Goal: Information Seeking & Learning: Check status

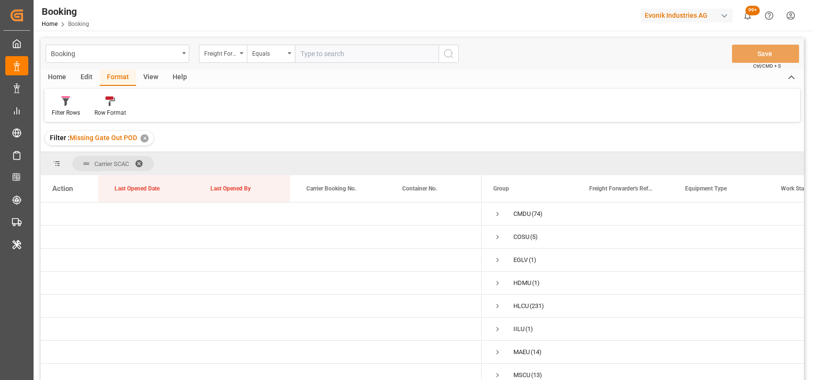
scroll to position [70, 0]
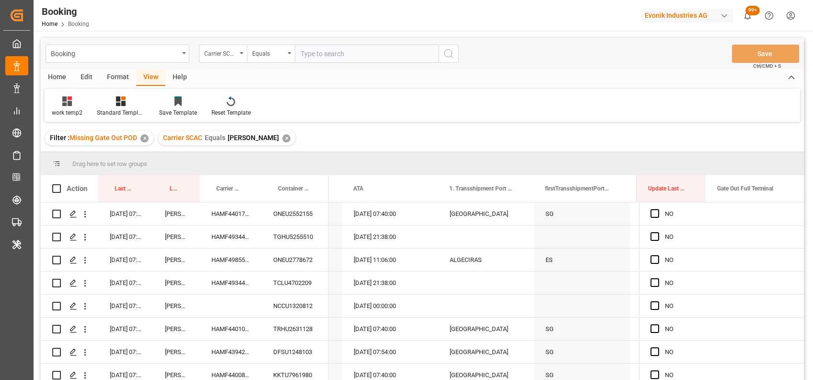
click at [283, 141] on div "✕" at bounding box center [287, 138] width 8 height 8
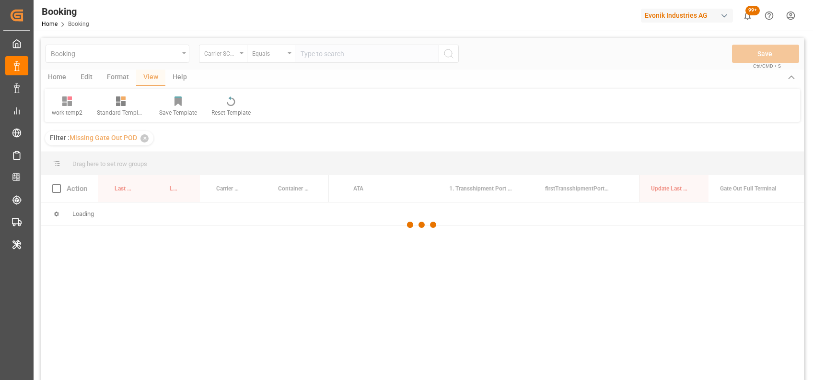
click at [326, 54] on div at bounding box center [423, 225] width 764 height 374
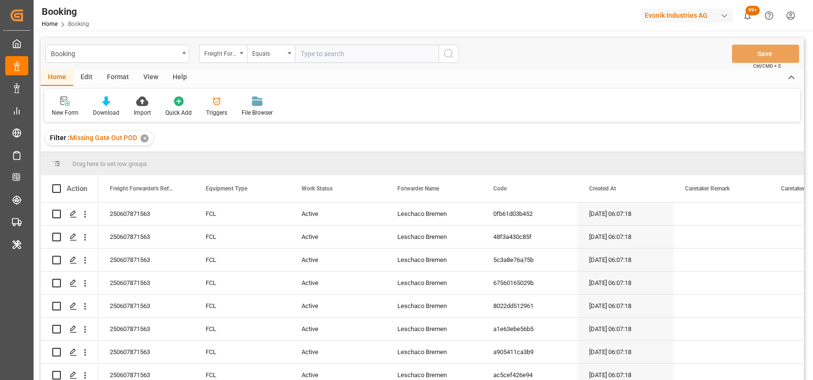
click at [597, 126] on div "Filter : Missing Gate Out POD ✕" at bounding box center [423, 138] width 764 height 27
click at [119, 83] on div "Format" at bounding box center [118, 78] width 36 height 16
click at [64, 112] on div "Filter Rows" at bounding box center [66, 112] width 28 height 9
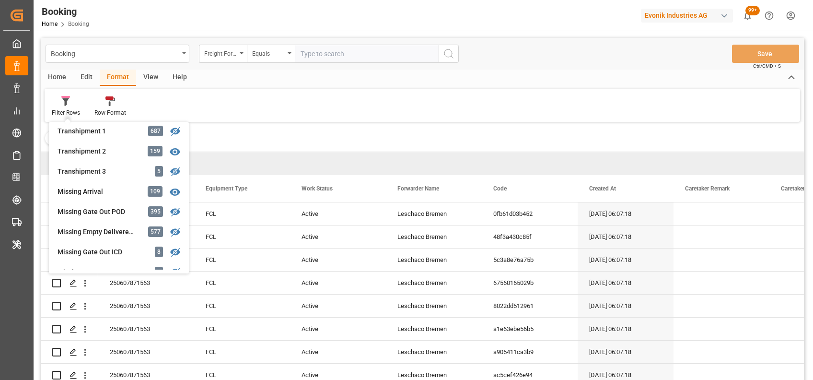
scroll to position [348, 0]
click at [90, 208] on div "Missing Gate Out POD" at bounding box center [100, 211] width 84 height 10
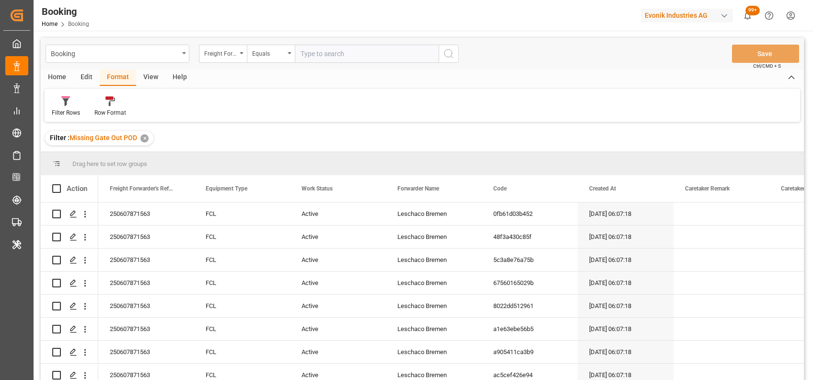
click at [152, 77] on div "View" at bounding box center [150, 78] width 29 height 16
click at [60, 109] on div "Default" at bounding box center [61, 112] width 19 height 9
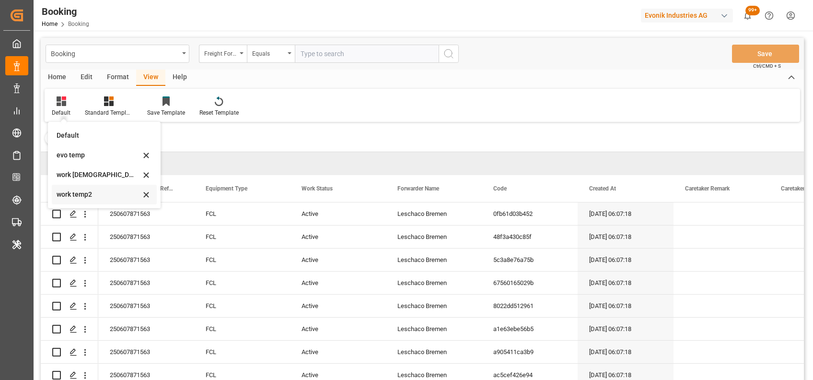
click at [80, 190] on div "work temp2" at bounding box center [99, 194] width 84 height 10
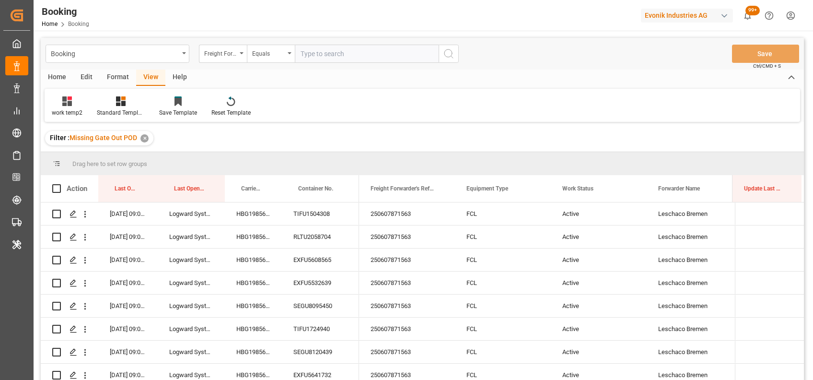
scroll to position [0, 0]
click at [331, 51] on input "text" at bounding box center [367, 54] width 144 height 18
click at [242, 47] on div "Freight Forwarder's Reference No." at bounding box center [223, 54] width 48 height 18
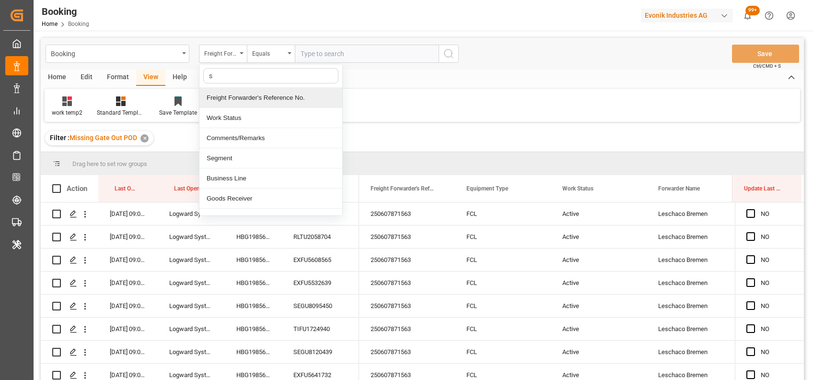
type input "sc"
click at [255, 98] on div "Carrier SCAC" at bounding box center [271, 98] width 143 height 20
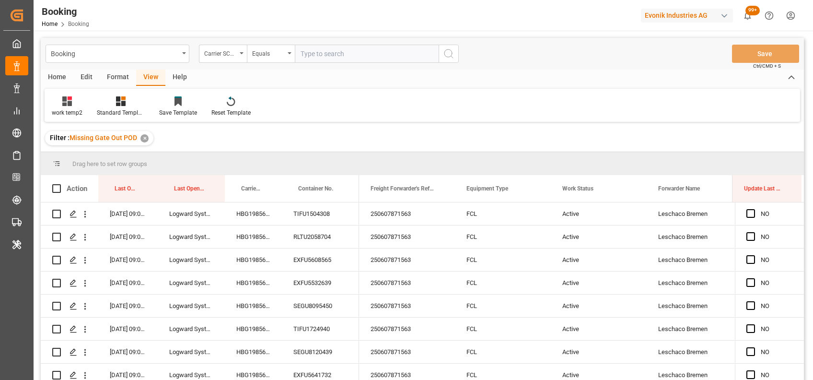
click at [315, 51] on input "text" at bounding box center [367, 54] width 144 height 18
type input "hlcu"
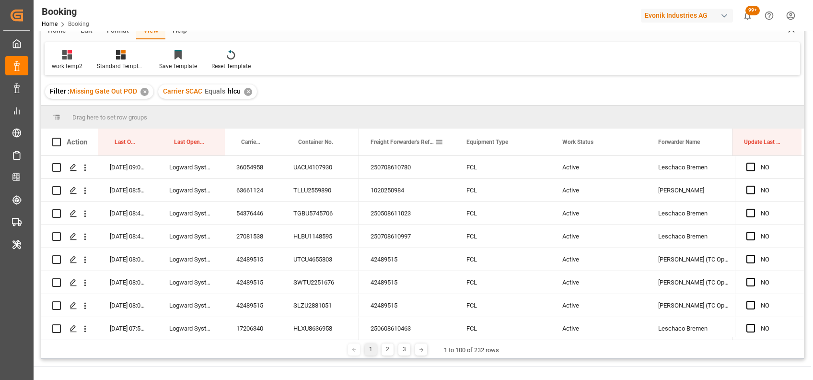
scroll to position [47, 0]
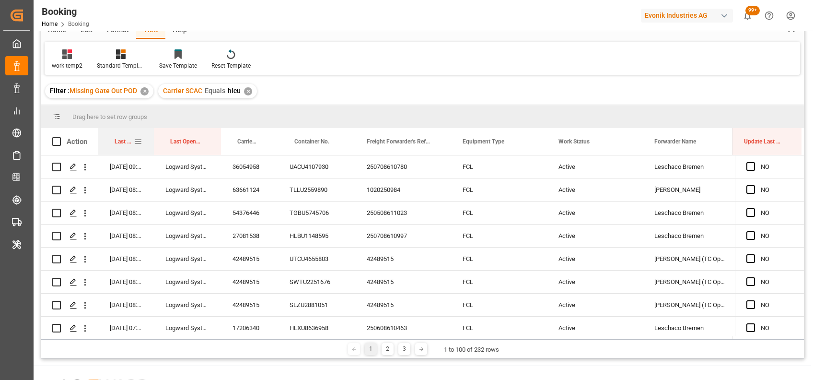
click at [153, 136] on div at bounding box center [154, 141] width 4 height 27
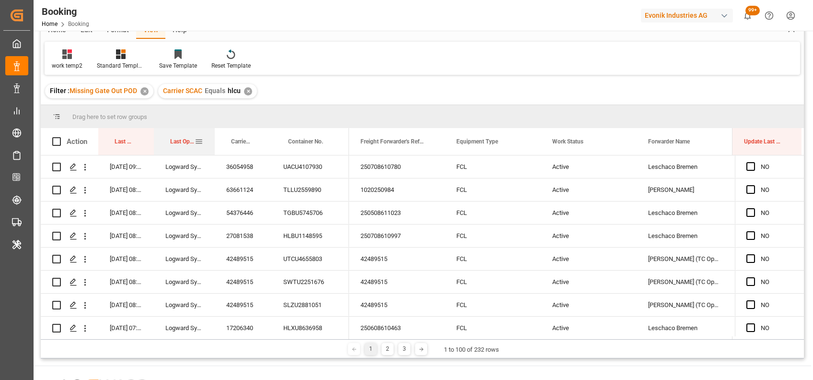
drag, startPoint x: 220, startPoint y: 142, endPoint x: 211, endPoint y: 142, distance: 9.1
click at [213, 142] on div at bounding box center [215, 141] width 4 height 27
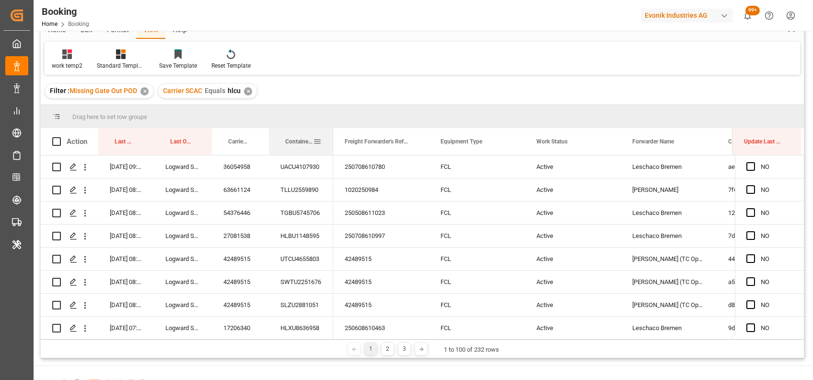
drag, startPoint x: 345, startPoint y: 139, endPoint x: 332, endPoint y: 139, distance: 13.4
click at [332, 139] on div at bounding box center [333, 141] width 4 height 27
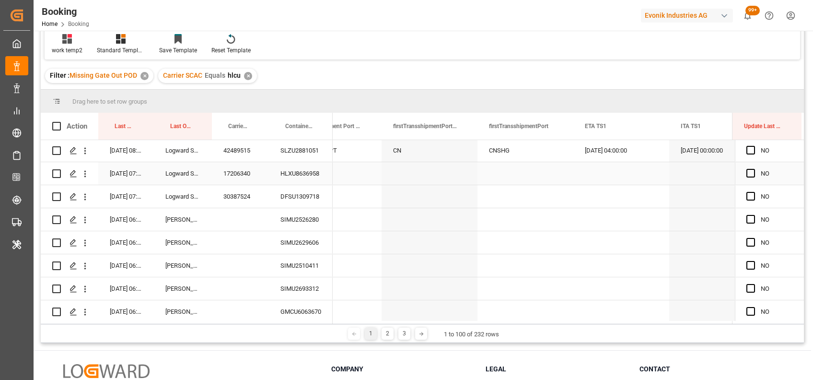
scroll to position [0, 9679]
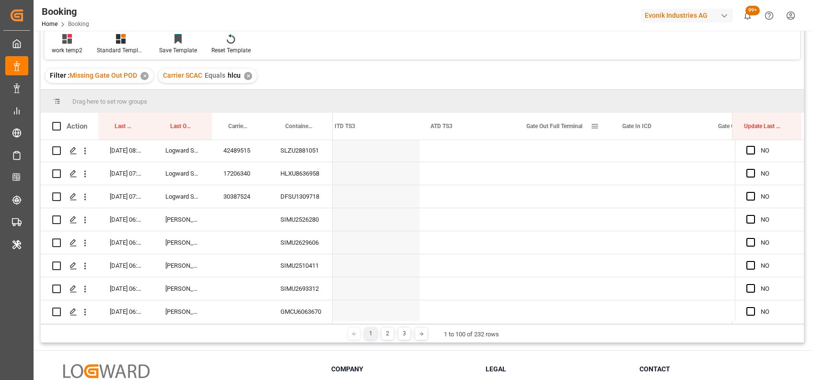
click at [597, 129] on span at bounding box center [595, 126] width 9 height 9
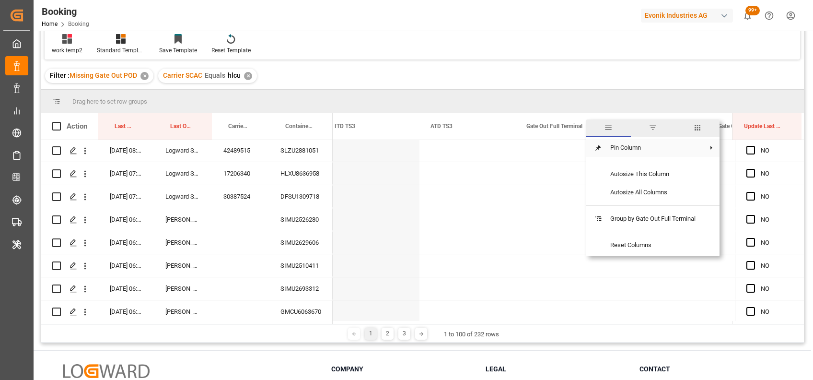
click at [628, 150] on span "Pin Column" at bounding box center [653, 148] width 101 height 18
click at [752, 167] on span "Pin Right" at bounding box center [758, 170] width 40 height 18
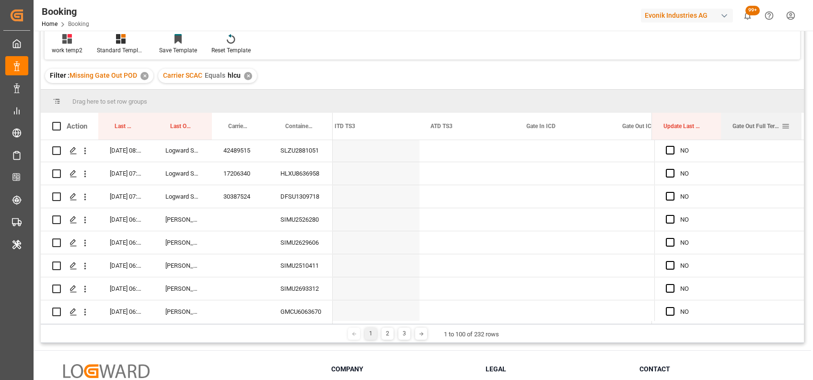
drag, startPoint x: 706, startPoint y: 126, endPoint x: 721, endPoint y: 126, distance: 15.8
click at [721, 126] on div at bounding box center [721, 126] width 4 height 27
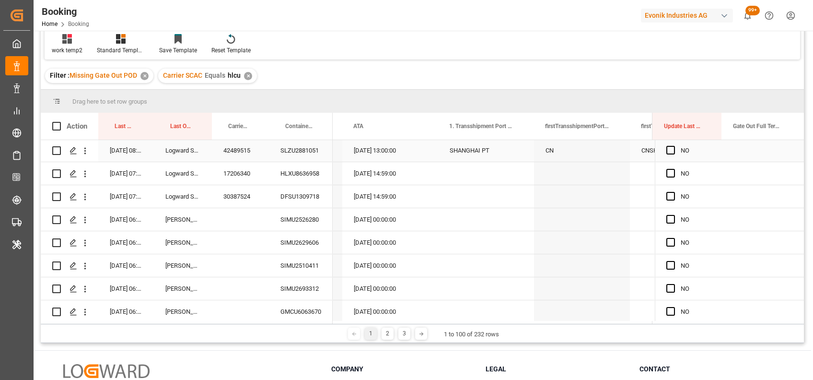
click at [304, 147] on div "SLZU2881051" at bounding box center [301, 150] width 64 height 23
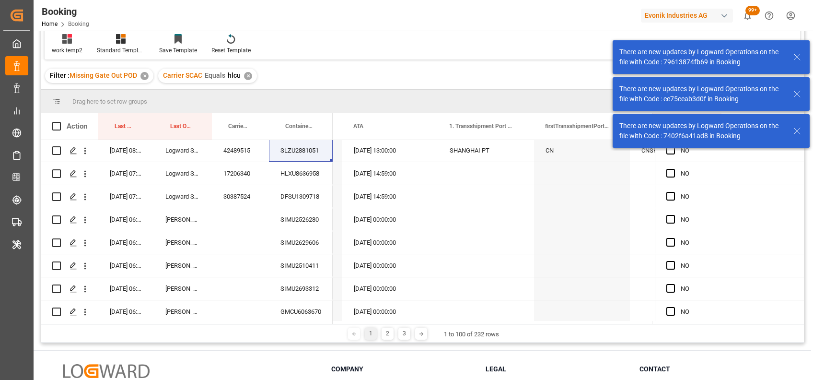
click at [668, 150] on div "There are new updates by Logward Operations on the file with Code : 41a6f8a68fd…" at bounding box center [712, 75] width 204 height 151
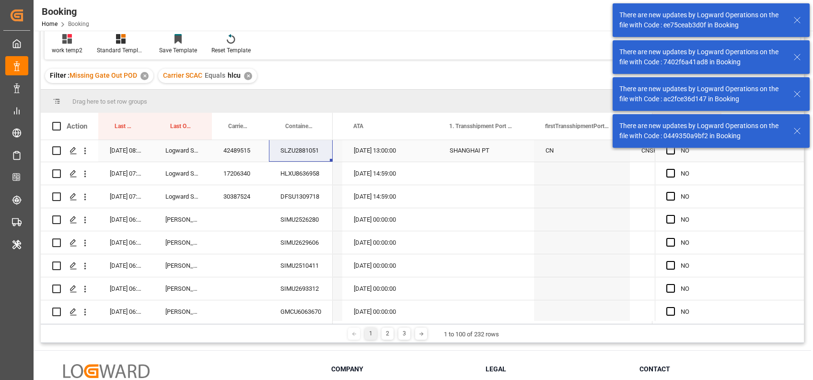
click at [667, 153] on div "Press SPACE to select this row." at bounding box center [674, 151] width 14 height 22
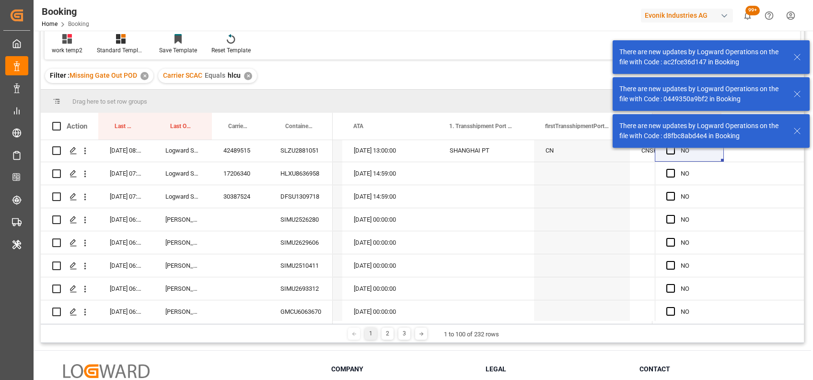
click at [667, 150] on div "There are new updates by Logward Operations on the file with Code : 7402f6a41ad…" at bounding box center [712, 75] width 204 height 151
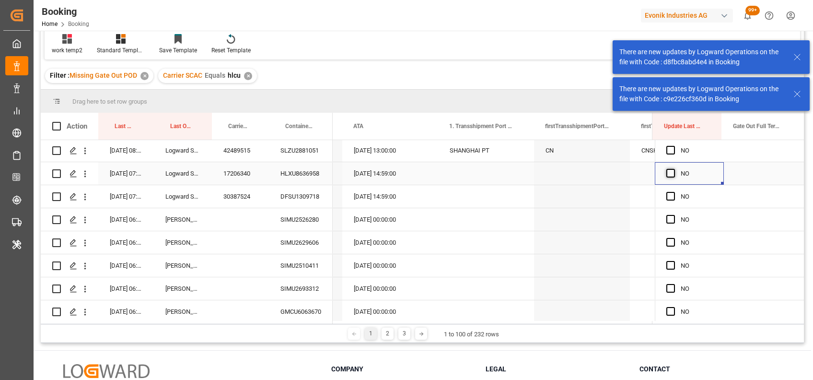
click at [667, 173] on span "Press SPACE to select this row." at bounding box center [671, 173] width 9 height 9
click at [674, 169] on input "Press SPACE to select this row." at bounding box center [674, 169] width 0 height 0
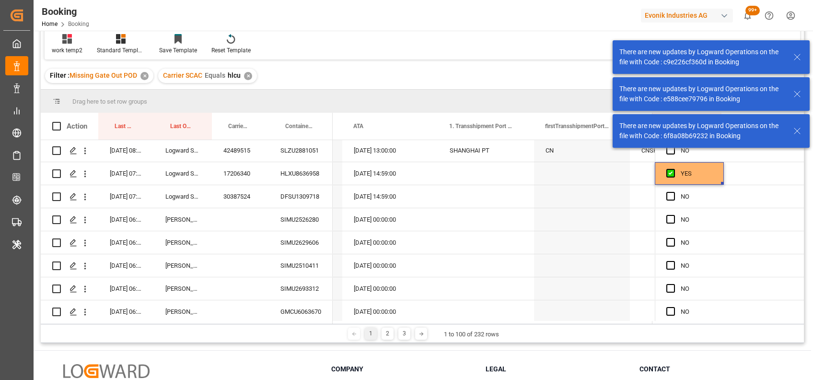
click at [667, 150] on div "There are new updates by Logward Operations on the file with Code : d8fbc8abd4e…" at bounding box center [712, 75] width 204 height 151
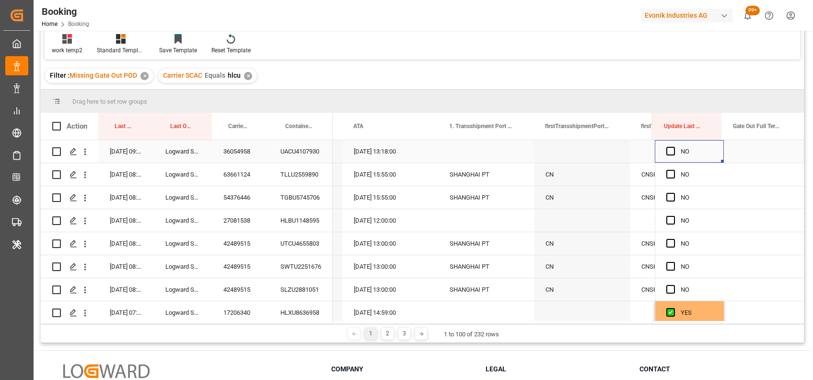
click at [672, 150] on div "Press SPACE to select this row." at bounding box center [674, 152] width 14 height 22
click at [310, 151] on div "UACU4107930" at bounding box center [301, 151] width 64 height 23
click at [288, 176] on div "TLLU2559890" at bounding box center [301, 174] width 64 height 23
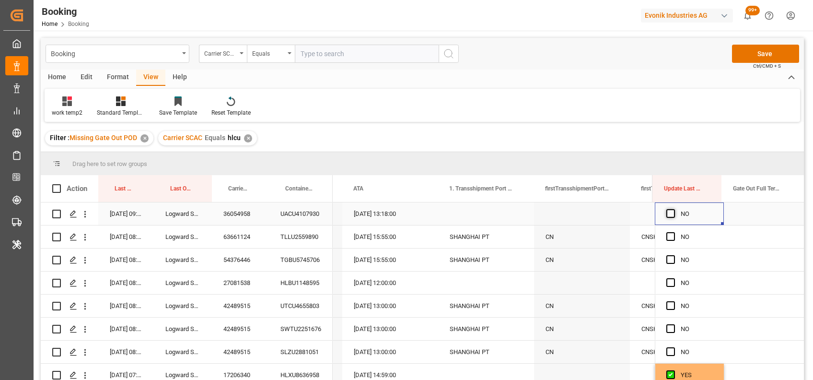
click at [670, 215] on span "Press SPACE to select this row." at bounding box center [671, 213] width 9 height 9
click at [674, 209] on input "Press SPACE to select this row." at bounding box center [674, 209] width 0 height 0
click at [667, 238] on span "Press SPACE to select this row." at bounding box center [671, 236] width 9 height 9
click at [674, 232] on input "Press SPACE to select this row." at bounding box center [674, 232] width 0 height 0
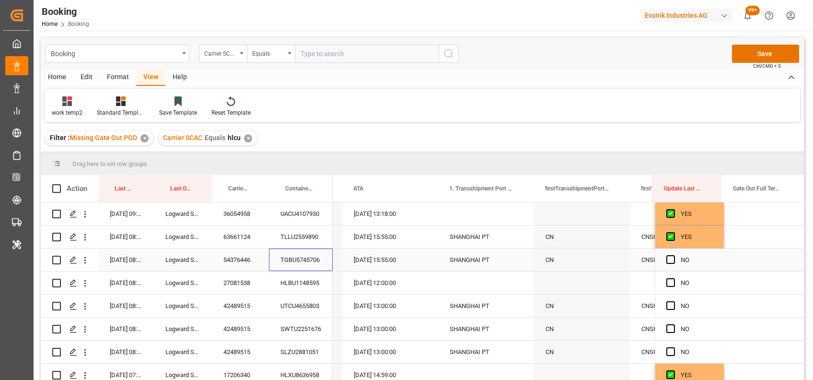
click at [306, 257] on div "TGBU5745706" at bounding box center [301, 259] width 64 height 23
click at [667, 260] on span "Press SPACE to select this row." at bounding box center [671, 259] width 9 height 9
click at [674, 255] on input "Press SPACE to select this row." at bounding box center [674, 255] width 0 height 0
click at [287, 282] on div "HLBU1148595" at bounding box center [301, 282] width 64 height 23
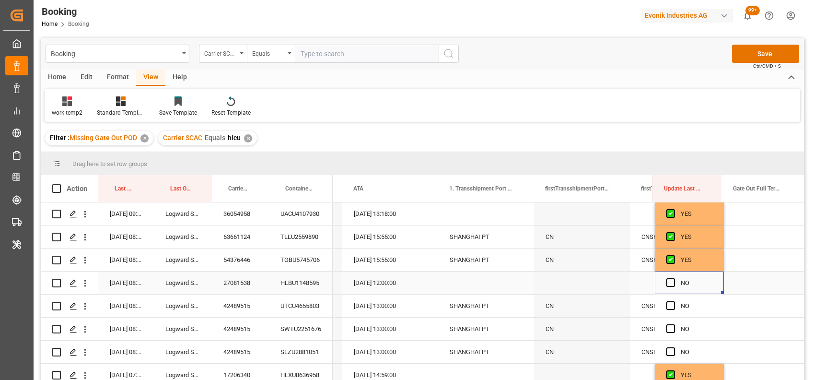
click at [669, 276] on div "Press SPACE to select this row." at bounding box center [674, 283] width 14 height 22
click at [668, 283] on span "Press SPACE to select this row." at bounding box center [671, 282] width 9 height 9
click at [674, 278] on input "Press SPACE to select this row." at bounding box center [674, 278] width 0 height 0
click at [297, 304] on div "UTCU4655803" at bounding box center [301, 306] width 64 height 23
click at [236, 305] on div "42489515" at bounding box center [240, 306] width 57 height 23
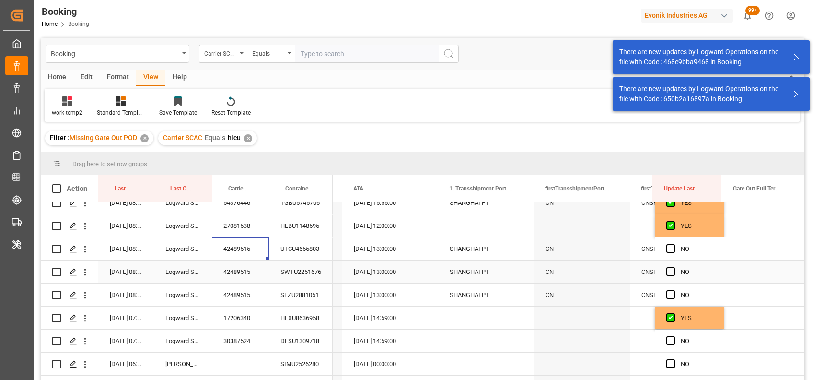
scroll to position [56, 0]
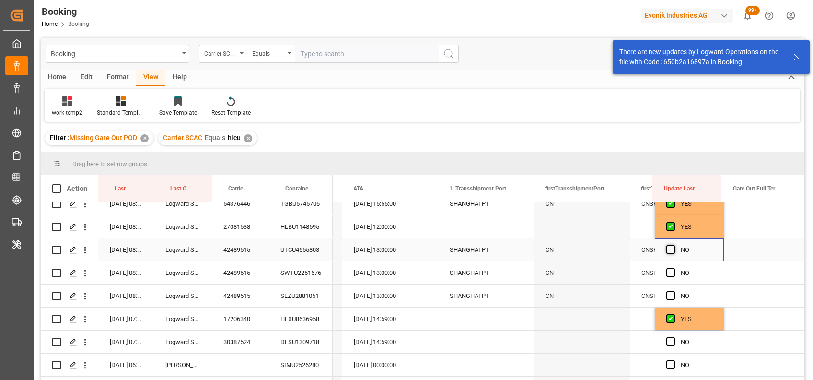
click at [667, 248] on span "Press SPACE to select this row." at bounding box center [671, 249] width 9 height 9
click at [674, 245] on input "Press SPACE to select this row." at bounding box center [674, 245] width 0 height 0
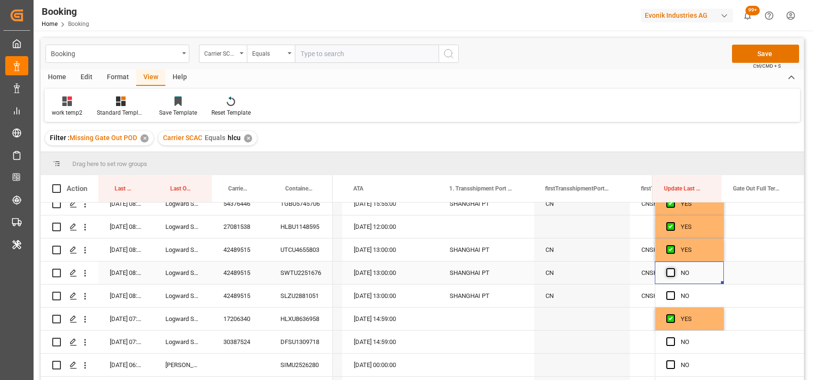
click at [668, 273] on span "Press SPACE to select this row." at bounding box center [671, 272] width 9 height 9
click at [674, 268] on input "Press SPACE to select this row." at bounding box center [674, 268] width 0 height 0
click at [669, 294] on span "Press SPACE to select this row." at bounding box center [671, 295] width 9 height 9
click at [674, 291] on input "Press SPACE to select this row." at bounding box center [674, 291] width 0 height 0
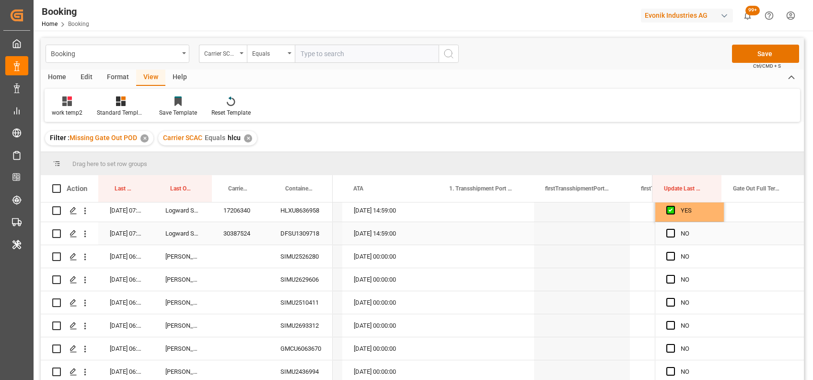
scroll to position [171, 0]
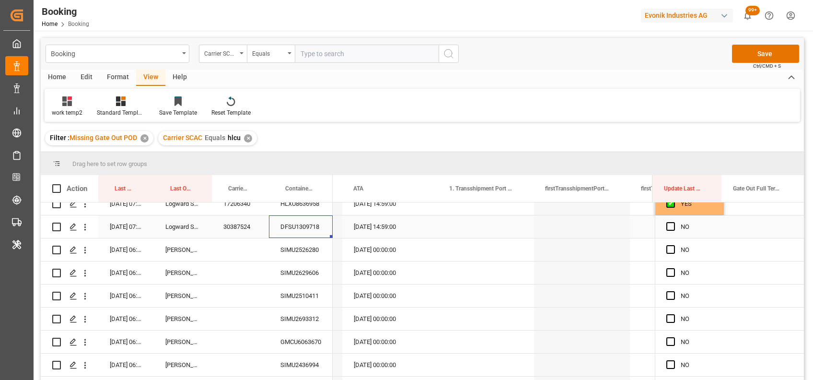
click at [291, 224] on div "DFSU1309718" at bounding box center [301, 226] width 64 height 23
click at [669, 223] on span "Press SPACE to select this row." at bounding box center [671, 226] width 9 height 9
click at [674, 222] on input "Press SPACE to select this row." at bounding box center [674, 222] width 0 height 0
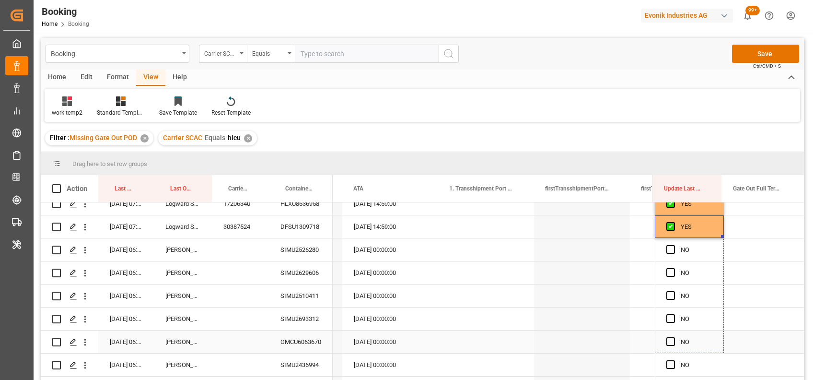
drag, startPoint x: 719, startPoint y: 236, endPoint x: 713, endPoint y: 341, distance: 104.8
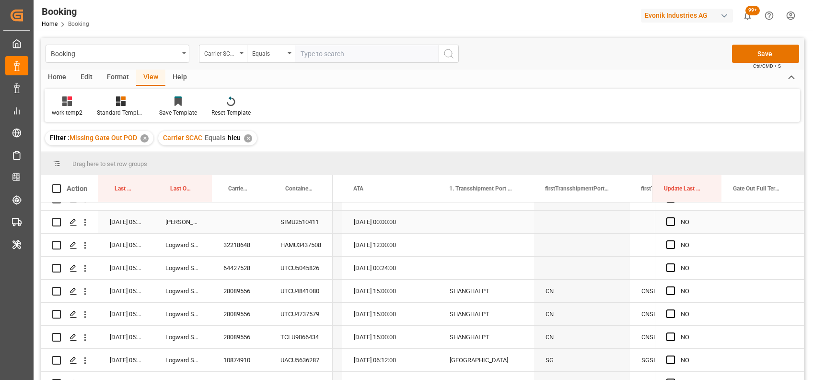
scroll to position [453, 0]
click at [308, 246] on div "HAMU3437508" at bounding box center [301, 244] width 64 height 23
click at [669, 243] on span "Press SPACE to select this row." at bounding box center [671, 244] width 9 height 9
click at [674, 240] on input "Press SPACE to select this row." at bounding box center [674, 240] width 0 height 0
click at [286, 269] on div "UTCU5045826" at bounding box center [301, 267] width 64 height 23
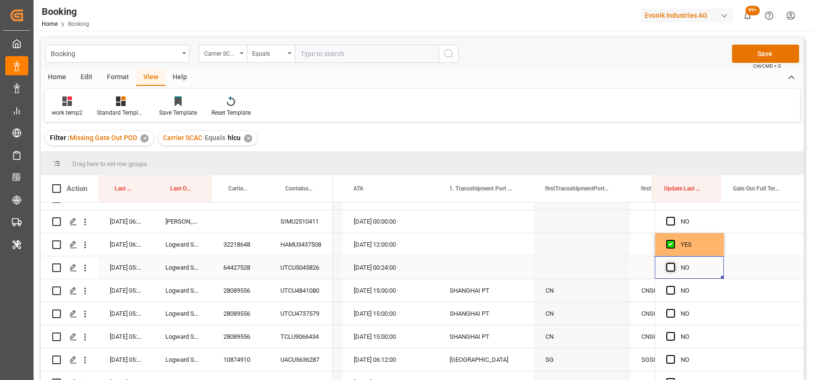
click at [671, 266] on span "Press SPACE to select this row." at bounding box center [671, 267] width 9 height 9
click at [674, 263] on input "Press SPACE to select this row." at bounding box center [674, 263] width 0 height 0
click at [248, 284] on div "28089556" at bounding box center [240, 290] width 57 height 23
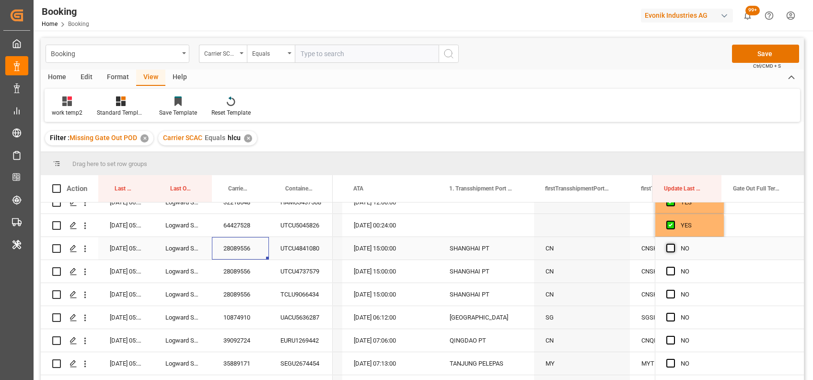
click at [670, 248] on span "Press SPACE to select this row." at bounding box center [671, 248] width 9 height 9
click at [674, 244] on input "Press SPACE to select this row." at bounding box center [674, 244] width 0 height 0
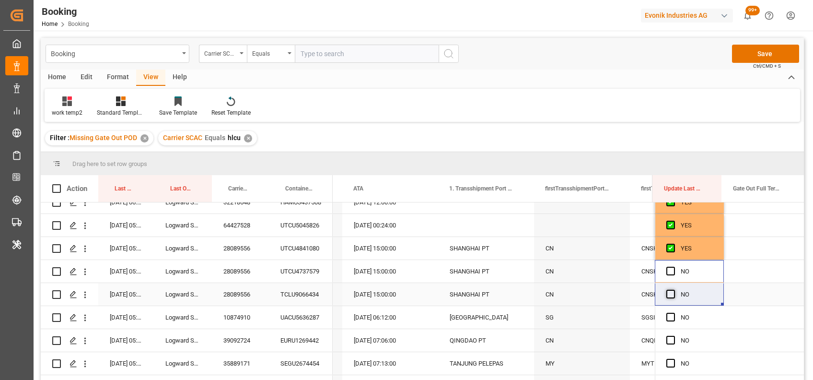
drag, startPoint x: 668, startPoint y: 271, endPoint x: 669, endPoint y: 295, distance: 23.5
click at [669, 295] on span "Press SPACE to select this row." at bounding box center [671, 294] width 9 height 9
click at [674, 290] on input "Press SPACE to select this row." at bounding box center [674, 290] width 0 height 0
click at [668, 271] on span "Press SPACE to select this row." at bounding box center [671, 271] width 9 height 9
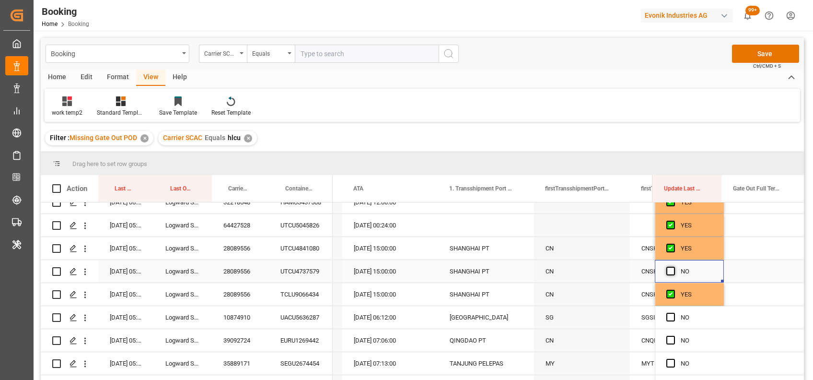
click at [674, 267] on input "Press SPACE to select this row." at bounding box center [674, 267] width 0 height 0
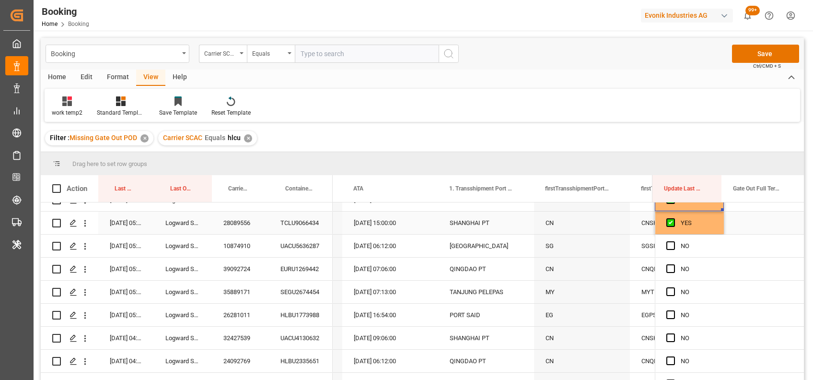
scroll to position [585, 0]
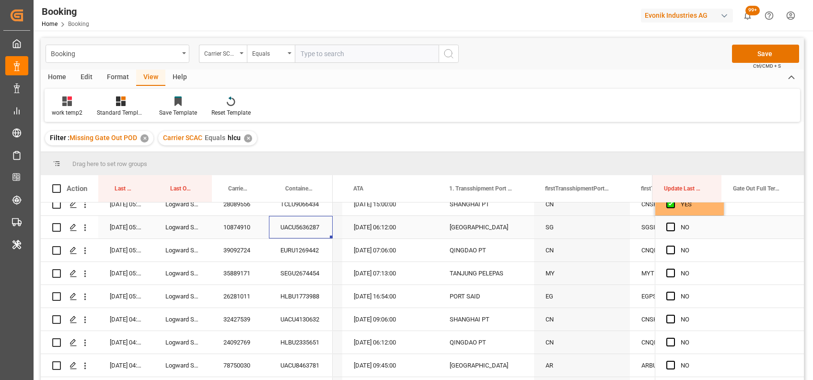
click at [296, 230] on div "UACU5636287" at bounding box center [301, 227] width 64 height 23
click at [759, 225] on div "Press SPACE to select this row." at bounding box center [764, 227] width 80 height 23
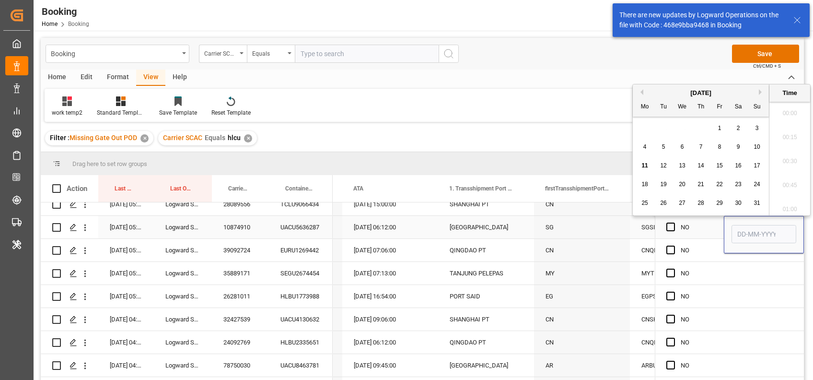
scroll to position [1418, 0]
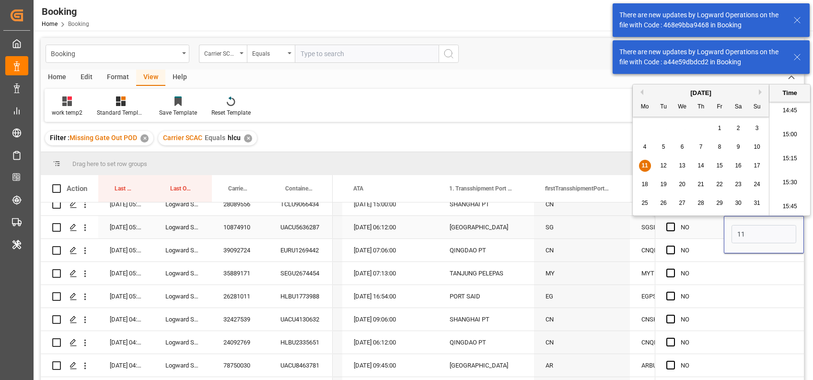
type input "11-08-2025 00:00"
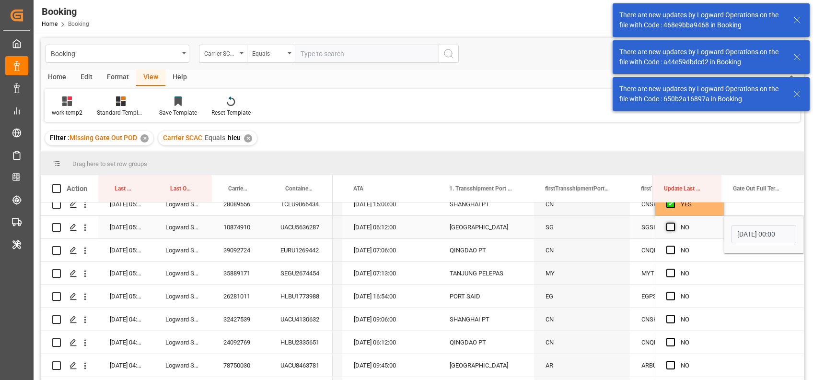
click at [667, 225] on span "Press SPACE to select this row." at bounding box center [671, 227] width 9 height 9
click at [674, 223] on input "Press SPACE to select this row." at bounding box center [674, 223] width 0 height 0
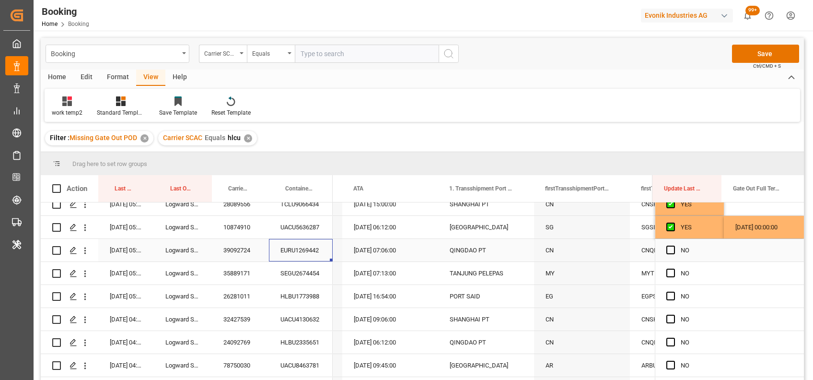
click at [312, 251] on div "EURU1269442" at bounding box center [301, 250] width 64 height 23
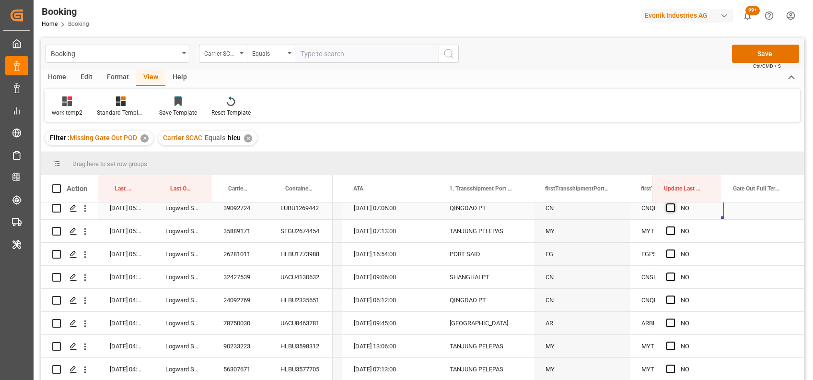
click at [670, 208] on span "Press SPACE to select this row." at bounding box center [671, 207] width 9 height 9
click at [674, 203] on input "Press SPACE to select this row." at bounding box center [674, 203] width 0 height 0
click at [301, 235] on div "SEGU2674454" at bounding box center [301, 231] width 64 height 23
click at [667, 226] on span "Press SPACE to select this row." at bounding box center [671, 230] width 9 height 9
click at [674, 226] on input "Press SPACE to select this row." at bounding box center [674, 226] width 0 height 0
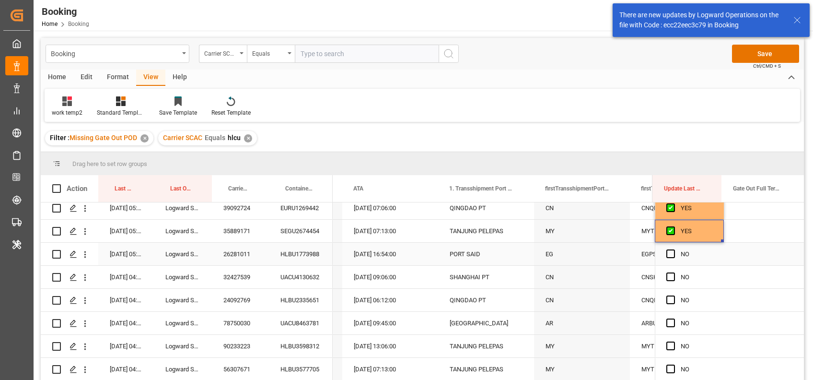
click at [306, 251] on div "HLBU1773988" at bounding box center [301, 254] width 64 height 23
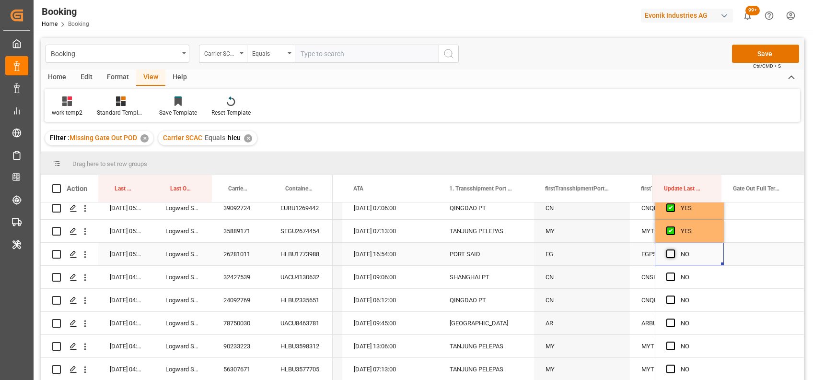
click at [668, 256] on span "Press SPACE to select this row." at bounding box center [671, 253] width 9 height 9
click at [674, 249] on input "Press SPACE to select this row." at bounding box center [674, 249] width 0 height 0
click at [290, 282] on div "UACU4130632" at bounding box center [301, 277] width 64 height 23
click at [745, 272] on div "Press SPACE to select this row." at bounding box center [764, 277] width 80 height 23
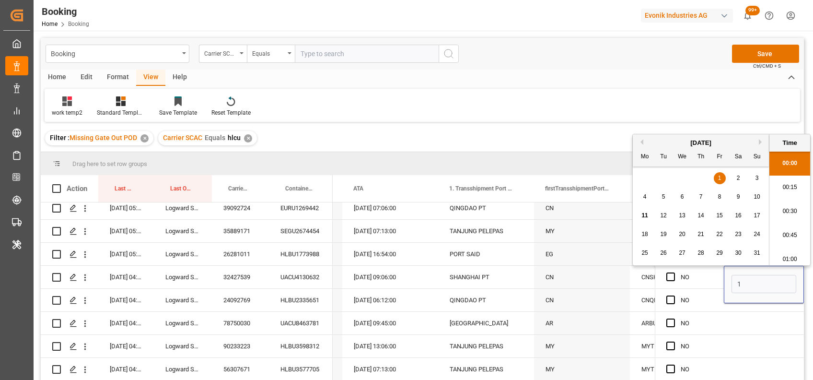
scroll to position [1418, 0]
type input "[DATE] 00:00"
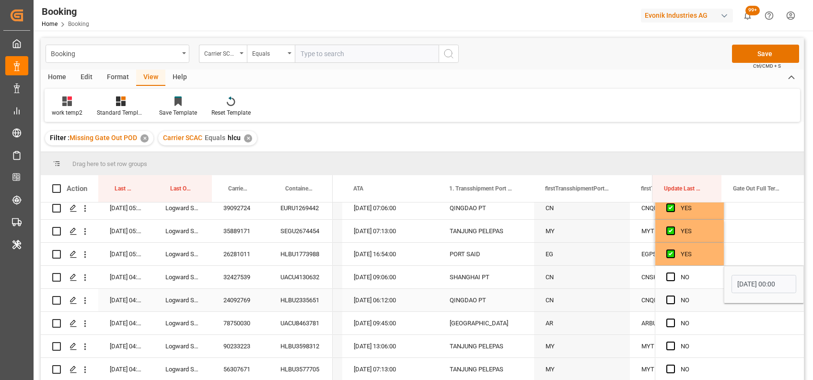
click at [304, 299] on div "HLBU2335651" at bounding box center [301, 300] width 64 height 23
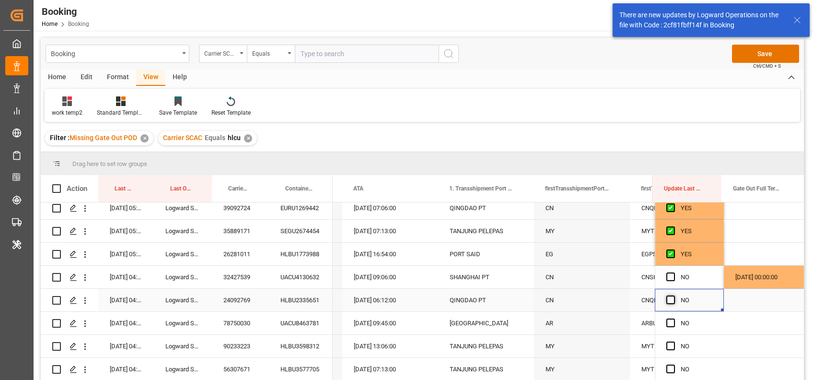
click at [667, 299] on span "Press SPACE to select this row." at bounding box center [671, 299] width 9 height 9
click at [674, 295] on input "Press SPACE to select this row." at bounding box center [674, 295] width 0 height 0
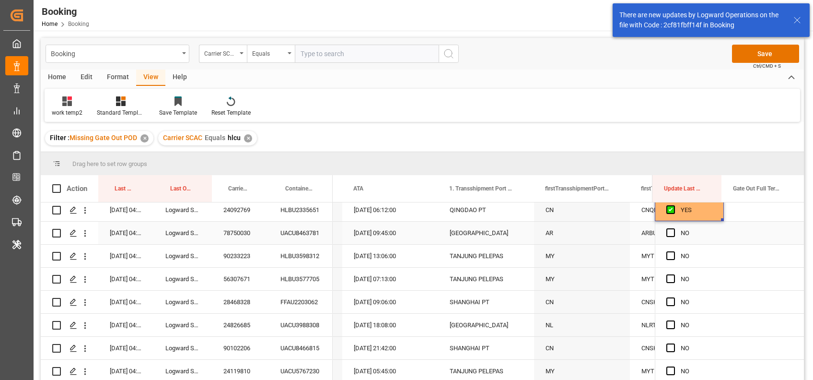
click at [295, 231] on div "UACU8463781" at bounding box center [301, 233] width 64 height 23
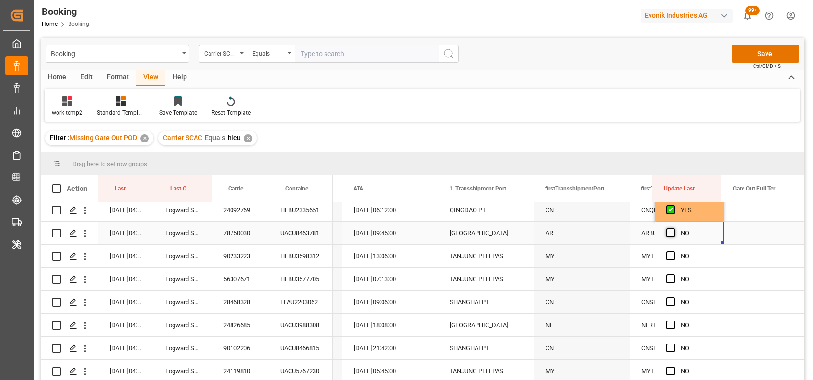
click at [671, 230] on span "Press SPACE to select this row." at bounding box center [671, 232] width 9 height 9
click at [674, 228] on input "Press SPACE to select this row." at bounding box center [674, 228] width 0 height 0
click at [305, 250] on div "HLBU3598312" at bounding box center [301, 256] width 64 height 23
click at [670, 258] on span "Press SPACE to select this row." at bounding box center [671, 255] width 9 height 9
click at [674, 251] on input "Press SPACE to select this row." at bounding box center [674, 251] width 0 height 0
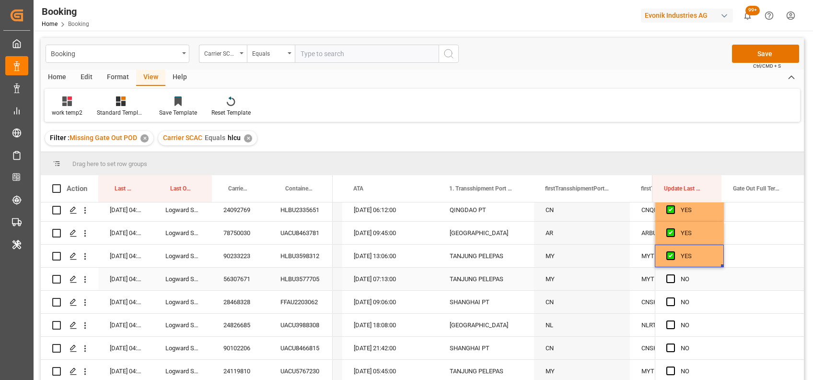
click at [311, 283] on div "HLBU3577705" at bounding box center [301, 279] width 64 height 23
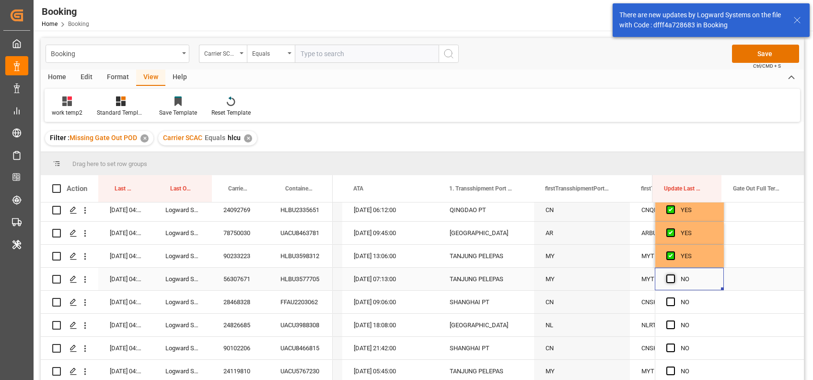
click at [668, 282] on span "Press SPACE to select this row." at bounding box center [671, 278] width 9 height 9
click at [674, 274] on input "Press SPACE to select this row." at bounding box center [674, 274] width 0 height 0
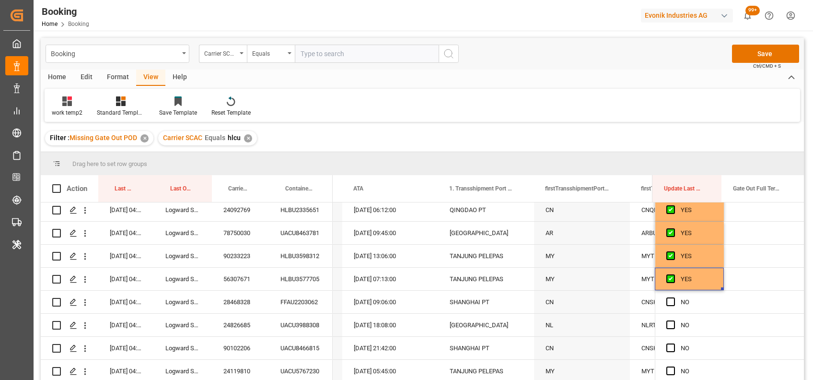
scroll to position [108, 0]
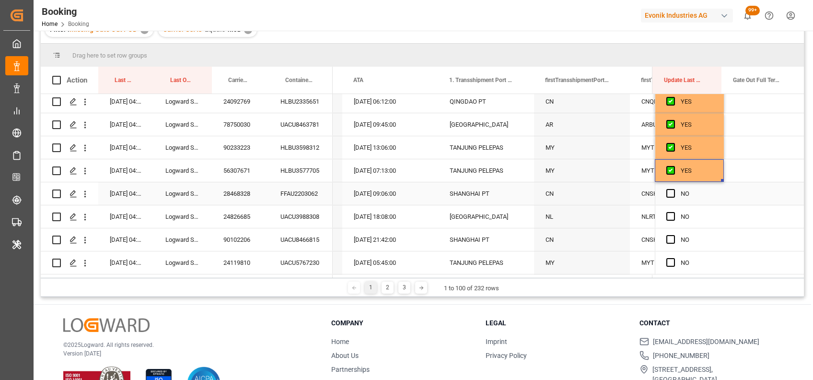
click at [303, 193] on div "FFAU2203062" at bounding box center [301, 193] width 64 height 23
click at [318, 197] on div "FFAU2203062" at bounding box center [301, 193] width 64 height 23
click at [667, 192] on span "Press SPACE to select this row." at bounding box center [671, 193] width 9 height 9
click at [674, 189] on input "Press SPACE to select this row." at bounding box center [674, 189] width 0 height 0
click at [310, 210] on div "UACU3988308" at bounding box center [301, 216] width 64 height 23
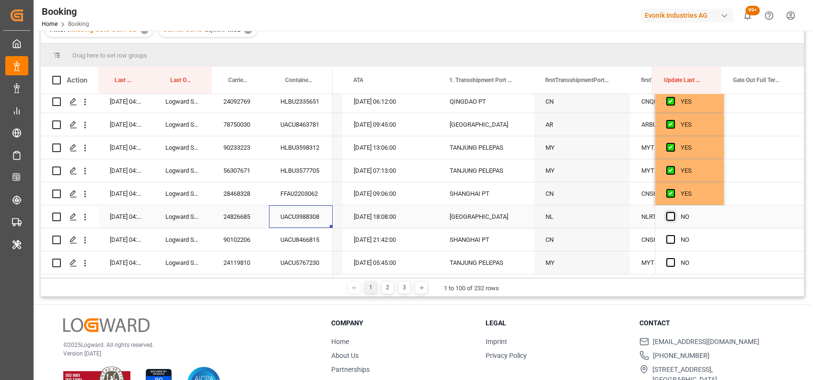
click at [667, 218] on span "Press SPACE to select this row." at bounding box center [671, 216] width 9 height 9
click at [674, 212] on input "Press SPACE to select this row." at bounding box center [674, 212] width 0 height 0
click at [302, 234] on div "UACU8466815" at bounding box center [301, 239] width 64 height 23
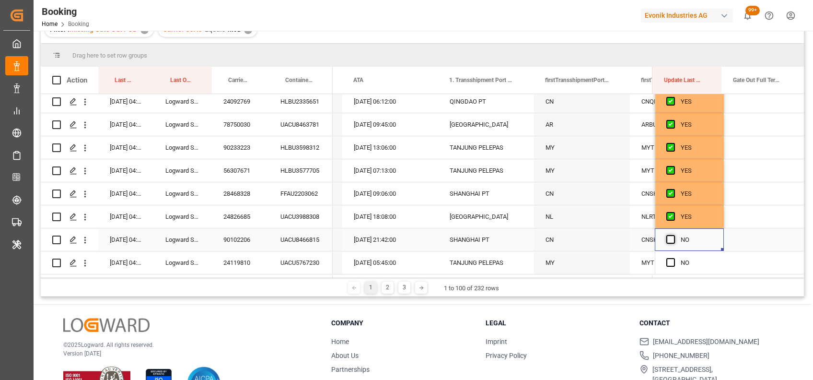
click at [670, 239] on span "Press SPACE to select this row." at bounding box center [671, 239] width 9 height 9
click at [674, 235] on input "Press SPACE to select this row." at bounding box center [674, 235] width 0 height 0
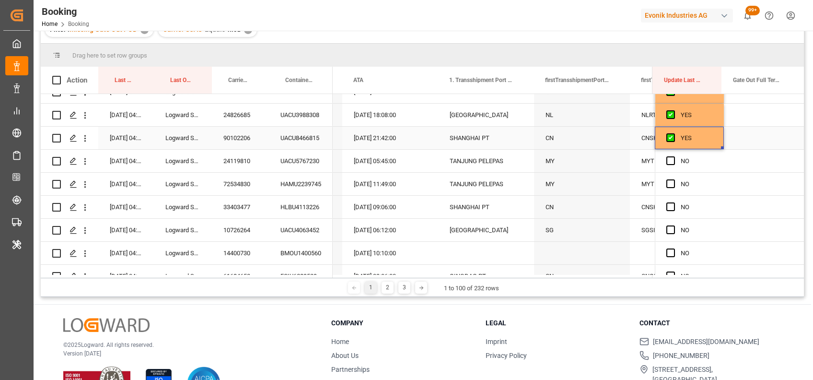
scroll to position [821, 0]
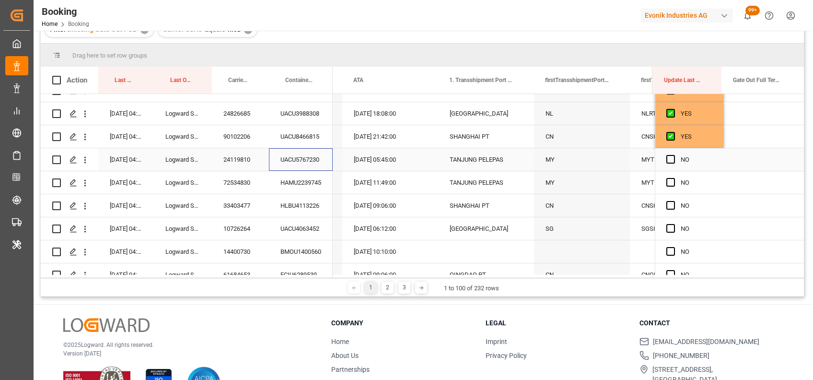
click at [311, 160] on div "UACU5767230" at bounding box center [301, 159] width 64 height 23
click at [747, 151] on div "Press SPACE to select this row." at bounding box center [764, 159] width 80 height 23
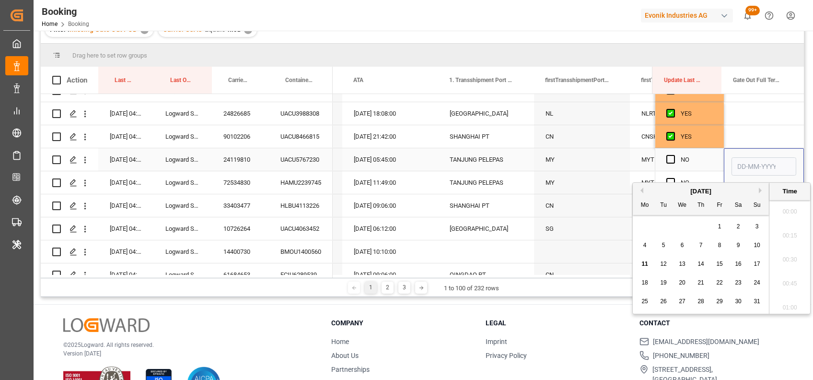
scroll to position [1442, 0]
type input "[DATE] 00:00"
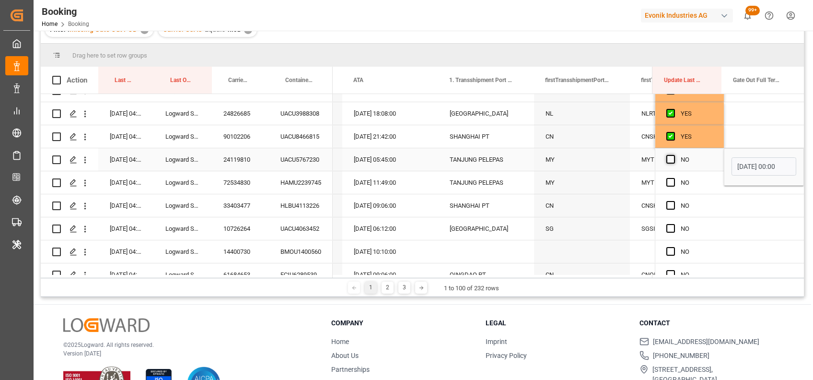
click at [671, 157] on span "Press SPACE to select this row." at bounding box center [671, 159] width 9 height 9
click at [674, 155] on input "Press SPACE to select this row." at bounding box center [674, 155] width 0 height 0
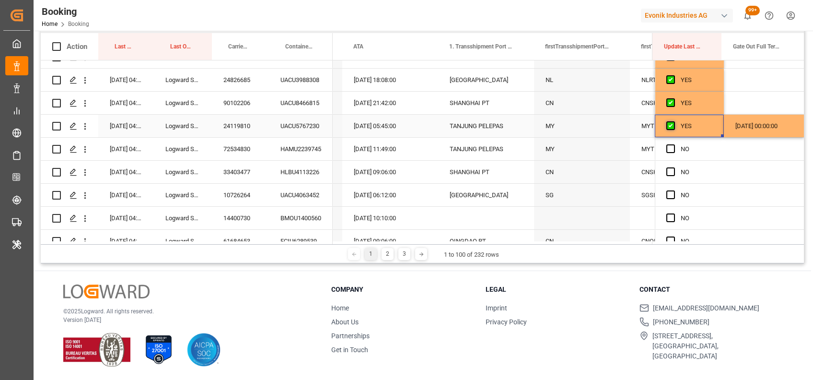
scroll to position [108, 0]
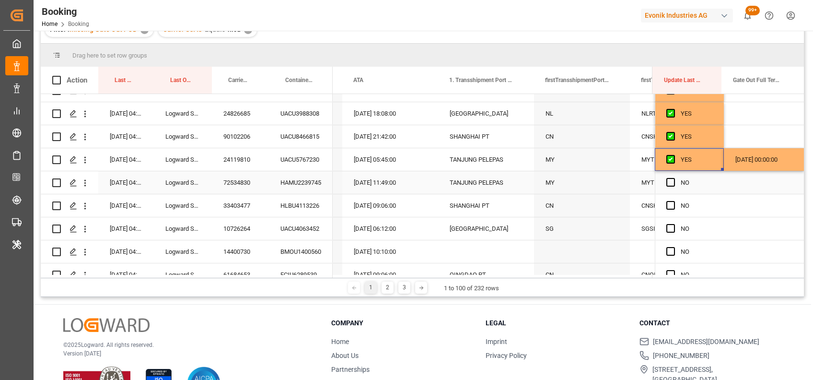
click at [299, 185] on div "HAMU2239745" at bounding box center [301, 182] width 64 height 23
click at [667, 182] on span "Press SPACE to select this row." at bounding box center [671, 182] width 9 height 9
click at [674, 178] on input "Press SPACE to select this row." at bounding box center [674, 178] width 0 height 0
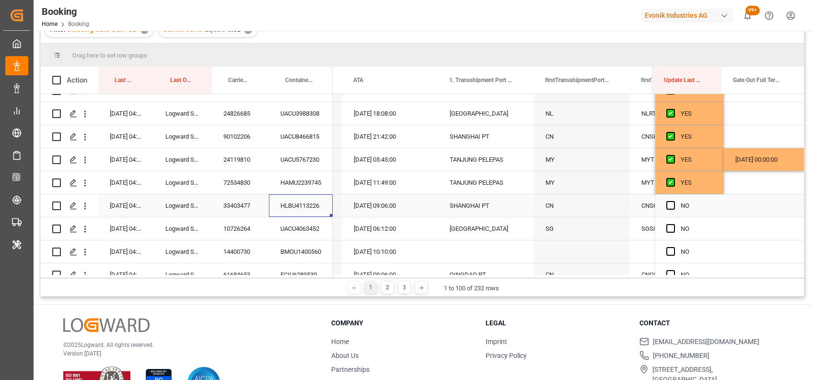
click at [308, 203] on div "HLBU4113226" at bounding box center [301, 205] width 64 height 23
click at [667, 205] on span "Press SPACE to select this row." at bounding box center [671, 205] width 9 height 9
click at [674, 201] on input "Press SPACE to select this row." at bounding box center [674, 201] width 0 height 0
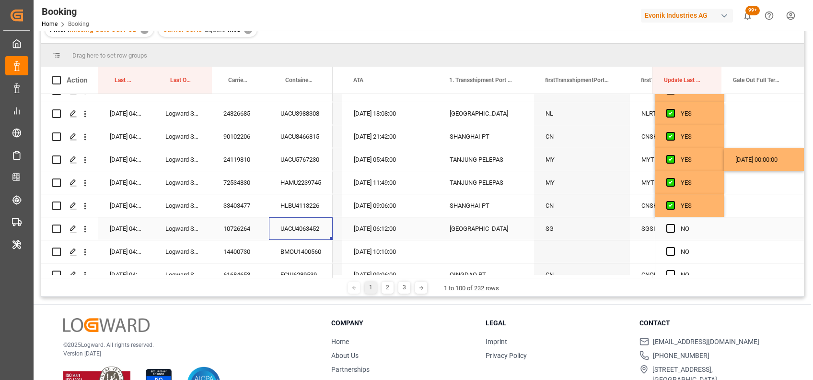
click at [306, 225] on div "UACU4063452" at bounding box center [301, 228] width 64 height 23
click at [84, 231] on icon "open menu" at bounding box center [85, 229] width 2 height 7
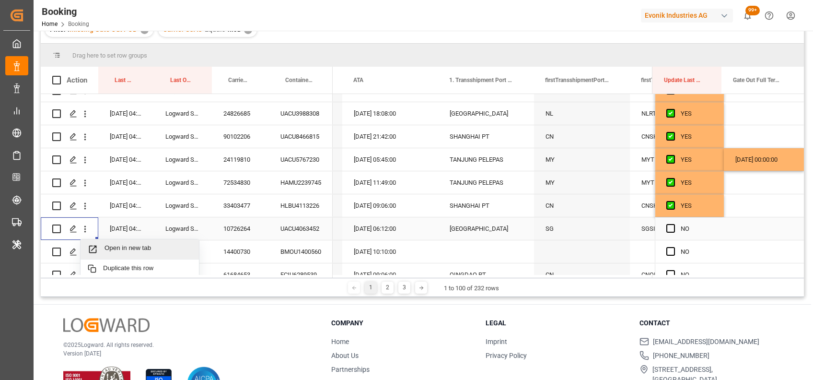
click at [110, 249] on span "Open in new tab" at bounding box center [148, 249] width 87 height 10
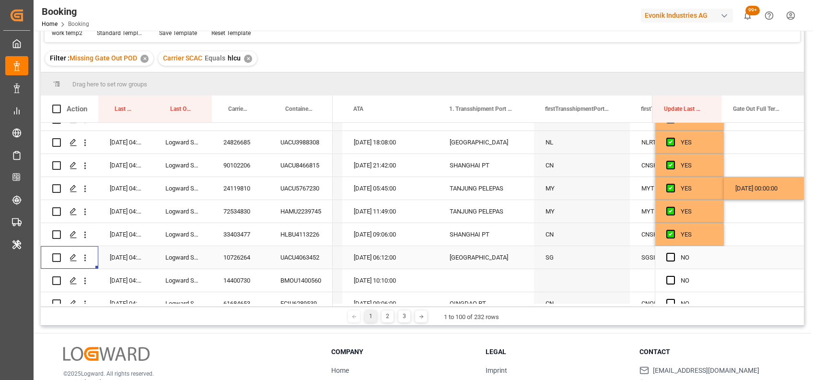
scroll to position [138, 0]
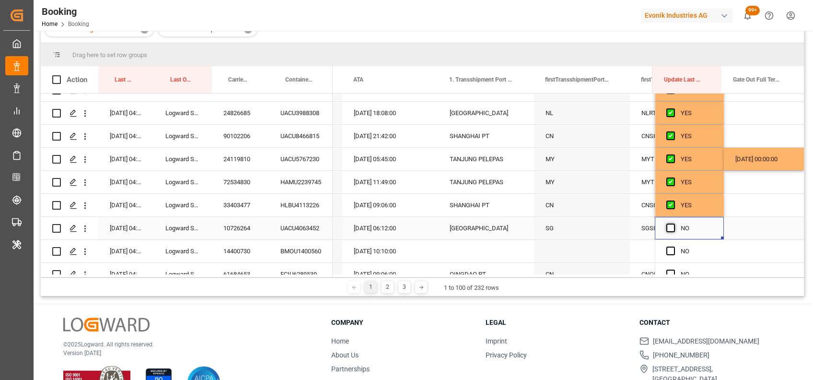
click at [668, 228] on span "Press SPACE to select this row." at bounding box center [671, 228] width 9 height 9
click at [674, 224] on input "Press SPACE to select this row." at bounding box center [674, 224] width 0 height 0
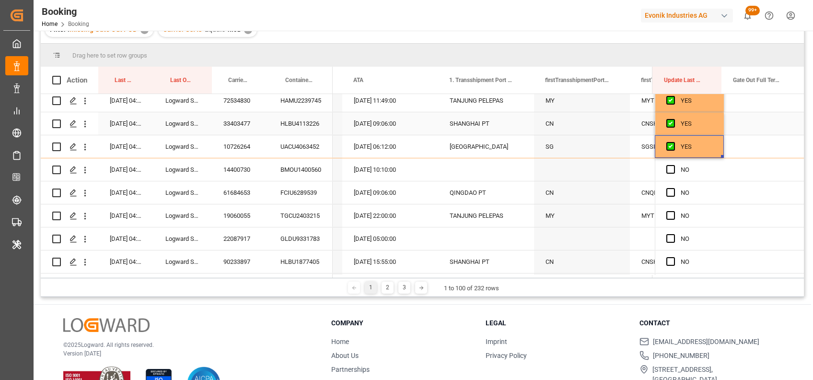
scroll to position [904, 0]
click at [302, 169] on div "BMOU1400560" at bounding box center [301, 168] width 64 height 23
click at [671, 166] on span "Press SPACE to select this row." at bounding box center [671, 168] width 9 height 9
click at [674, 164] on input "Press SPACE to select this row." at bounding box center [674, 164] width 0 height 0
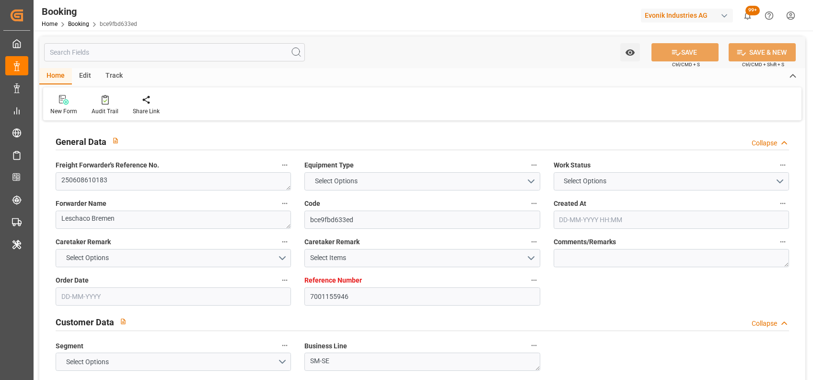
type textarea "250608610183"
type textarea "Leschaco Bremen"
type input "bce9fbd633ed"
type input "7001155946"
type textarea "SM-SE"
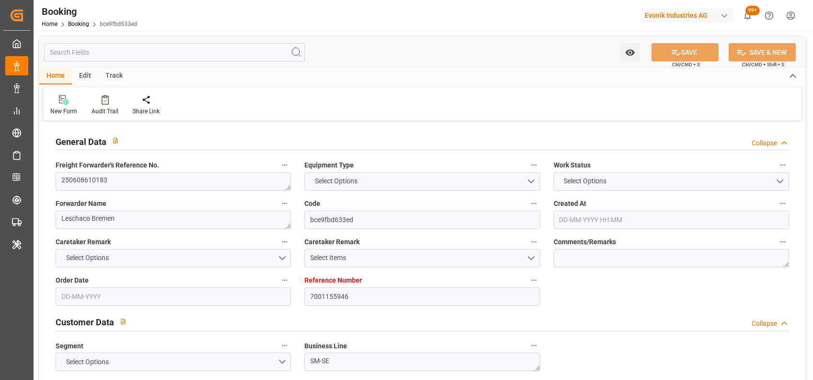
type input "7001155945"
type textarea "CIF"
type textarea "BUSAN"
type textarea "3"
type textarea "Rheinfelden"
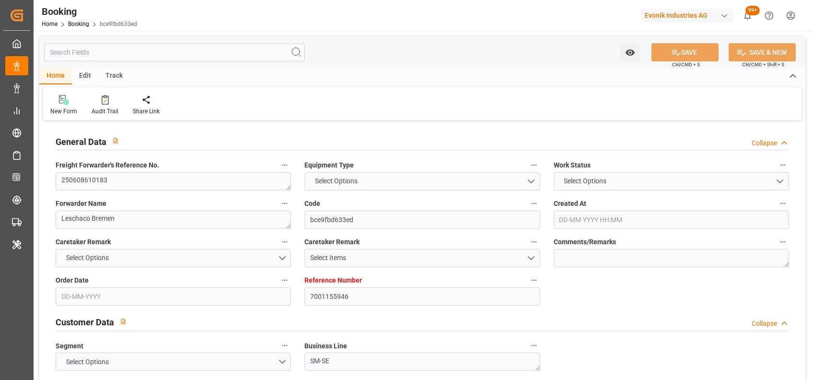
type textarea "UACU4063452"
type input "AL MURAYKH"
type input "HLCU"
type textarea "10726264"
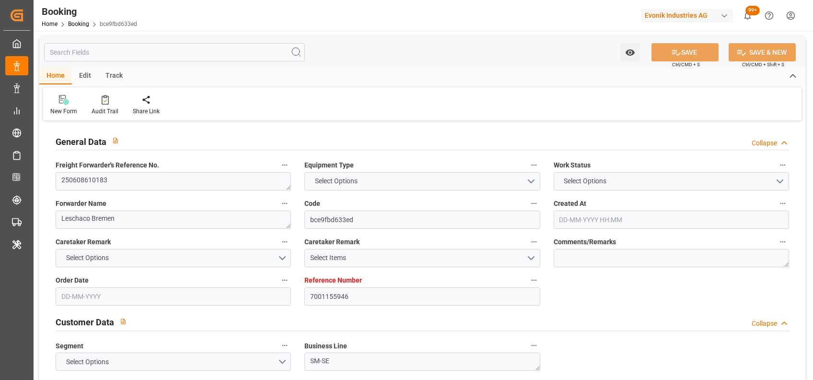
type input "Bremerhaven"
type input "Busan"
type input "SINGAPORE"
type textarea "vesselName etd eta"
type textarea "INPUT_Evonik_Seeburger_IFTSTA_1002875379_20250619083452174.edi"
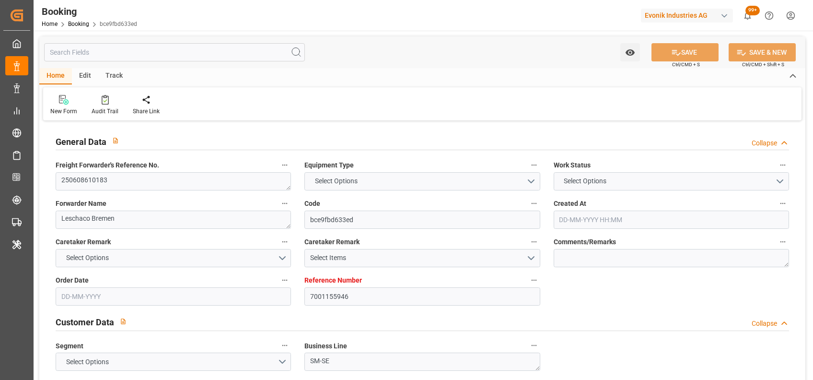
type textarea "NWC/UK North West Continent / UK_KRPUS_HLCU_SM-SE"
type textarea "INPUT_Evonik_Seeburger_IFTMIN_1002714075_20250430135837233.edi,INPUT_Evonik_See…"
type textarea "1002875379"
type textarea "Logward System"
type textarea "businessLine-"
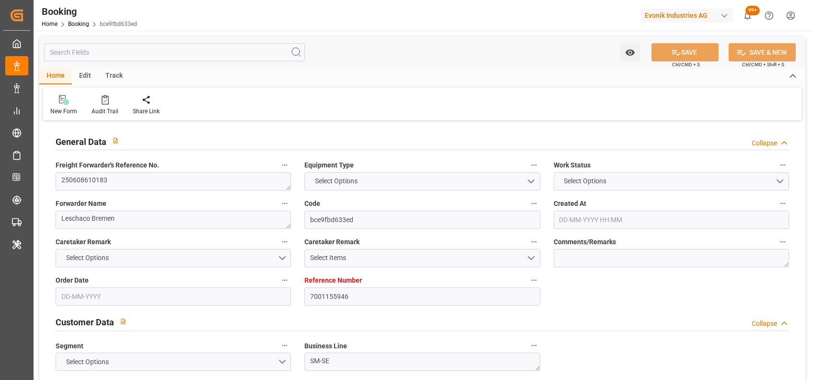
type textarea "IFTSTA"
type textarea "a011t00000LcJC5AAN"
type textarea "Yes"
type input "BREMERHAVEN"
type input "BUSAN"
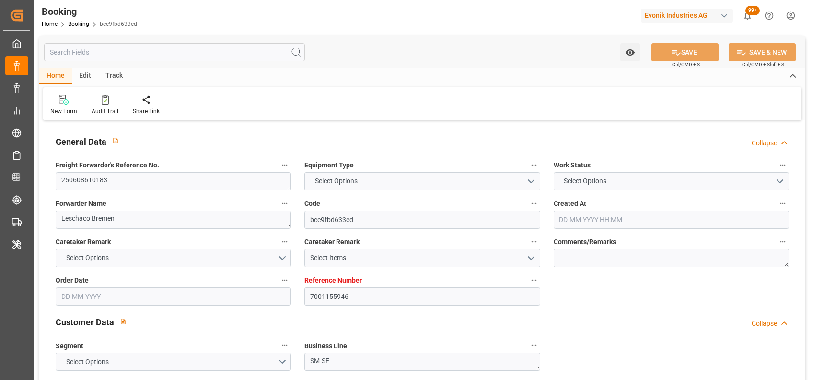
type input "BREMBLENS"
type input "CH"
type input "TRUCK"
type input "BREMERHAVEN"
type input "DE"
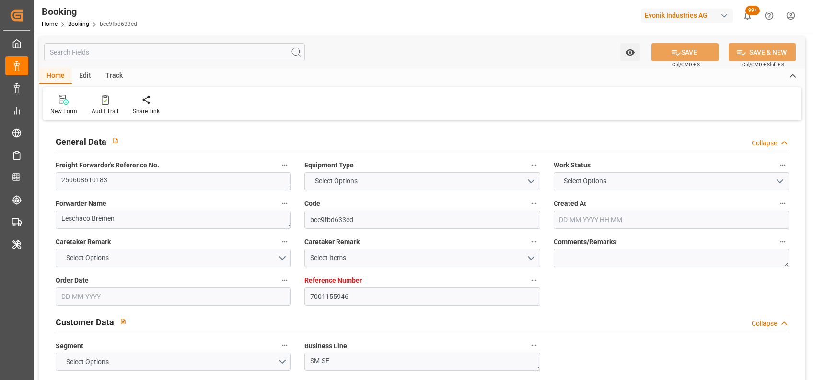
type input "RAIL"
type input "523E"
type input "VESSEL"
type input "NANSHA EXPRESS"
type input "524E"
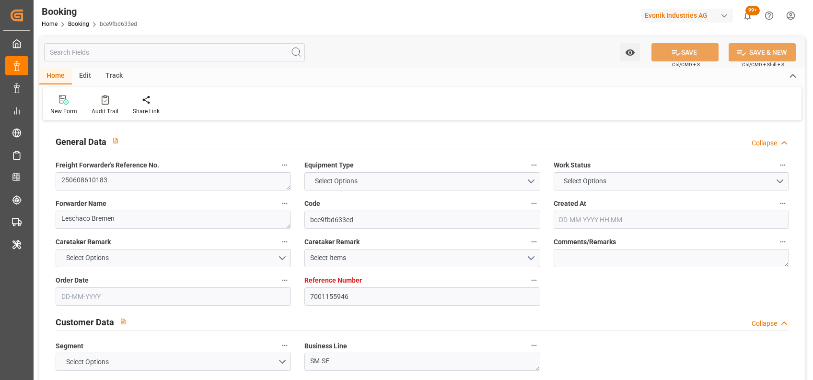
type input "NANSHA EXPRESS"
type input "TRUCK"
type input "7001155946"
type input "9708863"
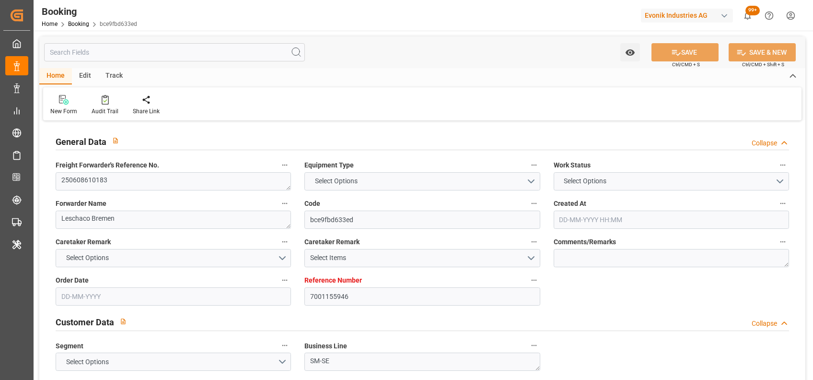
type input "Hapag [PERSON_NAME]"
type input "Hapag [PERSON_NAME] Aktiengesellschaft"
type input "DEBRV"
type input "KRPUS"
type input "58"
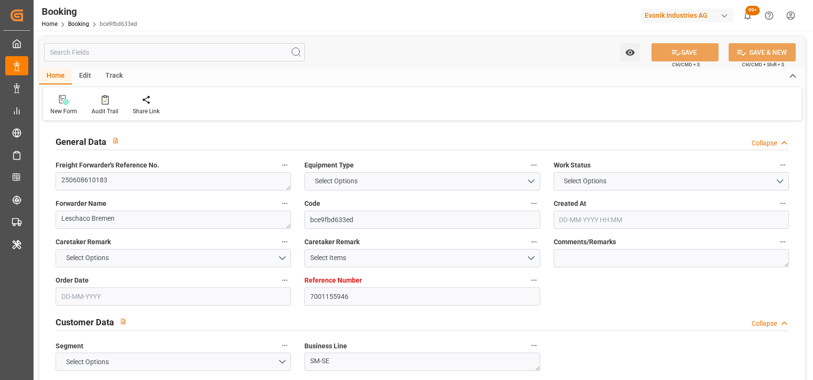
type input "SGSIN"
type input "0"
type input "-53"
type input "DEBRV"
type input "KRPUS"
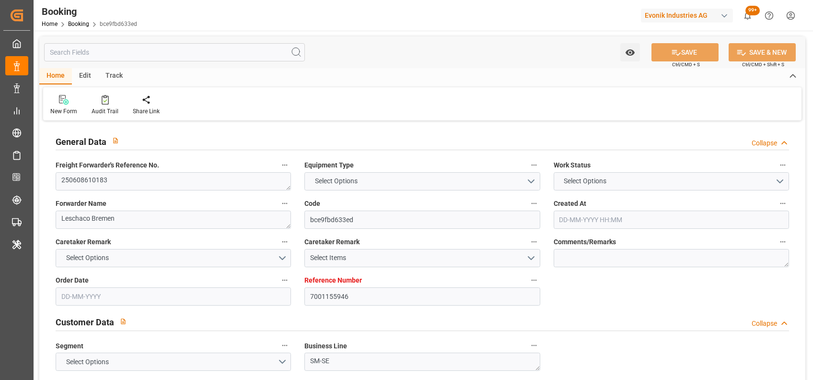
type input "9778131"
type input "30-04-2025 11:59"
type input "30-04-2025"
type input "15-07-2025"
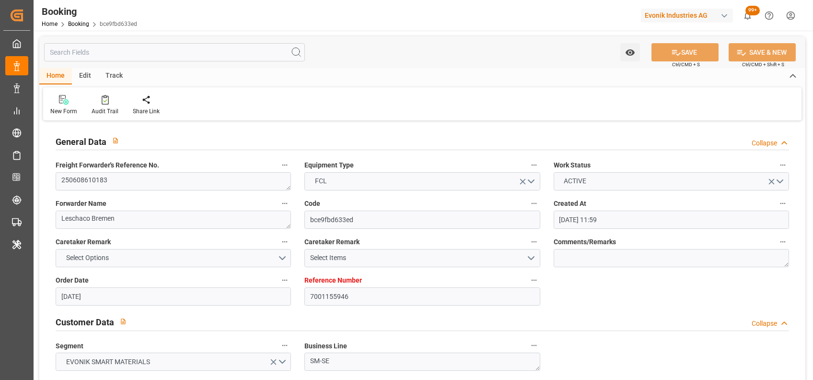
type input "21-05-2025"
type input "21-05-2025 00:00"
type input "27-05-2025 00:00"
type input "05-05-2025"
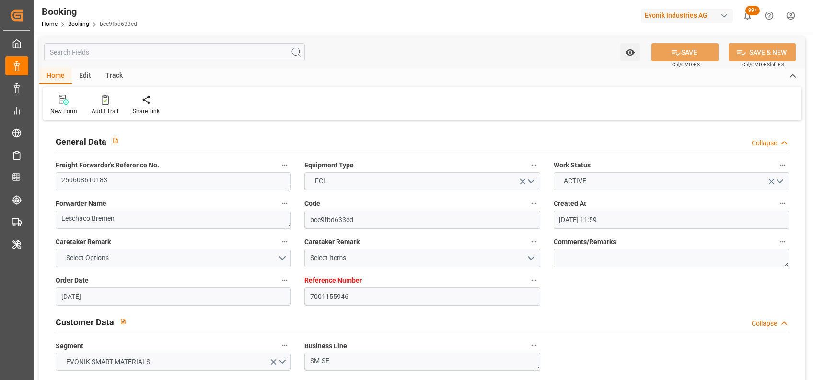
type input "19-06-2025"
type input "11-06-2025 15:00"
type input "[DATE] 00:00"
type input "06-06-2025"
type input "11-06-2025 17:24"
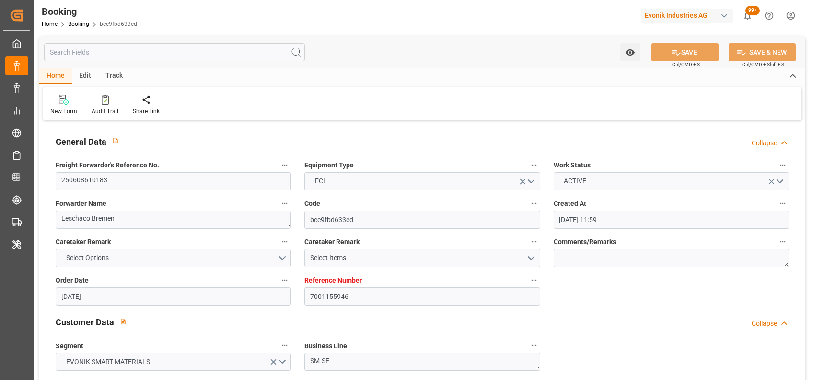
type input "01-06-2025 06:51"
type input "08-08-2025 04:00"
type input "15-07-2025 00:00"
type input "03-08-2025"
type input "08-08-2025 06:12"
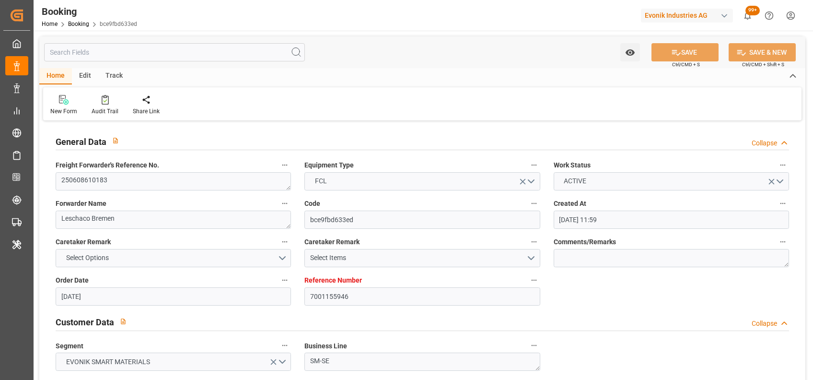
type input "19-07-2025 15:00"
type input "19-07-2025 00:00"
type input "19-07-2025 15:24"
type input "25-07-2025 02:00"
type input "25-07-2025 00:00"
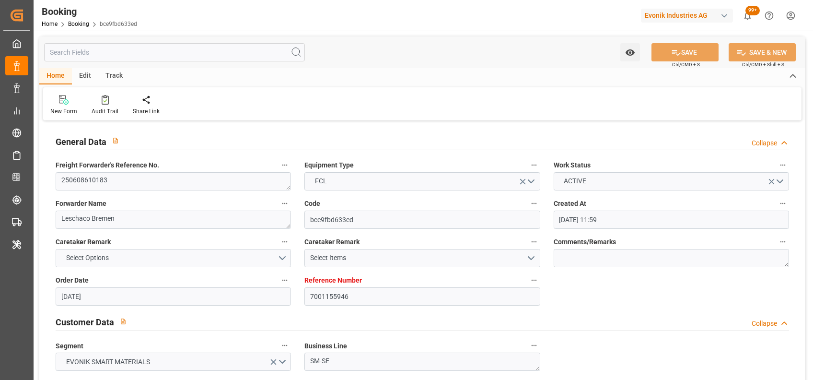
type input "25-07-2025 00:54"
type input "19-06-2025"
type input "11-08-2025 04:42"
type input "11-08-2025"
type input "26-05-2025 15:46"
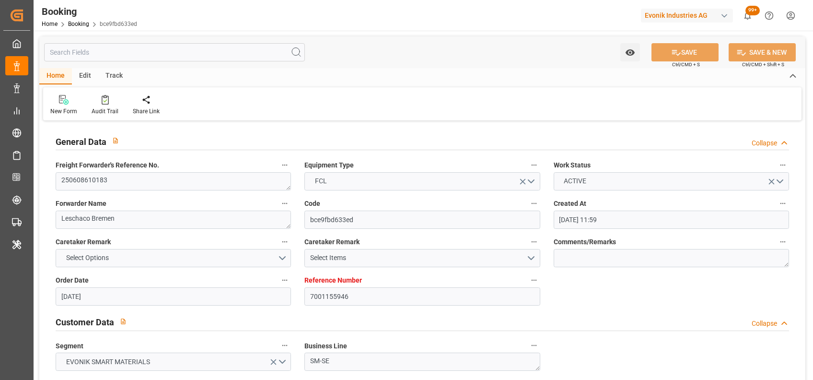
type input "10-06-2025 18:06"
type input "11-06-2025 15:00"
type input "11-06-2025 17:38"
type input "19-07-2025 15:00"
type input "19-07-2025 15:07"
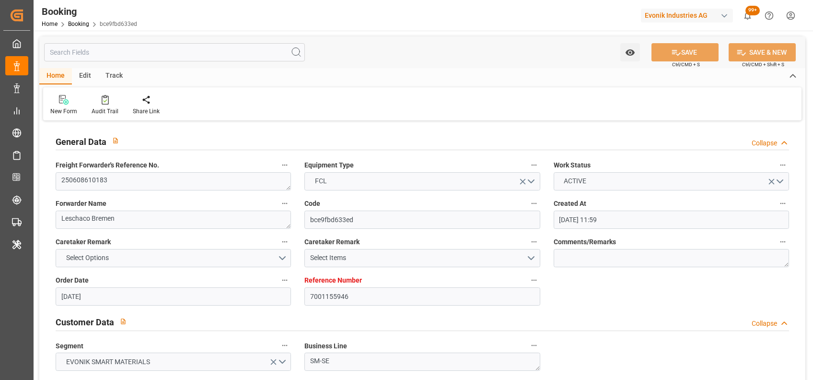
type input "19-07-2025 15:24"
type input "19-07-2025 15:00"
type input "20-07-2025 06:18"
type input "20-07-2025 14:25"
type input "24-07-2025 19:08"
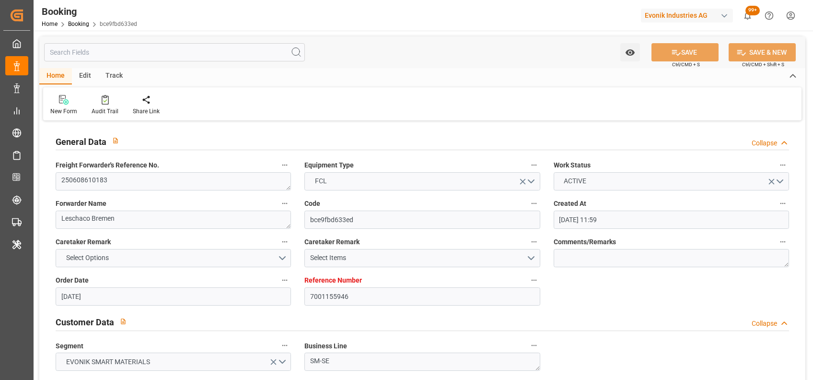
type input "25-07-2025 02:00"
type input "25-07-2025 01:48"
type input "08-08-2025 04:00"
type input "08-08-2025 06:12"
type input "08-08-2025 19:45"
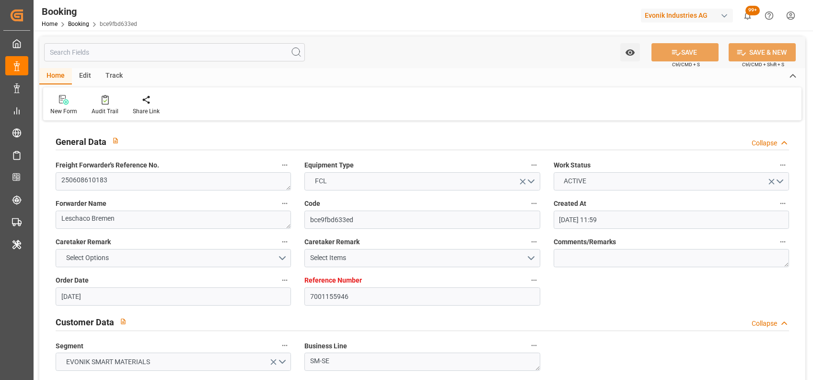
type input "08-08-2025 06:12"
type input "08-08-2025 12:31"
type input "12-08-2025 12:31"
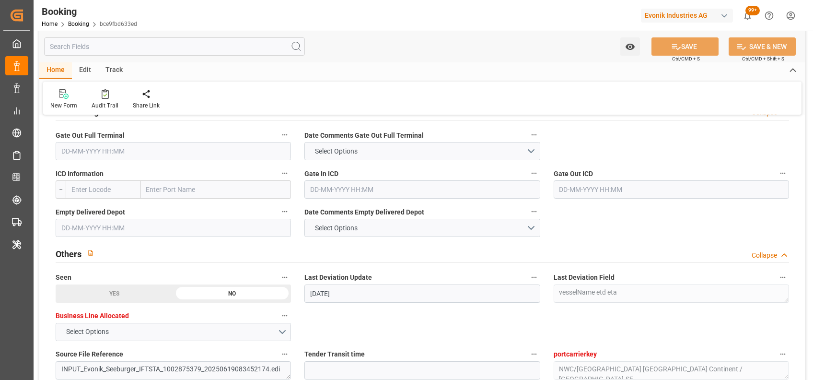
scroll to position [1432, 0]
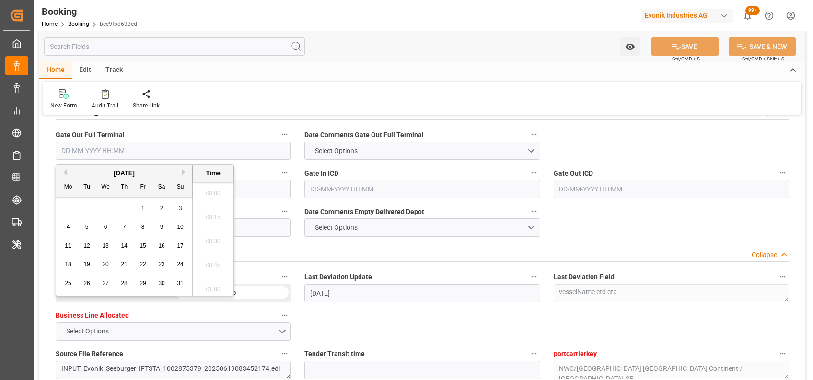
click at [114, 146] on input "text" at bounding box center [174, 150] width 236 height 18
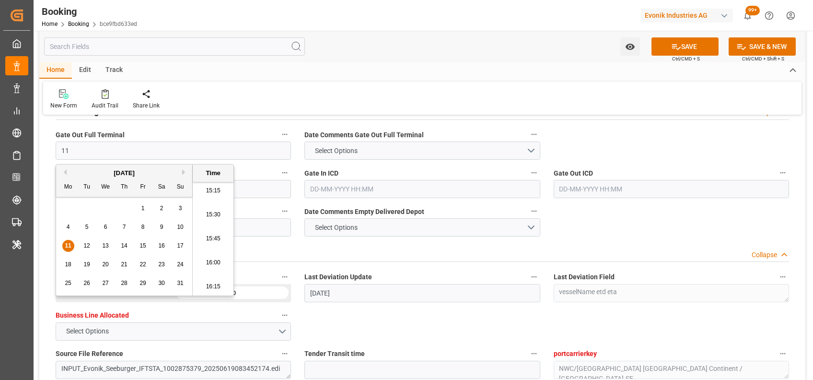
type input "11-08-2025 00:00"
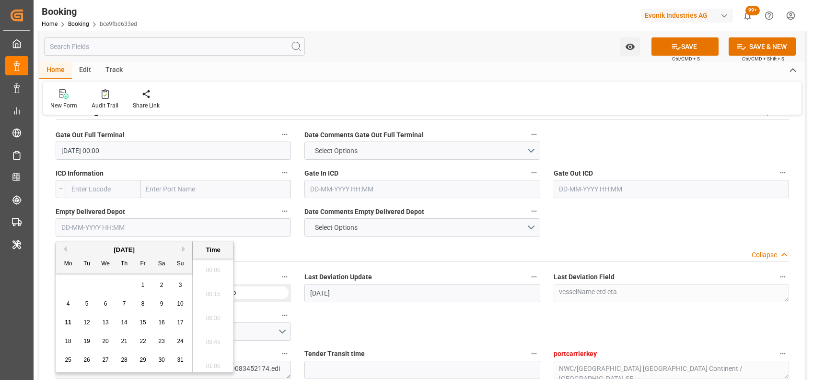
click at [71, 223] on input "text" at bounding box center [174, 227] width 236 height 18
type input "[DATE] 00:00"
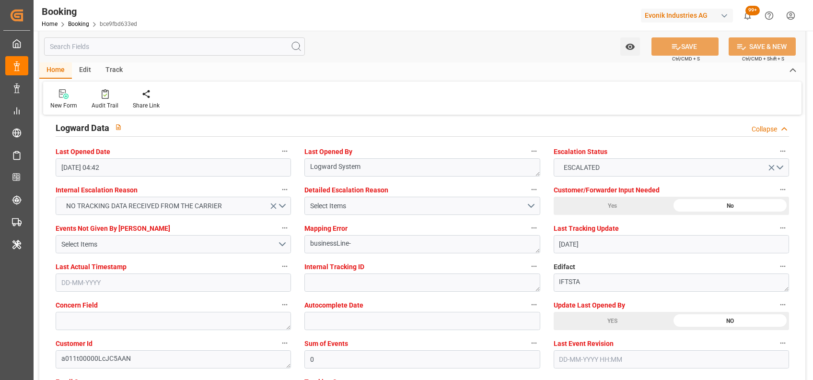
scroll to position [1811, 0]
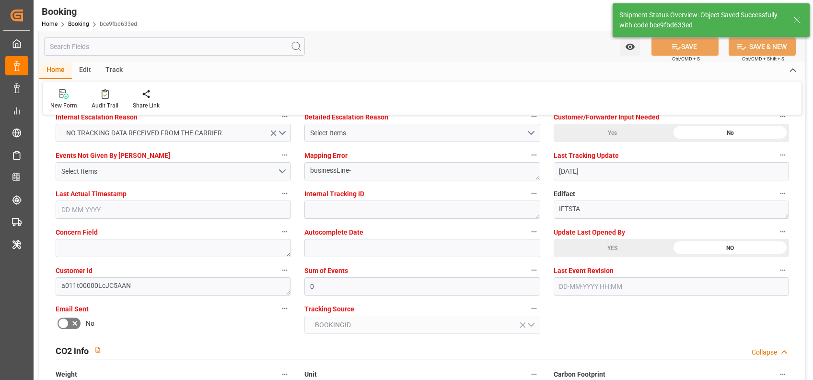
type textarea "[PERSON_NAME]"
type input "11-08-2025 10:15"
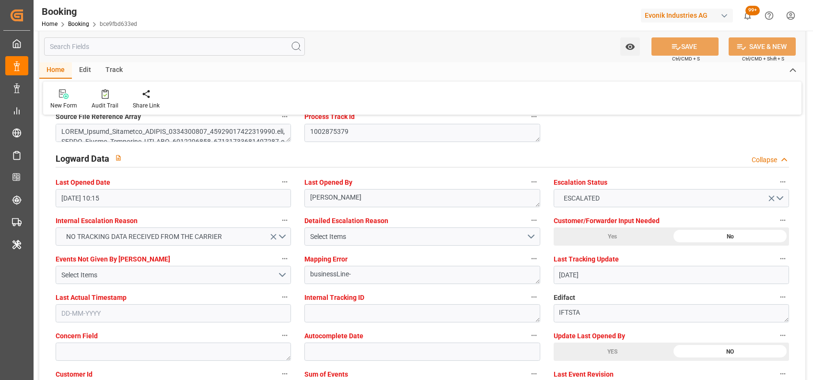
scroll to position [1706, 0]
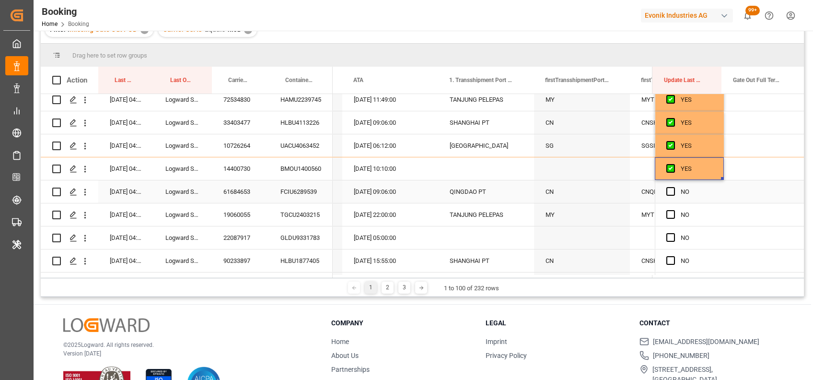
click at [304, 189] on div "FCIU6289539" at bounding box center [301, 191] width 64 height 23
click at [667, 192] on span "Press SPACE to select this row." at bounding box center [671, 191] width 9 height 9
click at [674, 187] on input "Press SPACE to select this row." at bounding box center [674, 187] width 0 height 0
click at [760, 187] on div "Press SPACE to select this row." at bounding box center [764, 191] width 80 height 23
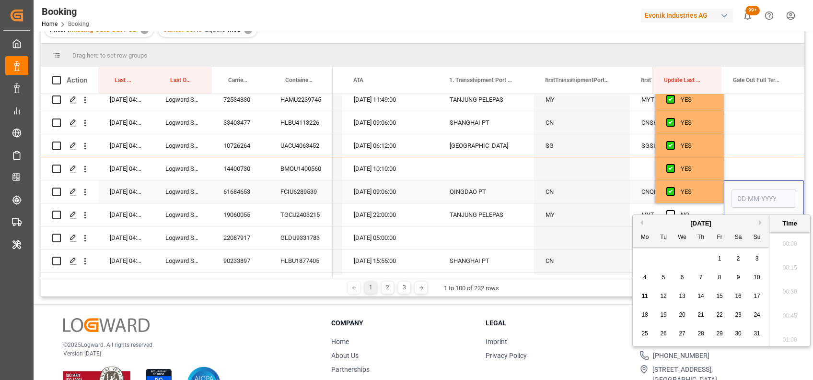
scroll to position [1466, 0]
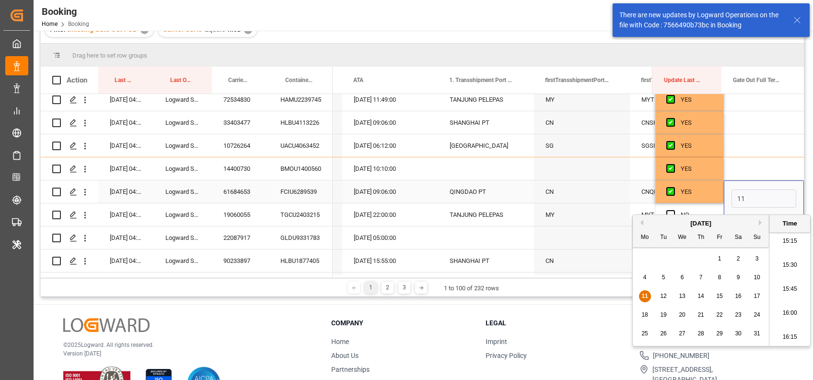
type input "11-08-2025 00:00"
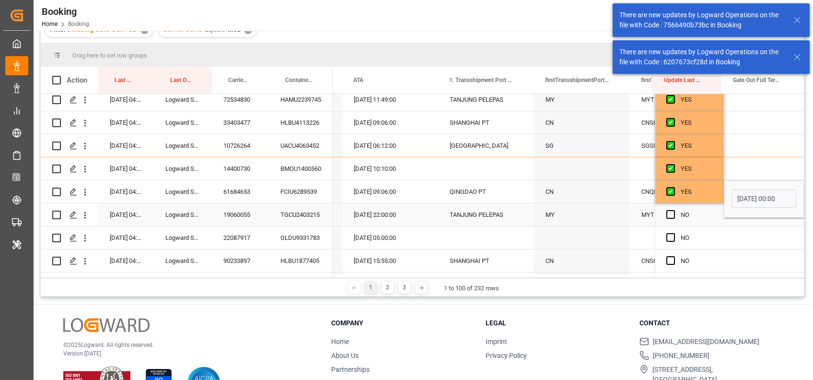
click at [302, 212] on div "TGCU2403215" at bounding box center [301, 214] width 64 height 23
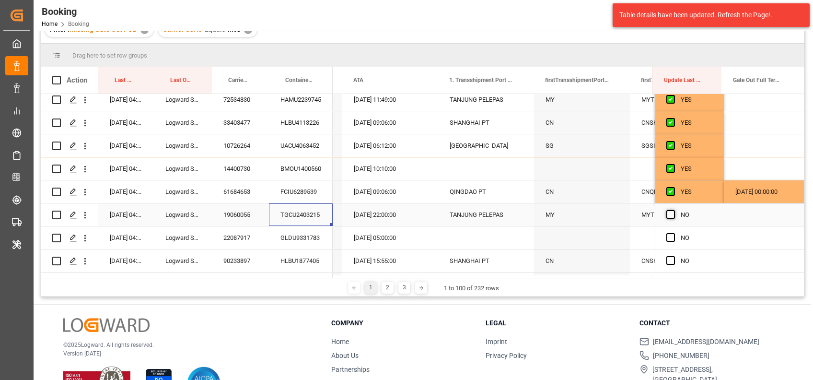
click at [668, 215] on span "Press SPACE to select this row." at bounding box center [671, 214] width 9 height 9
click at [674, 210] on input "Press SPACE to select this row." at bounding box center [674, 210] width 0 height 0
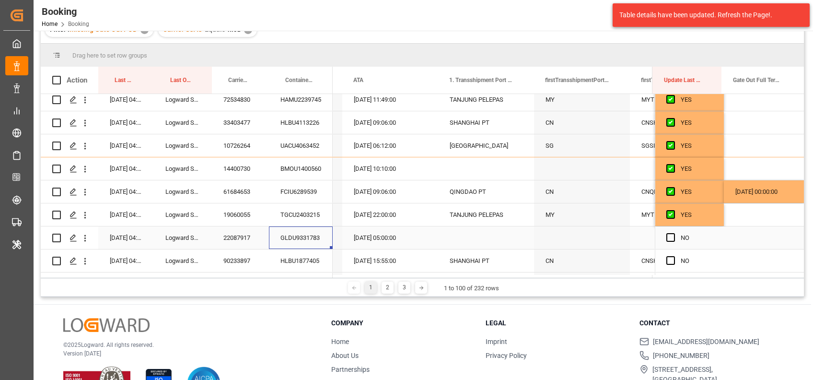
click at [314, 229] on div "GLDU9331783" at bounding box center [301, 237] width 64 height 23
click at [670, 234] on span "Press SPACE to select this row." at bounding box center [671, 237] width 9 height 9
click at [674, 233] on input "Press SPACE to select this row." at bounding box center [674, 233] width 0 height 0
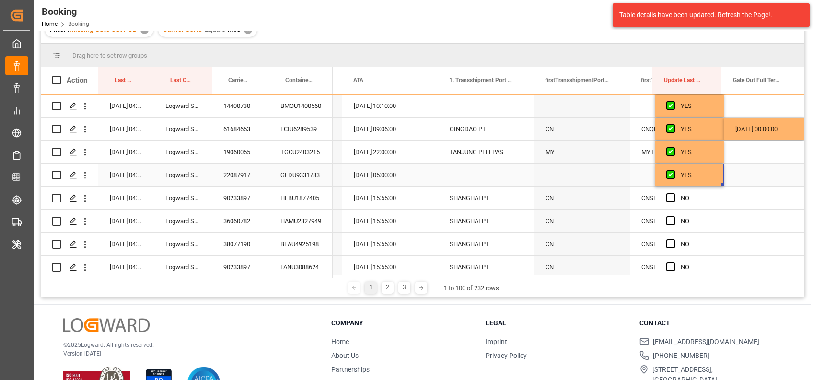
scroll to position [1037, 0]
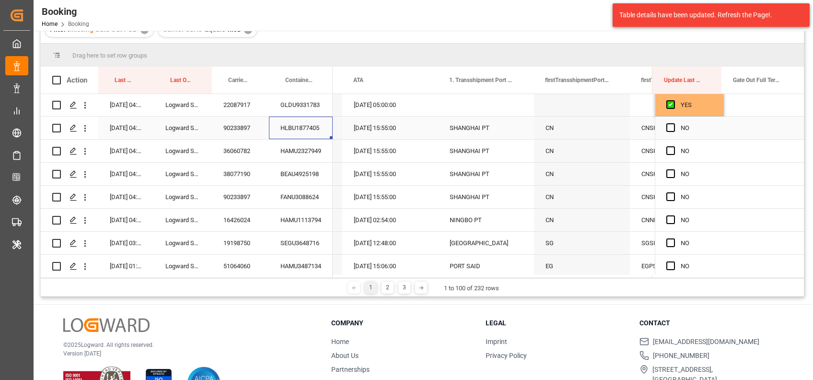
click at [300, 126] on div "HLBU1877405" at bounding box center [301, 128] width 64 height 23
click at [667, 130] on span "Press SPACE to select this row." at bounding box center [671, 127] width 9 height 9
click at [674, 123] on input "Press SPACE to select this row." at bounding box center [674, 123] width 0 height 0
click at [295, 147] on div "HAMU2327949" at bounding box center [301, 151] width 64 height 23
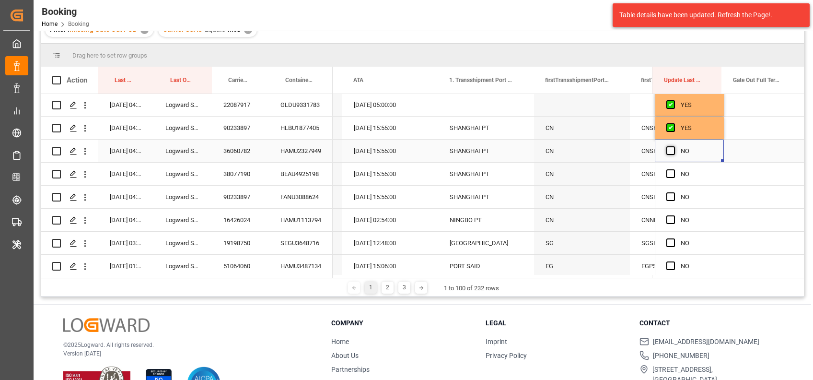
click at [667, 147] on span "Press SPACE to select this row." at bounding box center [671, 150] width 9 height 9
click at [674, 146] on input "Press SPACE to select this row." at bounding box center [674, 146] width 0 height 0
click at [299, 177] on div "BEAU4925198" at bounding box center [301, 174] width 64 height 23
click at [668, 173] on span "Press SPACE to select this row." at bounding box center [671, 173] width 9 height 9
click at [674, 169] on input "Press SPACE to select this row." at bounding box center [674, 169] width 0 height 0
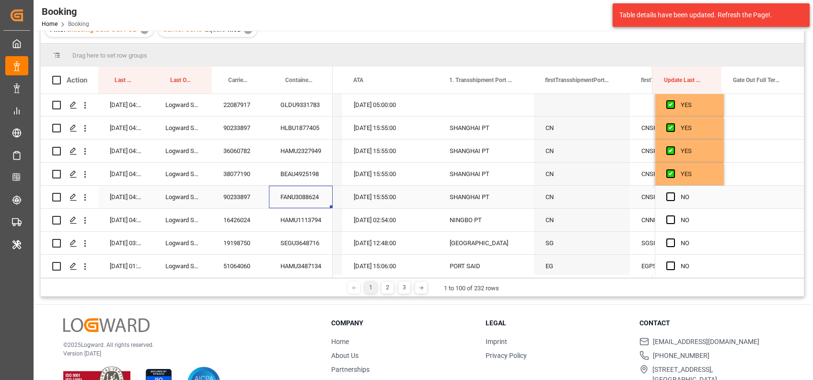
click at [293, 190] on div "FANU3088624" at bounding box center [301, 197] width 64 height 23
click at [669, 196] on span "Press SPACE to select this row." at bounding box center [671, 196] width 9 height 9
click at [674, 192] on input "Press SPACE to select this row." at bounding box center [674, 192] width 0 height 0
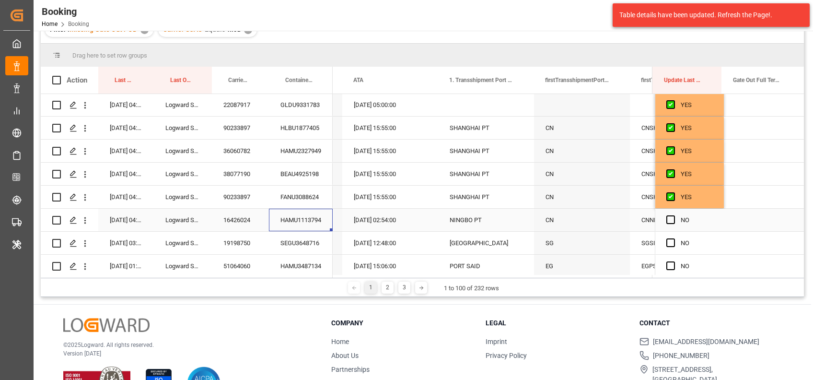
click at [304, 224] on div "HAMU1113794" at bounding box center [301, 220] width 64 height 23
click at [667, 214] on div "Press SPACE to select this row." at bounding box center [674, 220] width 14 height 22
click at [668, 221] on span "Press SPACE to select this row." at bounding box center [671, 219] width 9 height 9
click at [674, 215] on input "Press SPACE to select this row." at bounding box center [674, 215] width 0 height 0
click at [307, 247] on div "SEGU3648716" at bounding box center [301, 243] width 64 height 23
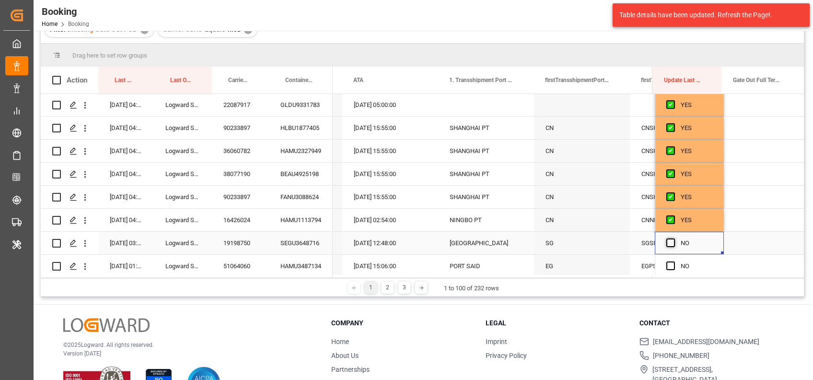
click at [670, 240] on span "Press SPACE to select this row." at bounding box center [671, 242] width 9 height 9
click at [674, 238] on input "Press SPACE to select this row." at bounding box center [674, 238] width 0 height 0
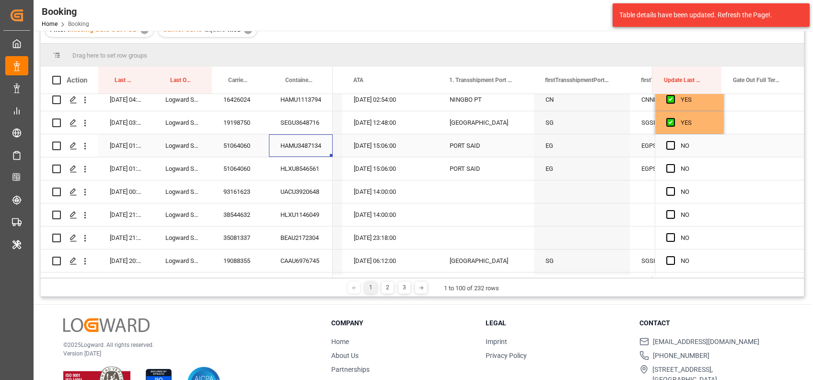
click at [291, 146] on div "HAMU3487134" at bounding box center [301, 145] width 64 height 23
click at [667, 146] on span "Press SPACE to select this row." at bounding box center [671, 145] width 9 height 9
click at [674, 141] on input "Press SPACE to select this row." at bounding box center [674, 141] width 0 height 0
click at [306, 167] on div "HLXU8546561" at bounding box center [301, 168] width 64 height 23
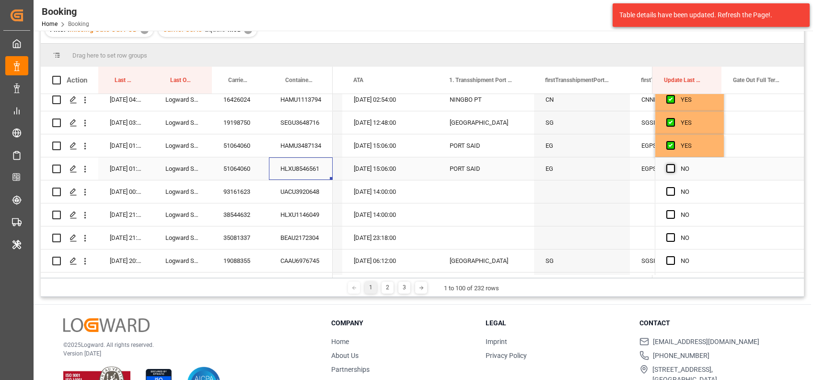
click at [668, 168] on span "Press SPACE to select this row." at bounding box center [671, 168] width 9 height 9
click at [674, 164] on input "Press SPACE to select this row." at bounding box center [674, 164] width 0 height 0
click at [303, 192] on div "UACU3920648" at bounding box center [301, 191] width 64 height 23
click at [668, 191] on span "Press SPACE to select this row." at bounding box center [671, 191] width 9 height 9
click at [674, 187] on input "Press SPACE to select this row." at bounding box center [674, 187] width 0 height 0
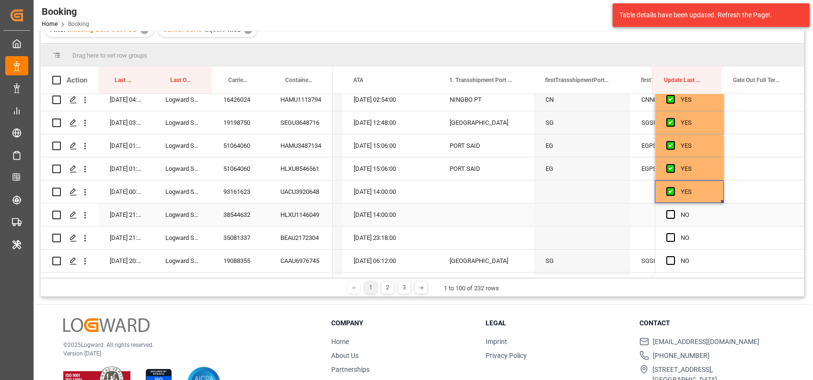
click at [298, 211] on div "HLXU1146049" at bounding box center [301, 214] width 64 height 23
click at [670, 213] on span "Press SPACE to select this row." at bounding box center [671, 214] width 9 height 9
click at [674, 210] on input "Press SPACE to select this row." at bounding box center [674, 210] width 0 height 0
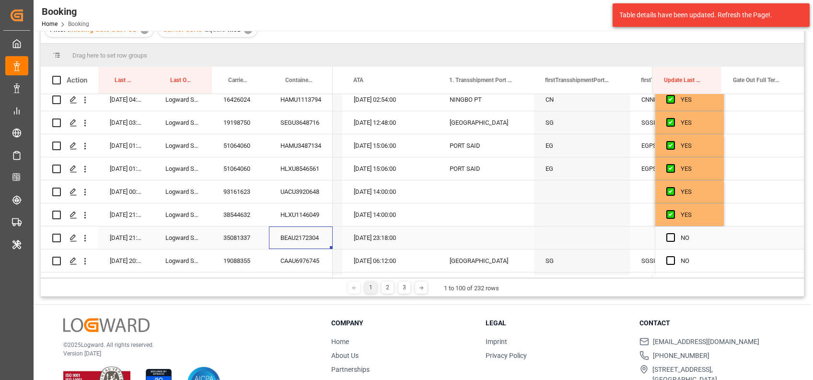
click at [299, 232] on div "BEAU2172304" at bounding box center [301, 237] width 64 height 23
click at [669, 241] on span "Press SPACE to select this row." at bounding box center [671, 237] width 9 height 9
click at [674, 233] on input "Press SPACE to select this row." at bounding box center [674, 233] width 0 height 0
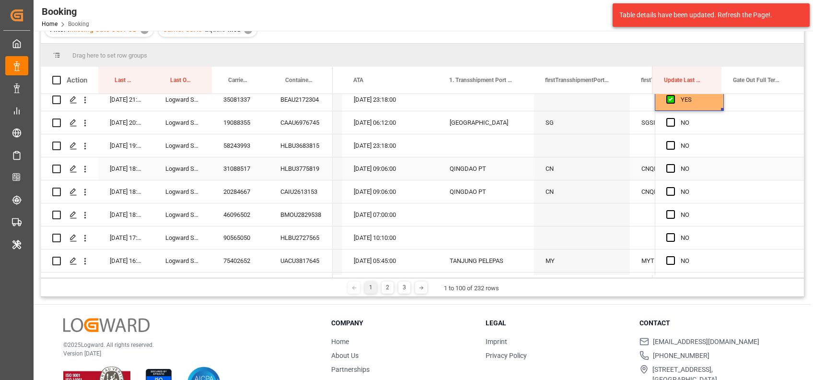
scroll to position [1294, 0]
click at [283, 125] on div "CAAU6976745" at bounding box center [301, 123] width 64 height 23
click at [668, 126] on span "Press SPACE to select this row." at bounding box center [671, 123] width 9 height 9
click at [674, 119] on input "Press SPACE to select this row." at bounding box center [674, 119] width 0 height 0
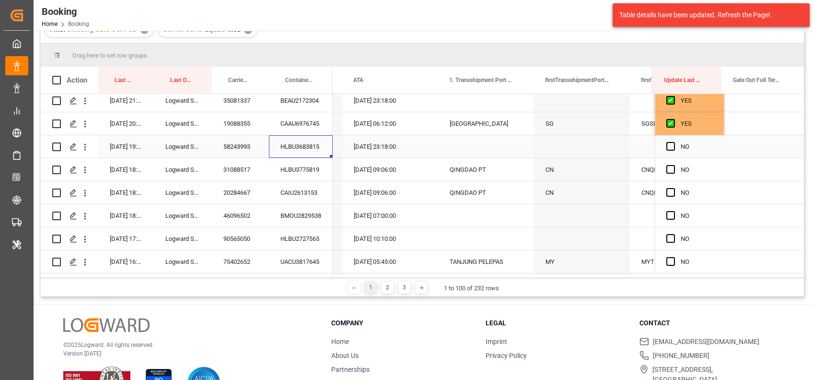
click at [303, 146] on div "HLBU3683815" at bounding box center [301, 146] width 64 height 23
click at [668, 146] on span "Press SPACE to select this row." at bounding box center [671, 146] width 9 height 9
click at [674, 142] on input "Press SPACE to select this row." at bounding box center [674, 142] width 0 height 0
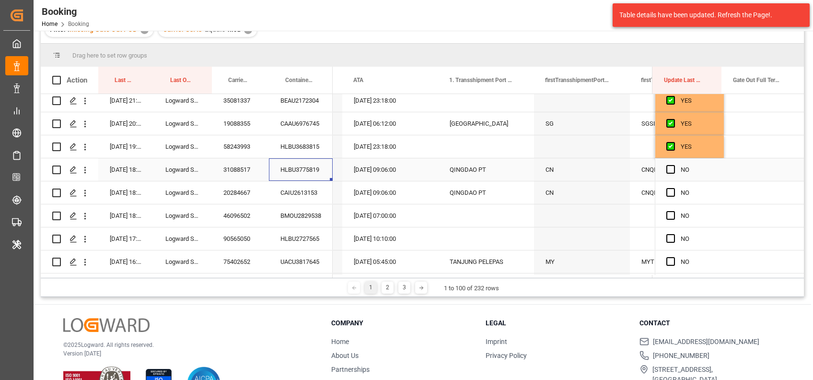
click at [323, 171] on div "HLBU3775819" at bounding box center [301, 169] width 64 height 23
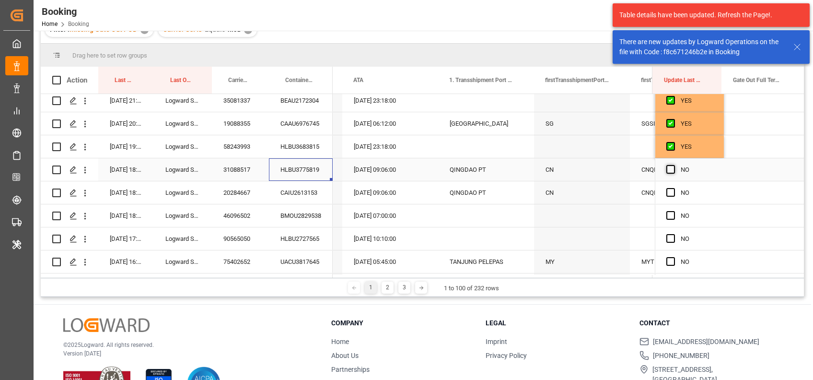
click at [669, 169] on span "Press SPACE to select this row." at bounding box center [671, 169] width 9 height 9
click at [674, 165] on input "Press SPACE to select this row." at bounding box center [674, 165] width 0 height 0
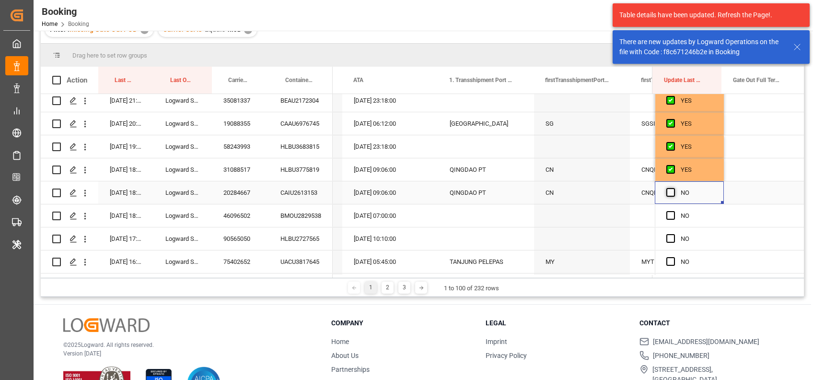
click at [669, 189] on span "Press SPACE to select this row." at bounding box center [671, 192] width 9 height 9
click at [674, 188] on input "Press SPACE to select this row." at bounding box center [674, 188] width 0 height 0
click at [295, 189] on div "CAIU2613153" at bounding box center [301, 192] width 64 height 23
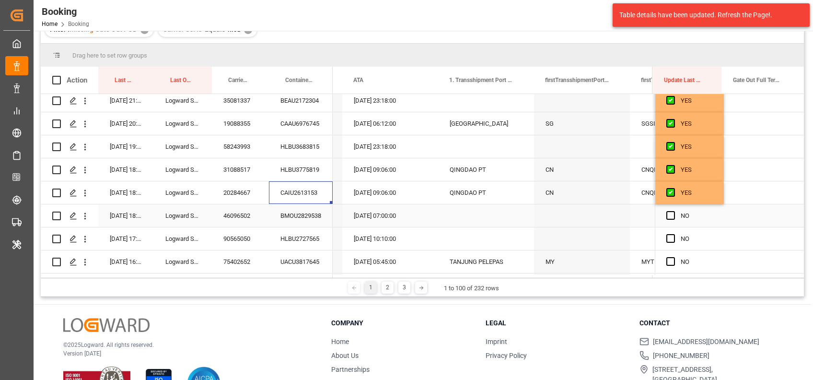
click at [295, 215] on div "BMOU2829538" at bounding box center [301, 215] width 64 height 23
click at [670, 215] on span "Press SPACE to select this row." at bounding box center [671, 215] width 9 height 9
click at [674, 211] on input "Press SPACE to select this row." at bounding box center [674, 211] width 0 height 0
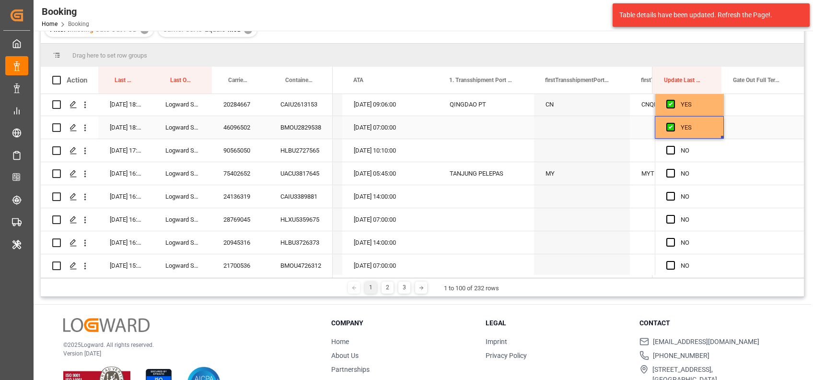
scroll to position [1389, 0]
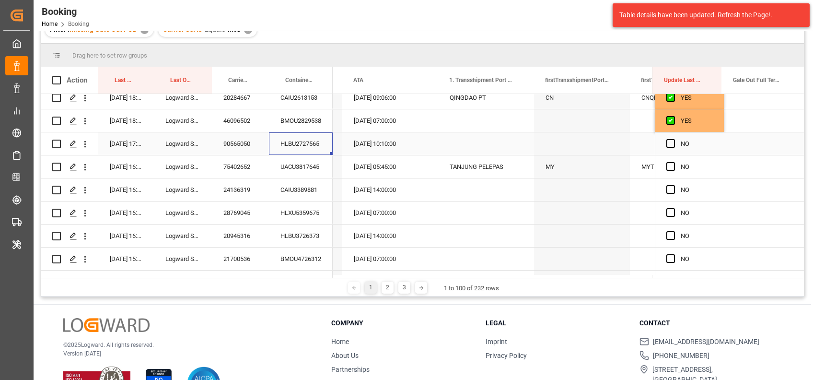
click at [308, 142] on div "HLBU2727565" at bounding box center [301, 143] width 64 height 23
click at [667, 143] on span "Press SPACE to select this row." at bounding box center [671, 143] width 9 height 9
click at [674, 139] on input "Press SPACE to select this row." at bounding box center [674, 139] width 0 height 0
click at [295, 166] on div "UACU3817645" at bounding box center [301, 166] width 64 height 23
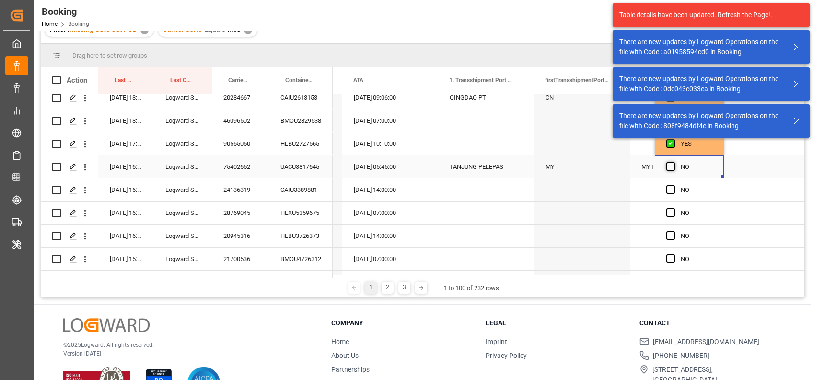
click at [669, 165] on span "Press SPACE to select this row." at bounding box center [671, 166] width 9 height 9
click at [674, 162] on input "Press SPACE to select this row." at bounding box center [674, 162] width 0 height 0
click at [300, 183] on div "CAIU3389881" at bounding box center [301, 189] width 64 height 23
click at [668, 191] on span "Press SPACE to select this row." at bounding box center [671, 189] width 9 height 9
click at [674, 185] on input "Press SPACE to select this row." at bounding box center [674, 185] width 0 height 0
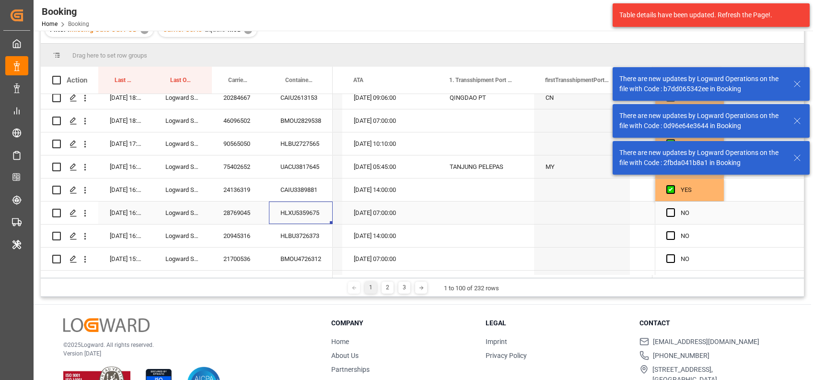
click at [302, 218] on div "HLXU5359675" at bounding box center [301, 212] width 64 height 23
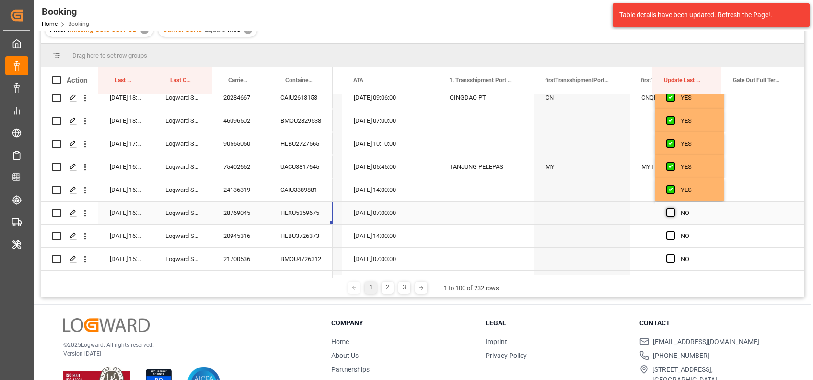
click at [668, 212] on span "Press SPACE to select this row." at bounding box center [671, 212] width 9 height 9
click at [674, 208] on input "Press SPACE to select this row." at bounding box center [674, 208] width 0 height 0
click at [307, 238] on div "HLBU3726373" at bounding box center [301, 235] width 64 height 23
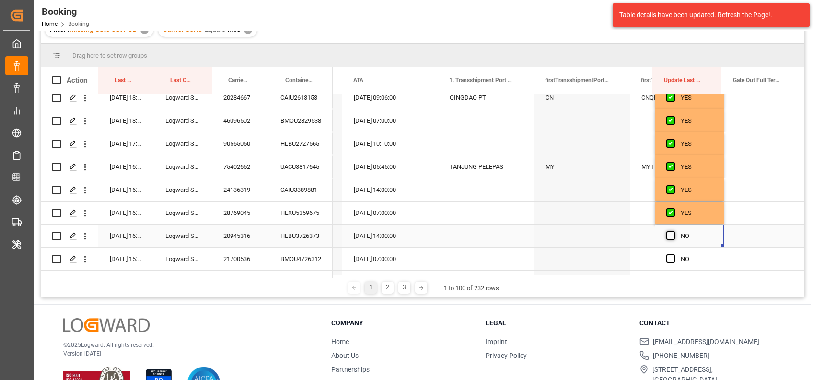
click at [668, 234] on span "Press SPACE to select this row." at bounding box center [671, 235] width 9 height 9
click at [674, 231] on input "Press SPACE to select this row." at bounding box center [674, 231] width 0 height 0
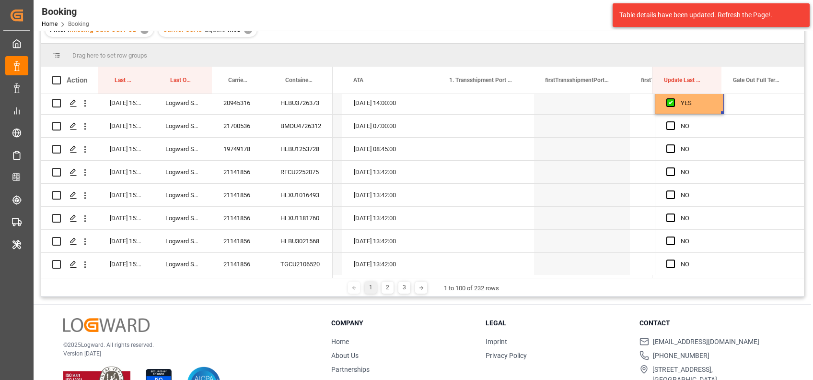
scroll to position [1527, 0]
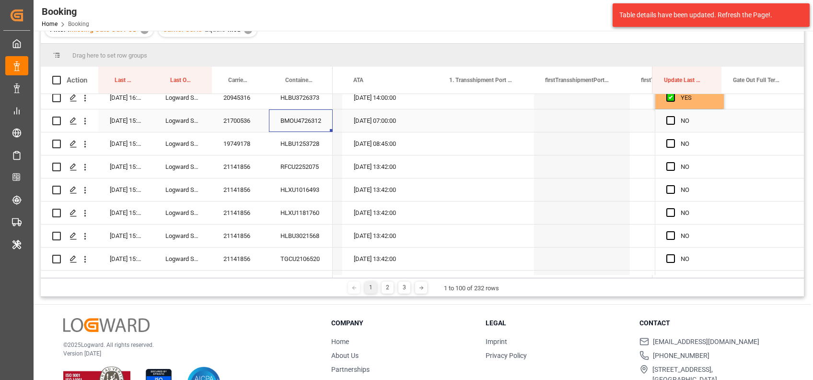
click at [306, 114] on div "BMOU4726312" at bounding box center [301, 120] width 64 height 23
click at [669, 118] on span "Press SPACE to select this row." at bounding box center [671, 120] width 9 height 9
click at [674, 116] on input "Press SPACE to select this row." at bounding box center [674, 116] width 0 height 0
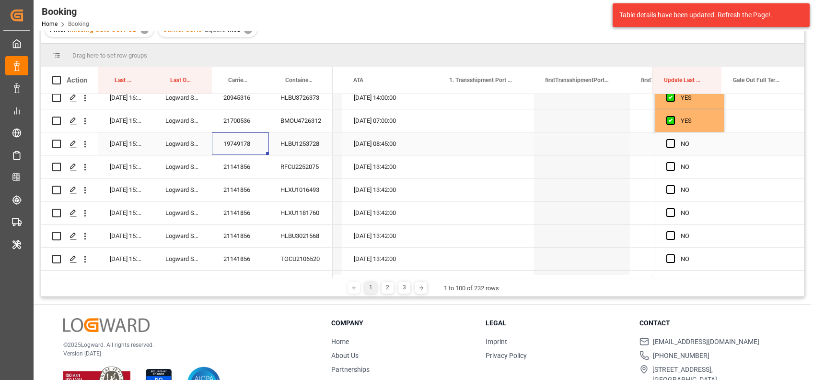
click at [238, 143] on div "19749178" at bounding box center [240, 143] width 57 height 23
click at [297, 139] on div "HLBU1253728" at bounding box center [301, 143] width 64 height 23
click at [668, 142] on span "Press SPACE to select this row." at bounding box center [671, 143] width 9 height 9
click at [674, 139] on input "Press SPACE to select this row." at bounding box center [674, 139] width 0 height 0
click at [240, 165] on div "21141856" at bounding box center [240, 166] width 57 height 23
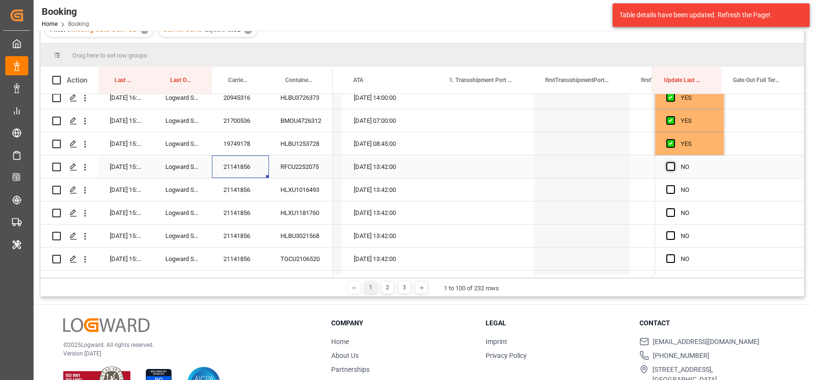
click at [667, 166] on span "Press SPACE to select this row." at bounding box center [671, 166] width 9 height 9
click at [674, 162] on input "Press SPACE to select this row." at bounding box center [674, 162] width 0 height 0
drag, startPoint x: 719, startPoint y: 176, endPoint x: 719, endPoint y: 264, distance: 87.8
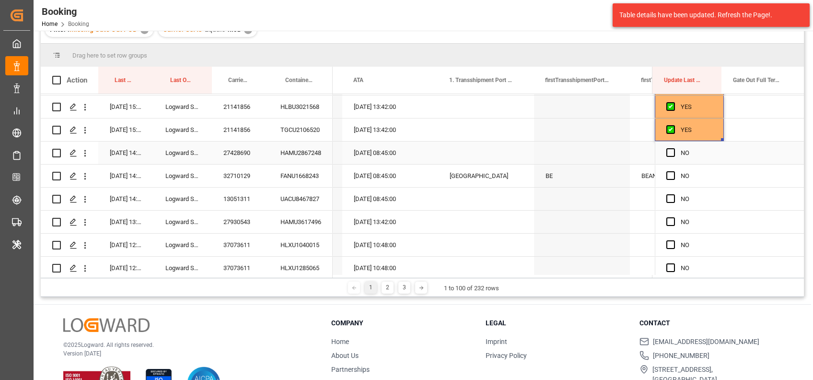
scroll to position [1657, 0]
click at [297, 150] on div "HAMU2867248" at bounding box center [301, 152] width 64 height 23
click at [668, 152] on span "Press SPACE to select this row." at bounding box center [671, 151] width 9 height 9
click at [674, 147] on input "Press SPACE to select this row." at bounding box center [674, 147] width 0 height 0
click at [292, 179] on div "FANU1668243" at bounding box center [301, 175] width 64 height 23
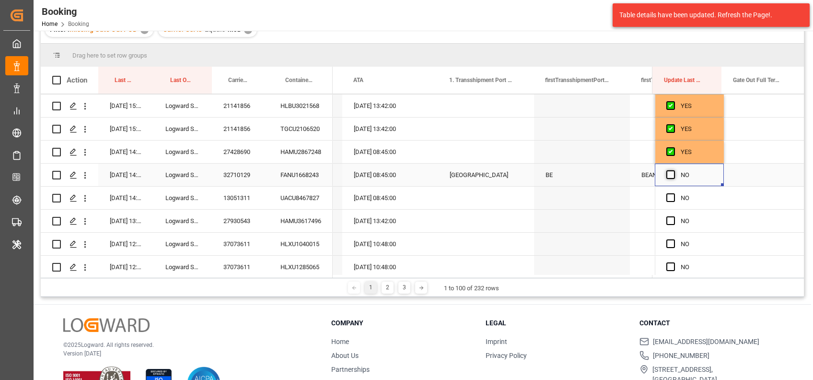
click at [667, 177] on span "Press SPACE to select this row." at bounding box center [671, 174] width 9 height 9
click at [674, 170] on input "Press SPACE to select this row." at bounding box center [674, 170] width 0 height 0
click at [290, 203] on div "UACU8467827" at bounding box center [301, 198] width 64 height 23
click at [667, 194] on span "Press SPACE to select this row." at bounding box center [671, 197] width 9 height 9
click at [674, 193] on input "Press SPACE to select this row." at bounding box center [674, 193] width 0 height 0
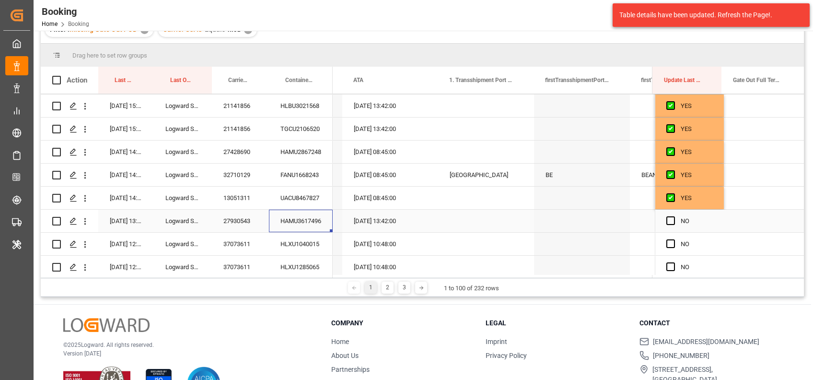
click at [322, 220] on div "HAMU3617496" at bounding box center [301, 221] width 64 height 23
click at [667, 218] on span "Press SPACE to select this row." at bounding box center [671, 220] width 9 height 9
click at [674, 216] on input "Press SPACE to select this row." at bounding box center [674, 216] width 0 height 0
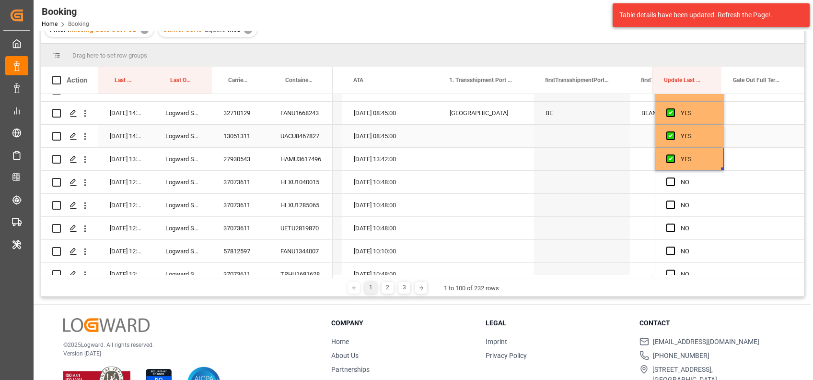
scroll to position [1720, 0]
click at [305, 184] on div "HLXU1040015" at bounding box center [301, 181] width 64 height 23
click at [669, 183] on span "Press SPACE to select this row." at bounding box center [671, 181] width 9 height 9
click at [674, 177] on input "Press SPACE to select this row." at bounding box center [674, 177] width 0 height 0
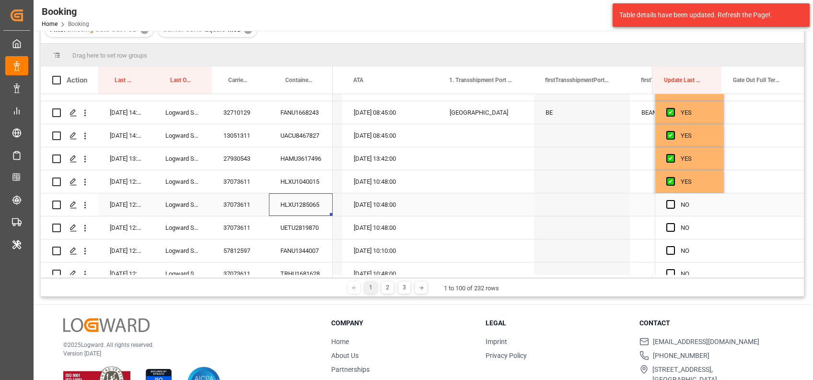
click at [313, 205] on div "HLXU1285065" at bounding box center [301, 204] width 64 height 23
click at [669, 204] on span "Press SPACE to select this row." at bounding box center [671, 204] width 9 height 9
click at [674, 200] on input "Press SPACE to select this row." at bounding box center [674, 200] width 0 height 0
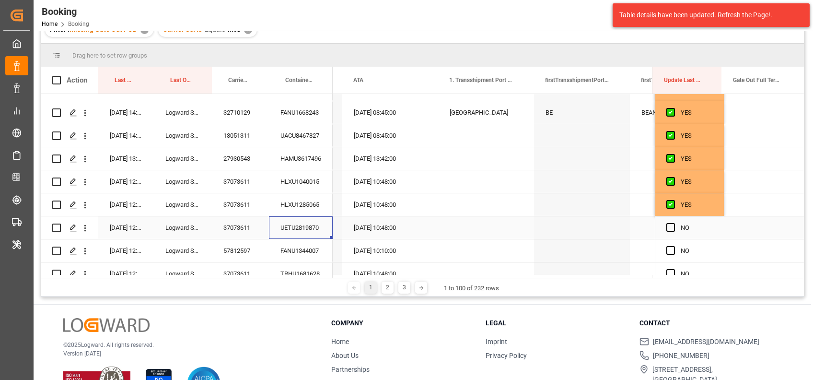
click at [311, 225] on div "UETU2819870" at bounding box center [301, 227] width 64 height 23
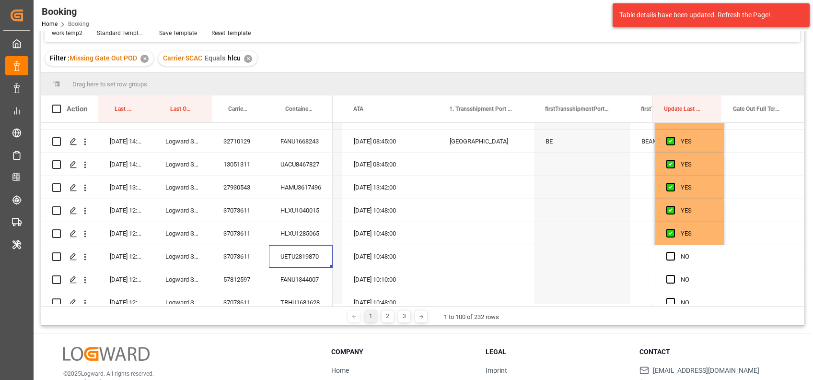
scroll to position [138, 0]
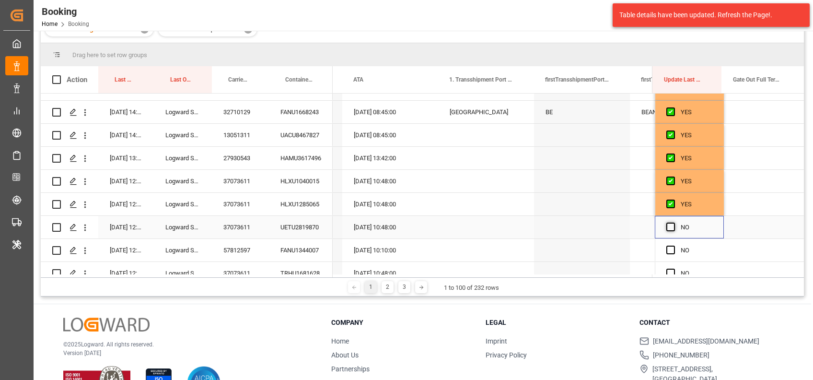
click at [667, 224] on span "Press SPACE to select this row." at bounding box center [671, 227] width 9 height 9
click at [674, 223] on input "Press SPACE to select this row." at bounding box center [674, 223] width 0 height 0
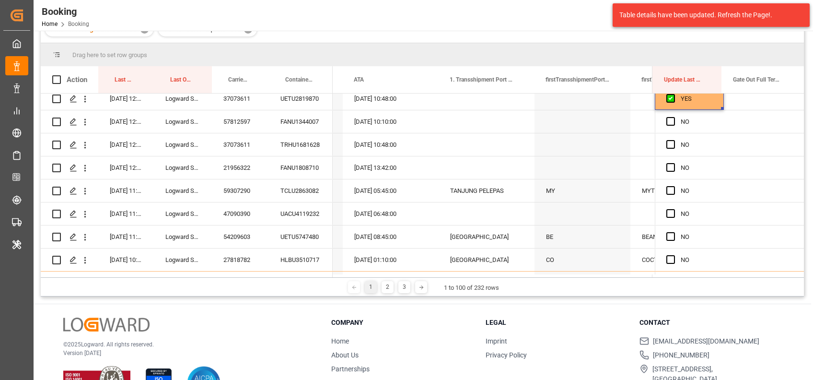
scroll to position [1854, 0]
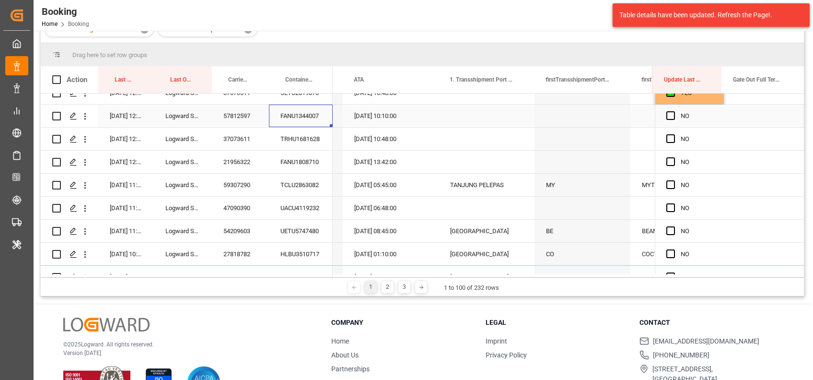
click at [309, 117] on div "FANU1344007" at bounding box center [301, 116] width 64 height 23
click at [667, 118] on span "Press SPACE to select this row." at bounding box center [671, 116] width 9 height 9
click at [674, 112] on input "Press SPACE to select this row." at bounding box center [674, 112] width 0 height 0
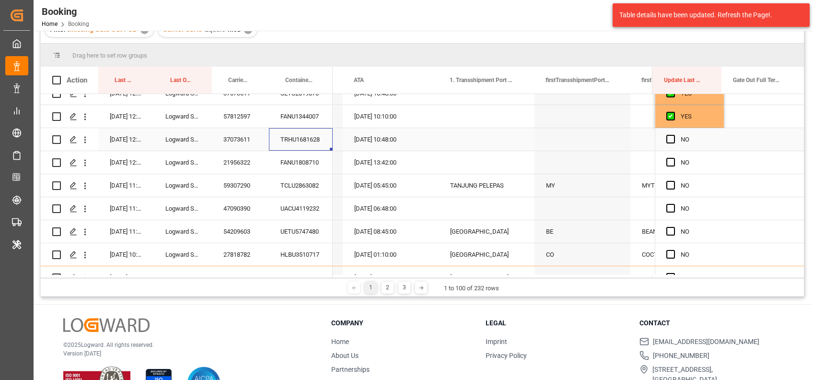
click at [289, 136] on div "TRHU1681628" at bounding box center [301, 139] width 64 height 23
click at [670, 140] on span "Press SPACE to select this row." at bounding box center [671, 139] width 9 height 9
click at [674, 135] on input "Press SPACE to select this row." at bounding box center [674, 135] width 0 height 0
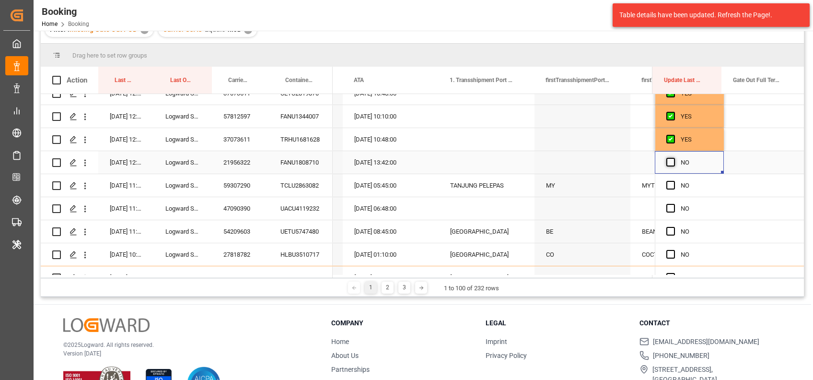
click at [667, 165] on span "Press SPACE to select this row." at bounding box center [671, 162] width 9 height 9
click at [674, 158] on input "Press SPACE to select this row." at bounding box center [674, 158] width 0 height 0
click at [314, 183] on div "TCLU2863082" at bounding box center [301, 185] width 64 height 23
click at [669, 183] on span "Press SPACE to select this row." at bounding box center [671, 185] width 9 height 9
click at [674, 181] on input "Press SPACE to select this row." at bounding box center [674, 181] width 0 height 0
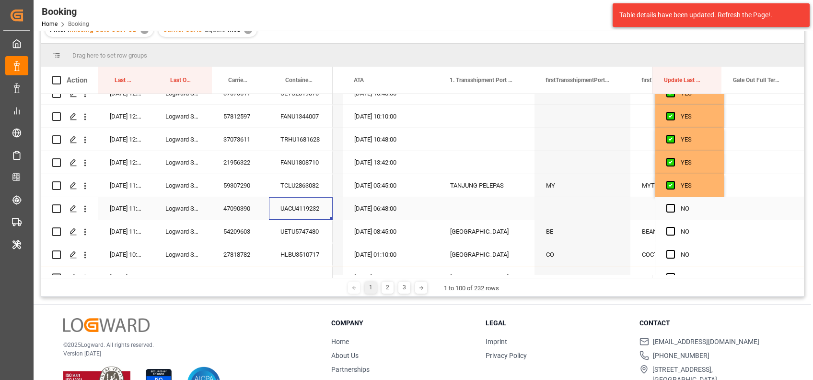
click at [295, 209] on div "UACU4119232" at bounding box center [301, 208] width 64 height 23
click at [670, 206] on span "Press SPACE to select this row." at bounding box center [671, 208] width 9 height 9
click at [674, 204] on input "Press SPACE to select this row." at bounding box center [674, 204] width 0 height 0
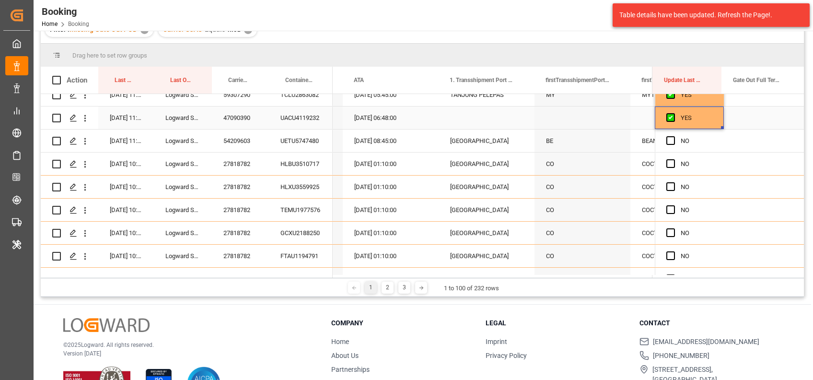
scroll to position [1951, 0]
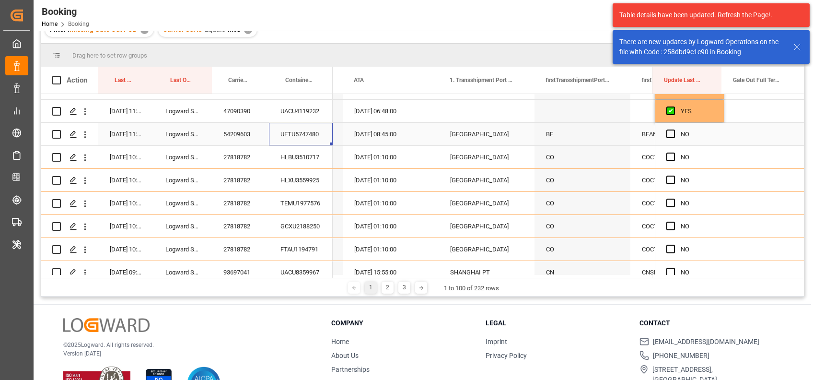
click at [292, 135] on div "UETU5747480" at bounding box center [301, 134] width 64 height 23
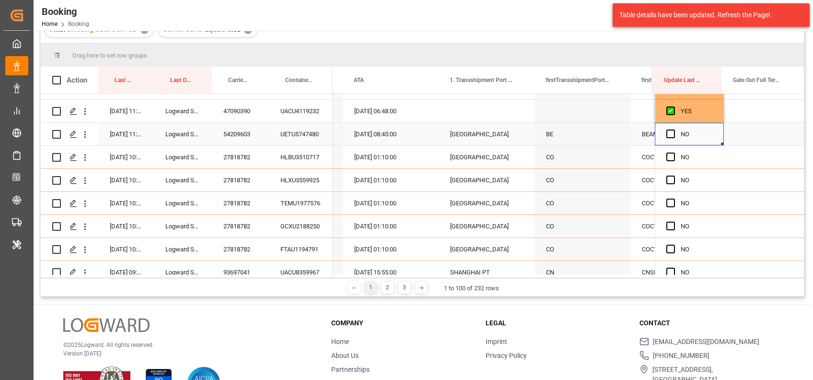
click at [672, 131] on div "Press SPACE to select this row." at bounding box center [674, 134] width 14 height 22
click at [236, 153] on div "27818782" at bounding box center [240, 157] width 57 height 23
click at [667, 135] on span "Press SPACE to select this row." at bounding box center [671, 134] width 9 height 9
click at [674, 130] on input "Press SPACE to select this row." at bounding box center [674, 130] width 0 height 0
click at [235, 157] on div "27818782" at bounding box center [240, 157] width 57 height 23
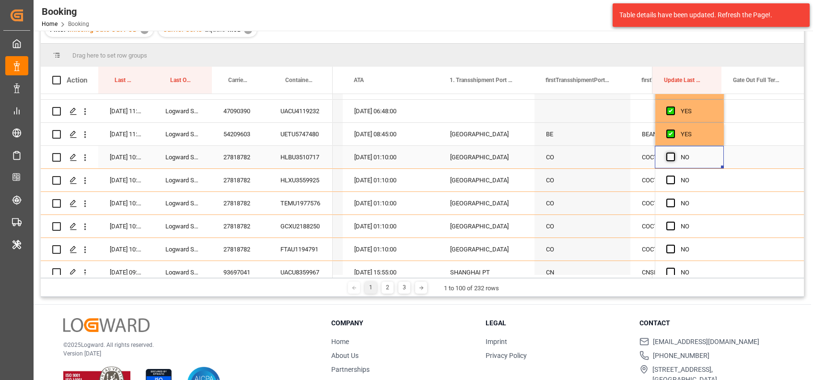
click at [667, 156] on span "Press SPACE to select this row." at bounding box center [671, 157] width 9 height 9
click at [674, 153] on input "Press SPACE to select this row." at bounding box center [674, 153] width 0 height 0
drag, startPoint x: 719, startPoint y: 166, endPoint x: 720, endPoint y: 239, distance: 72.4
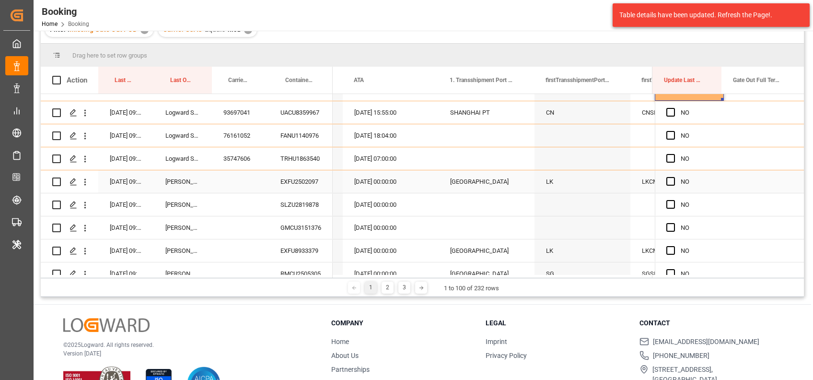
scroll to position [2112, 0]
click at [306, 109] on div "UACU8359967" at bounding box center [301, 111] width 64 height 23
click at [668, 113] on span "Press SPACE to select this row." at bounding box center [671, 111] width 9 height 9
click at [674, 107] on input "Press SPACE to select this row." at bounding box center [674, 107] width 0 height 0
click at [308, 131] on div "FANU1140976" at bounding box center [301, 134] width 64 height 23
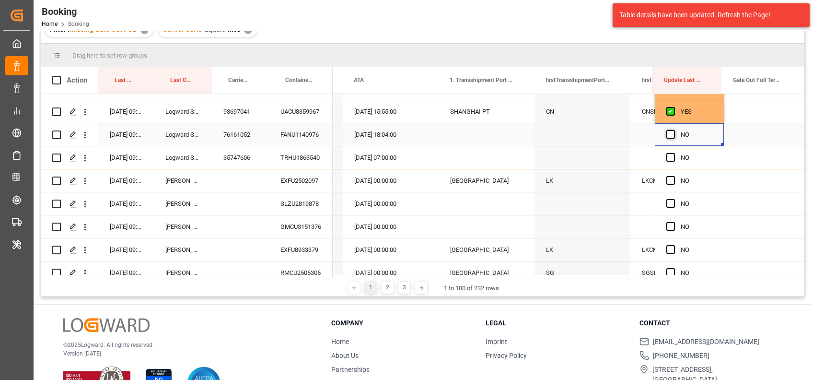
click at [668, 131] on span "Press SPACE to select this row." at bounding box center [671, 134] width 9 height 9
click at [674, 130] on input "Press SPACE to select this row." at bounding box center [674, 130] width 0 height 0
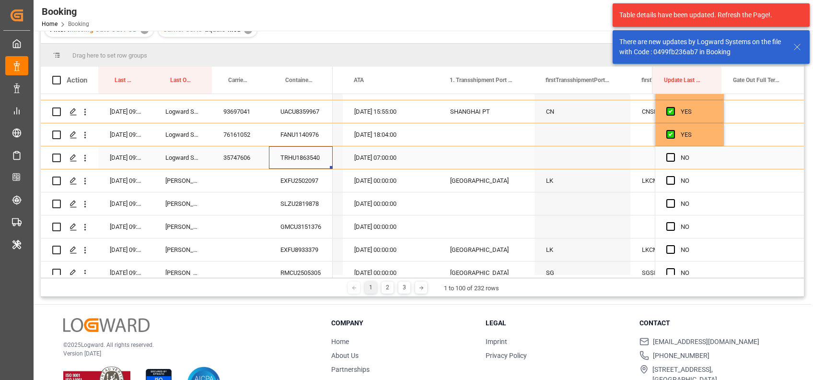
click at [306, 162] on div "TRHU1863540" at bounding box center [301, 157] width 64 height 23
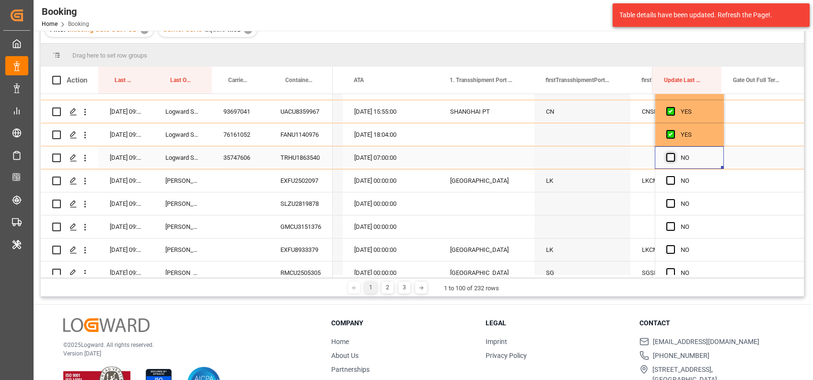
click at [668, 154] on span "Press SPACE to select this row." at bounding box center [671, 157] width 9 height 9
click at [674, 153] on input "Press SPACE to select this row." at bounding box center [674, 153] width 0 height 0
click at [307, 178] on div "EXFU2502097" at bounding box center [301, 180] width 64 height 23
click at [668, 182] on span "Press SPACE to select this row." at bounding box center [671, 180] width 9 height 9
click at [674, 176] on input "Press SPACE to select this row." at bounding box center [674, 176] width 0 height 0
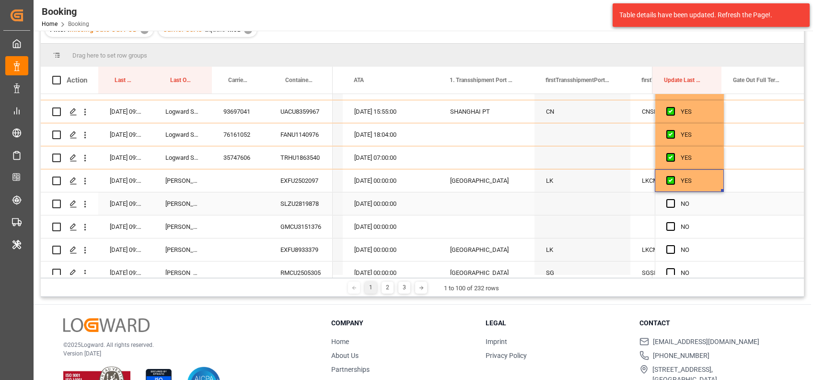
click at [299, 207] on div "SLZU2819878" at bounding box center [301, 203] width 64 height 23
click at [669, 203] on span "Press SPACE to select this row." at bounding box center [671, 203] width 9 height 9
click at [674, 199] on input "Press SPACE to select this row." at bounding box center [674, 199] width 0 height 0
click at [296, 226] on div "GMCU3151376" at bounding box center [301, 226] width 64 height 23
click at [669, 222] on span "Press SPACE to select this row." at bounding box center [671, 226] width 9 height 9
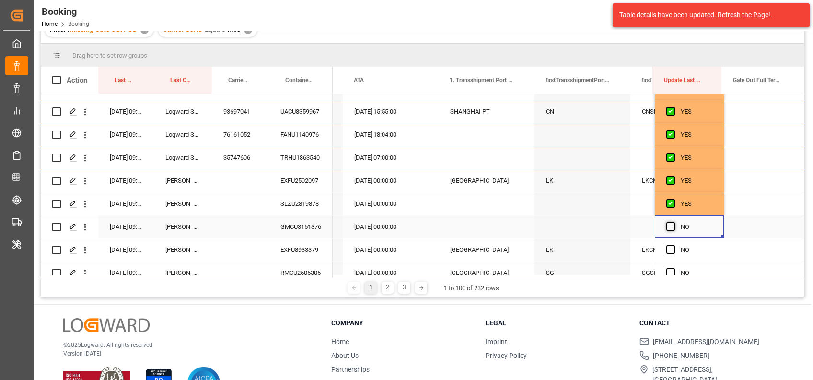
click at [674, 222] on input "Press SPACE to select this row." at bounding box center [674, 222] width 0 height 0
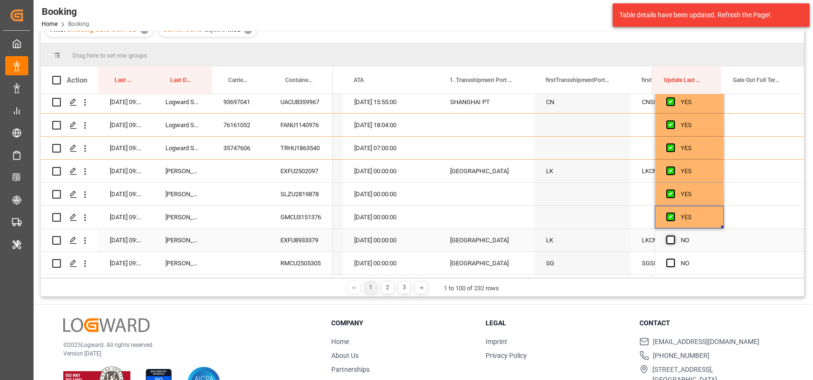
click at [668, 237] on span "Press SPACE to select this row." at bounding box center [671, 240] width 9 height 9
click at [674, 236] on input "Press SPACE to select this row." at bounding box center [674, 236] width 0 height 0
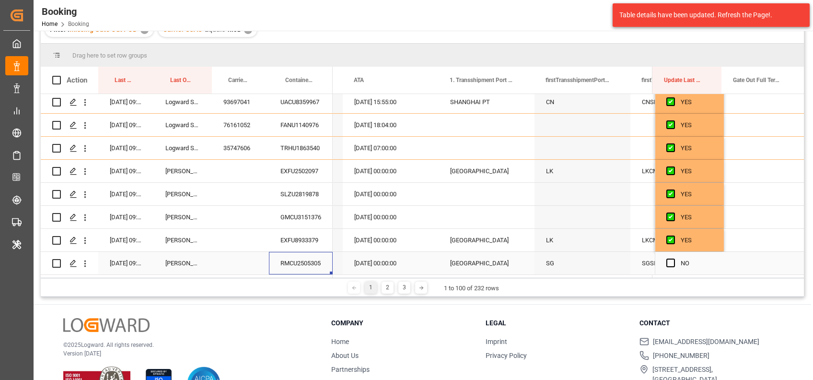
click at [312, 252] on div "RMCU2505305" at bounding box center [301, 263] width 64 height 23
click at [672, 259] on span "Press SPACE to select this row." at bounding box center [671, 263] width 9 height 9
click at [674, 259] on input "Press SPACE to select this row." at bounding box center [674, 259] width 0 height 0
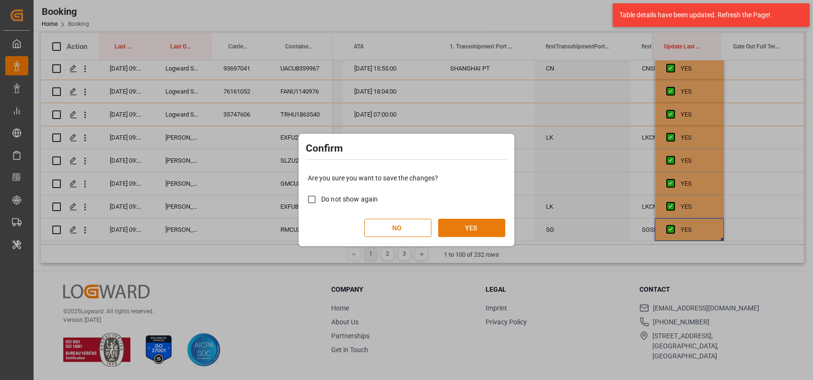
click at [485, 224] on button "YES" at bounding box center [471, 228] width 67 height 18
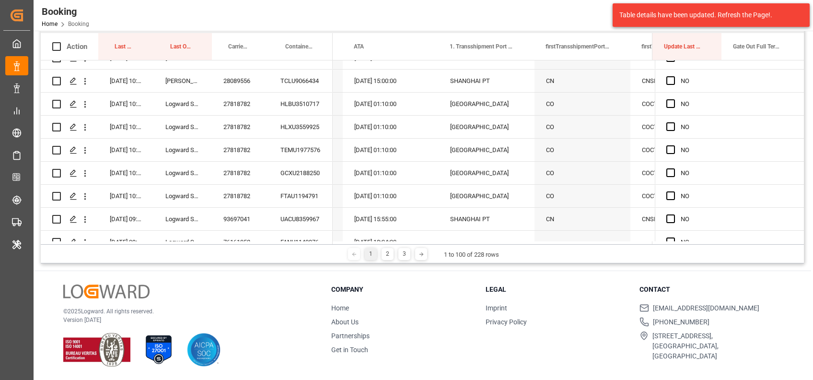
scroll to position [1808, 0]
click at [669, 106] on span "Press SPACE to select this row." at bounding box center [671, 105] width 9 height 9
click at [674, 101] on input "Press SPACE to select this row." at bounding box center [674, 101] width 0 height 0
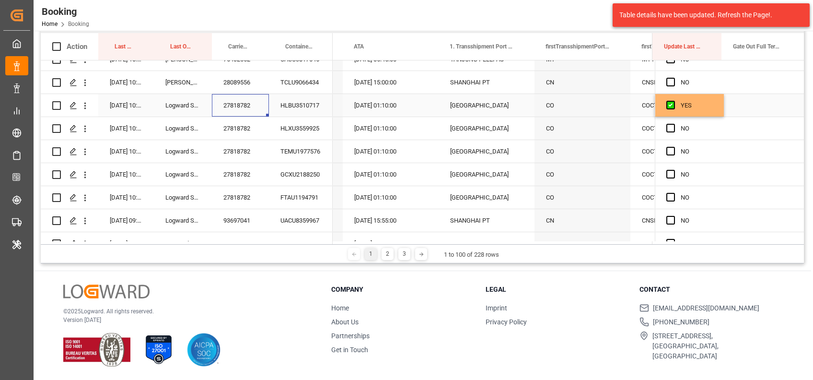
click at [246, 104] on div "27818782" at bounding box center [240, 105] width 57 height 23
click at [707, 108] on div "YES" at bounding box center [697, 105] width 32 height 22
drag, startPoint x: 719, startPoint y: 115, endPoint x: 711, endPoint y: 191, distance: 76.3
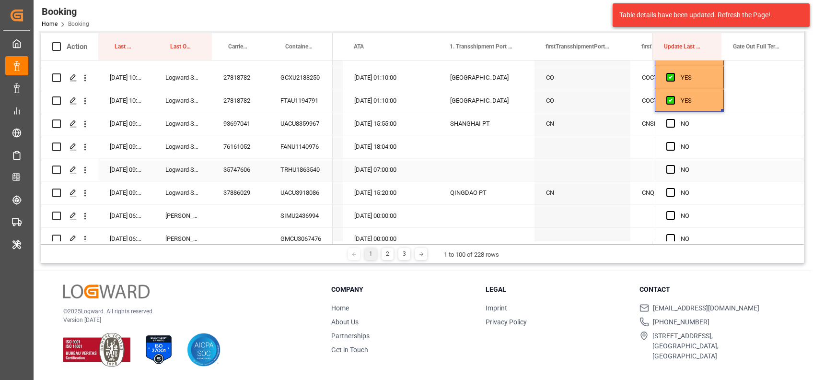
scroll to position [1906, 0]
click at [242, 124] on div "93697041" at bounding box center [240, 123] width 57 height 23
click at [288, 124] on div "UACU8359967" at bounding box center [301, 123] width 64 height 23
click at [667, 125] on span "Press SPACE to select this row." at bounding box center [671, 122] width 9 height 9
click at [674, 118] on input "Press SPACE to select this row." at bounding box center [674, 118] width 0 height 0
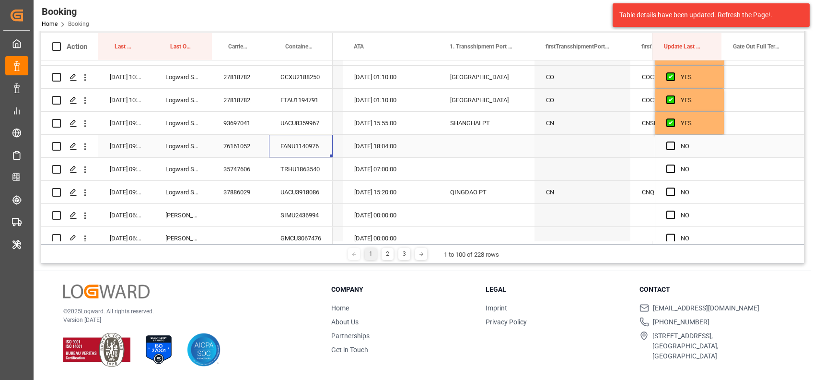
click at [294, 150] on div "FANU1140976" at bounding box center [301, 146] width 64 height 23
click at [668, 146] on span "Press SPACE to select this row." at bounding box center [671, 145] width 9 height 9
click at [674, 141] on input "Press SPACE to select this row." at bounding box center [674, 141] width 0 height 0
click at [299, 180] on div "TRHU1863540" at bounding box center [301, 169] width 64 height 23
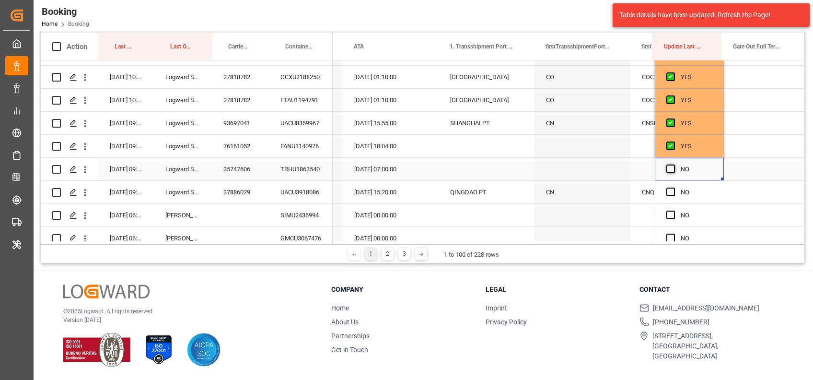
click at [667, 166] on span "Press SPACE to select this row." at bounding box center [671, 169] width 9 height 9
click at [674, 165] on input "Press SPACE to select this row." at bounding box center [674, 165] width 0 height 0
click at [306, 194] on div "UACU3918086" at bounding box center [301, 192] width 64 height 23
drag, startPoint x: 667, startPoint y: 185, endPoint x: 675, endPoint y: 198, distance: 15.6
click at [675, 198] on div "Press SPACE to select this row." at bounding box center [674, 192] width 14 height 22
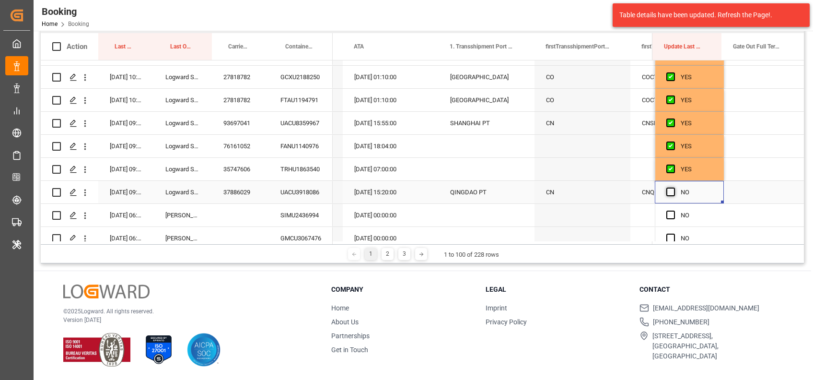
click at [667, 192] on span "Press SPACE to select this row." at bounding box center [671, 192] width 9 height 9
click at [674, 188] on input "Press SPACE to select this row." at bounding box center [674, 188] width 0 height 0
click at [300, 221] on div "SIMU2436994" at bounding box center [301, 215] width 64 height 23
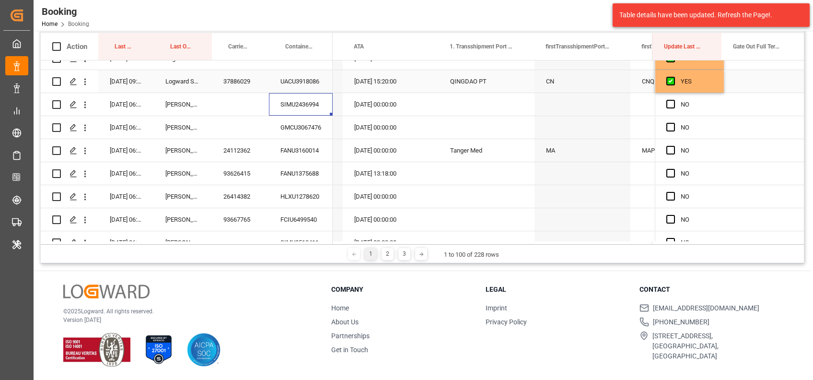
scroll to position [2018, 0]
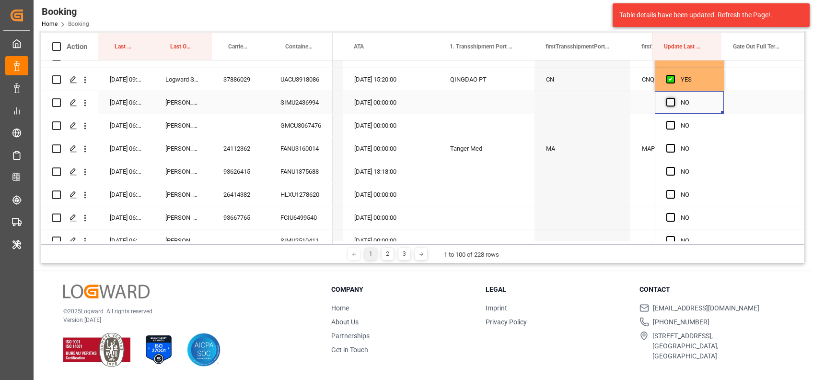
click at [667, 101] on span "Press SPACE to select this row." at bounding box center [671, 102] width 9 height 9
click at [674, 98] on input "Press SPACE to select this row." at bounding box center [674, 98] width 0 height 0
click at [668, 145] on span "Press SPACE to select this row." at bounding box center [671, 148] width 9 height 9
click at [674, 144] on input "Press SPACE to select this row." at bounding box center [674, 144] width 0 height 0
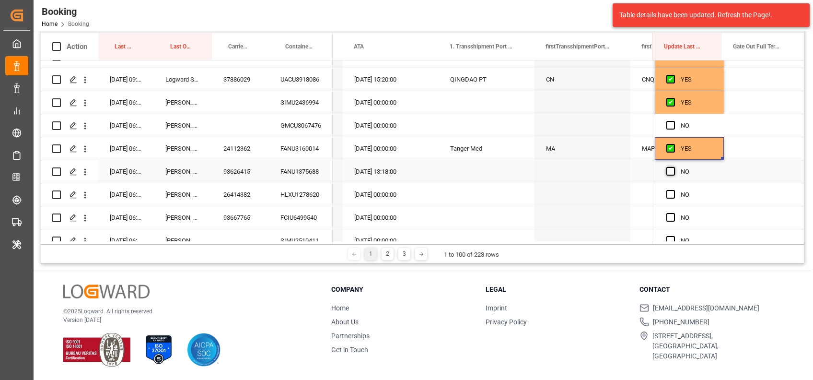
click at [667, 173] on span "Press SPACE to select this row." at bounding box center [671, 171] width 9 height 9
click at [674, 167] on input "Press SPACE to select this row." at bounding box center [674, 167] width 0 height 0
click at [669, 196] on span "Press SPACE to select this row." at bounding box center [671, 194] width 9 height 9
click at [674, 190] on input "Press SPACE to select this row." at bounding box center [674, 190] width 0 height 0
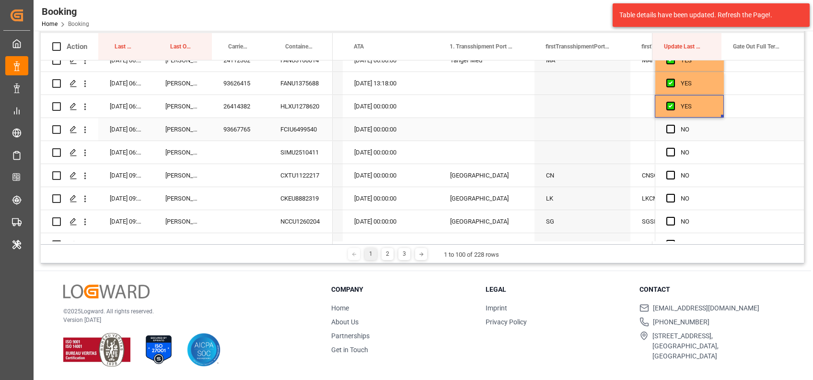
scroll to position [2124, 0]
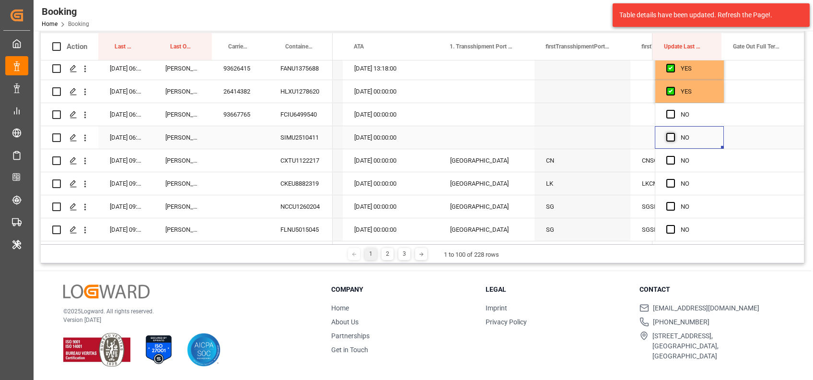
click at [668, 133] on span "Press SPACE to select this row." at bounding box center [671, 137] width 9 height 9
click at [674, 133] on input "Press SPACE to select this row." at bounding box center [674, 133] width 0 height 0
click at [306, 159] on div "CXTU1122217" at bounding box center [301, 160] width 64 height 23
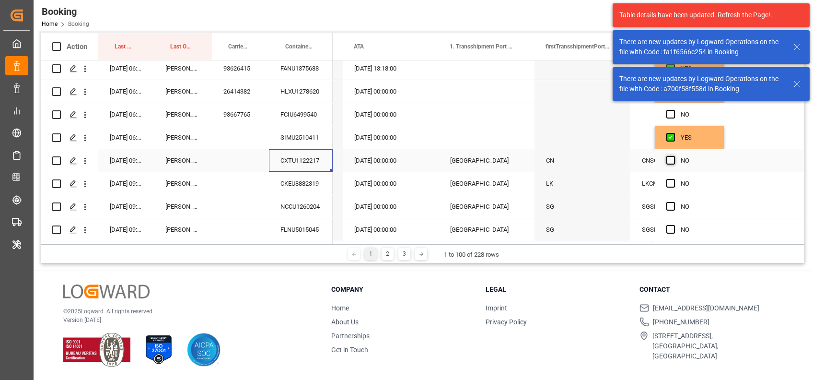
click at [667, 156] on span "Press SPACE to select this row." at bounding box center [671, 160] width 9 height 9
click at [674, 156] on input "Press SPACE to select this row." at bounding box center [674, 156] width 0 height 0
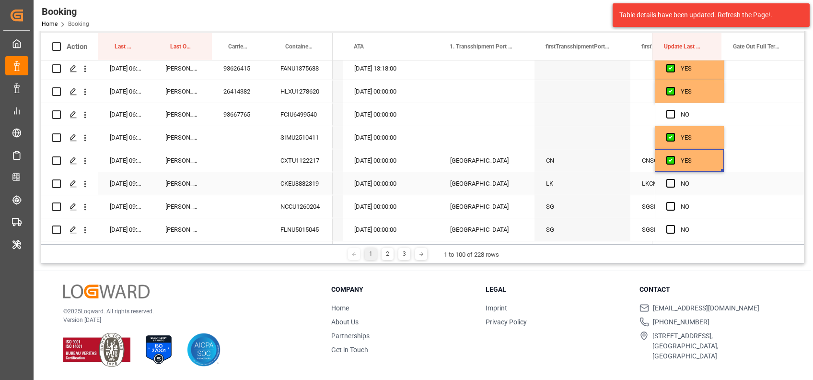
click at [296, 183] on div "CKEU8882319" at bounding box center [301, 183] width 64 height 23
click at [668, 181] on span "Press SPACE to select this row." at bounding box center [671, 183] width 9 height 9
click at [674, 179] on input "Press SPACE to select this row." at bounding box center [674, 179] width 0 height 0
click at [288, 203] on div "NCCU1260204" at bounding box center [301, 206] width 64 height 23
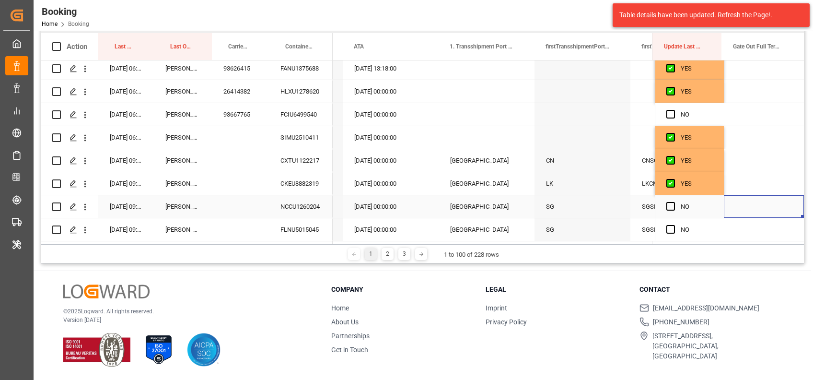
click at [742, 203] on div "Press SPACE to select this row." at bounding box center [764, 206] width 80 height 23
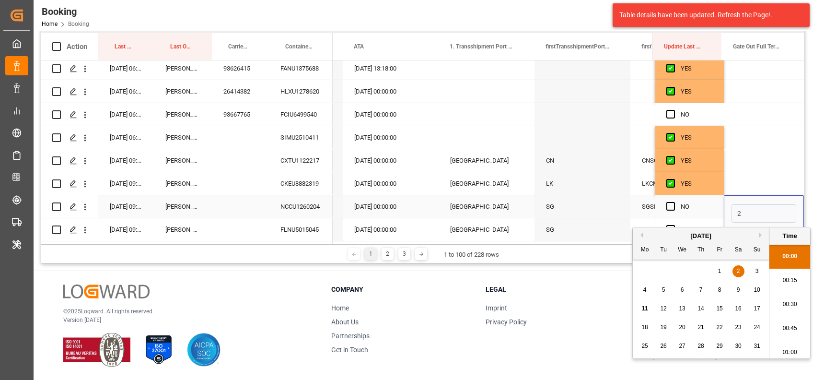
scroll to position [1514, 0]
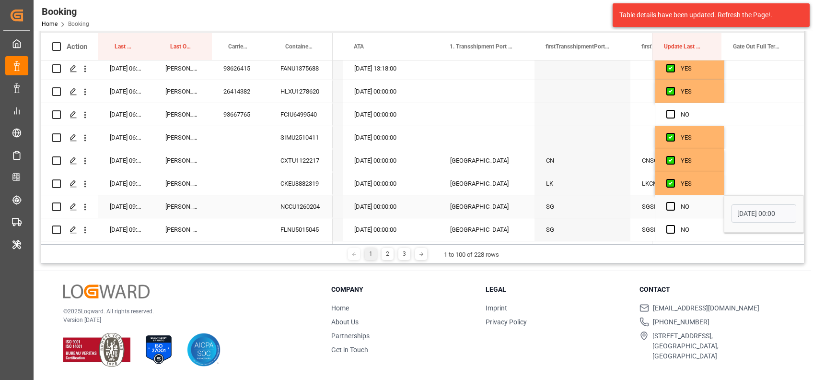
click at [748, 211] on input "23-08-2025 00:00" at bounding box center [764, 213] width 65 height 18
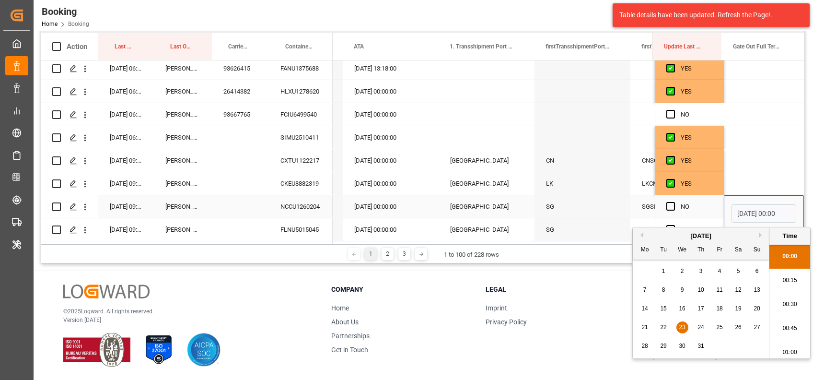
type input "23-07-2025 00:00"
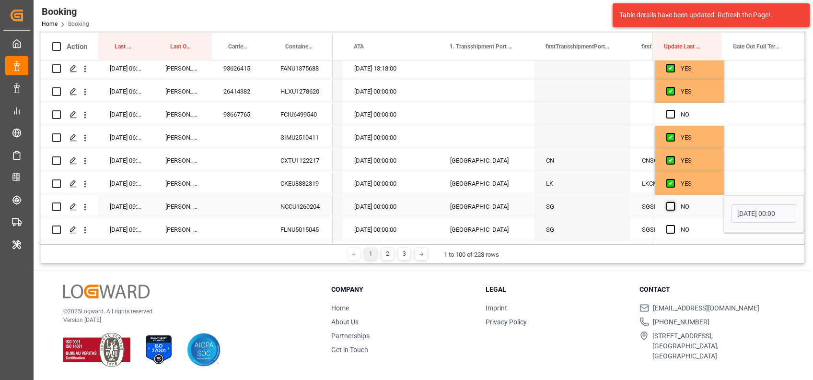
click at [672, 204] on span "Press SPACE to select this row." at bounding box center [671, 206] width 9 height 9
click at [674, 202] on input "Press SPACE to select this row." at bounding box center [674, 202] width 0 height 0
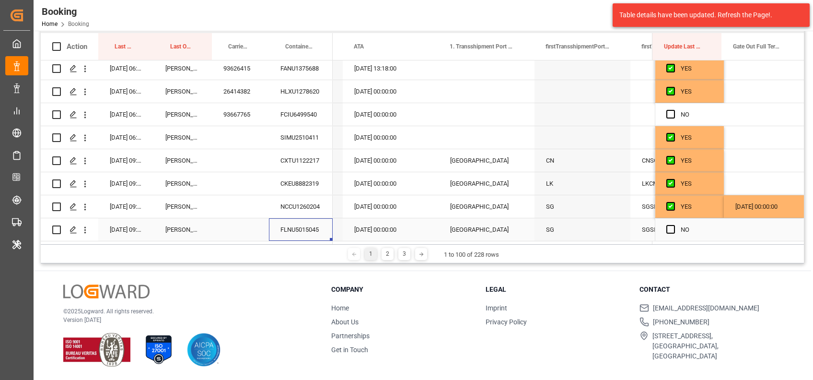
click at [303, 227] on div "FLNU5015045" at bounding box center [301, 229] width 64 height 23
click at [667, 227] on span "Press SPACE to select this row." at bounding box center [671, 229] width 9 height 9
click at [674, 225] on input "Press SPACE to select this row." at bounding box center [674, 225] width 0 height 0
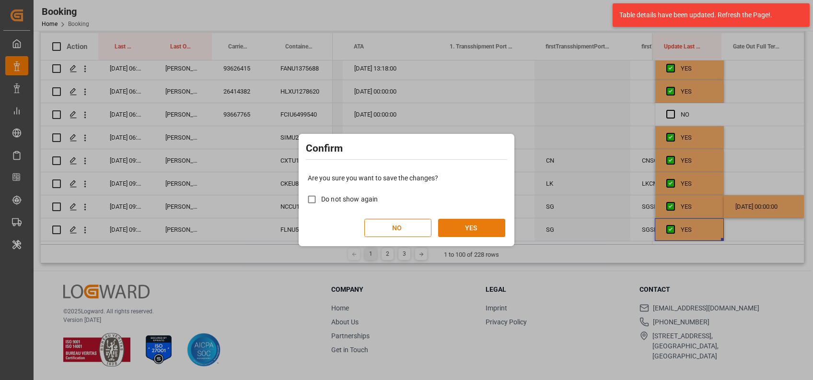
click at [473, 229] on button "YES" at bounding box center [471, 228] width 67 height 18
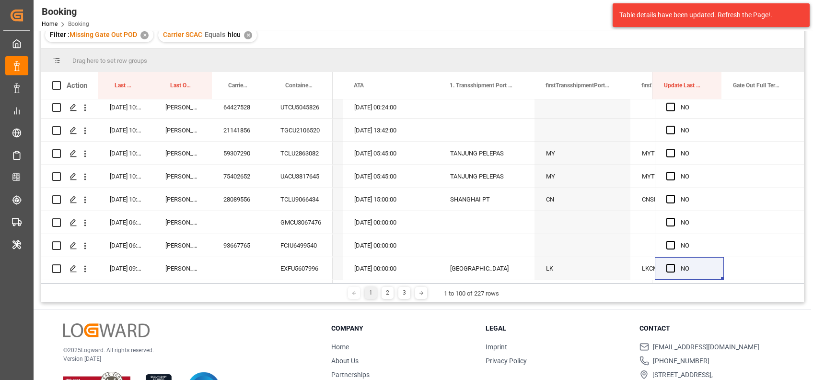
scroll to position [102, 0]
click at [403, 294] on div "3" at bounding box center [405, 294] width 12 height 12
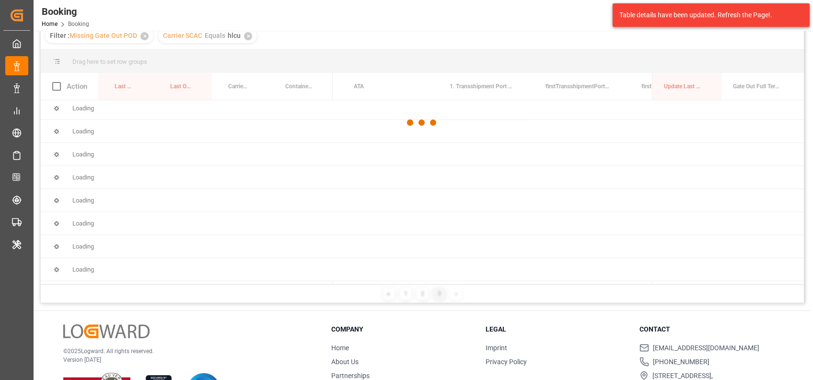
scroll to position [0, 0]
click at [403, 294] on div at bounding box center [423, 123] width 764 height 374
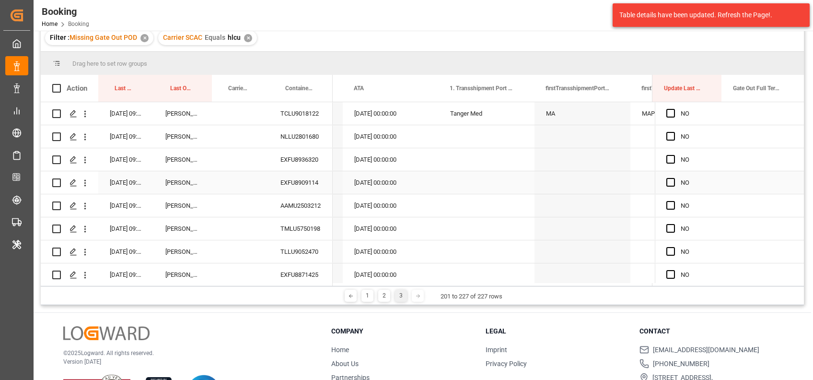
scroll to position [104, 0]
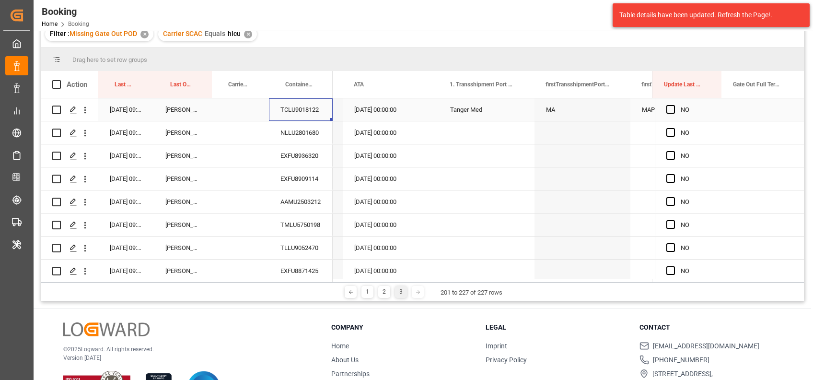
click at [298, 112] on div "TCLU9018122" at bounding box center [301, 109] width 64 height 23
click at [87, 112] on icon "open menu" at bounding box center [85, 110] width 10 height 10
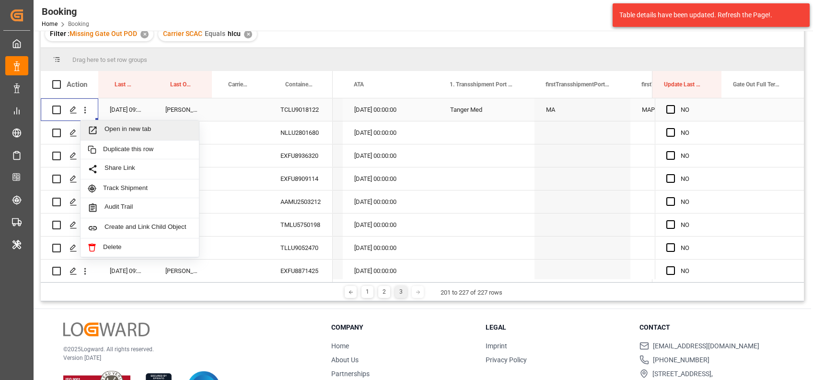
click at [131, 128] on span "Open in new tab" at bounding box center [148, 130] width 87 height 10
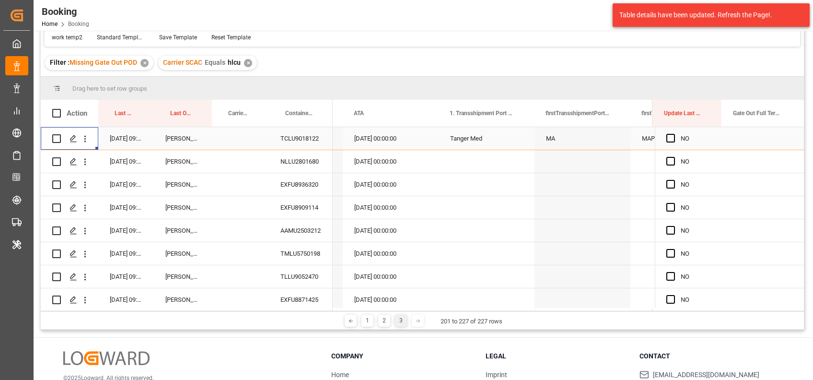
scroll to position [133, 0]
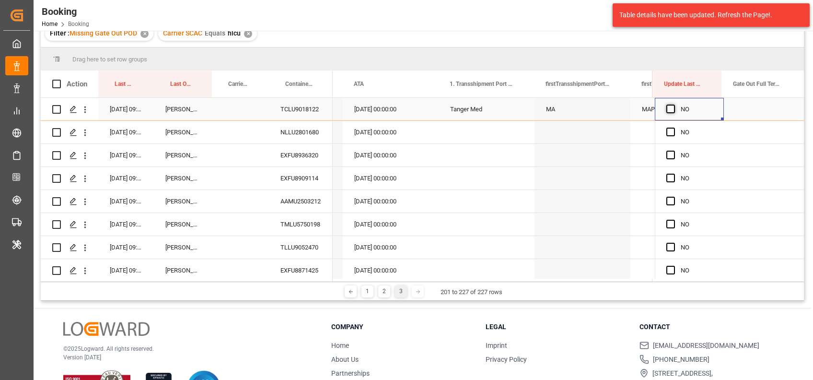
click at [667, 110] on span "Press SPACE to select this row." at bounding box center [671, 109] width 9 height 9
click at [674, 105] on input "Press SPACE to select this row." at bounding box center [674, 105] width 0 height 0
click at [287, 130] on div "NLLU2801680" at bounding box center [301, 132] width 64 height 23
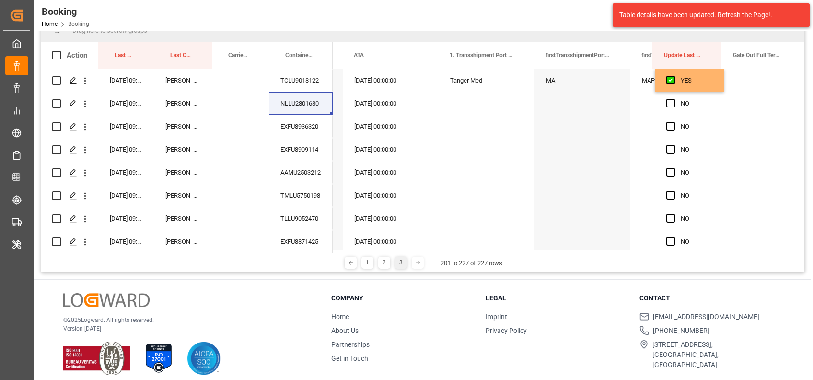
scroll to position [104, 0]
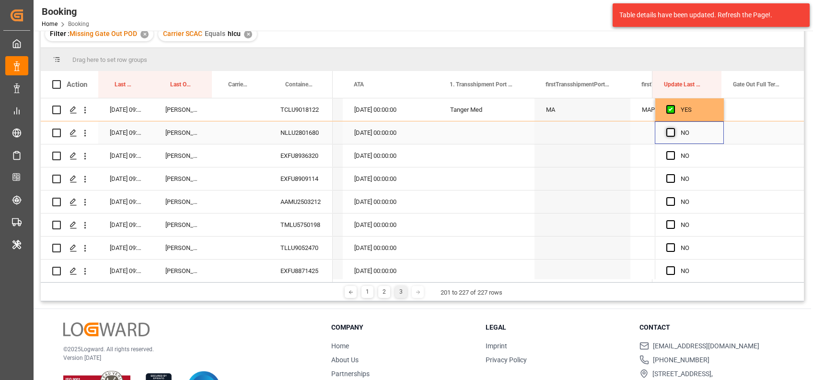
click at [668, 133] on span "Press SPACE to select this row." at bounding box center [671, 132] width 9 height 9
click at [674, 128] on input "Press SPACE to select this row." at bounding box center [674, 128] width 0 height 0
click at [667, 154] on span "Press SPACE to select this row." at bounding box center [671, 155] width 9 height 9
click at [674, 151] on input "Press SPACE to select this row." at bounding box center [674, 151] width 0 height 0
click at [298, 182] on div "EXFU8909114" at bounding box center [301, 178] width 64 height 23
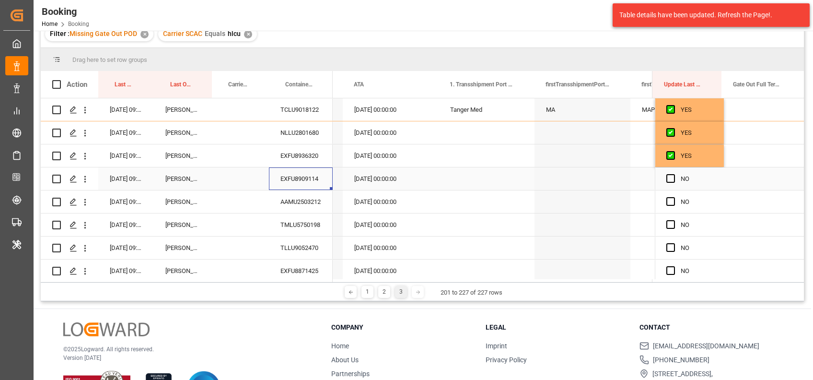
click at [298, 182] on div "EXFU8909114" at bounding box center [301, 178] width 64 height 23
click at [303, 140] on div "NLLU2801680" at bounding box center [301, 132] width 64 height 23
click at [303, 174] on div "EXFU8909114" at bounding box center [301, 178] width 64 height 23
click at [668, 177] on span "Press SPACE to select this row." at bounding box center [671, 178] width 9 height 9
click at [674, 174] on input "Press SPACE to select this row." at bounding box center [674, 174] width 0 height 0
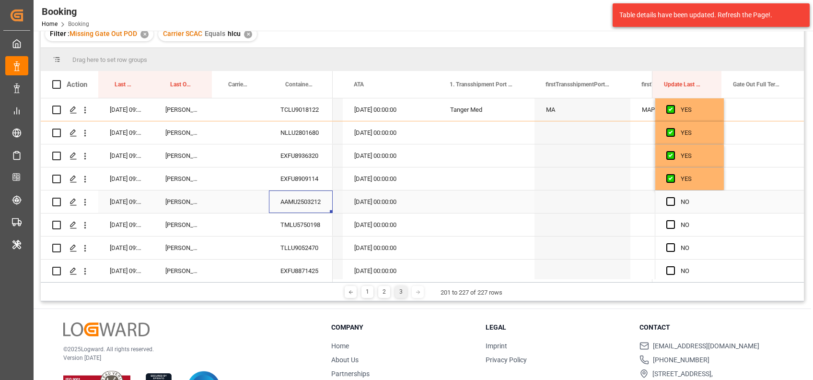
click at [299, 202] on div "AAMU2503212" at bounding box center [301, 201] width 64 height 23
click at [667, 203] on span "Press SPACE to select this row." at bounding box center [671, 201] width 9 height 9
click at [674, 197] on input "Press SPACE to select this row." at bounding box center [674, 197] width 0 height 0
click at [296, 223] on div "TMLU5750198" at bounding box center [301, 224] width 64 height 23
click at [668, 226] on span "Press SPACE to select this row." at bounding box center [671, 224] width 9 height 9
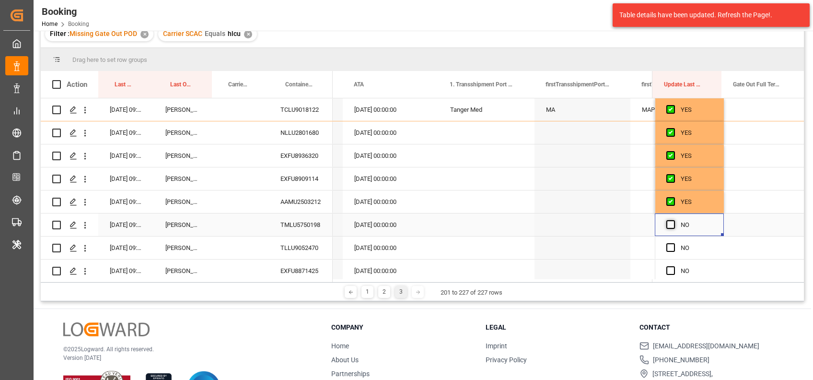
click at [674, 220] on input "Press SPACE to select this row." at bounding box center [674, 220] width 0 height 0
click at [301, 249] on div "TLLU9052470" at bounding box center [301, 247] width 64 height 23
click at [88, 245] on icon "open menu" at bounding box center [85, 248] width 10 height 10
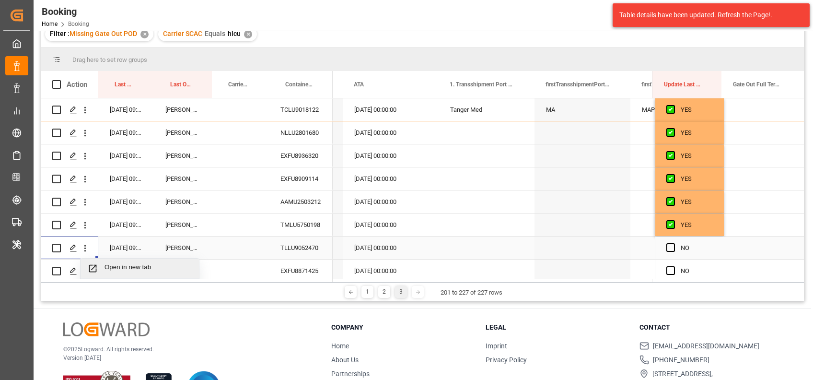
click at [123, 265] on span "Open in new tab" at bounding box center [148, 268] width 87 height 10
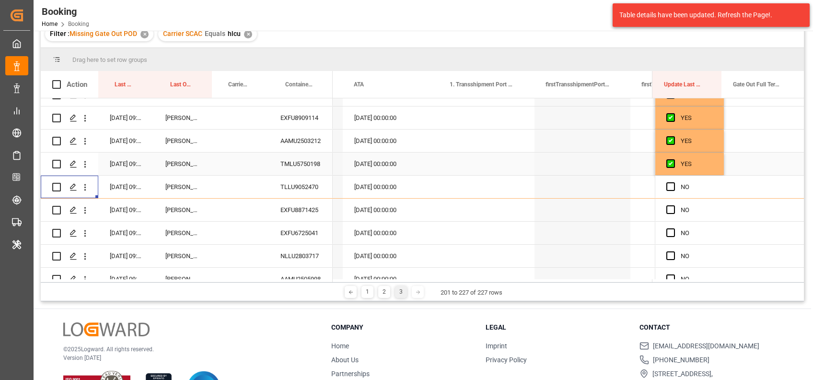
scroll to position [65, 0]
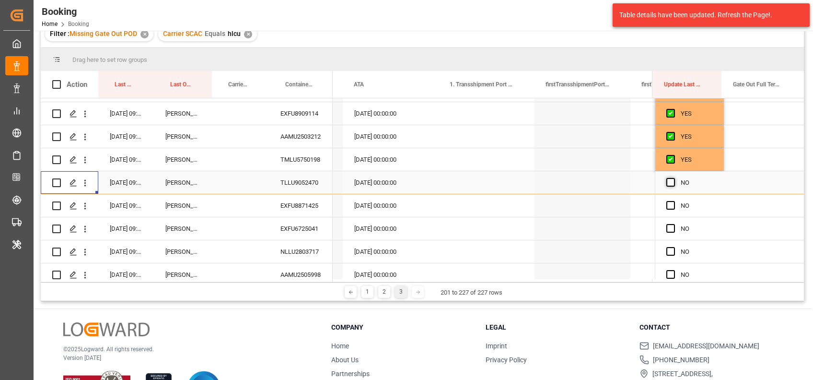
click at [669, 181] on span "Press SPACE to select this row." at bounding box center [671, 182] width 9 height 9
click at [674, 178] on input "Press SPACE to select this row." at bounding box center [674, 178] width 0 height 0
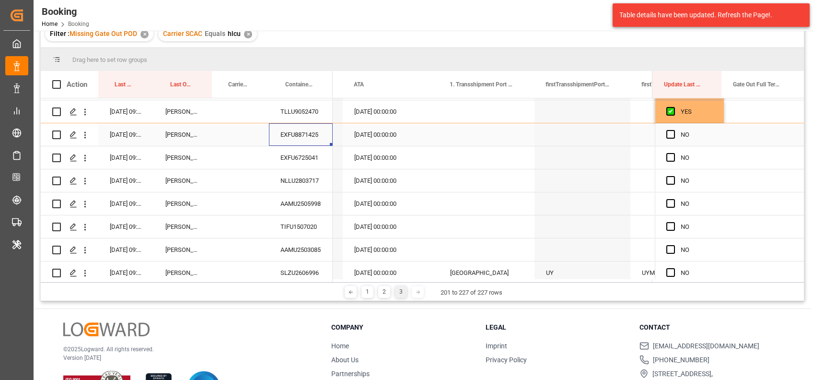
click at [311, 137] on div "EXFU8871425" at bounding box center [301, 134] width 64 height 23
click at [668, 134] on span "Press SPACE to select this row." at bounding box center [671, 134] width 9 height 9
click at [674, 130] on input "Press SPACE to select this row." at bounding box center [674, 130] width 0 height 0
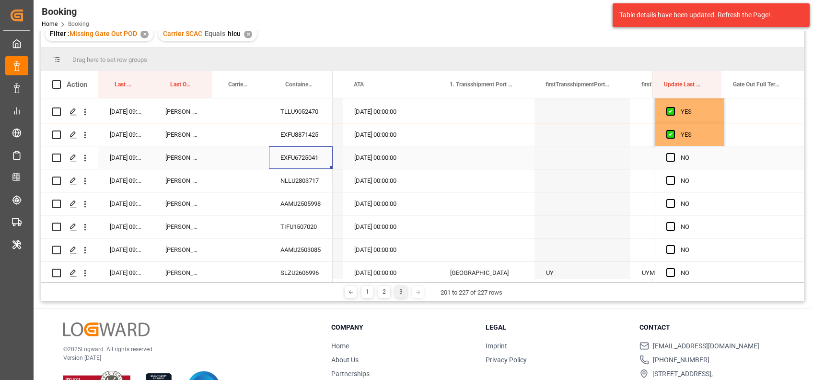
click at [309, 154] on div "EXFU6725041" at bounding box center [301, 157] width 64 height 23
click at [671, 157] on span "Press SPACE to select this row." at bounding box center [671, 157] width 9 height 9
click at [674, 153] on input "Press SPACE to select this row." at bounding box center [674, 153] width 0 height 0
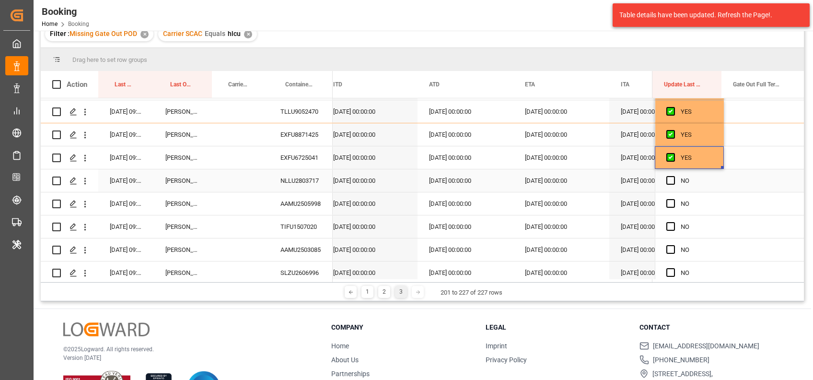
scroll to position [0, 9167]
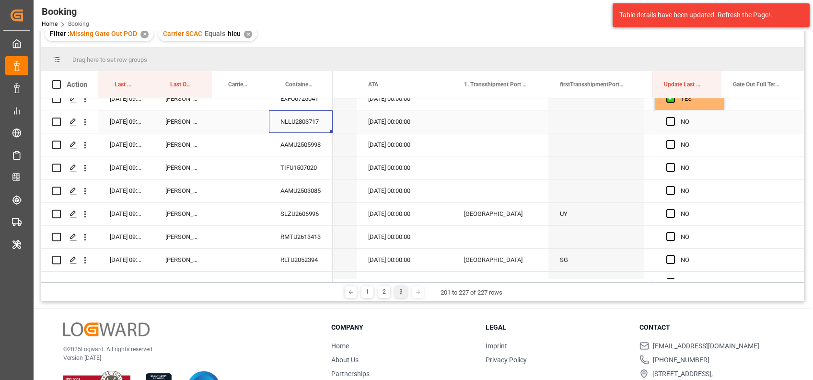
click at [304, 120] on div "NLLU2803717" at bounding box center [301, 121] width 64 height 23
click at [667, 118] on span "Press SPACE to select this row." at bounding box center [671, 121] width 9 height 9
click at [674, 117] on input "Press SPACE to select this row." at bounding box center [674, 117] width 0 height 0
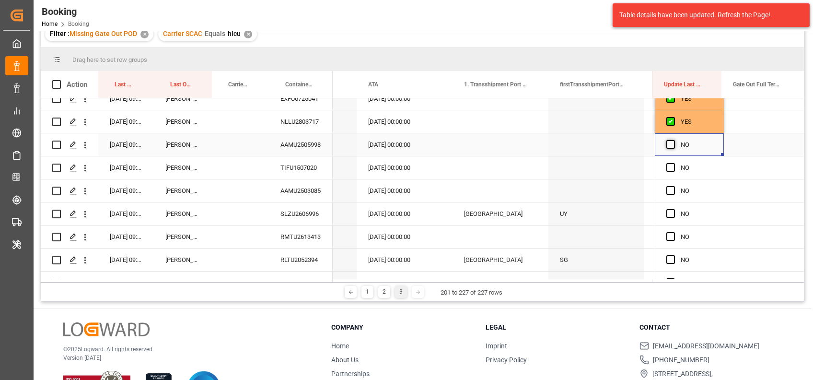
click at [668, 142] on span "Press SPACE to select this row." at bounding box center [671, 144] width 9 height 9
click at [674, 140] on input "Press SPACE to select this row." at bounding box center [674, 140] width 0 height 0
click at [667, 170] on span "Press SPACE to select this row." at bounding box center [671, 167] width 9 height 9
click at [674, 163] on input "Press SPACE to select this row." at bounding box center [674, 163] width 0 height 0
click at [287, 188] on div "AAMU2503085" at bounding box center [301, 190] width 64 height 23
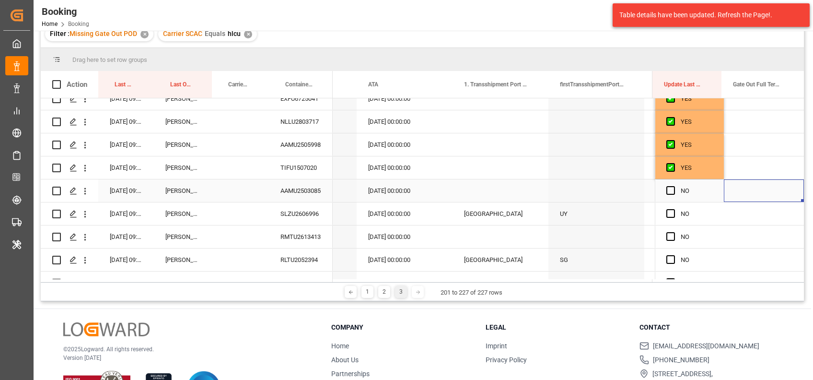
click at [742, 192] on div "Press SPACE to select this row." at bounding box center [764, 190] width 80 height 23
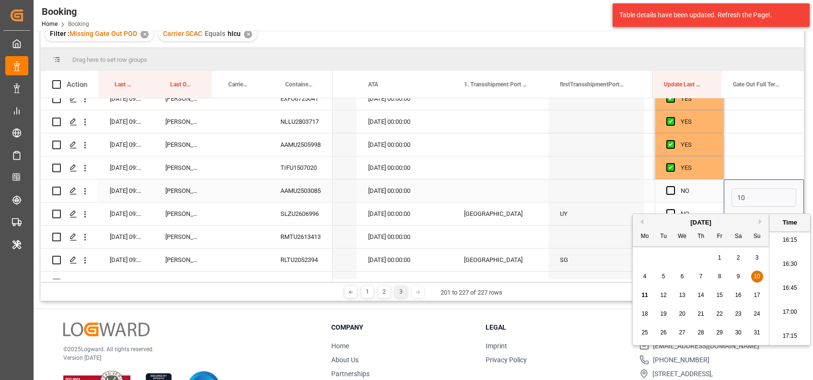
type input "10-08-2025 00:00"
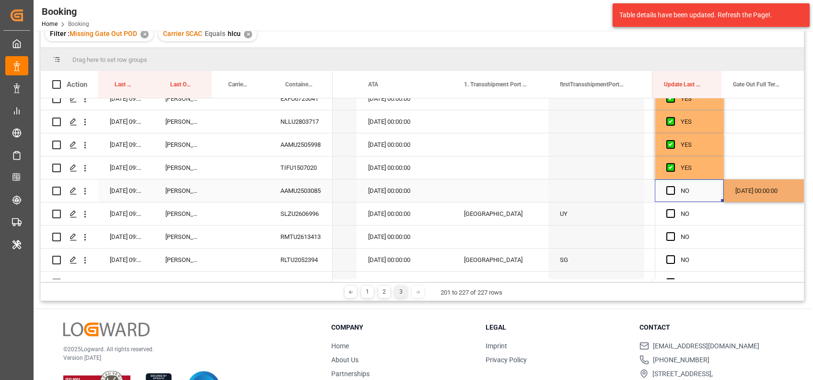
click at [673, 191] on div "Press SPACE to select this row." at bounding box center [674, 191] width 14 height 22
click at [662, 189] on div "NO" at bounding box center [689, 190] width 69 height 23
click at [668, 186] on span "Press SPACE to select this row." at bounding box center [671, 190] width 9 height 9
click at [674, 186] on input "Press SPACE to select this row." at bounding box center [674, 186] width 0 height 0
click at [299, 165] on div "TIFU1507020" at bounding box center [301, 167] width 64 height 23
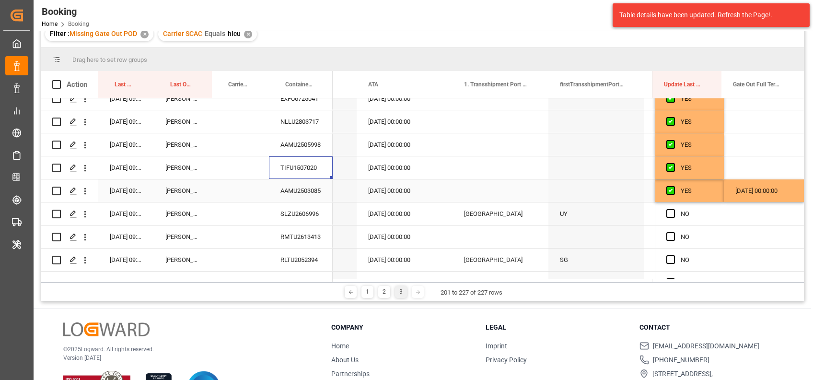
click at [288, 188] on div "AAMU2503085" at bounding box center [301, 190] width 64 height 23
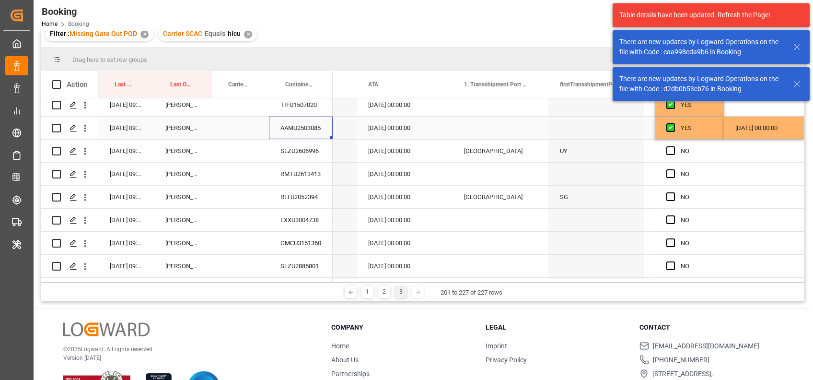
scroll to position [259, 0]
click at [298, 144] on div "SLZU2606996" at bounding box center [301, 150] width 64 height 23
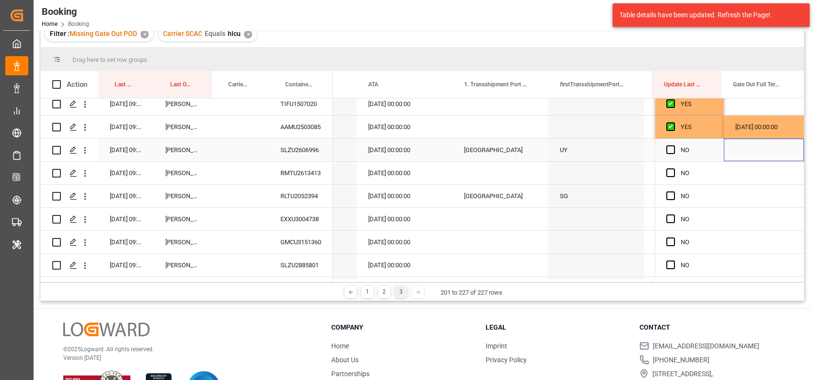
click at [747, 147] on div "Press SPACE to select this row." at bounding box center [764, 150] width 80 height 23
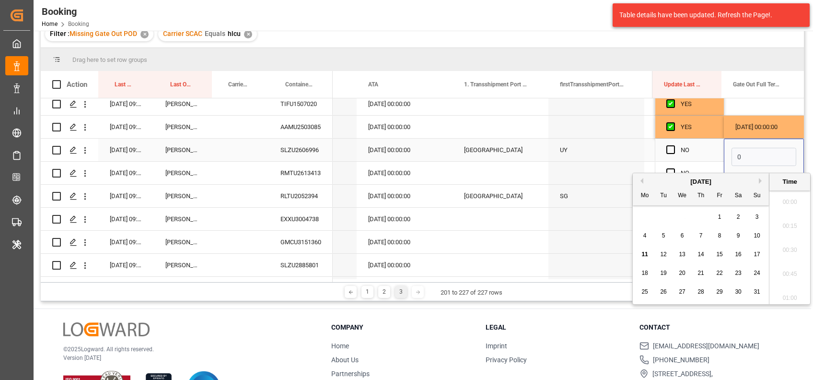
scroll to position [1562, 0]
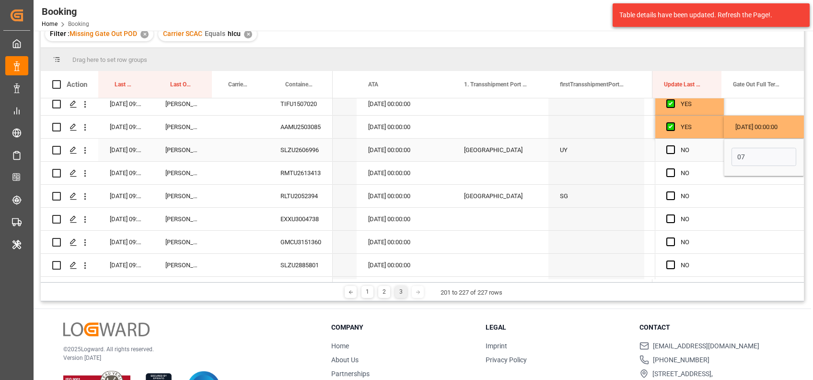
type input "07-08-2025 00:00"
click at [668, 149] on span "Press SPACE to select this row." at bounding box center [671, 149] width 9 height 9
click at [674, 145] on input "Press SPACE to select this row." at bounding box center [674, 145] width 0 height 0
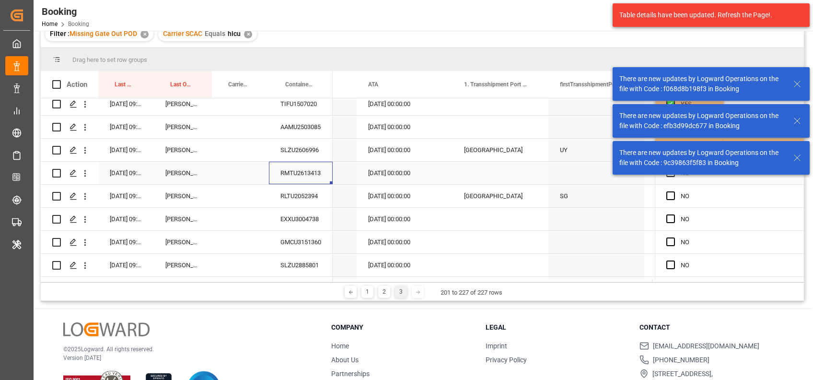
click at [288, 170] on div "RMTU2613413" at bounding box center [301, 173] width 64 height 23
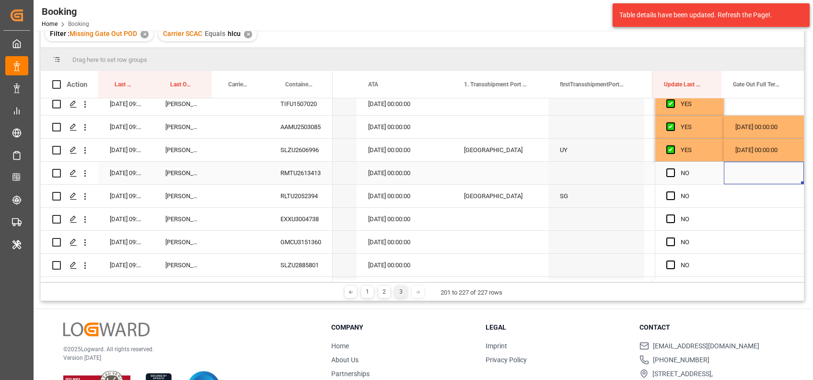
click at [747, 166] on div "Press SPACE to select this row." at bounding box center [764, 173] width 80 height 23
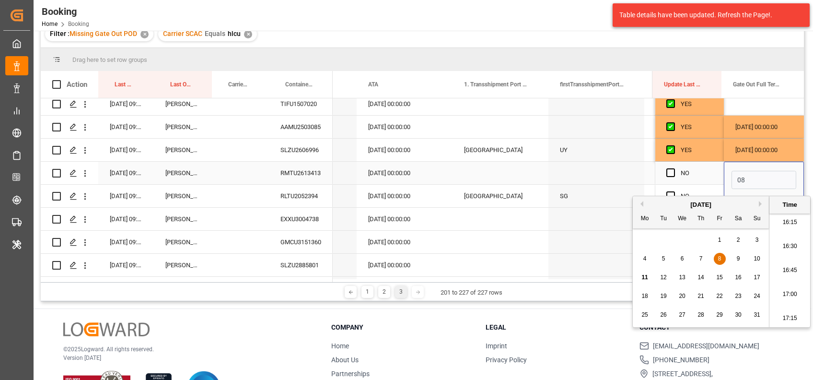
type input "08-08-2025 00:00"
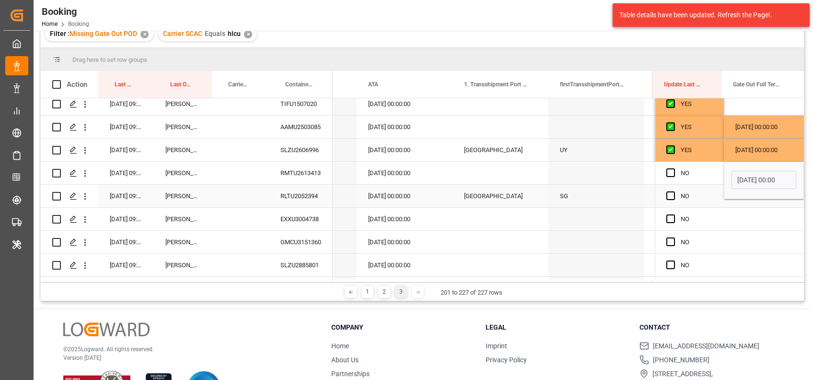
click at [303, 188] on div "RLTU2052394" at bounding box center [301, 196] width 64 height 23
click at [667, 192] on span "Press SPACE to select this row." at bounding box center [671, 195] width 9 height 9
click at [674, 191] on input "Press SPACE to select this row." at bounding box center [674, 191] width 0 height 0
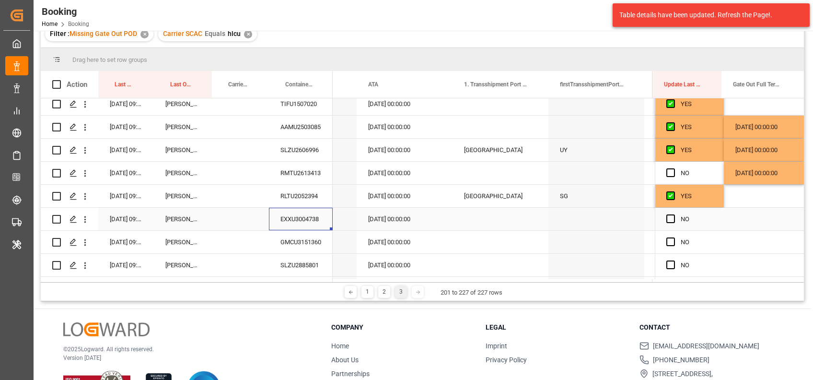
click at [304, 223] on div "EXXU3004738" at bounding box center [301, 219] width 64 height 23
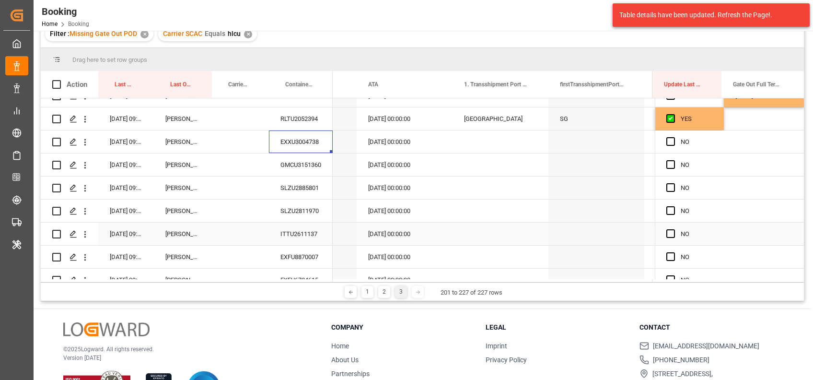
scroll to position [337, 0]
click at [667, 142] on span "Press SPACE to select this row." at bounding box center [671, 140] width 9 height 9
click at [674, 136] on input "Press SPACE to select this row." at bounding box center [674, 136] width 0 height 0
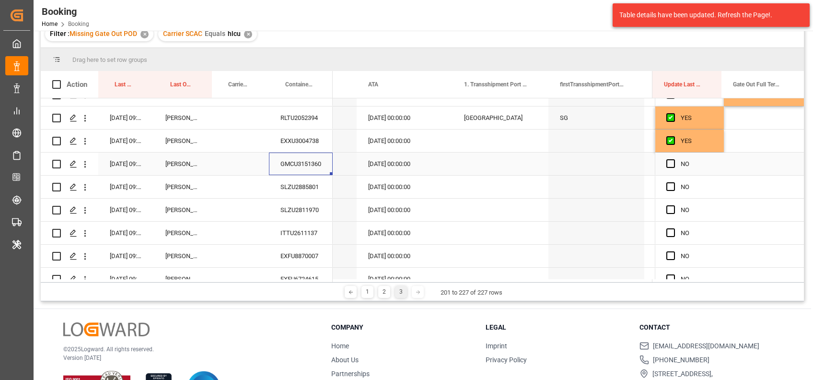
click at [309, 169] on div "GMCU3151360" at bounding box center [301, 164] width 64 height 23
click at [668, 166] on span "Press SPACE to select this row." at bounding box center [671, 163] width 9 height 9
click at [674, 159] on input "Press SPACE to select this row." at bounding box center [674, 159] width 0 height 0
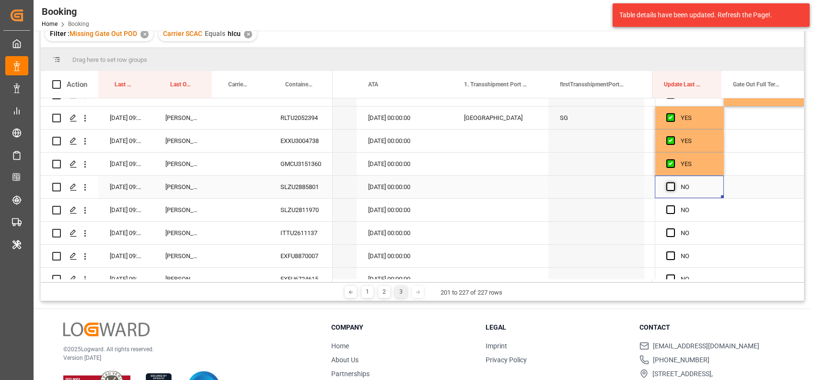
click at [667, 187] on span "Press SPACE to select this row." at bounding box center [671, 186] width 9 height 9
click at [674, 182] on input "Press SPACE to select this row." at bounding box center [674, 182] width 0 height 0
click at [296, 215] on div "SLZU2811970" at bounding box center [301, 210] width 64 height 23
click at [303, 232] on div "ITTU2611137" at bounding box center [301, 233] width 64 height 23
click at [740, 232] on div "Press SPACE to select this row." at bounding box center [764, 233] width 80 height 23
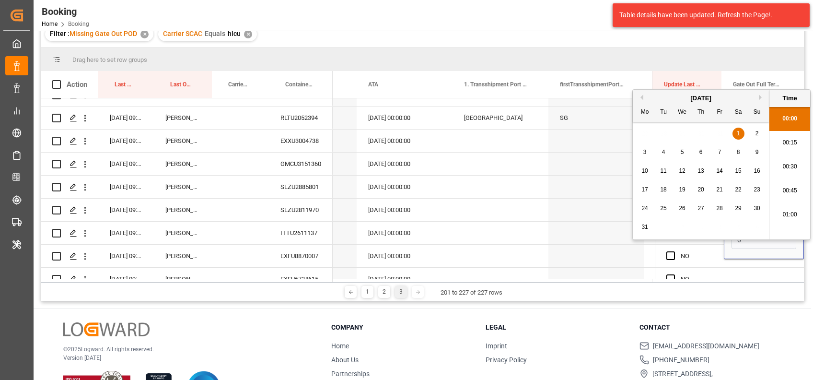
scroll to position [1562, 0]
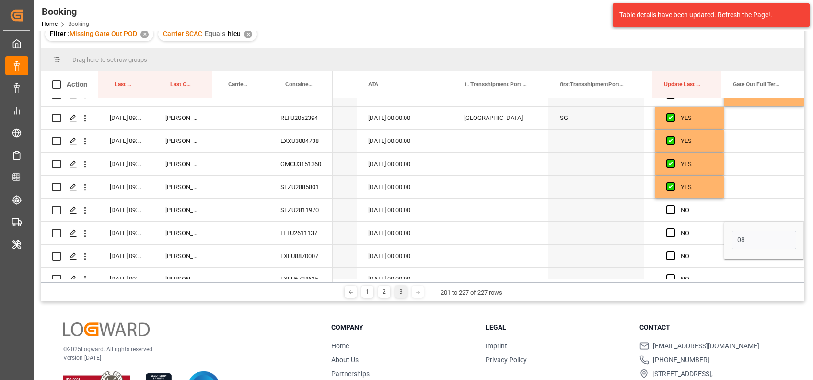
type input "08-08-2025 00:00"
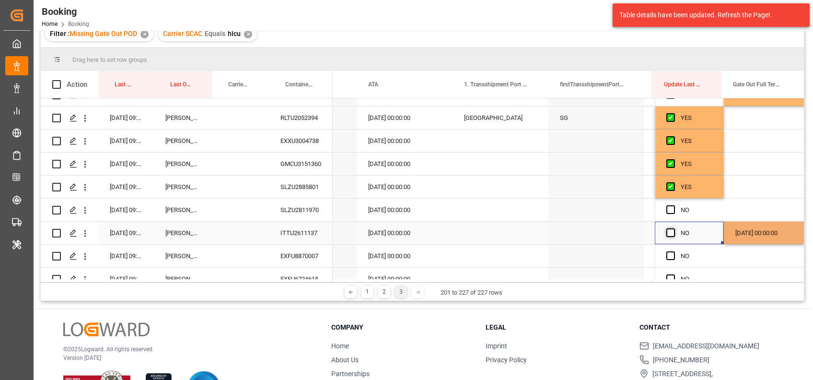
drag, startPoint x: 665, startPoint y: 223, endPoint x: 665, endPoint y: 231, distance: 8.2
click at [667, 231] on div "Press SPACE to select this row." at bounding box center [674, 233] width 14 height 22
click at [667, 231] on span "Press SPACE to select this row." at bounding box center [671, 232] width 9 height 9
click at [674, 228] on input "Press SPACE to select this row." at bounding box center [674, 228] width 0 height 0
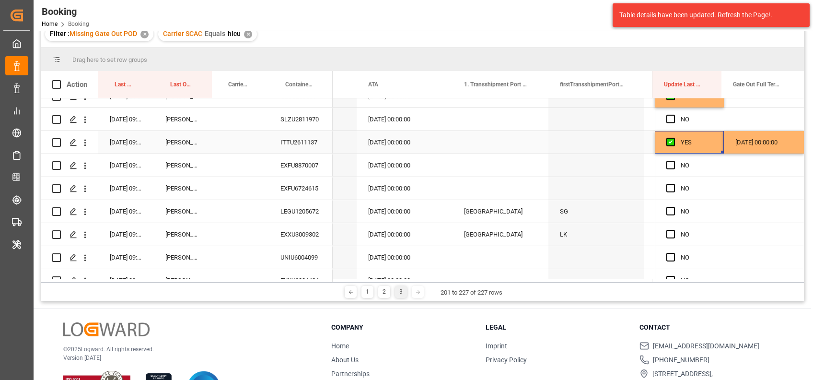
scroll to position [433, 0]
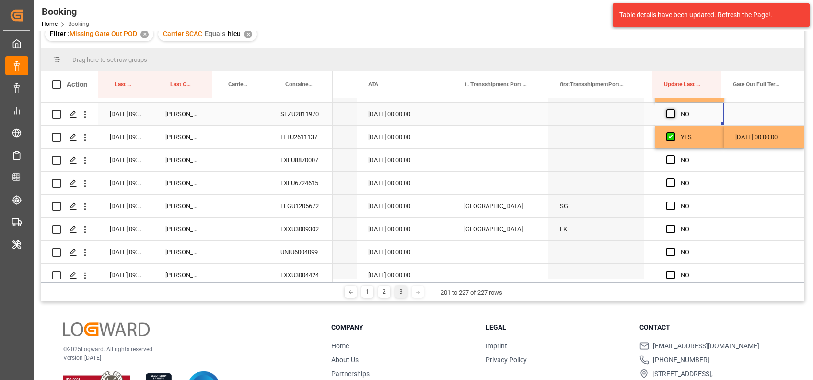
click at [671, 109] on span "Press SPACE to select this row." at bounding box center [671, 113] width 9 height 9
click at [674, 109] on input "Press SPACE to select this row." at bounding box center [674, 109] width 0 height 0
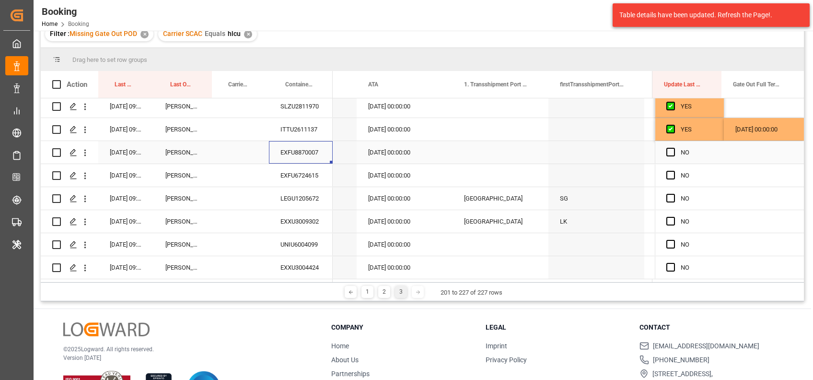
click at [284, 147] on div "EXFU8870007" at bounding box center [301, 152] width 64 height 23
click at [667, 150] on span "Press SPACE to select this row." at bounding box center [671, 152] width 9 height 9
click at [674, 148] on input "Press SPACE to select this row." at bounding box center [674, 148] width 0 height 0
click at [308, 177] on div "EXFU6724615" at bounding box center [301, 175] width 64 height 23
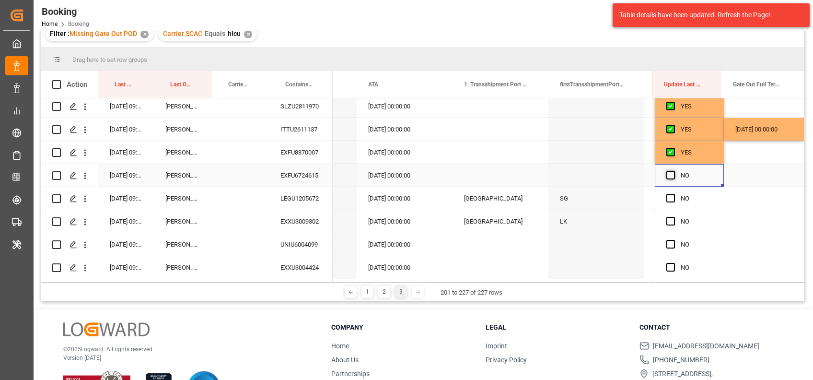
click at [667, 171] on span "Press SPACE to select this row." at bounding box center [671, 175] width 9 height 9
click at [674, 171] on input "Press SPACE to select this row." at bounding box center [674, 171] width 0 height 0
click at [295, 196] on div "LEGU1205672" at bounding box center [301, 198] width 64 height 23
click at [667, 200] on div "Press SPACE to select this row." at bounding box center [674, 199] width 14 height 22
click at [672, 196] on span "Press SPACE to select this row." at bounding box center [671, 198] width 9 height 9
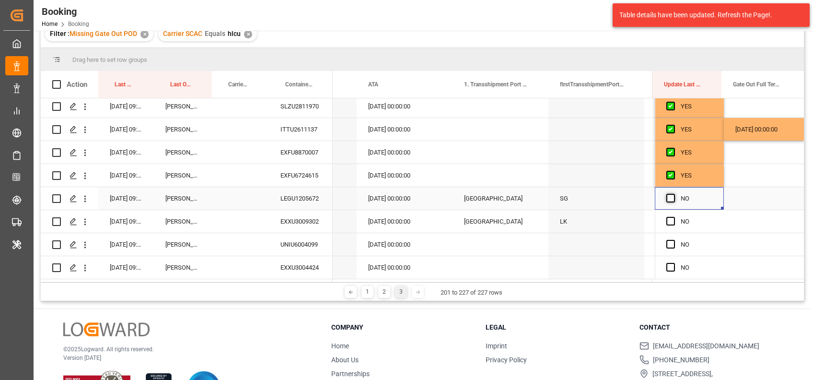
click at [674, 194] on input "Press SPACE to select this row." at bounding box center [674, 194] width 0 height 0
click at [317, 223] on div "EXXU3009302" at bounding box center [301, 221] width 64 height 23
click at [667, 218] on span "Press SPACE to select this row." at bounding box center [671, 221] width 9 height 9
click at [674, 217] on input "Press SPACE to select this row." at bounding box center [674, 217] width 0 height 0
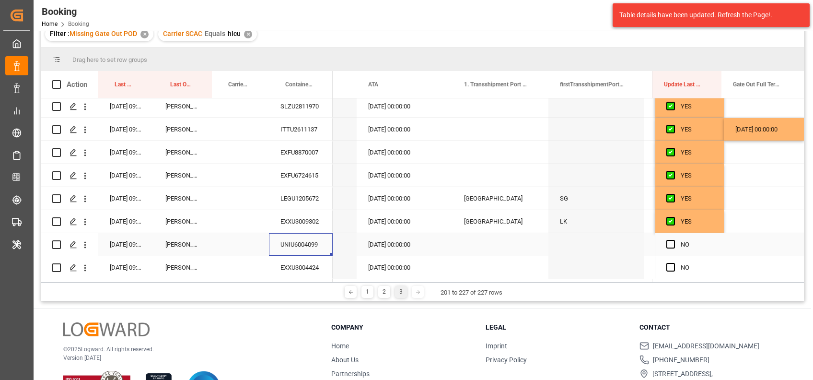
click at [307, 236] on div "UNIU6004099" at bounding box center [301, 244] width 64 height 23
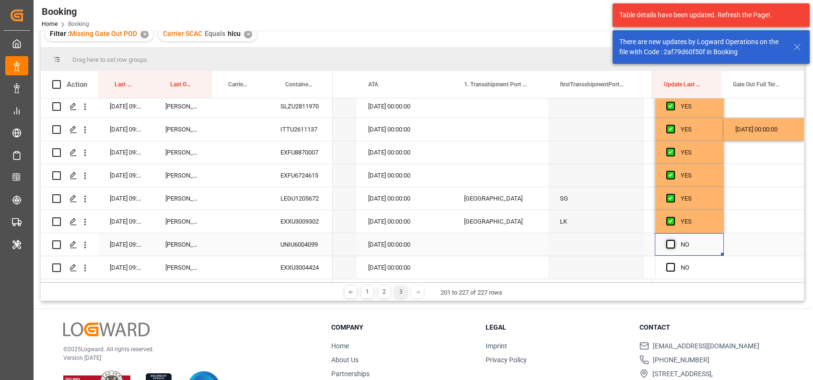
click at [667, 242] on span "Press SPACE to select this row." at bounding box center [671, 244] width 9 height 9
click at [674, 240] on input "Press SPACE to select this row." at bounding box center [674, 240] width 0 height 0
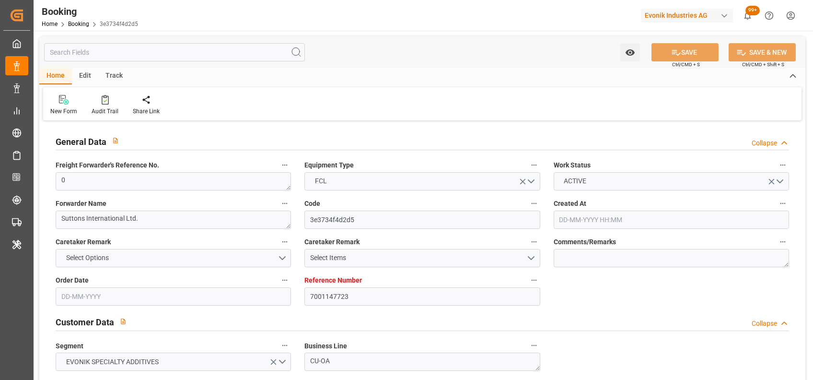
type input "7001147723"
type input "9440825"
type input "Hapag [PERSON_NAME]"
type input "Hapag [PERSON_NAME] Aktiengesellschaft"
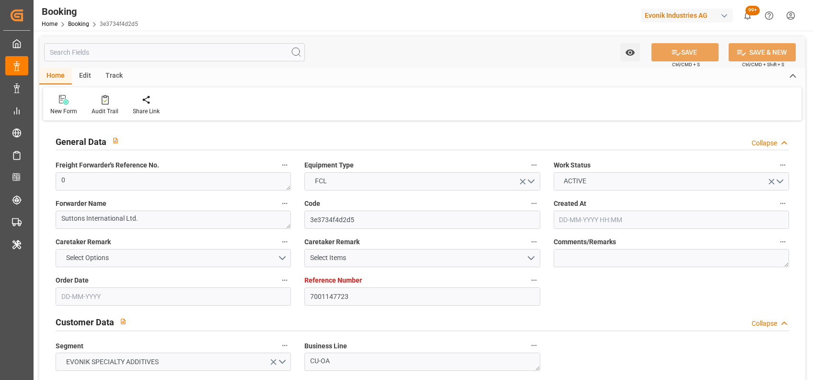
type input "BEANR"
type input "CNWHG"
type input "60"
type input "MAPTM"
type input "CNSGH"
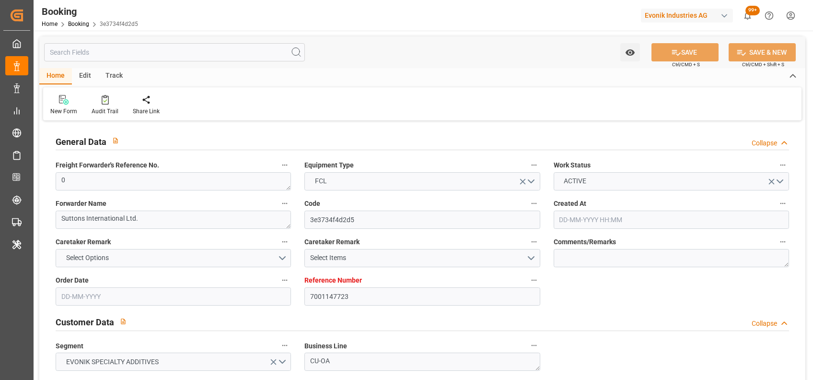
type input "0"
type input "-37"
type input "22-04-2025 09:52"
type input "22-04-2025"
type input "10-07-2025"
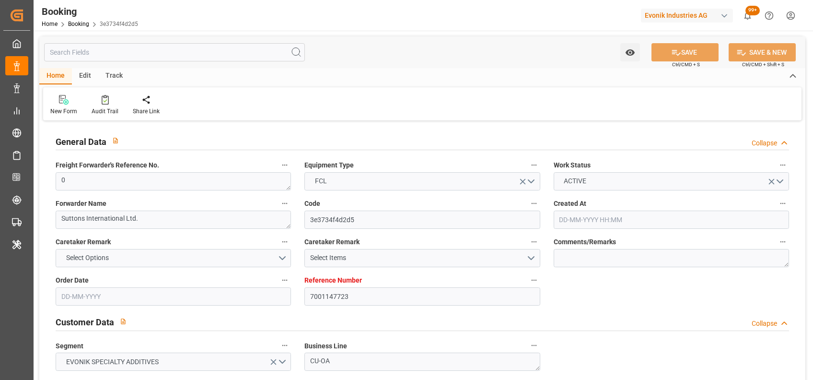
type input "09-05-2025"
type input "09-05-2025 00:00"
type input "13-05-2025 00:00"
type input "03-06-2025 00:00"
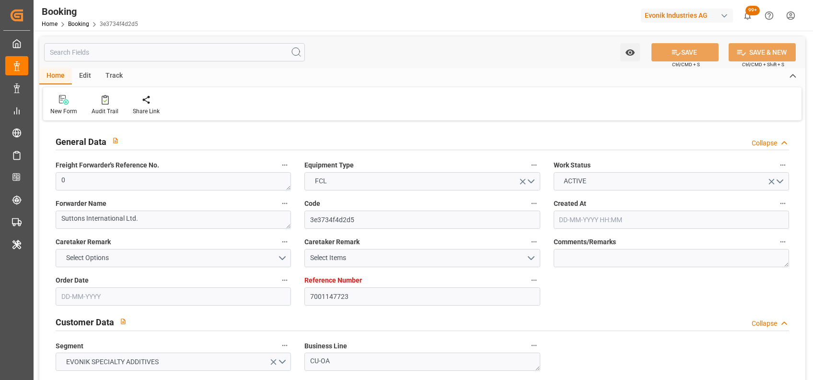
type input "31-05-2025 00:00"
type input "31-05-2025"
type input "03-06-2025 00:00"
type input "29-05-2025 00:00"
type input "02-08-2025 00:00"
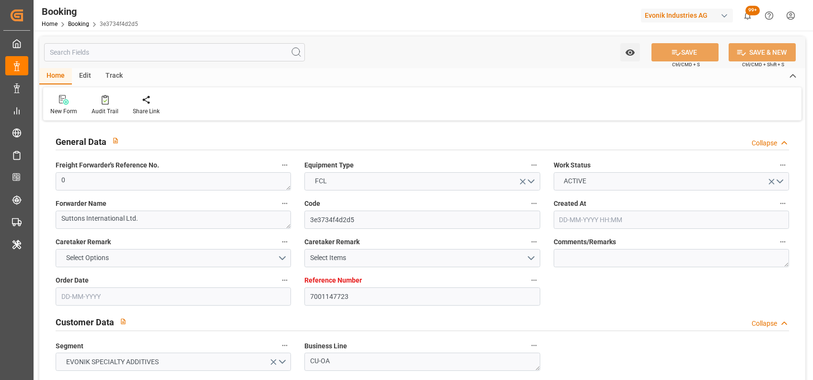
type input "10-07-2025 00:00"
type input "10-07-2025"
type input "02-08-2025 00:00"
type input "06-06-2025 00:00"
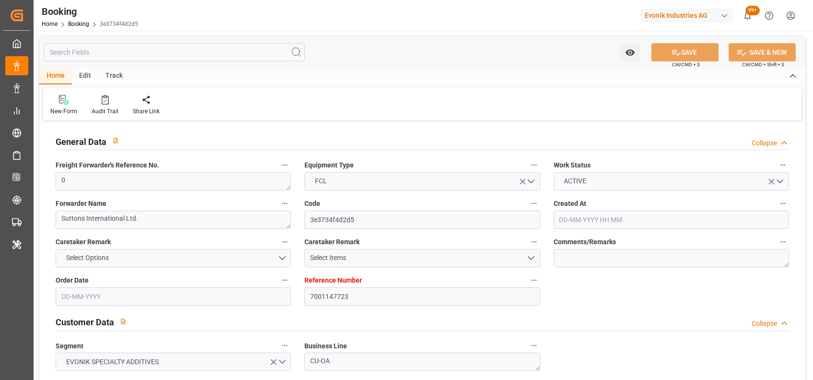
type input "06-06-2025 00:00"
type input "11-06-2025 00:00"
type input "17-07-2025 00:00"
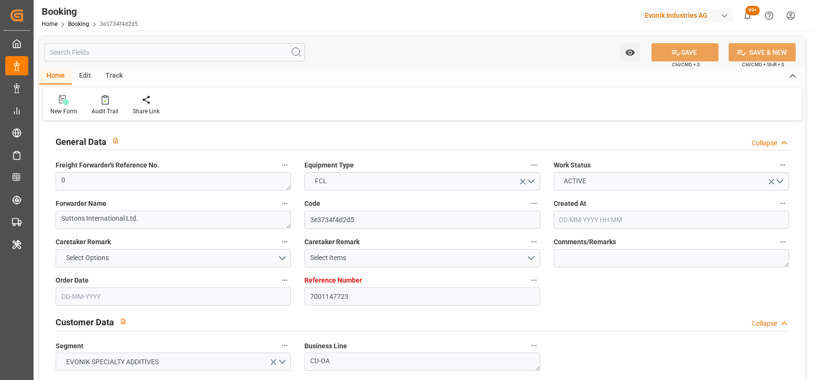
type input "15-07-2025 00:00"
type input "17-07-2025 00:00"
type input "22-07-2025 00:00"
type input "17-07-2025 00:00"
type input "23-07-2025 00:00"
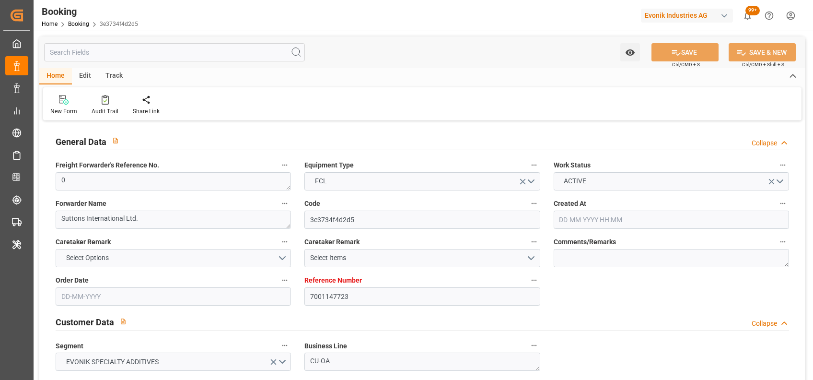
type input "14-07-2025"
type input "08-08-2025 09:47"
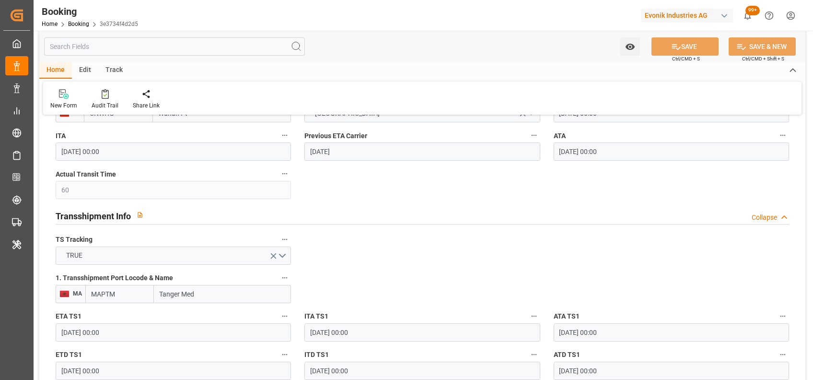
scroll to position [889, 0]
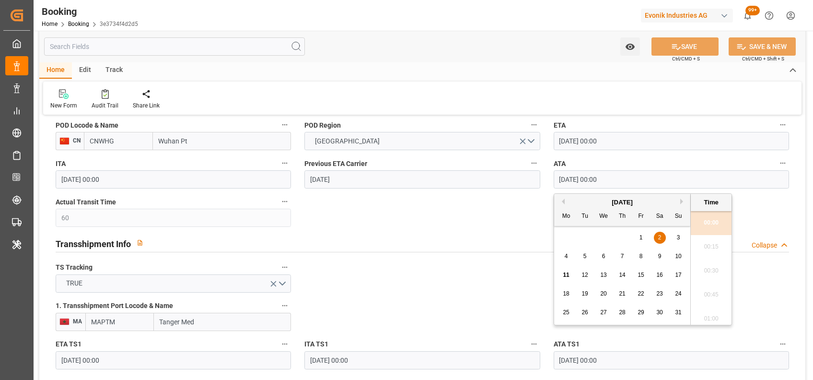
drag, startPoint x: 602, startPoint y: 180, endPoint x: 548, endPoint y: 183, distance: 53.8
click at [548, 183] on div "ATA 02-08-2025 00:00" at bounding box center [671, 172] width 249 height 38
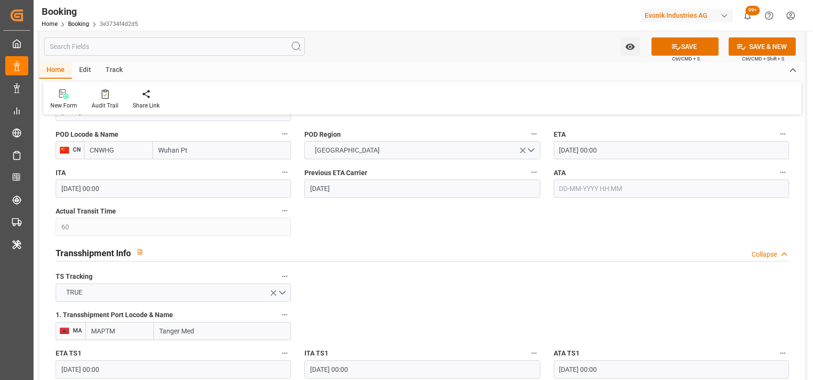
scroll to position [882, 0]
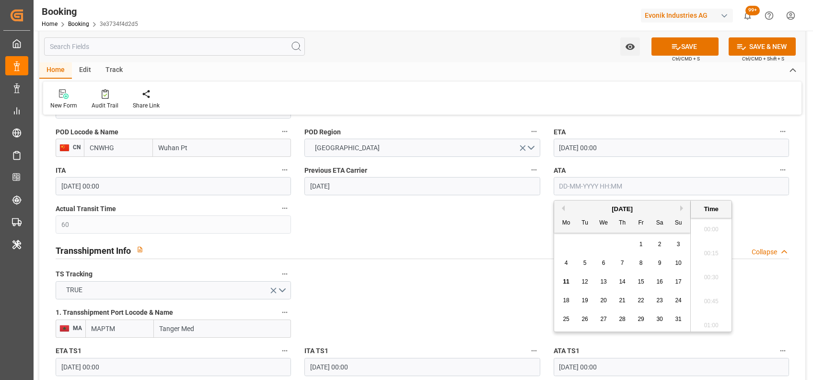
click at [600, 186] on input "text" at bounding box center [672, 186] width 236 height 18
type input "02-08-2025 00:00"
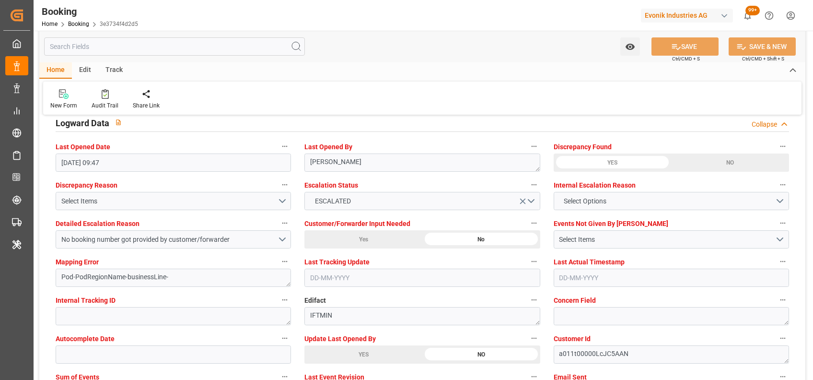
scroll to position [1821, 0]
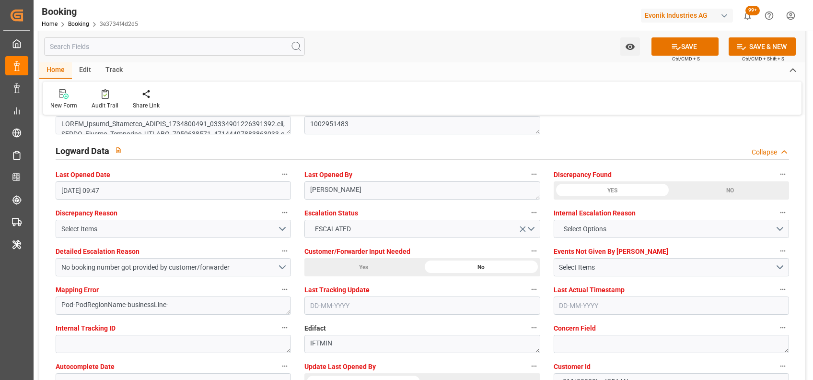
scroll to position [1715, 0]
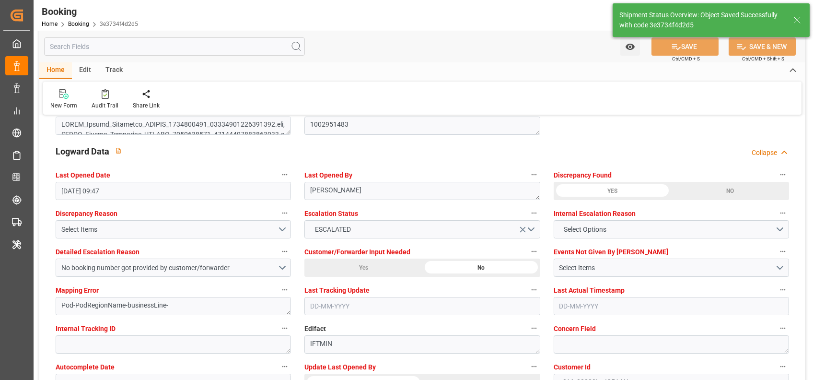
type textarea "shaini ghorai"
type input "11-08-2025 11:09"
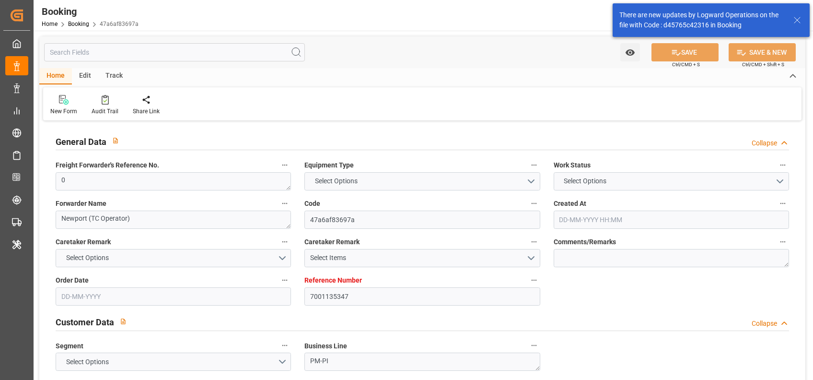
type input "7001135347"
type input "9708863"
type input "Hapag [PERSON_NAME]"
type input "Hapag [PERSON_NAME] Aktiengesellschaft"
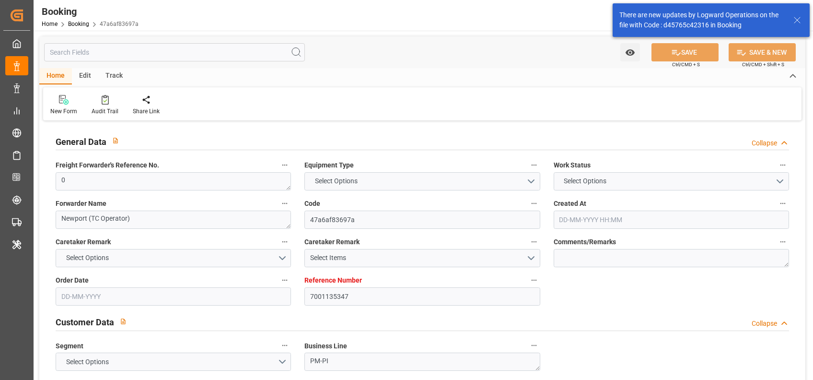
type input "NLRTM"
type input "CNNBG"
type input "45"
type input "0"
type input "-32"
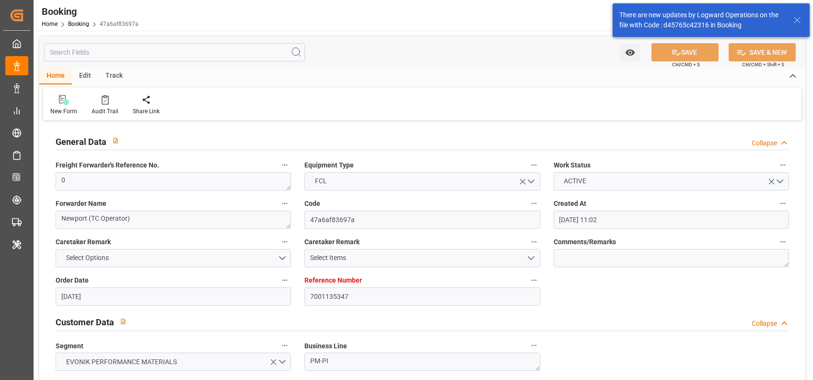
type input "07-04-2025 11:02"
type input "07-04-2025"
type input "15-07-2025"
type input "26-05-2025"
type input "23-05-2025 00:00"
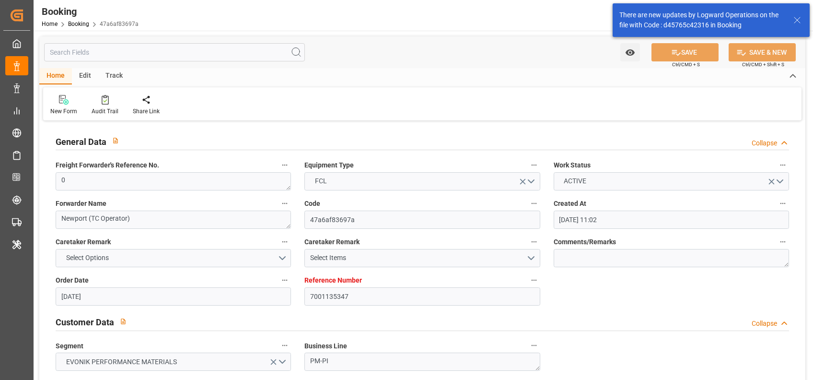
type input "26-05-2025 00:00"
type input "23-05-2025 00:00"
type input "13-06-2025 00:00"
type input "30-05-2025 00:00"
type input "13-06-2025 00:00"
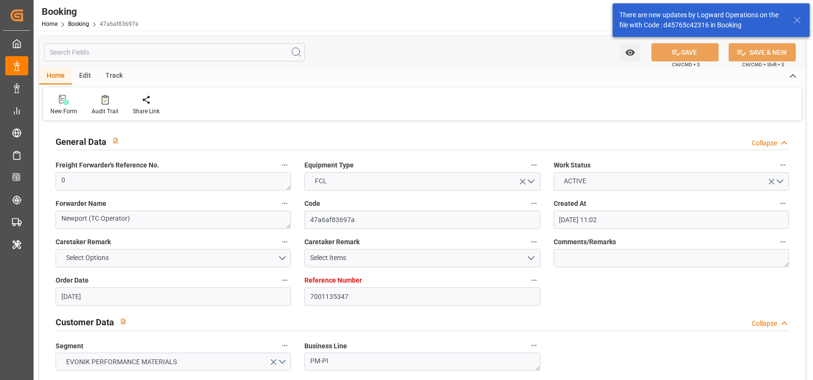
type input "24-05-2025 00:00"
type input "26-07-2025 00:00"
type input "15-07-2025 00:00"
type input "15-07-2025"
type input "28-07-2025 00:00"
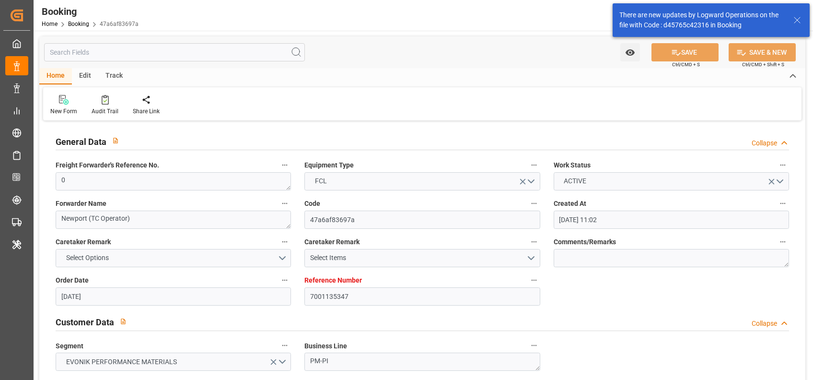
type input "16-06-2025"
type input "08-08-2025 09:47"
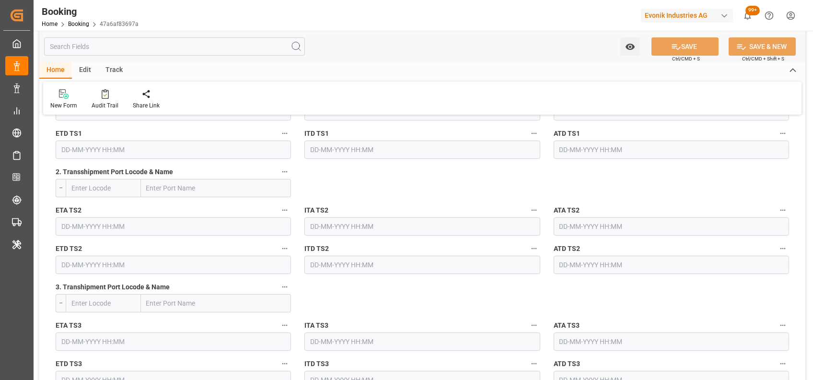
scroll to position [1337, 0]
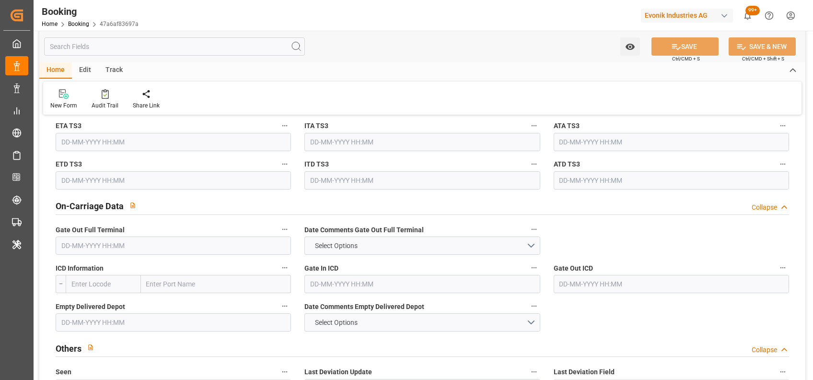
click at [104, 243] on input "text" at bounding box center [174, 245] width 236 height 18
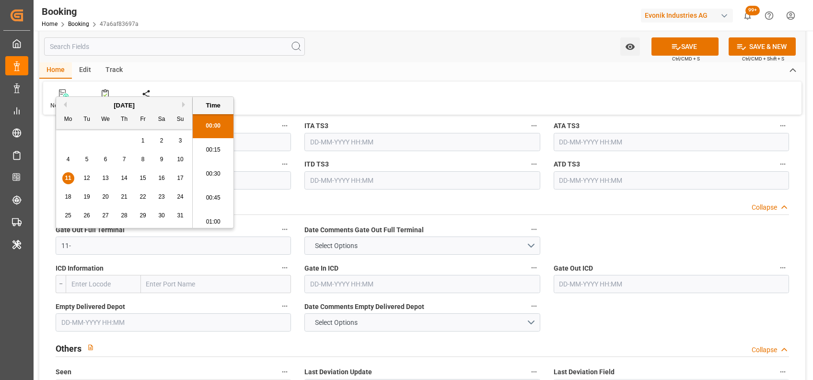
scroll to position [1562, 0]
type input "11-08-2025 00:00"
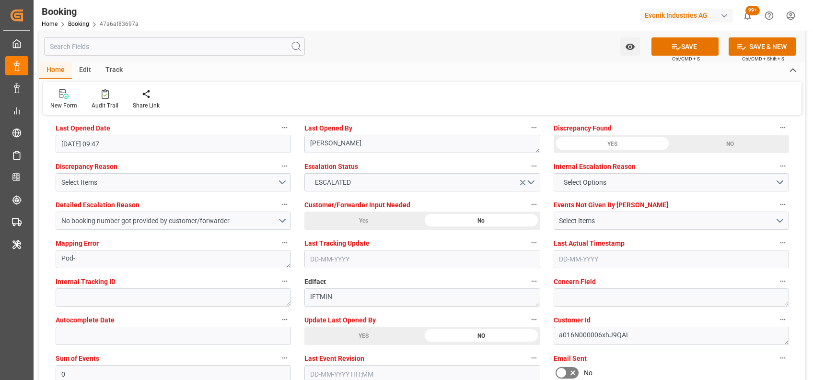
scroll to position [1763, 0]
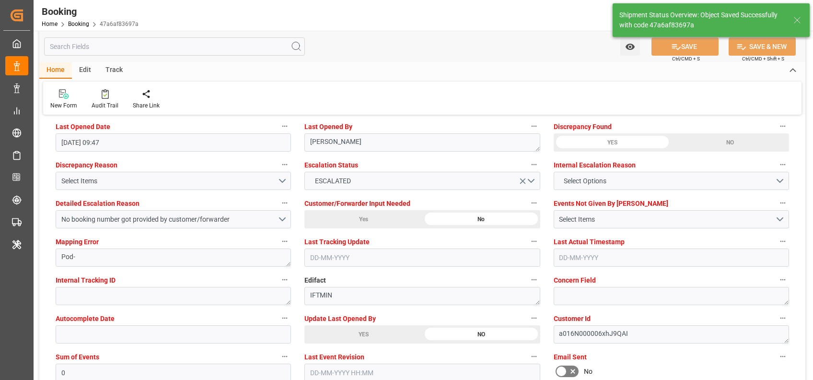
type textarea "[PERSON_NAME]"
type input "11-08-2025 11:15"
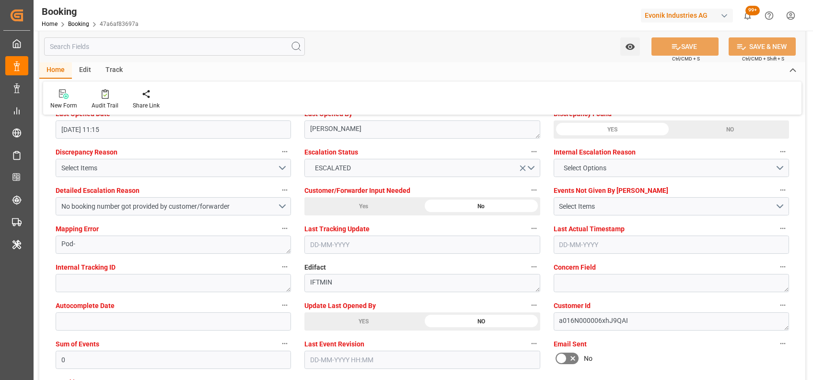
scroll to position [1777, 0]
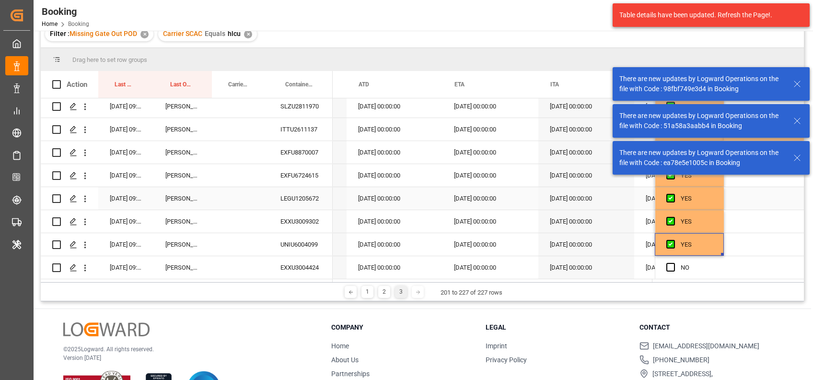
scroll to position [0, 9213]
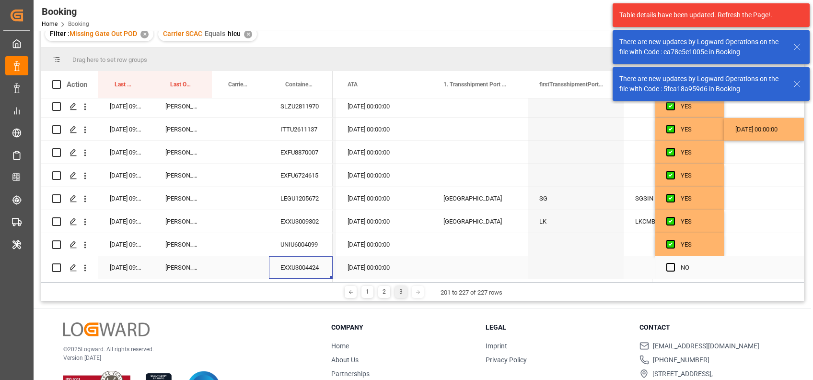
click at [303, 266] on div "EXXU3004424" at bounding box center [301, 267] width 64 height 23
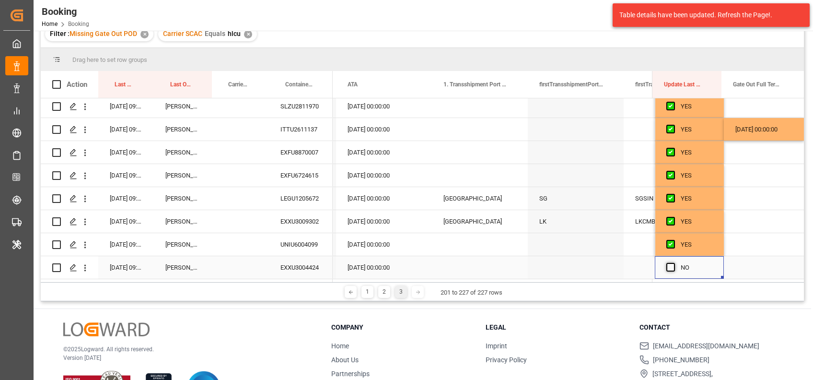
click at [667, 266] on span "Press SPACE to select this row." at bounding box center [671, 267] width 9 height 9
click at [674, 263] on input "Press SPACE to select this row." at bounding box center [674, 263] width 0 height 0
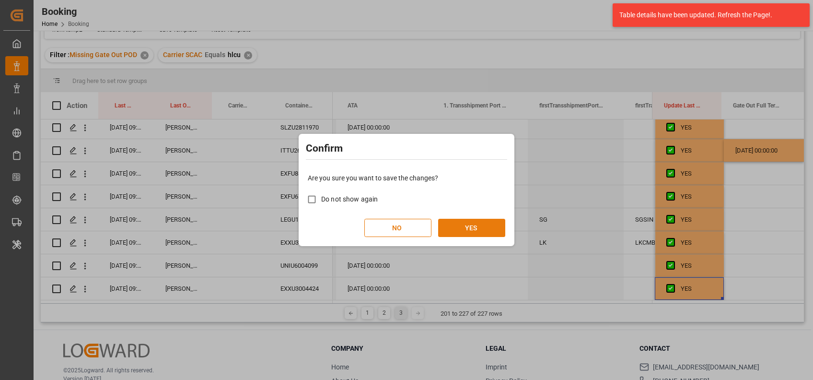
click at [476, 232] on button "YES" at bounding box center [471, 228] width 67 height 18
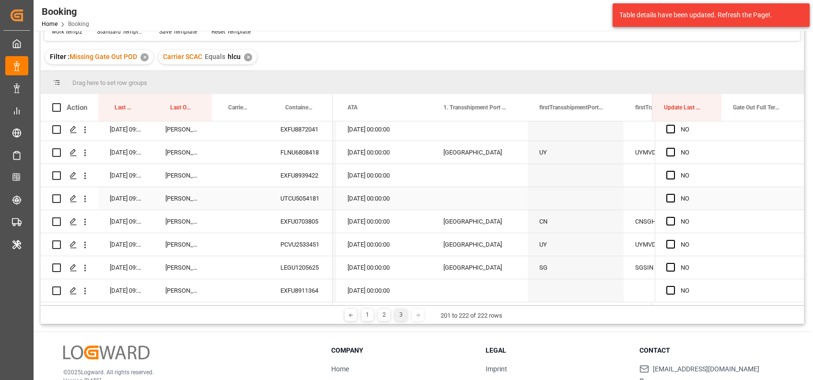
scroll to position [0, 0]
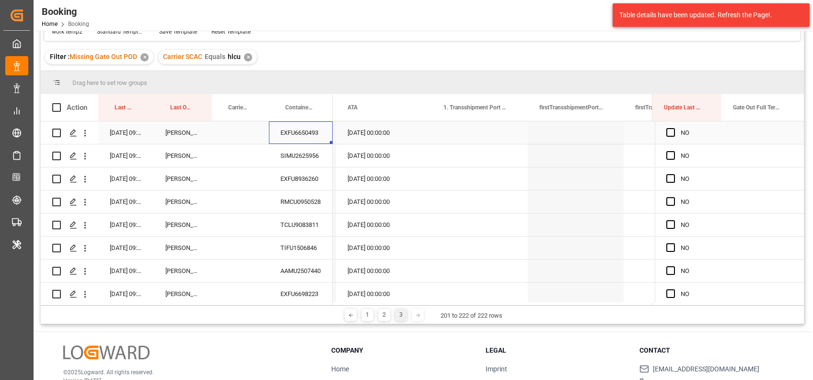
click at [303, 130] on div "EXFU6650493" at bounding box center [301, 132] width 64 height 23
click at [667, 134] on span "Press SPACE to select this row." at bounding box center [671, 132] width 9 height 9
click at [674, 128] on input "Press SPACE to select this row." at bounding box center [674, 128] width 0 height 0
click at [299, 156] on div "SIMU2625956" at bounding box center [301, 155] width 64 height 23
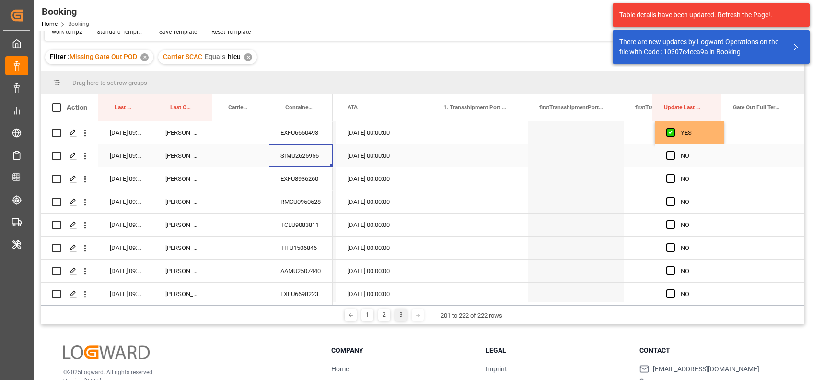
click at [667, 161] on div "Press SPACE to select this row." at bounding box center [674, 156] width 14 height 22
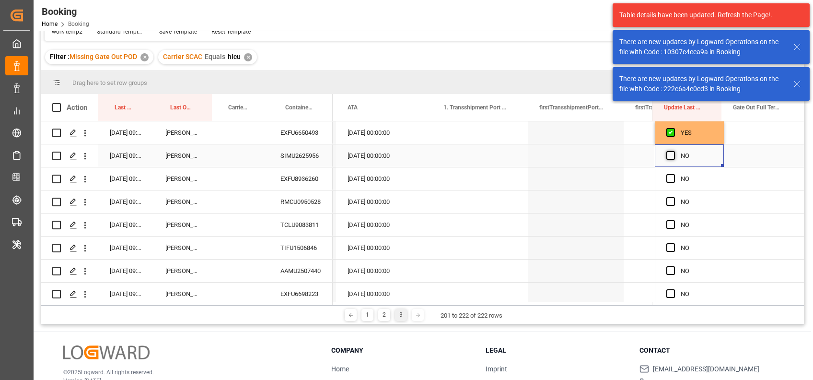
click at [667, 157] on span "Press SPACE to select this row." at bounding box center [671, 155] width 9 height 9
click at [674, 151] on input "Press SPACE to select this row." at bounding box center [674, 151] width 0 height 0
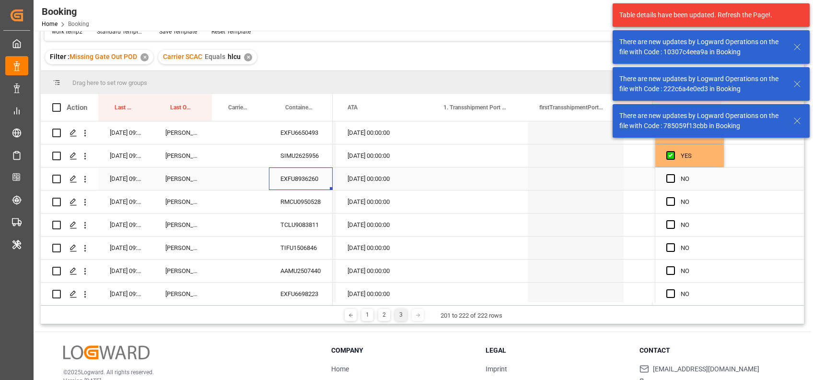
click at [291, 183] on div "EXFU8936260" at bounding box center [301, 178] width 64 height 23
click at [667, 180] on span "Press SPACE to select this row." at bounding box center [671, 178] width 9 height 9
click at [674, 174] on input "Press SPACE to select this row." at bounding box center [674, 174] width 0 height 0
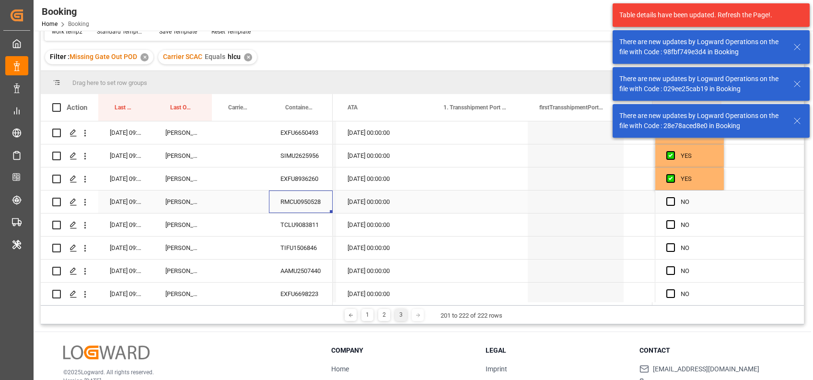
click at [299, 205] on div "RMCU0950528" at bounding box center [301, 201] width 64 height 23
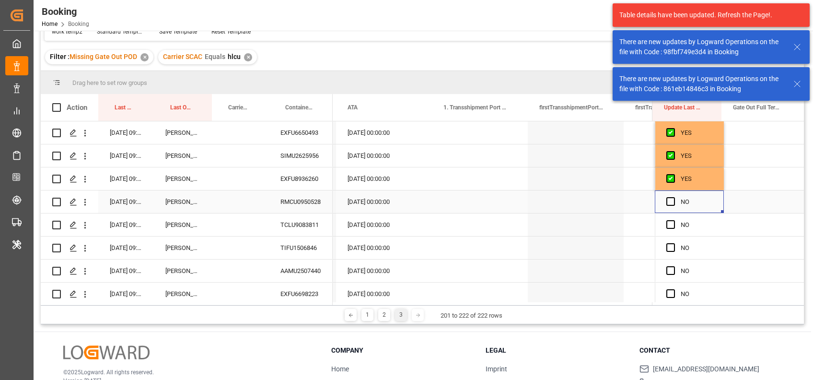
click at [669, 196] on div "Press SPACE to select this row." at bounding box center [674, 202] width 14 height 22
click at [670, 199] on span "Press SPACE to select this row." at bounding box center [671, 201] width 9 height 9
click at [674, 197] on input "Press SPACE to select this row." at bounding box center [674, 197] width 0 height 0
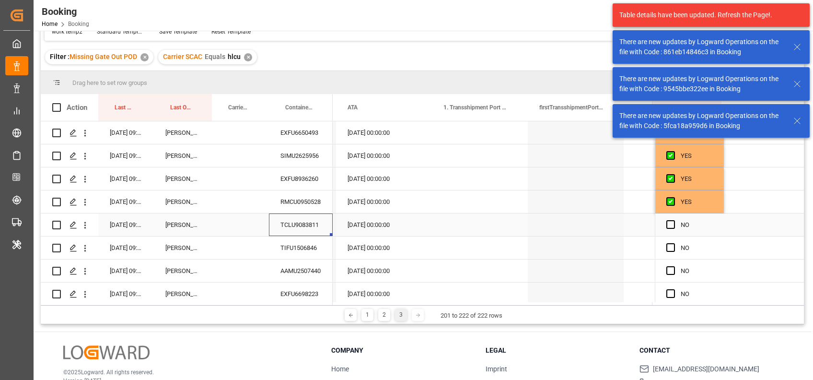
click at [288, 230] on div "TCLU9083811" at bounding box center [301, 224] width 64 height 23
click at [304, 250] on div "TIFU1506846" at bounding box center [301, 247] width 64 height 23
drag, startPoint x: 665, startPoint y: 246, endPoint x: 668, endPoint y: 214, distance: 31.8
click at [668, 214] on div "YES YES YES YES NO NO NO NO NO NO NO NO NO NO NO NO NO NO NO NO NO NO" at bounding box center [729, 374] width 149 height 507
click at [667, 224] on span "Press SPACE to select this row." at bounding box center [671, 224] width 9 height 9
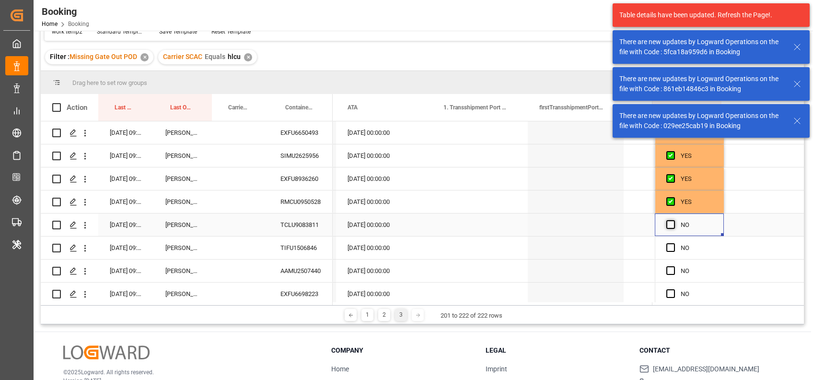
click at [674, 220] on input "Press SPACE to select this row." at bounding box center [674, 220] width 0 height 0
click at [668, 249] on span "Press SPACE to select this row." at bounding box center [671, 247] width 9 height 9
click at [674, 243] on input "Press SPACE to select this row." at bounding box center [674, 243] width 0 height 0
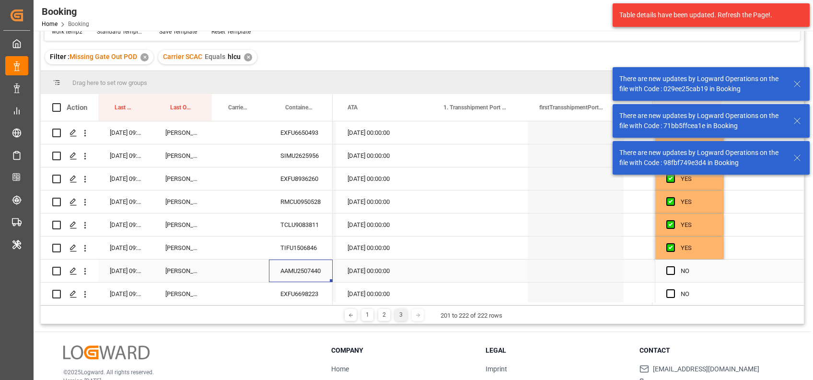
click at [305, 267] on div "AAMU2507440" at bounding box center [301, 270] width 64 height 23
click at [748, 266] on div "Press SPACE to select this row." at bounding box center [764, 270] width 80 height 23
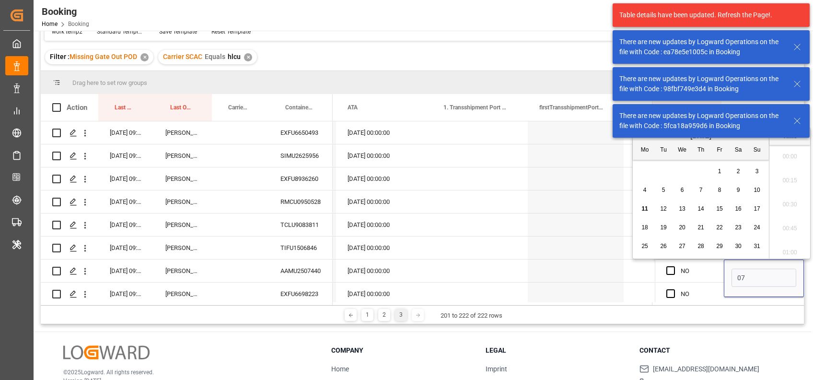
scroll to position [1562, 0]
type input "[DATE] 00:00"
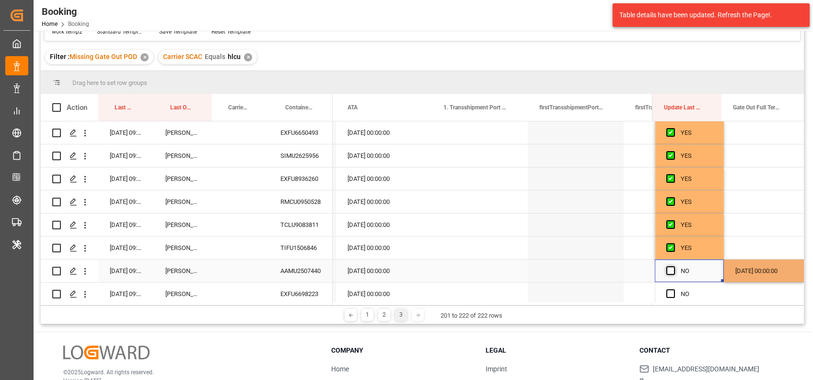
click at [668, 271] on span "Press SPACE to select this row." at bounding box center [671, 270] width 9 height 9
click at [674, 266] on input "Press SPACE to select this row." at bounding box center [674, 266] width 0 height 0
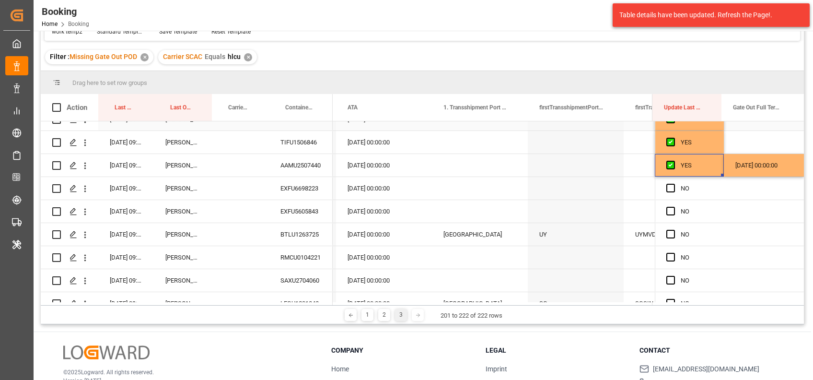
scroll to position [108, 0]
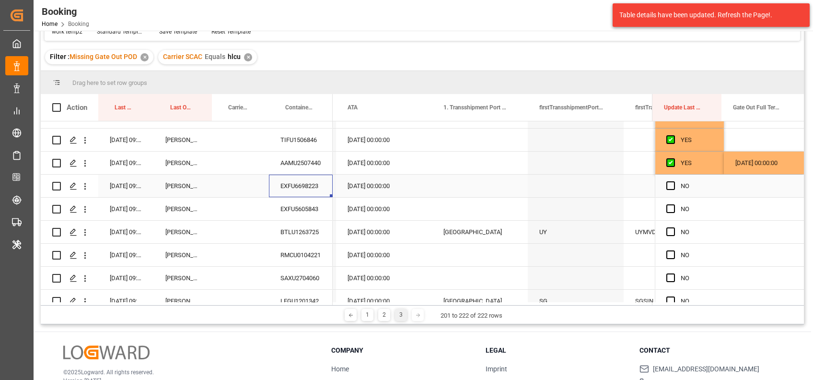
click at [300, 180] on div "EXFU6698223" at bounding box center [301, 186] width 64 height 23
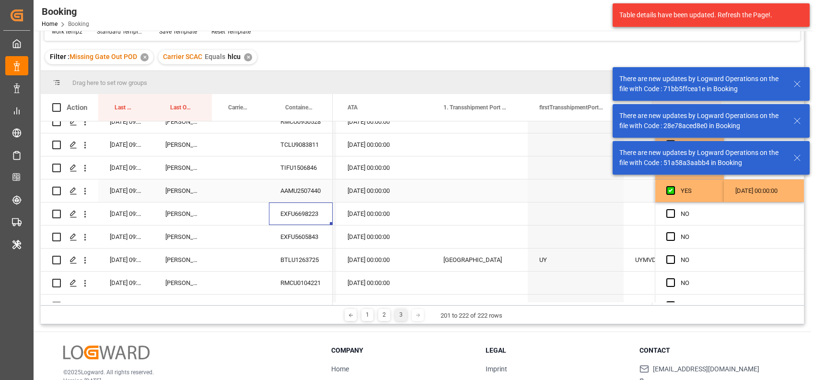
scroll to position [75, 0]
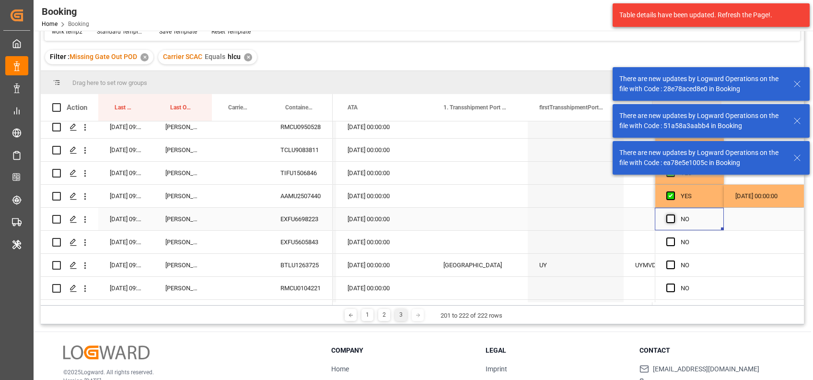
click at [667, 218] on span "Press SPACE to select this row." at bounding box center [671, 218] width 9 height 9
click at [674, 214] on input "Press SPACE to select this row." at bounding box center [674, 214] width 0 height 0
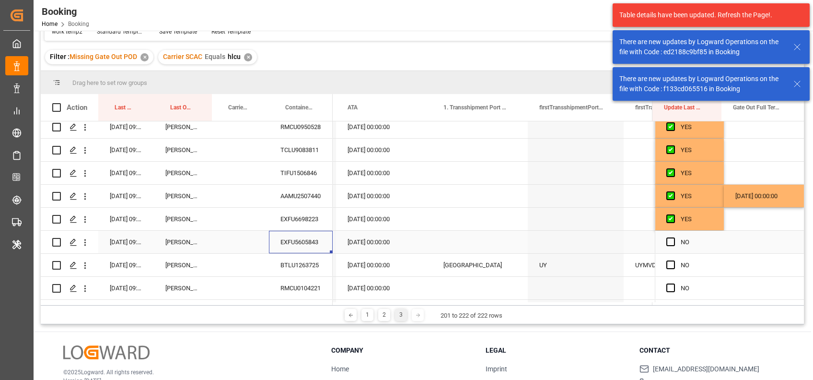
click at [306, 244] on div "EXFU5605843" at bounding box center [301, 242] width 64 height 23
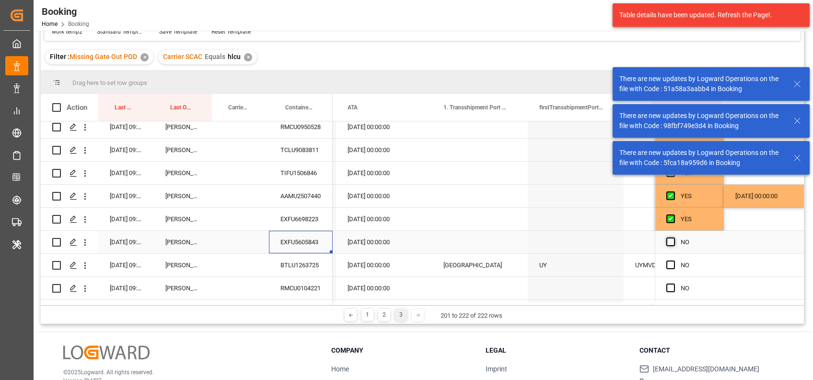
click at [668, 240] on span "Press SPACE to select this row." at bounding box center [671, 241] width 9 height 9
click at [674, 237] on input "Press SPACE to select this row." at bounding box center [674, 237] width 0 height 0
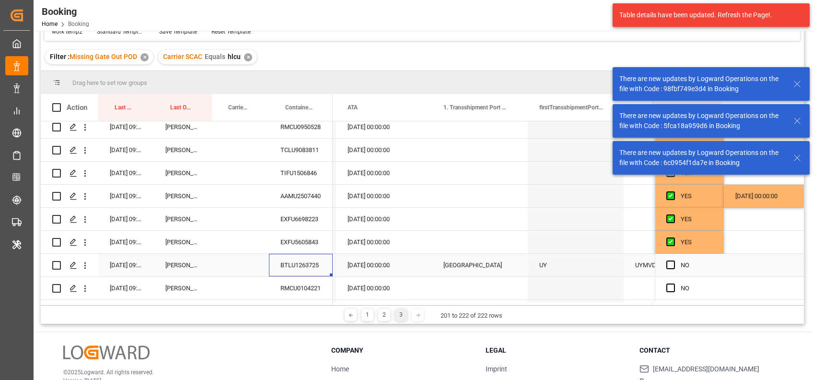
click at [311, 261] on div "BTLU1263725" at bounding box center [301, 265] width 64 height 23
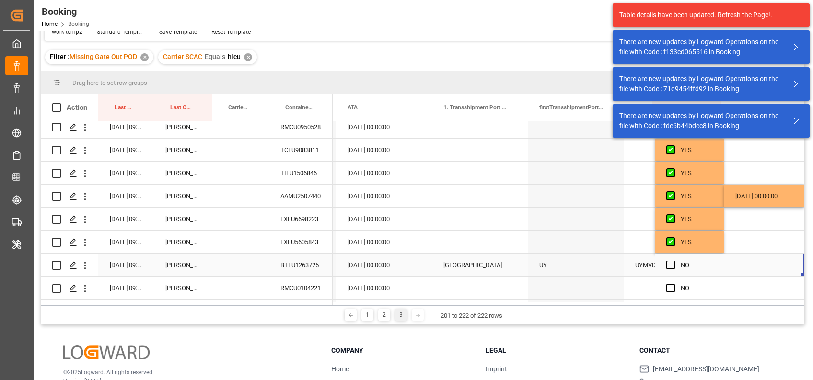
click at [739, 269] on div "Press SPACE to select this row." at bounding box center [764, 265] width 80 height 23
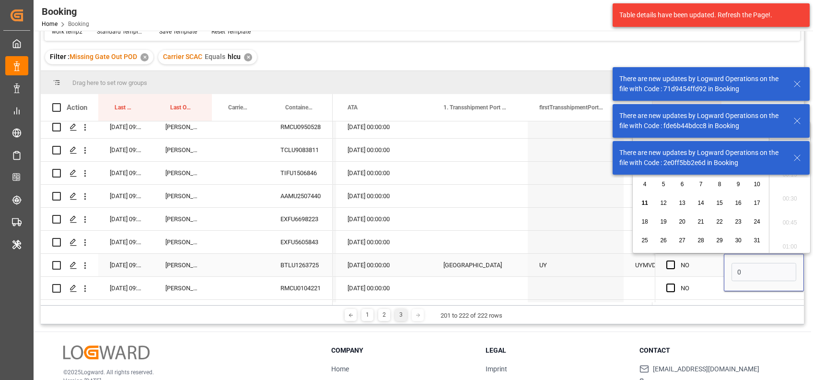
scroll to position [1586, 0]
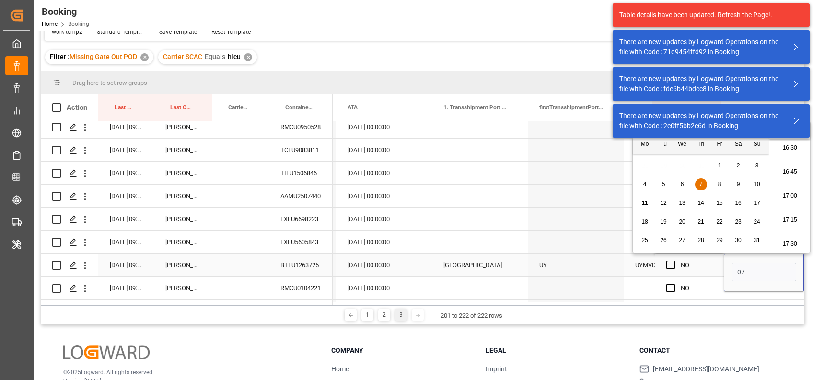
type input "[DATE] 00:00"
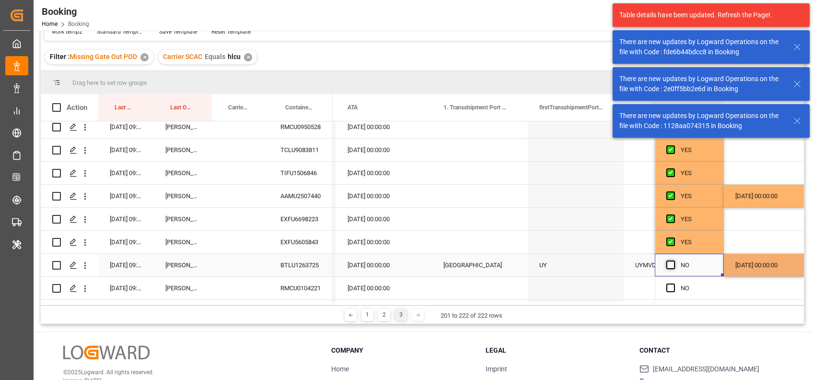
click at [668, 261] on span "Press SPACE to select this row." at bounding box center [671, 264] width 9 height 9
click at [674, 260] on input "Press SPACE to select this row." at bounding box center [674, 260] width 0 height 0
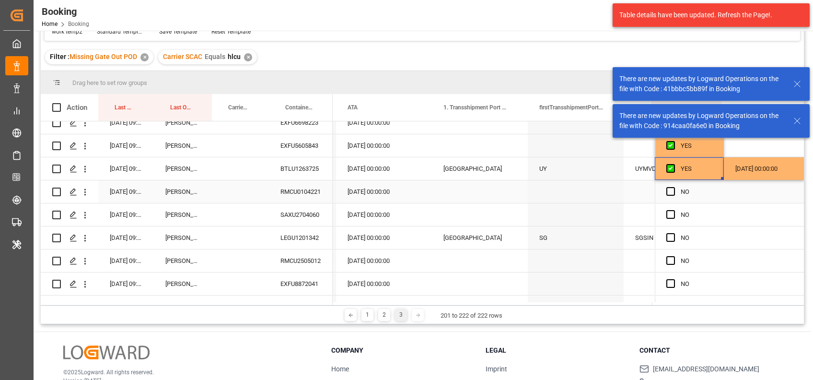
scroll to position [172, 0]
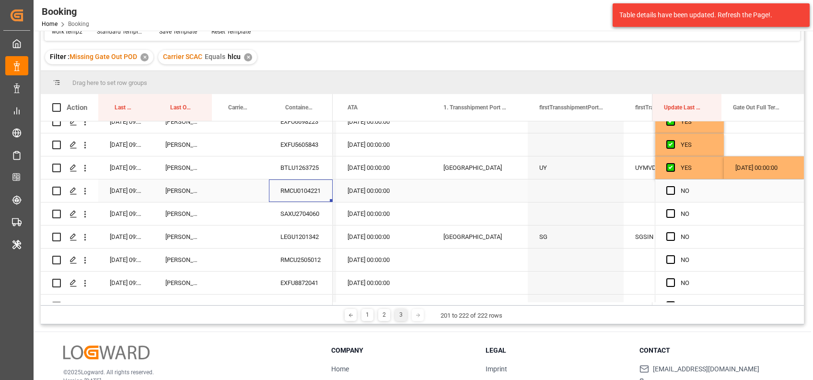
click at [297, 184] on div "RMCU0104221" at bounding box center [301, 190] width 64 height 23
click at [669, 192] on span "Press SPACE to select this row." at bounding box center [671, 190] width 9 height 9
click at [674, 186] on input "Press SPACE to select this row." at bounding box center [674, 186] width 0 height 0
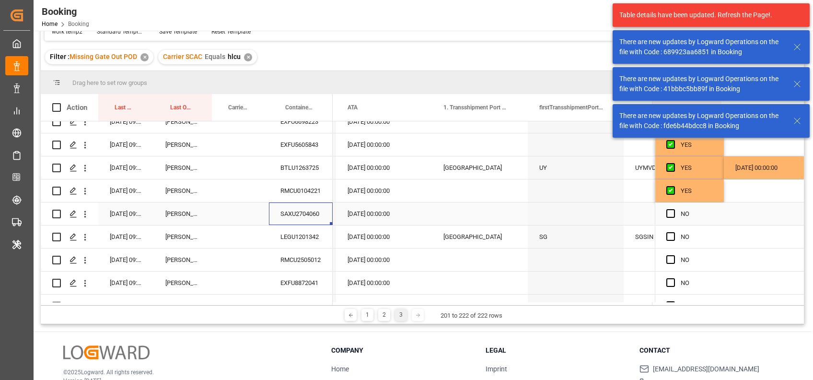
click at [300, 212] on div "SAXU2704060" at bounding box center [301, 213] width 64 height 23
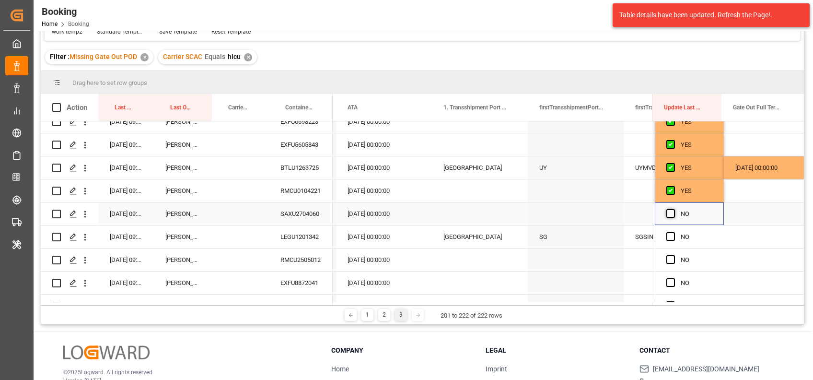
click at [668, 213] on span "Press SPACE to select this row." at bounding box center [671, 213] width 9 height 9
click at [674, 209] on input "Press SPACE to select this row." at bounding box center [674, 209] width 0 height 0
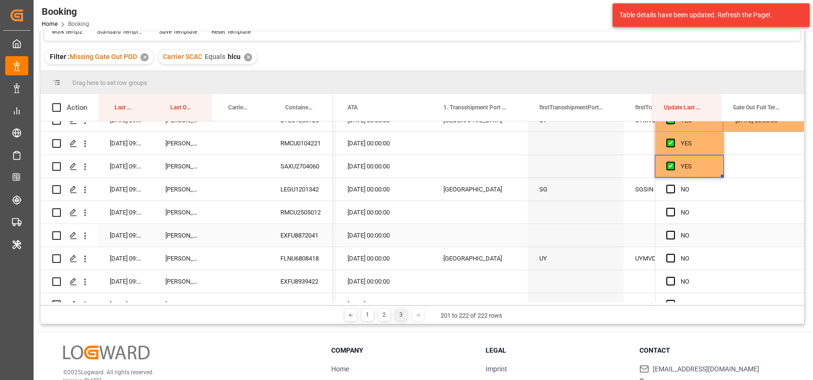
scroll to position [221, 0]
click at [315, 192] on div "LEGU1201342" at bounding box center [301, 188] width 64 height 23
click at [668, 190] on span "Press SPACE to select this row." at bounding box center [671, 188] width 9 height 9
click at [674, 184] on input "Press SPACE to select this row." at bounding box center [674, 184] width 0 height 0
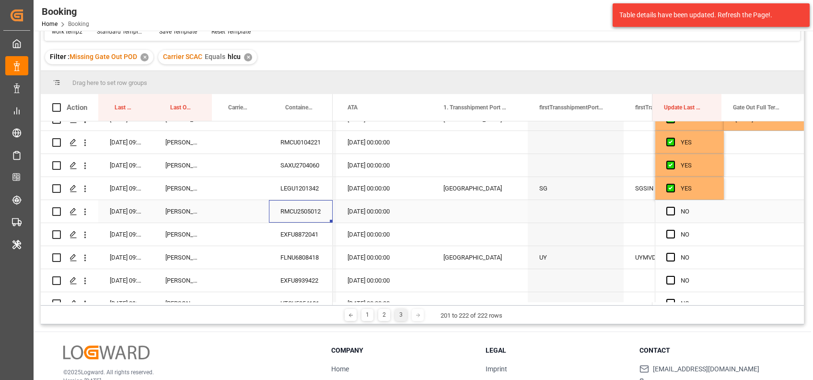
click at [308, 208] on div "RMCU2505012" at bounding box center [301, 211] width 64 height 23
click at [667, 208] on span "Press SPACE to select this row." at bounding box center [671, 211] width 9 height 9
click at [674, 207] on input "Press SPACE to select this row." at bounding box center [674, 207] width 0 height 0
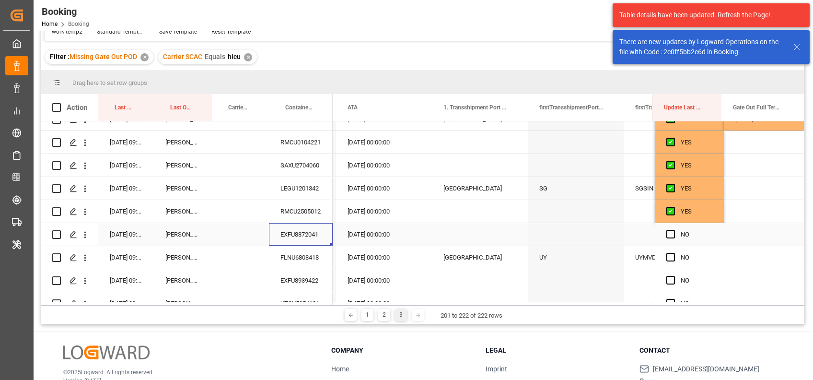
click at [297, 235] on div "EXFU8872041" at bounding box center [301, 234] width 64 height 23
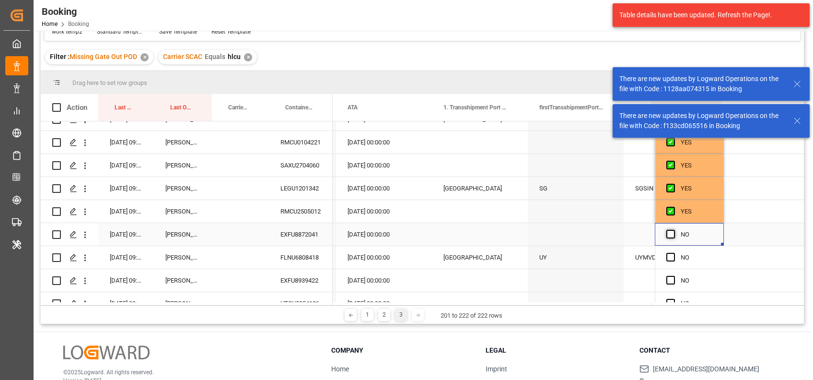
click at [669, 234] on span "Press SPACE to select this row." at bounding box center [671, 234] width 9 height 9
click at [674, 230] on input "Press SPACE to select this row." at bounding box center [674, 230] width 0 height 0
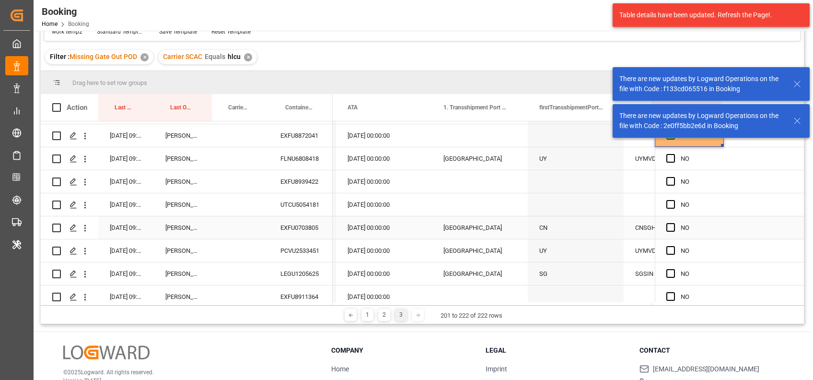
scroll to position [329, 0]
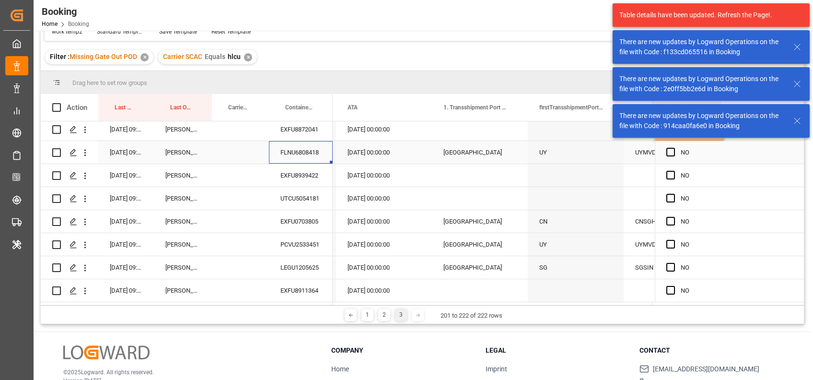
click at [302, 145] on div "FLNU6808418" at bounding box center [301, 152] width 64 height 23
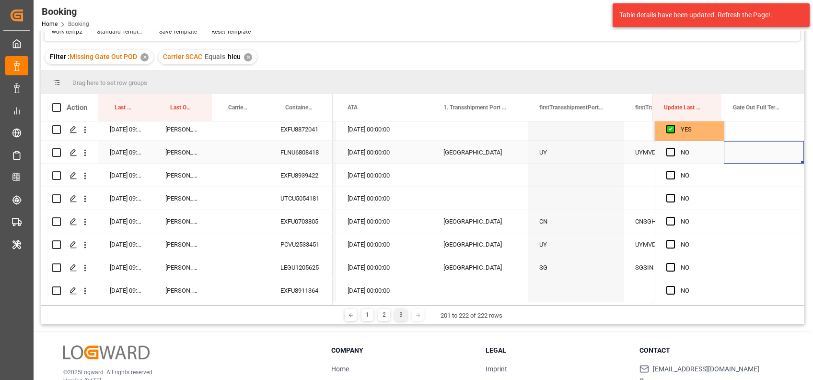
click at [759, 152] on div "Press SPACE to select this row." at bounding box center [764, 152] width 80 height 23
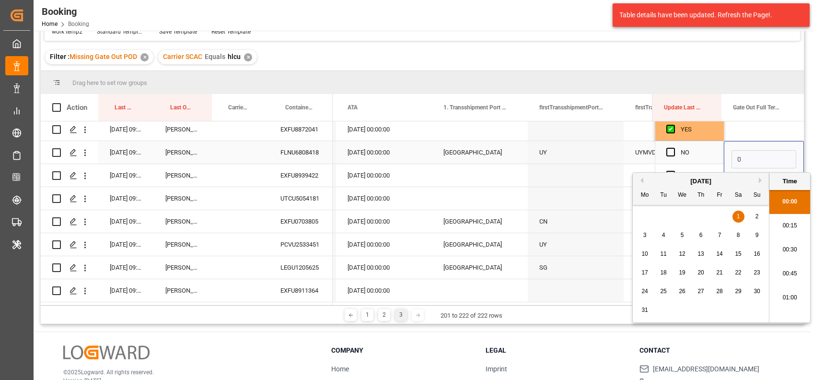
scroll to position [1586, 0]
type input "[DATE] 00:00"
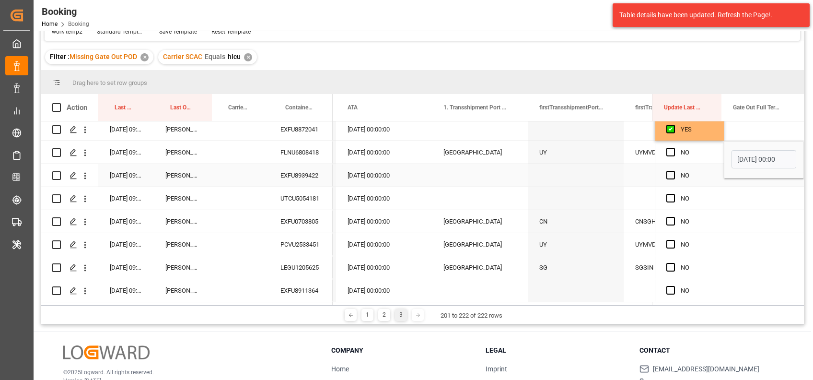
click at [309, 170] on div "EXFU8939422" at bounding box center [301, 175] width 64 height 23
click at [669, 175] on span "Press SPACE to select this row." at bounding box center [671, 175] width 9 height 9
click at [674, 171] on input "Press SPACE to select this row." at bounding box center [674, 171] width 0 height 0
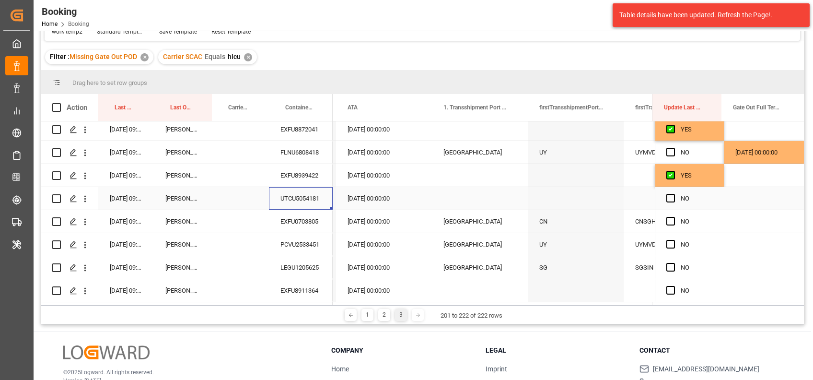
click at [295, 195] on div "UTCU5054181" at bounding box center [301, 198] width 64 height 23
click at [667, 194] on span "Press SPACE to select this row." at bounding box center [671, 198] width 9 height 9
click at [674, 194] on input "Press SPACE to select this row." at bounding box center [674, 194] width 0 height 0
click at [311, 216] on div "EXFU0703805" at bounding box center [301, 221] width 64 height 23
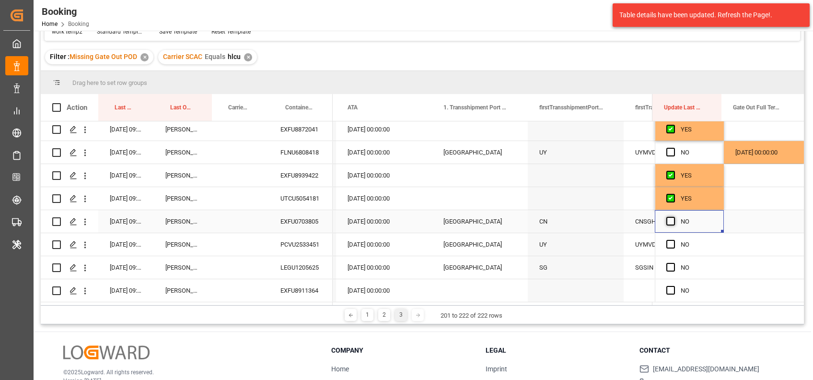
click at [670, 217] on span "Press SPACE to select this row." at bounding box center [671, 221] width 9 height 9
click at [674, 217] on input "Press SPACE to select this row." at bounding box center [674, 217] width 0 height 0
click at [301, 237] on div "PCVU2533451" at bounding box center [301, 244] width 64 height 23
click at [737, 241] on div "Press SPACE to select this row." at bounding box center [764, 244] width 80 height 23
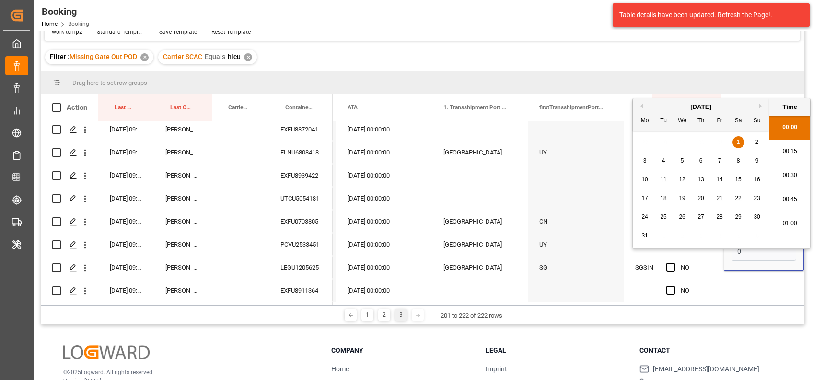
scroll to position [1586, 0]
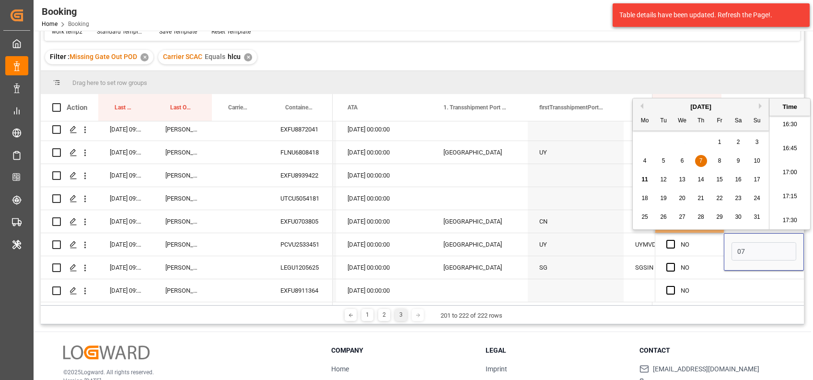
type input "[DATE] 00:00"
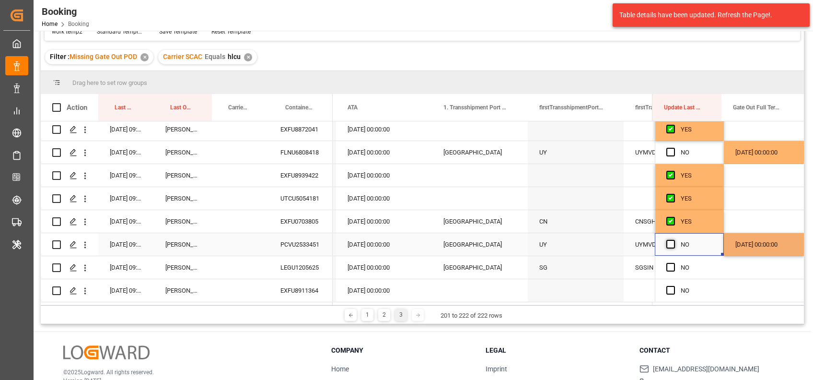
click at [668, 245] on span "Press SPACE to select this row." at bounding box center [671, 244] width 9 height 9
click at [674, 240] on input "Press SPACE to select this row." at bounding box center [674, 240] width 0 height 0
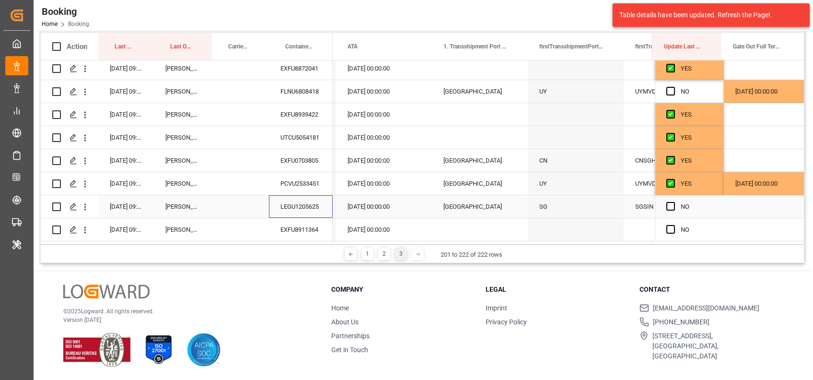
click at [286, 200] on div "LEGU1205625" at bounding box center [301, 206] width 64 height 23
click at [667, 198] on div "Press SPACE to select this row." at bounding box center [674, 207] width 14 height 22
click at [669, 203] on span "Press SPACE to select this row." at bounding box center [671, 206] width 9 height 9
click at [674, 202] on input "Press SPACE to select this row." at bounding box center [674, 202] width 0 height 0
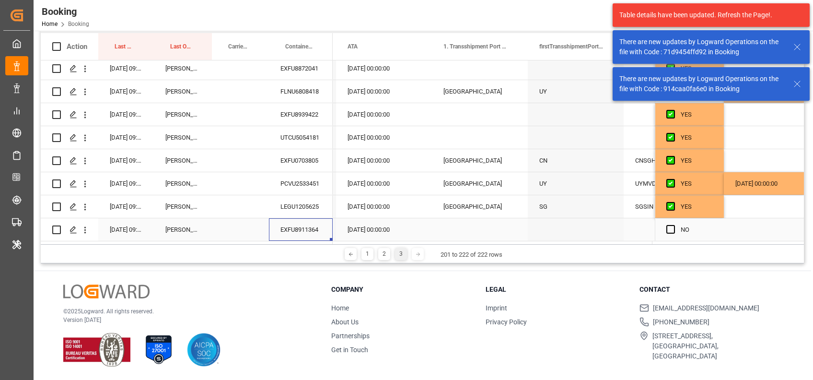
click at [302, 227] on div "EXFU8911364" at bounding box center [301, 229] width 64 height 23
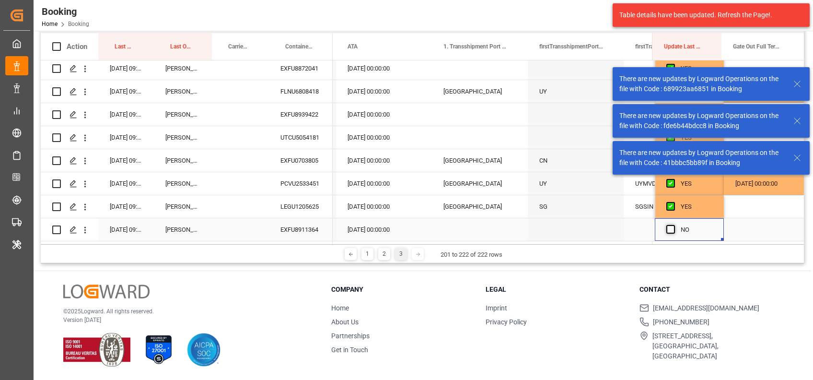
click at [668, 225] on span "Press SPACE to select this row." at bounding box center [671, 229] width 9 height 9
click at [674, 225] on input "Press SPACE to select this row." at bounding box center [674, 225] width 0 height 0
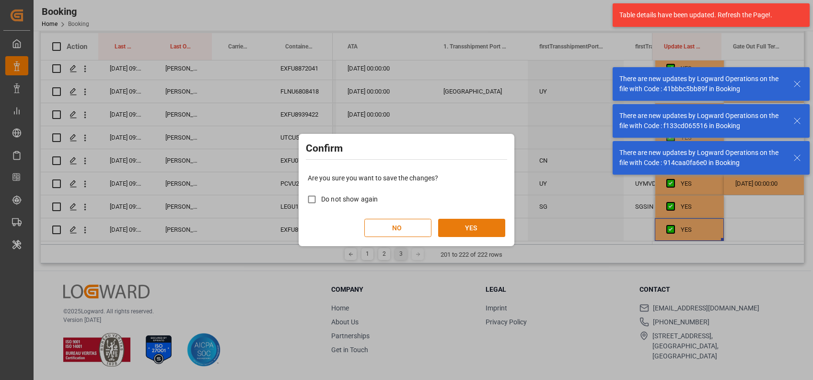
click at [452, 226] on button "YES" at bounding box center [471, 228] width 67 height 18
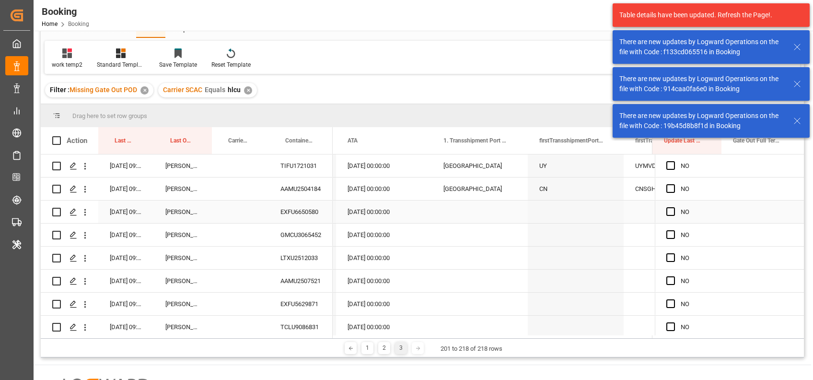
scroll to position [47, 0]
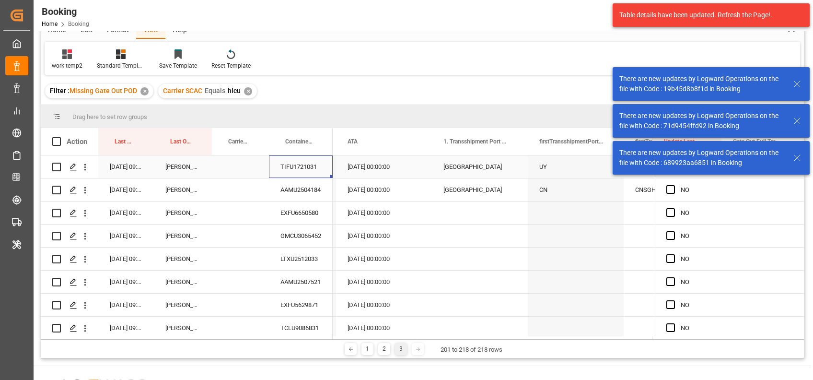
click at [307, 168] on div "TIFU1721031" at bounding box center [301, 166] width 64 height 23
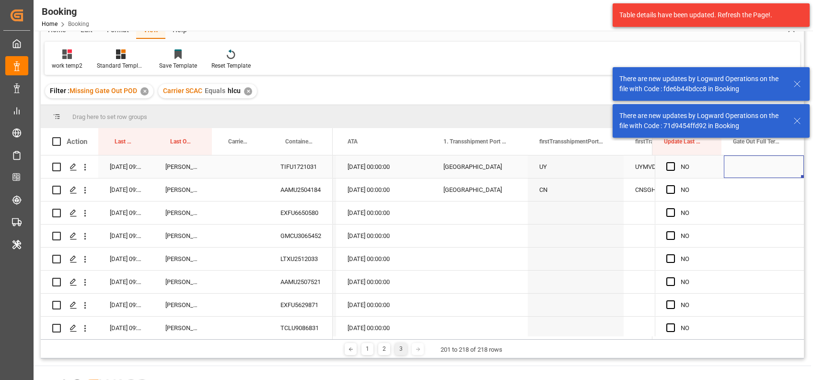
click at [738, 170] on div "Press SPACE to select this row." at bounding box center [764, 166] width 80 height 23
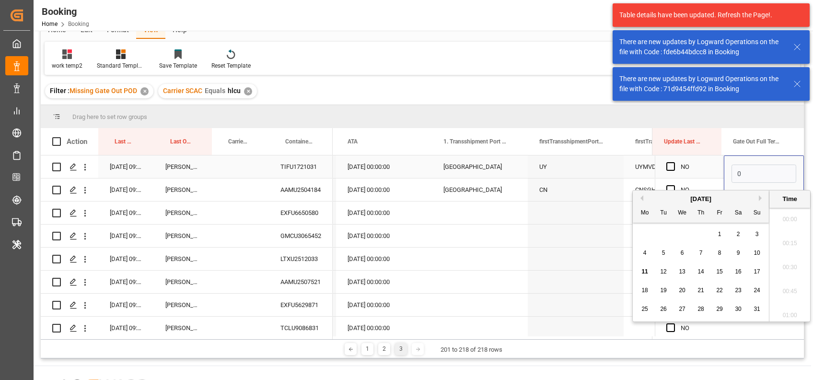
scroll to position [1586, 0]
type input "[DATE] 00:00"
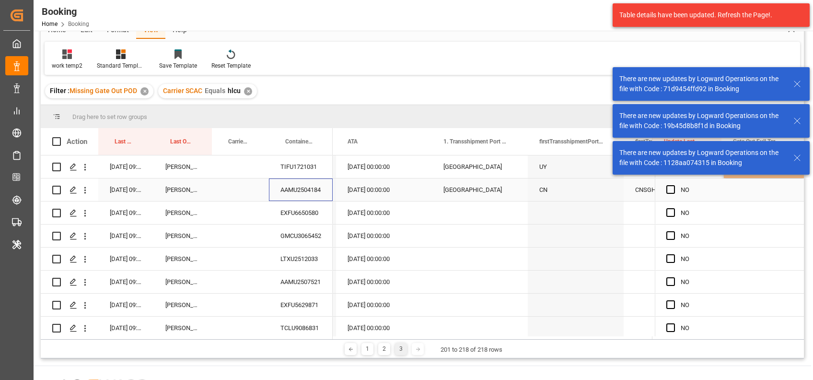
click at [300, 194] on div "AAMU2504184" at bounding box center [301, 189] width 64 height 23
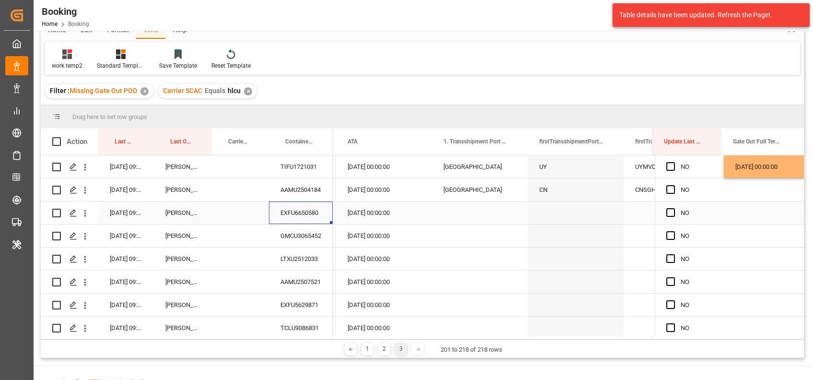
click at [307, 210] on div "EXFU6650580" at bounding box center [301, 212] width 64 height 23
click at [299, 234] on div "GMCU3065452" at bounding box center [301, 235] width 64 height 23
click at [667, 234] on span "Press SPACE to select this row." at bounding box center [671, 235] width 9 height 9
click at [674, 231] on input "Press SPACE to select this row." at bounding box center [674, 231] width 0 height 0
click at [669, 208] on span "Press SPACE to select this row." at bounding box center [671, 212] width 9 height 9
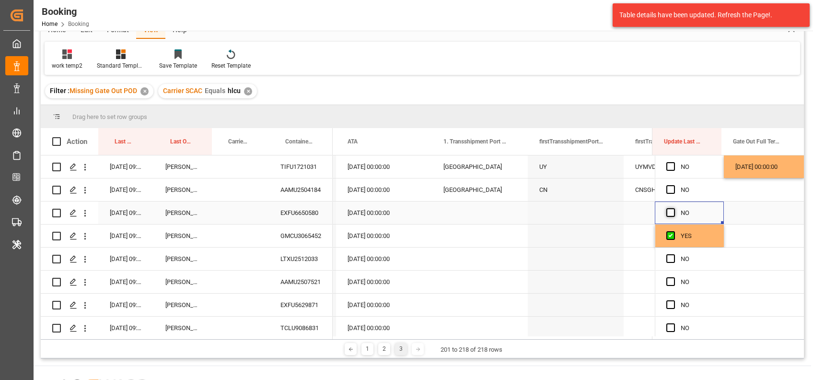
click at [674, 208] on input "Press SPACE to select this row." at bounding box center [674, 208] width 0 height 0
click at [669, 188] on span "Press SPACE to select this row." at bounding box center [671, 189] width 9 height 9
click at [674, 185] on input "Press SPACE to select this row." at bounding box center [674, 185] width 0 height 0
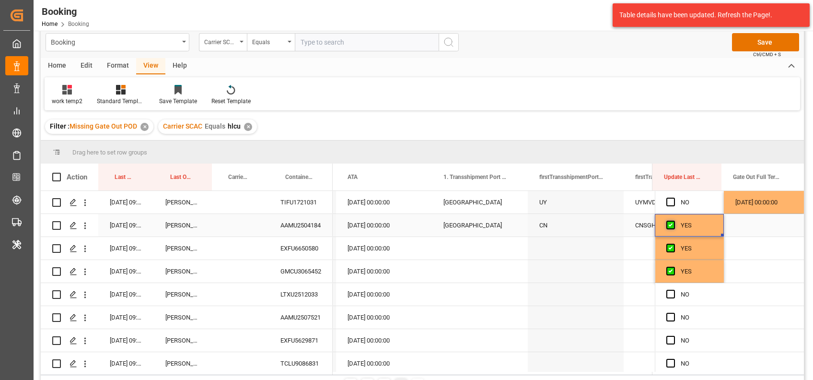
scroll to position [11, 0]
click at [669, 201] on span "Press SPACE to select this row." at bounding box center [671, 202] width 9 height 9
click at [674, 198] on input "Press SPACE to select this row." at bounding box center [674, 198] width 0 height 0
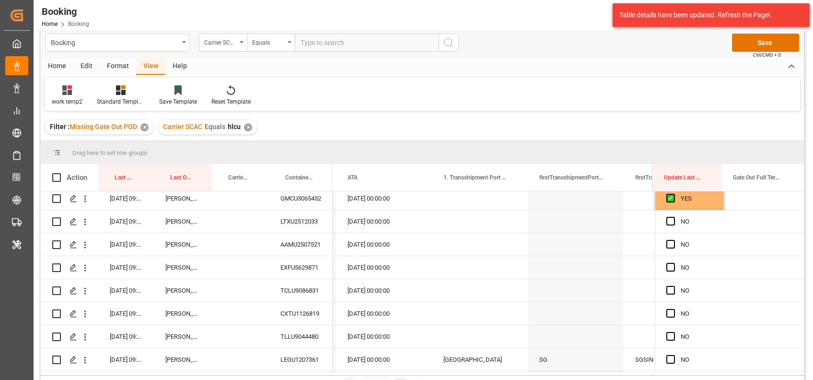
scroll to position [77, 0]
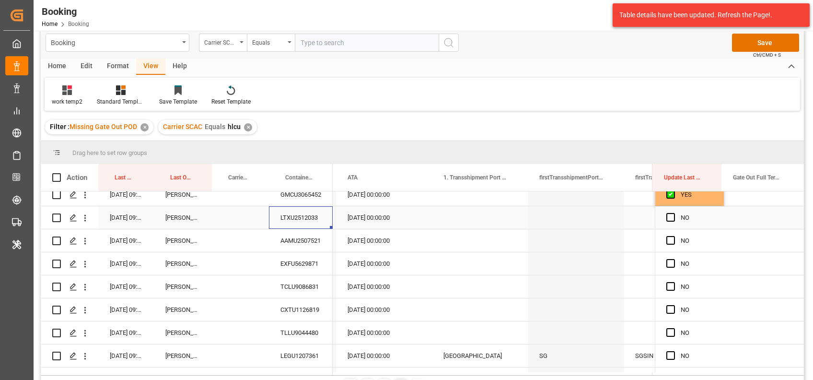
click at [299, 223] on div "LTXU2512033" at bounding box center [301, 217] width 64 height 23
click at [311, 240] on div "AAMU2507521" at bounding box center [301, 240] width 64 height 23
click at [753, 240] on div "Press SPACE to select this row." at bounding box center [764, 240] width 80 height 23
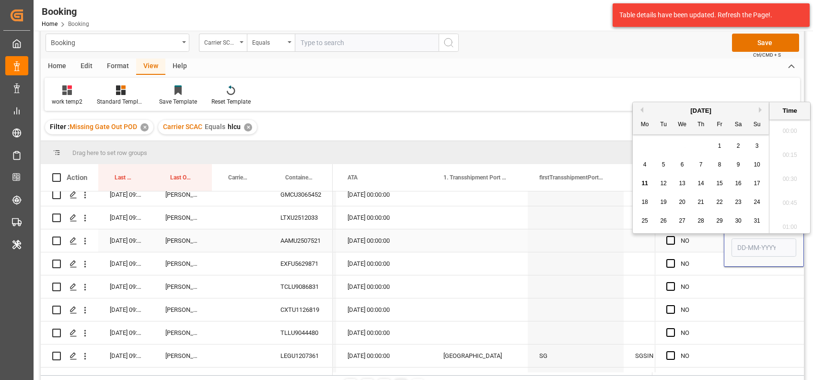
scroll to position [1586, 0]
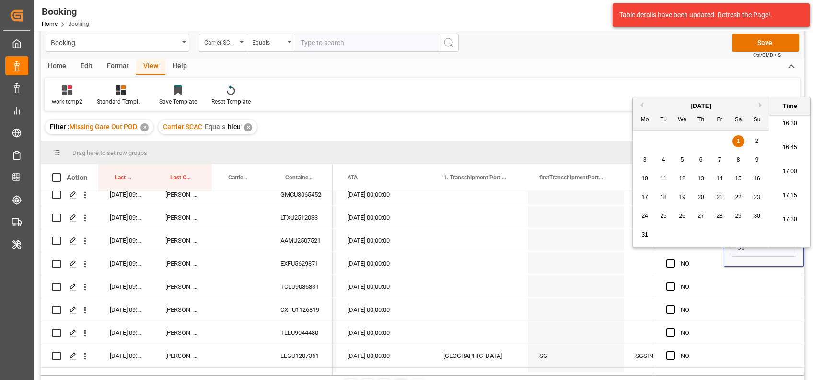
type input "[DATE] 00:00"
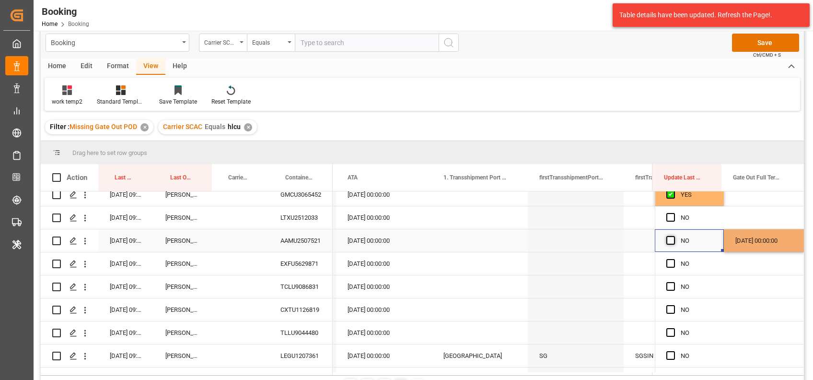
click at [667, 240] on span "Press SPACE to select this row." at bounding box center [671, 240] width 9 height 9
click at [674, 236] on input "Press SPACE to select this row." at bounding box center [674, 236] width 0 height 0
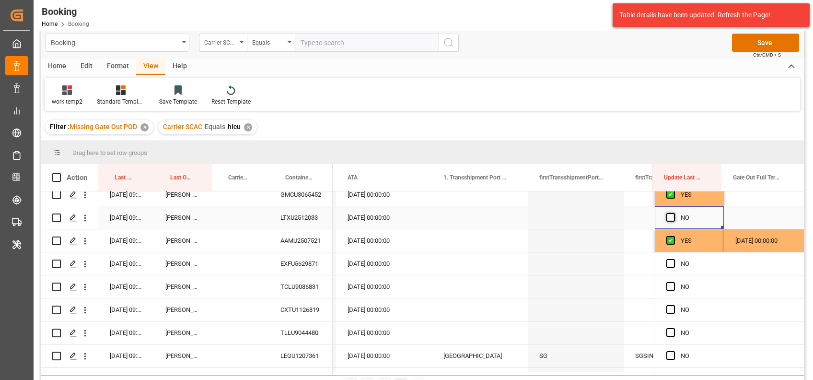
click at [667, 217] on span "Press SPACE to select this row." at bounding box center [671, 217] width 9 height 9
click at [674, 213] on input "Press SPACE to select this row." at bounding box center [674, 213] width 0 height 0
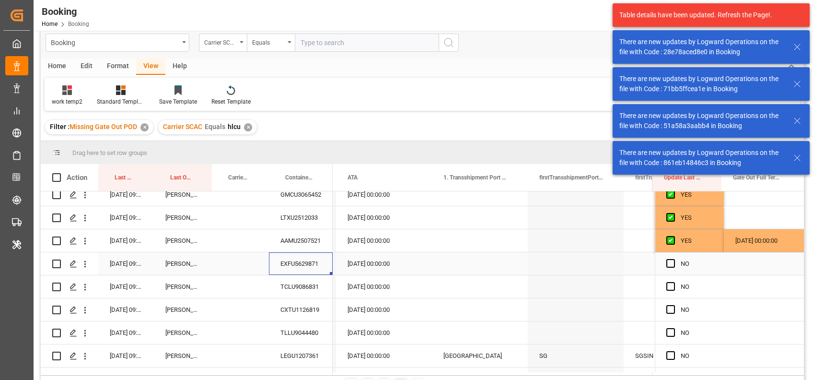
click at [306, 262] on div "EXFU5629871" at bounding box center [301, 263] width 64 height 23
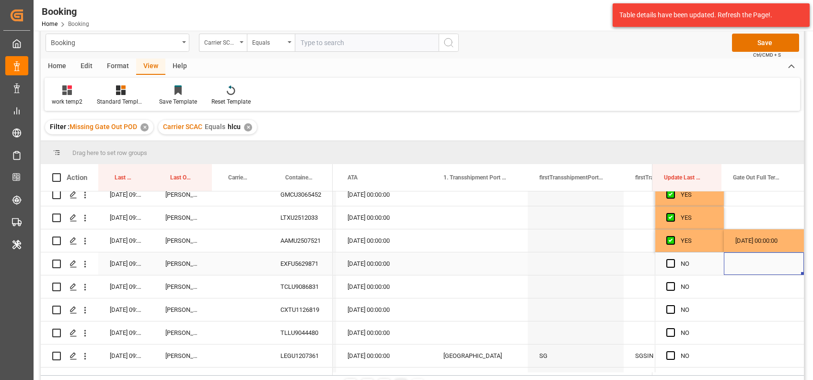
click at [738, 265] on div "Press SPACE to select this row." at bounding box center [764, 263] width 80 height 23
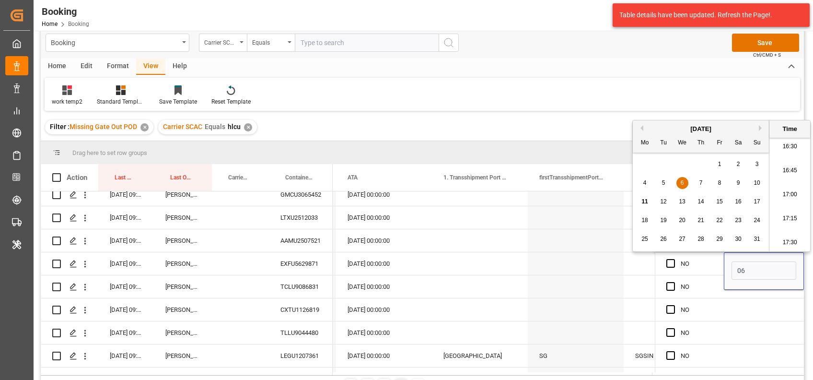
type input "[DATE] 00:00"
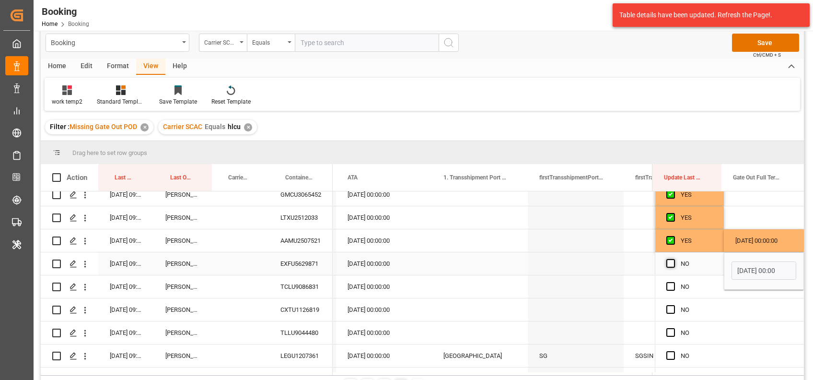
click at [669, 263] on span "Press SPACE to select this row." at bounding box center [671, 263] width 9 height 9
click at [674, 259] on input "Press SPACE to select this row." at bounding box center [674, 259] width 0 height 0
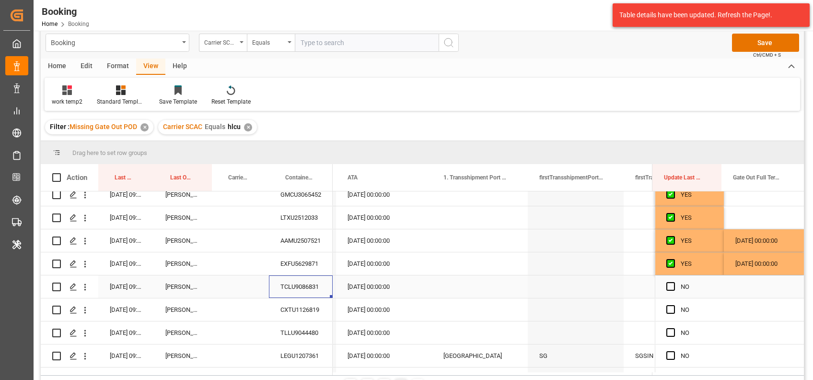
click at [302, 287] on div "TCLU9086831" at bounding box center [301, 286] width 64 height 23
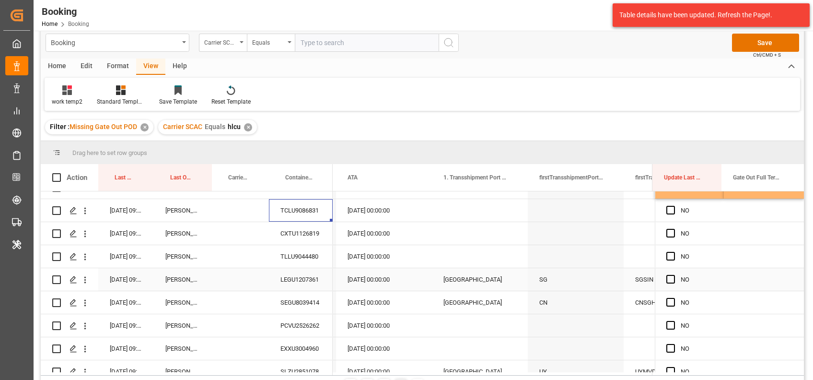
scroll to position [155, 0]
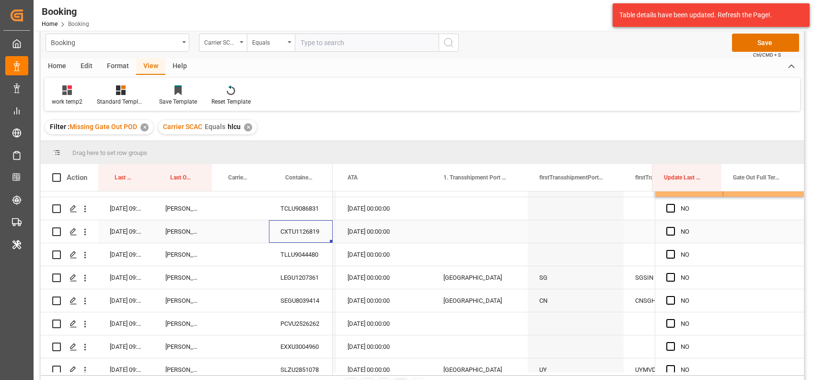
click at [306, 230] on div "CXTU1126819" at bounding box center [301, 231] width 64 height 23
click at [733, 230] on div "Press SPACE to select this row." at bounding box center [764, 231] width 80 height 23
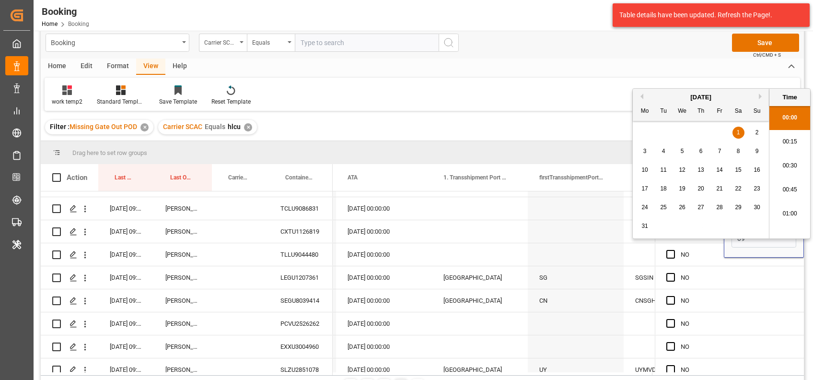
scroll to position [1586, 0]
type input "[DATE] 00:00"
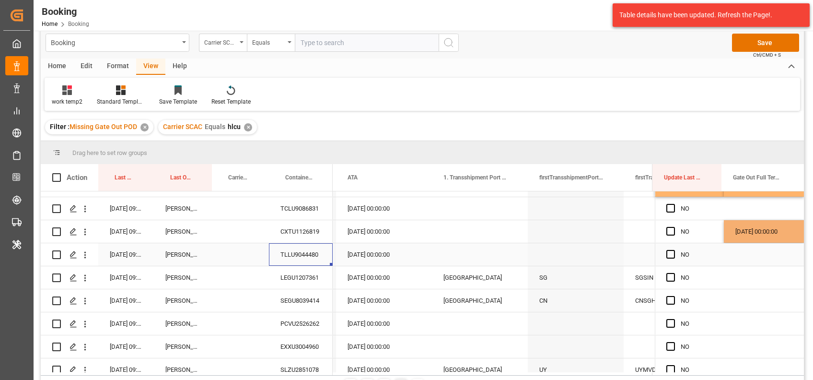
click at [294, 256] on div "TLLU9044480" at bounding box center [301, 254] width 64 height 23
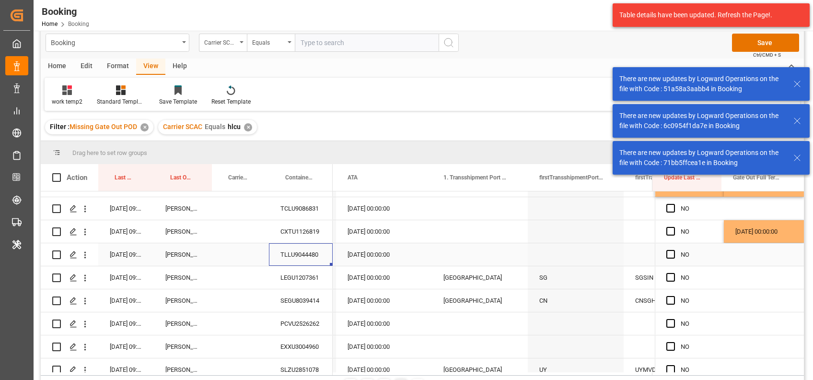
click at [300, 254] on div "TLLU9044480" at bounding box center [301, 254] width 64 height 23
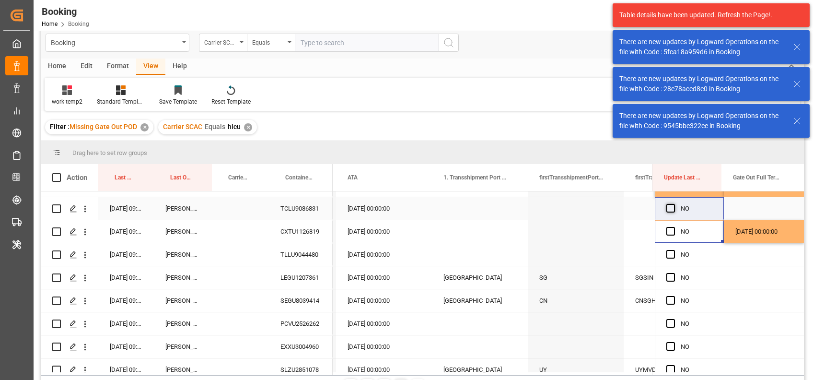
drag, startPoint x: 668, startPoint y: 230, endPoint x: 666, endPoint y: 205, distance: 25.0
click at [666, 205] on div "YES [DATE] 00:00:00 YES YES YES YES YES [DATE] 00:00:00 YES [DATE] 00:00:00 NO …" at bounding box center [729, 243] width 149 height 414
click at [667, 205] on span "Press SPACE to select this row." at bounding box center [671, 208] width 9 height 9
click at [674, 204] on input "Press SPACE to select this row." at bounding box center [674, 204] width 0 height 0
click at [669, 233] on span "Press SPACE to select this row." at bounding box center [671, 231] width 9 height 9
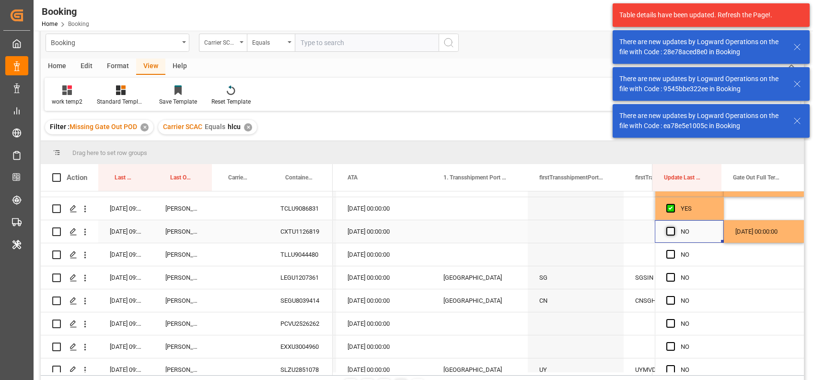
click at [674, 227] on input "Press SPACE to select this row." at bounding box center [674, 227] width 0 height 0
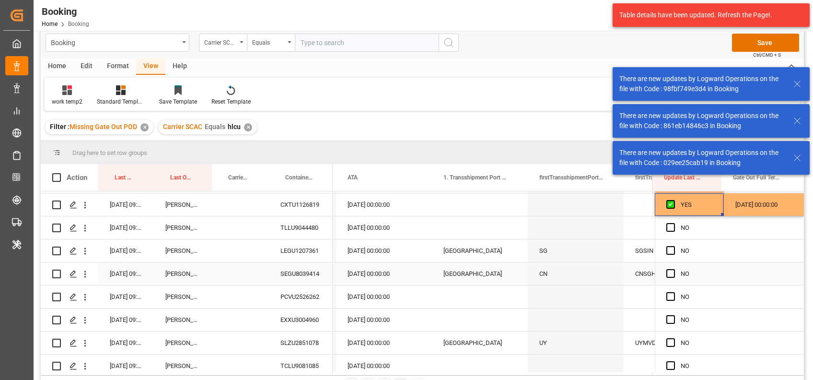
scroll to position [184, 0]
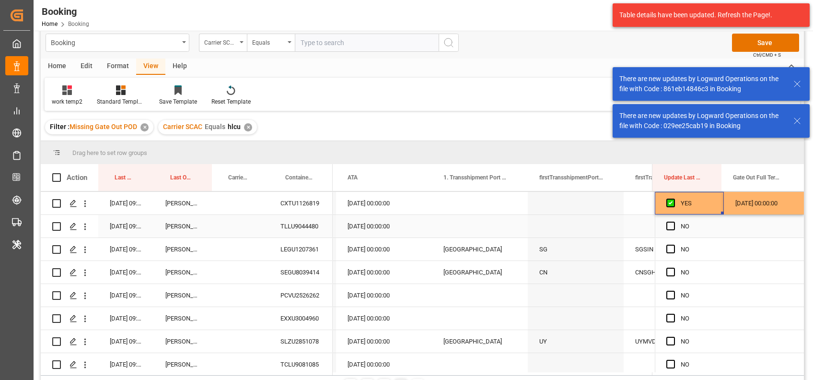
click at [303, 217] on div "TLLU9044480" at bounding box center [301, 226] width 64 height 23
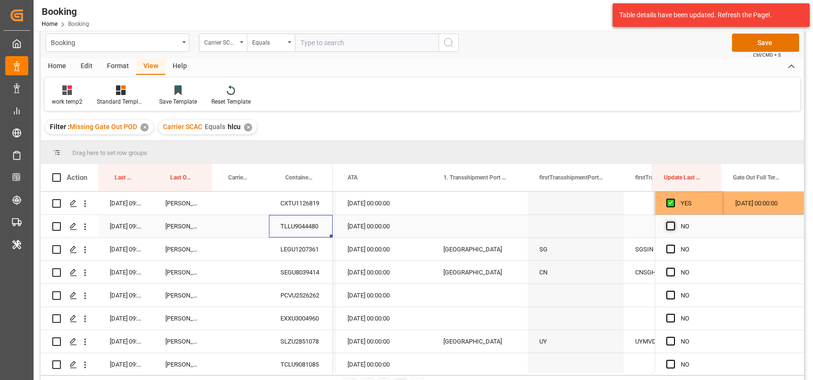
click at [668, 226] on span "Press SPACE to select this row." at bounding box center [671, 226] width 9 height 9
click at [674, 222] on input "Press SPACE to select this row." at bounding box center [674, 222] width 0 height 0
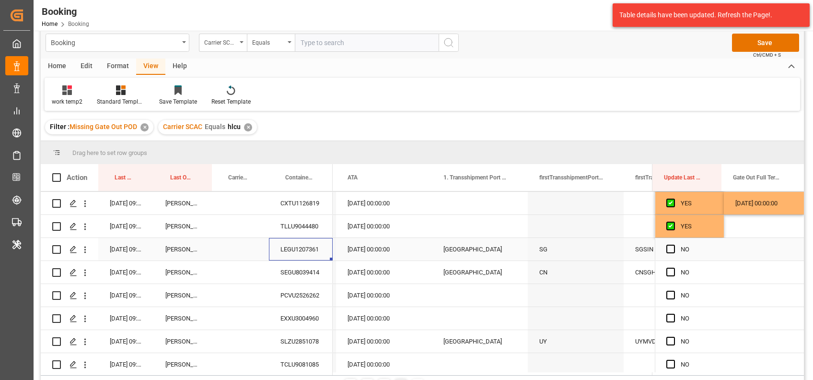
click at [293, 253] on div "LEGU1207361" at bounding box center [301, 249] width 64 height 23
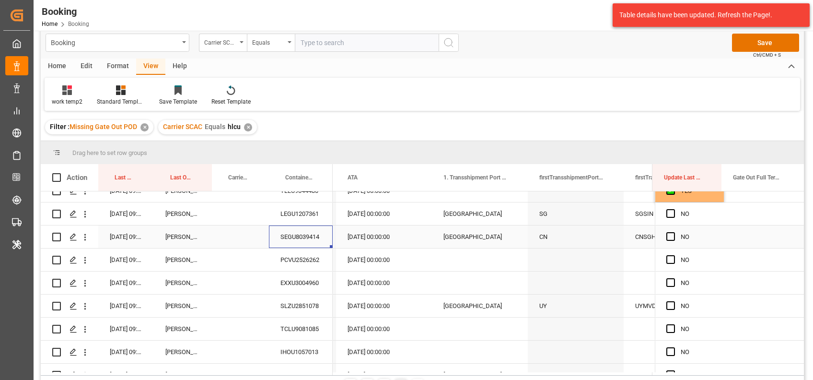
click at [310, 237] on div "SEGU8039414" at bounding box center [301, 236] width 64 height 23
drag, startPoint x: 664, startPoint y: 237, endPoint x: 668, endPoint y: 211, distance: 26.7
click at [668, 211] on div "YES [DATE] 00:00:00 YES YES YES YES YES [DATE] 00:00:00 YES [DATE] 00:00:00 YES…" at bounding box center [729, 179] width 149 height 414
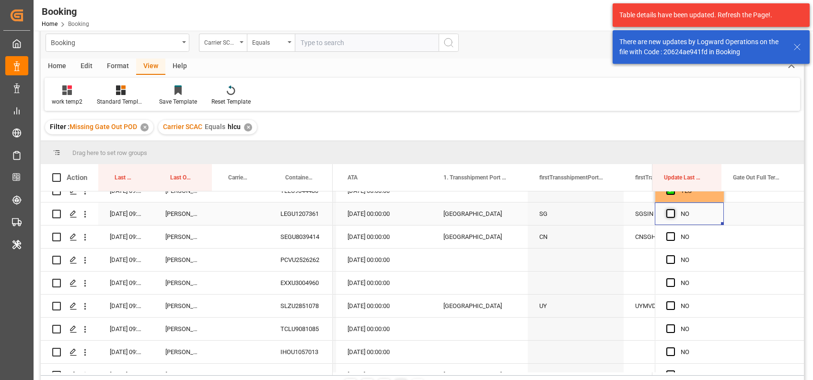
click at [668, 211] on span "Press SPACE to select this row." at bounding box center [671, 213] width 9 height 9
click at [674, 209] on input "Press SPACE to select this row." at bounding box center [674, 209] width 0 height 0
click at [668, 231] on div "Press SPACE to select this row." at bounding box center [674, 237] width 14 height 22
click at [668, 234] on span "Press SPACE to select this row." at bounding box center [671, 236] width 9 height 9
click at [674, 232] on input "Press SPACE to select this row." at bounding box center [674, 232] width 0 height 0
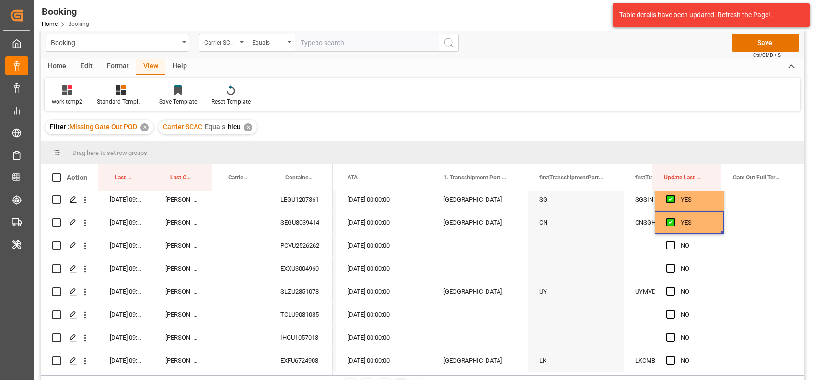
scroll to position [66, 0]
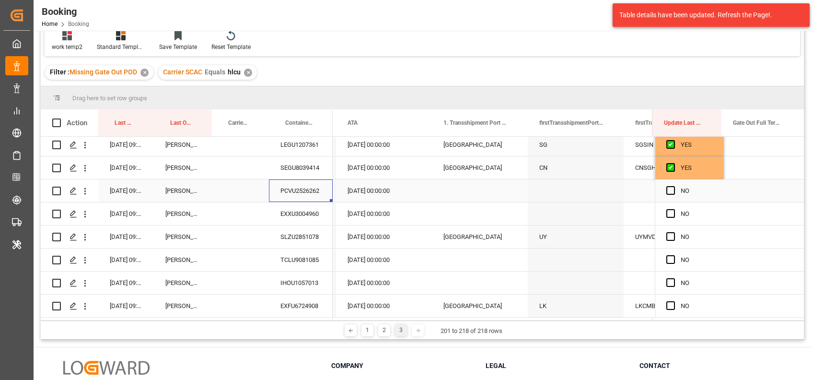
click at [296, 187] on div "PCVU2526262" at bounding box center [301, 190] width 64 height 23
click at [87, 192] on icon "open menu" at bounding box center [85, 191] width 10 height 10
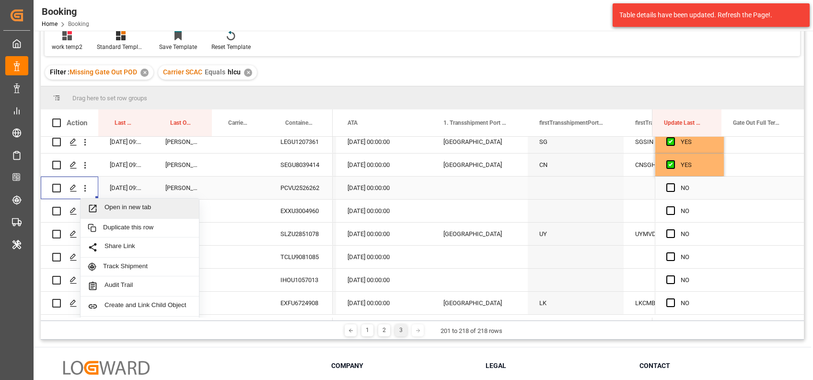
click at [115, 209] on span "Open in new tab" at bounding box center [148, 208] width 87 height 10
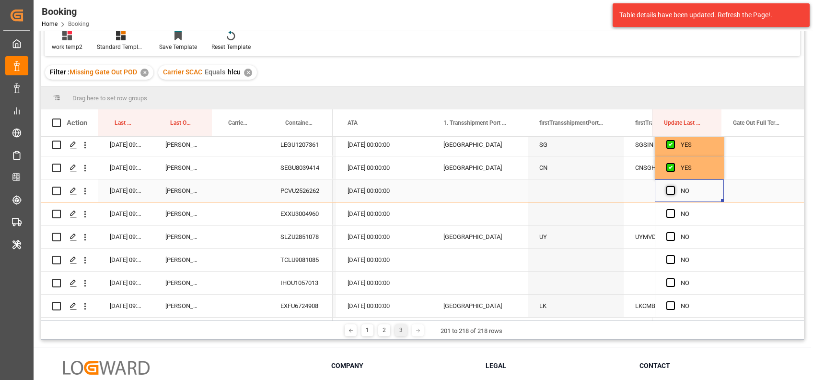
click at [669, 188] on span "Press SPACE to select this row." at bounding box center [671, 190] width 9 height 9
click at [674, 186] on input "Press SPACE to select this row." at bounding box center [674, 186] width 0 height 0
click at [298, 215] on div "EXXU3004960" at bounding box center [301, 213] width 64 height 23
click at [661, 212] on div "NO" at bounding box center [689, 213] width 69 height 23
click at [668, 214] on span "Press SPACE to select this row." at bounding box center [671, 213] width 9 height 9
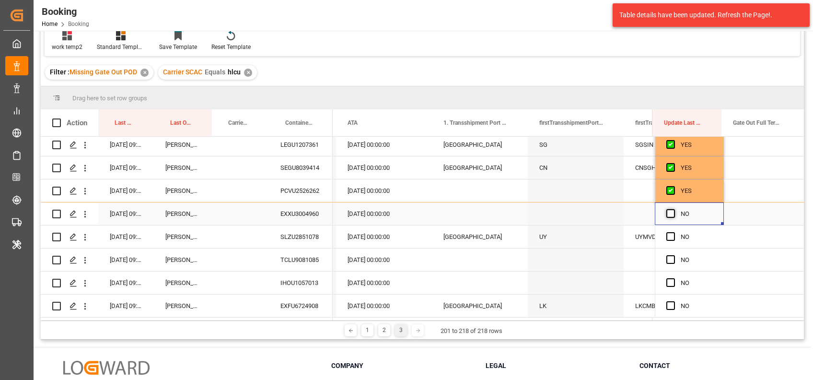
click at [674, 209] on input "Press SPACE to select this row." at bounding box center [674, 209] width 0 height 0
click at [301, 234] on div "SLZU2851078" at bounding box center [301, 236] width 64 height 23
click at [744, 234] on div "Press SPACE to select this row." at bounding box center [764, 236] width 80 height 23
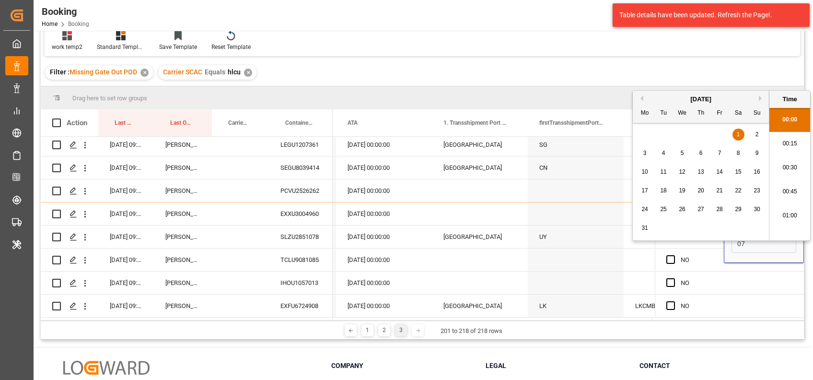
scroll to position [1610, 0]
type input "[DATE] 00:00"
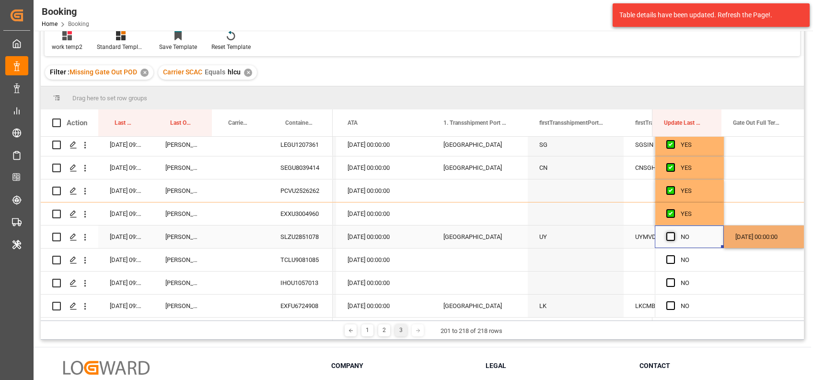
click at [667, 232] on span "Press SPACE to select this row." at bounding box center [671, 236] width 9 height 9
click at [674, 232] on input "Press SPACE to select this row." at bounding box center [674, 232] width 0 height 0
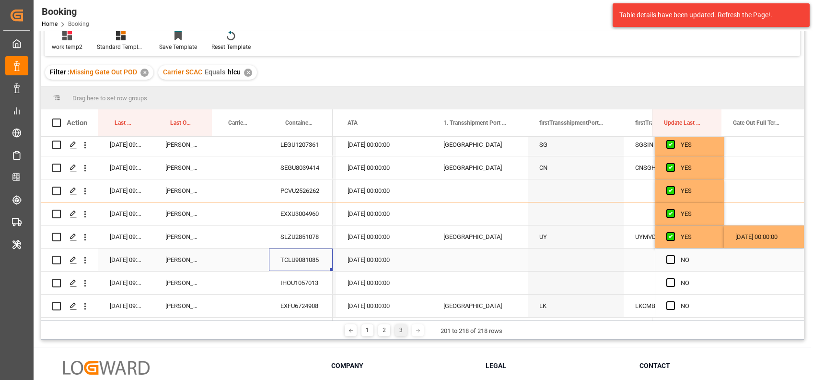
click at [311, 257] on div "TCLU9081085" at bounding box center [301, 259] width 64 height 23
click at [306, 272] on div "IHOU1057013" at bounding box center [301, 282] width 64 height 23
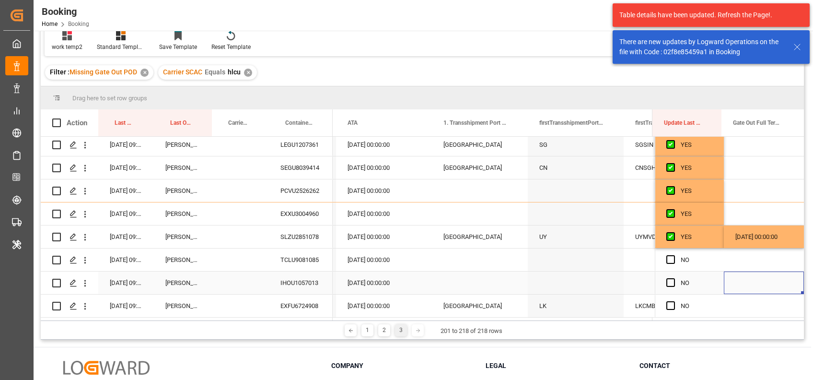
click at [736, 275] on div "Press SPACE to select this row." at bounding box center [764, 282] width 80 height 23
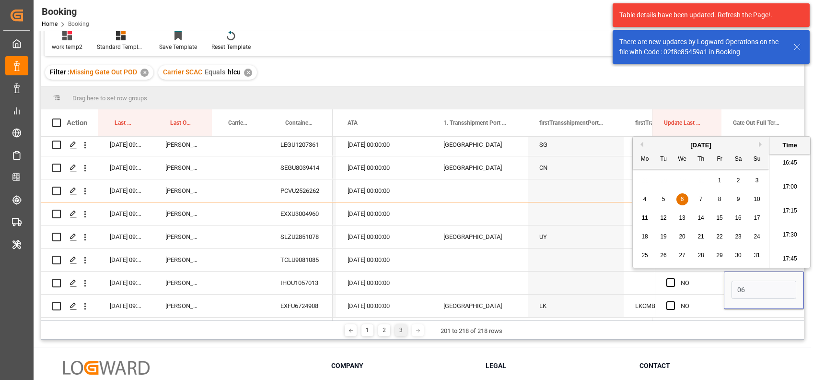
type input "[DATE] 00:00"
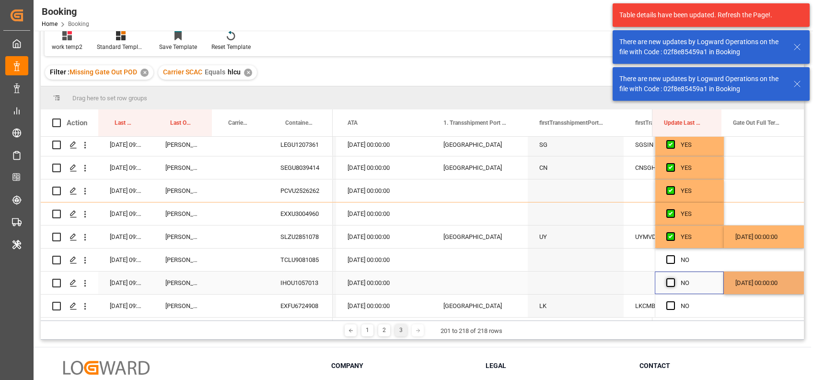
click at [670, 280] on span "Press SPACE to select this row." at bounding box center [671, 282] width 9 height 9
click at [674, 278] on input "Press SPACE to select this row." at bounding box center [674, 278] width 0 height 0
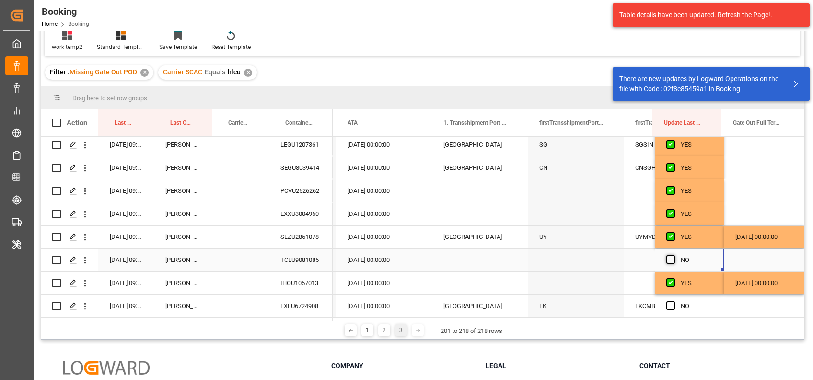
click at [668, 255] on span "Press SPACE to select this row." at bounding box center [671, 259] width 9 height 9
click at [674, 255] on input "Press SPACE to select this row." at bounding box center [674, 255] width 0 height 0
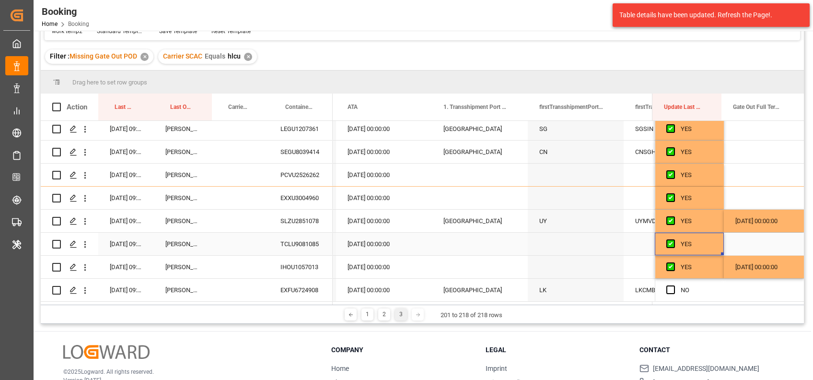
scroll to position [84, 0]
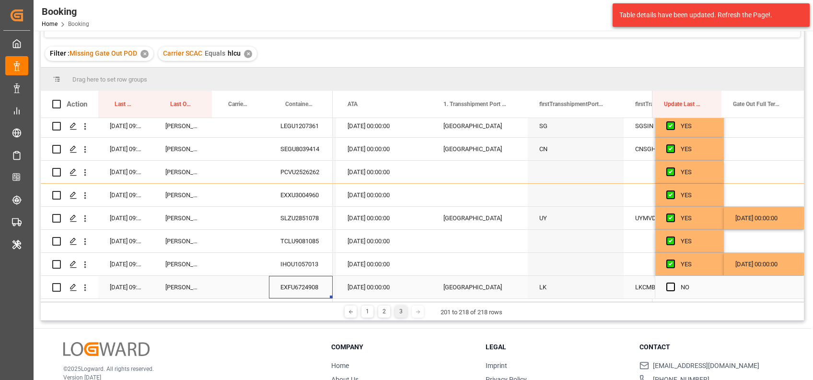
click at [314, 280] on div "EXFU6724908" at bounding box center [301, 287] width 64 height 23
click at [667, 284] on span "Press SPACE to select this row." at bounding box center [671, 287] width 9 height 9
click at [674, 283] on input "Press SPACE to select this row." at bounding box center [674, 283] width 0 height 0
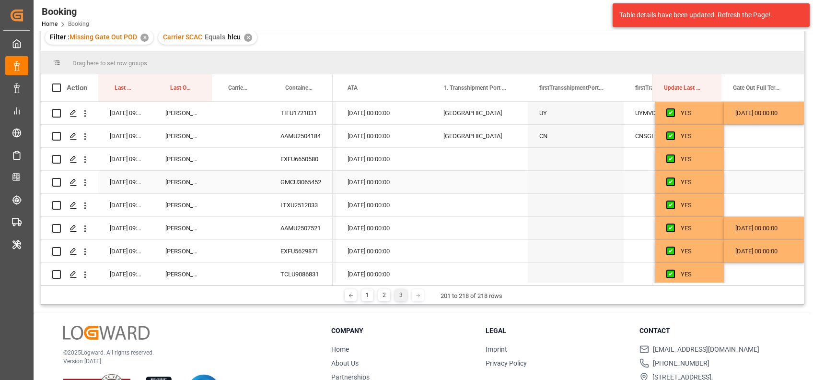
scroll to position [0, 0]
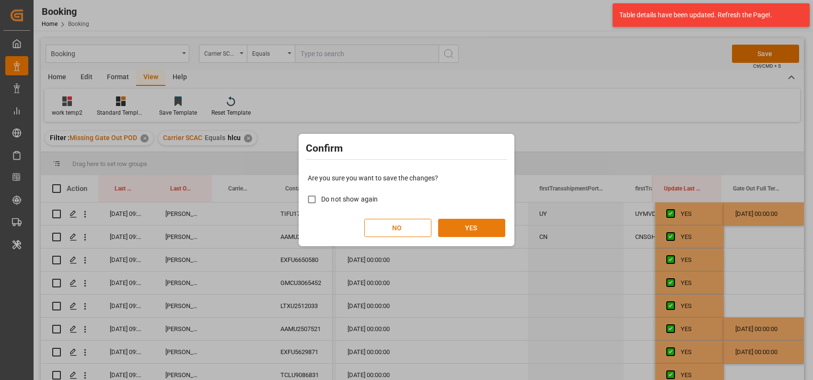
click at [473, 222] on button "YES" at bounding box center [471, 228] width 67 height 18
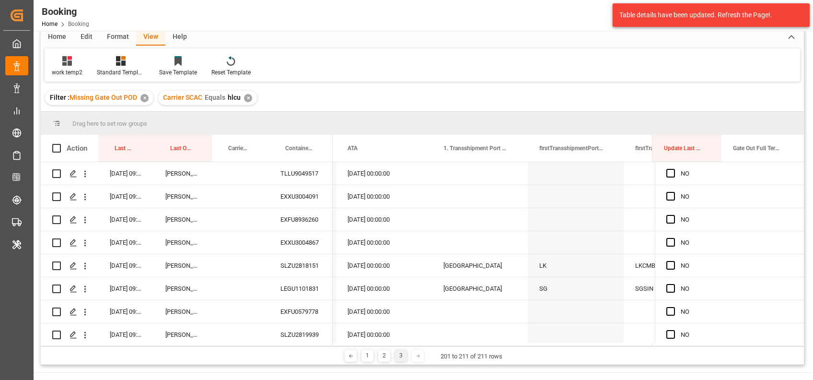
scroll to position [45, 0]
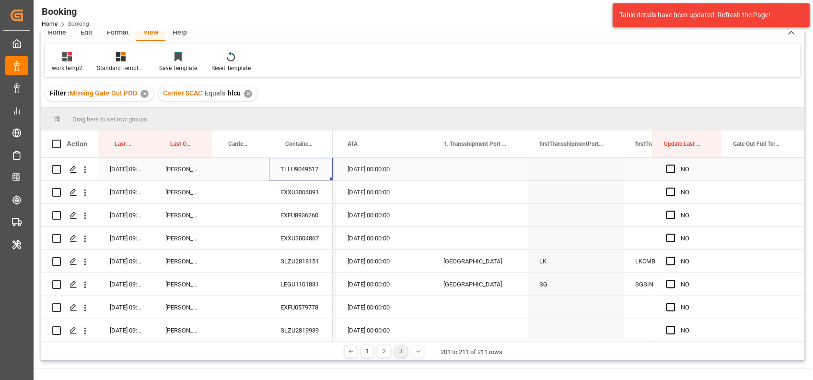
click at [304, 164] on div "TLLU9049517" at bounding box center [301, 169] width 64 height 23
click at [305, 195] on div "EXXU3004091" at bounding box center [301, 192] width 64 height 23
click at [292, 202] on div "EXXU3004091" at bounding box center [301, 192] width 64 height 23
click at [295, 207] on div "EXFU8936260" at bounding box center [301, 215] width 64 height 23
click at [308, 238] on div "EXXU3004867" at bounding box center [301, 238] width 64 height 23
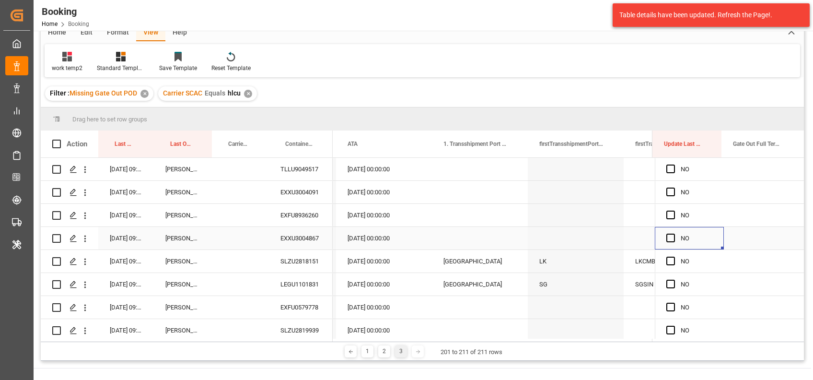
click at [667, 233] on div "Press SPACE to select this row." at bounding box center [674, 238] width 14 height 22
click at [672, 237] on div "Press SPACE to select this row." at bounding box center [674, 238] width 14 height 22
click at [668, 236] on span "Press SPACE to select this row." at bounding box center [671, 238] width 9 height 9
click at [674, 234] on input "Press SPACE to select this row." at bounding box center [674, 234] width 0 height 0
click at [667, 210] on div "Press SPACE to select this row." at bounding box center [674, 215] width 14 height 22
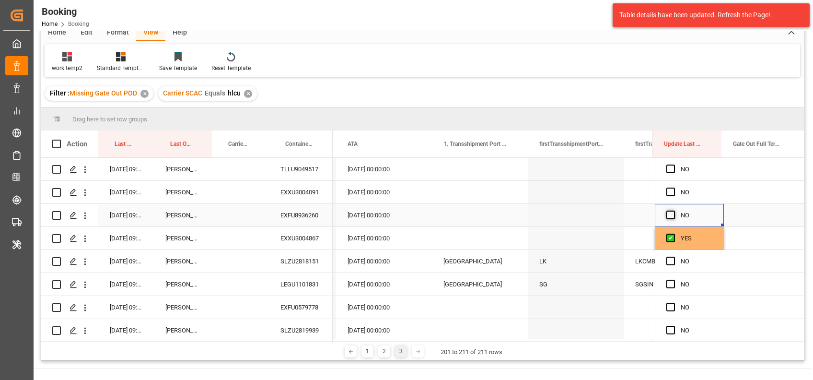
click at [668, 213] on span "Press SPACE to select this row." at bounding box center [671, 215] width 9 height 9
click at [674, 211] on input "Press SPACE to select this row." at bounding box center [674, 211] width 0 height 0
click at [668, 190] on span "Press SPACE to select this row." at bounding box center [671, 192] width 9 height 9
click at [674, 188] on input "Press SPACE to select this row." at bounding box center [674, 188] width 0 height 0
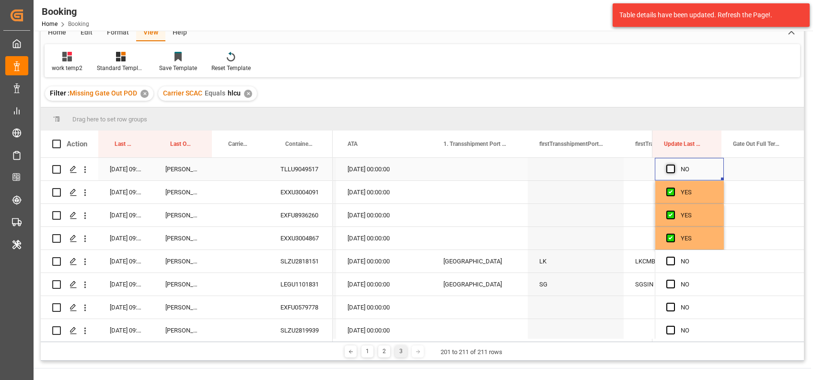
click at [668, 169] on span "Press SPACE to select this row." at bounding box center [671, 169] width 9 height 9
click at [674, 165] on input "Press SPACE to select this row." at bounding box center [674, 165] width 0 height 0
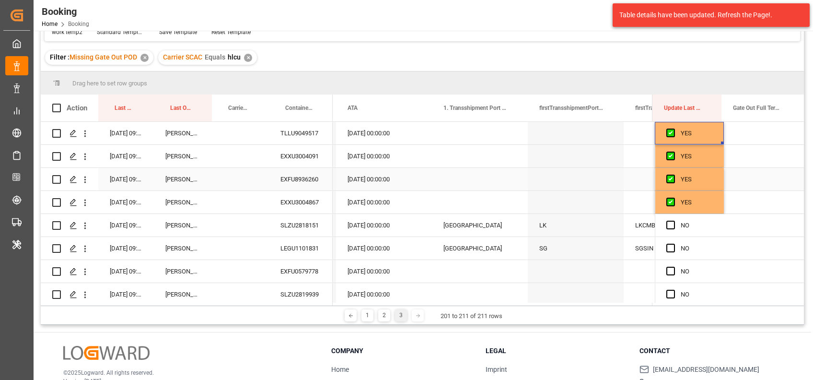
scroll to position [82, 0]
click at [311, 228] on div "SLZU2818151" at bounding box center [301, 224] width 64 height 23
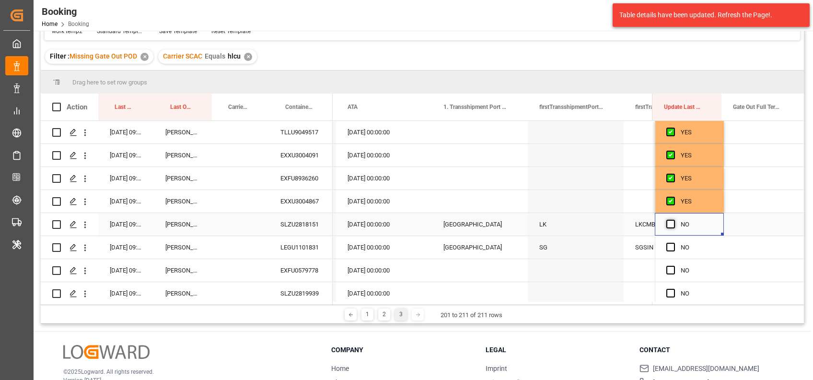
click at [667, 225] on span "Press SPACE to select this row." at bounding box center [671, 224] width 9 height 9
click at [674, 220] on input "Press SPACE to select this row." at bounding box center [674, 220] width 0 height 0
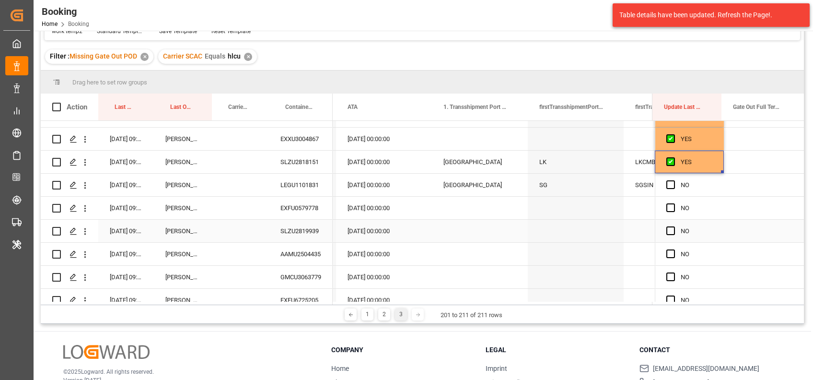
scroll to position [75, 0]
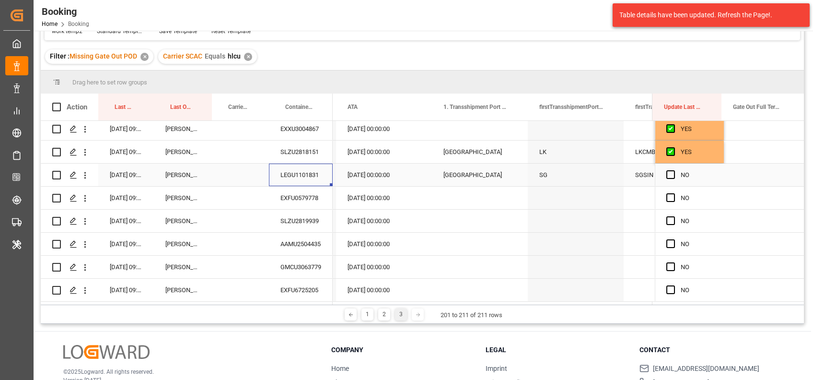
click at [303, 173] on div "LEGU1101831" at bounding box center [301, 175] width 64 height 23
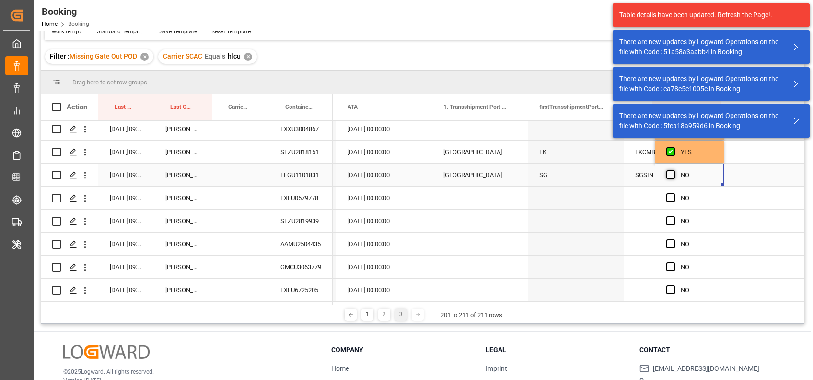
click at [667, 173] on span "Press SPACE to select this row." at bounding box center [671, 174] width 9 height 9
click at [674, 170] on input "Press SPACE to select this row." at bounding box center [674, 170] width 0 height 0
click at [307, 194] on div "EXFU0579778" at bounding box center [301, 198] width 64 height 23
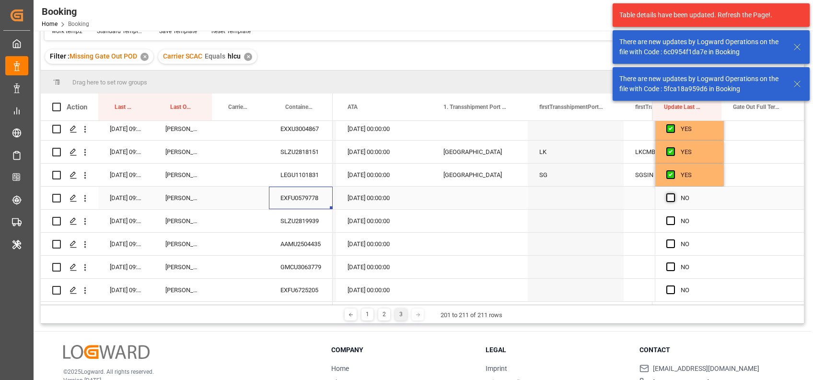
click at [667, 196] on span "Press SPACE to select this row." at bounding box center [671, 197] width 9 height 9
click at [674, 193] on input "Press SPACE to select this row." at bounding box center [674, 193] width 0 height 0
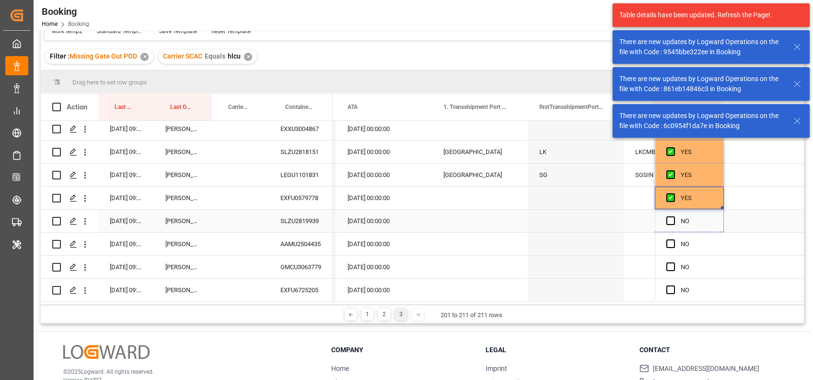
drag, startPoint x: 719, startPoint y: 203, endPoint x: 723, endPoint y: 325, distance: 121.4
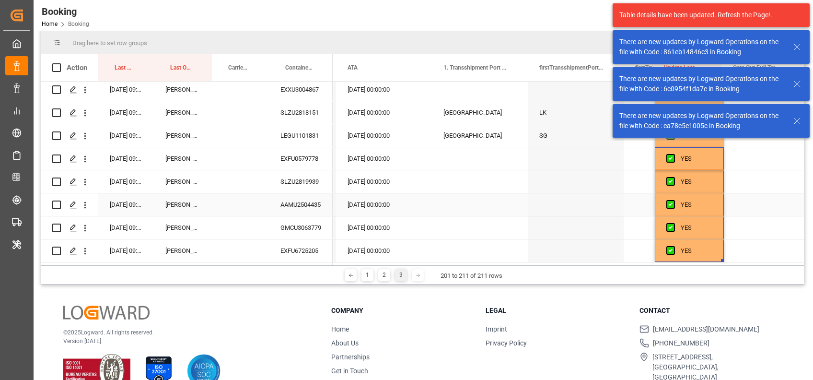
scroll to position [121, 0]
click at [294, 204] on div "AAMU2504435" at bounding box center [301, 204] width 64 height 23
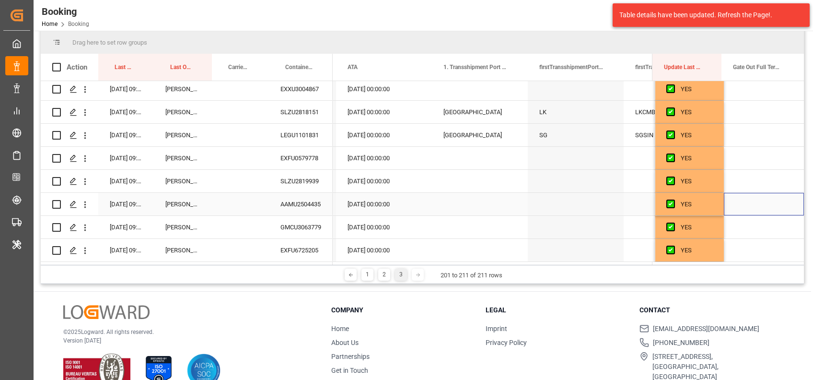
click at [741, 193] on div "Press SPACE to select this row." at bounding box center [764, 204] width 80 height 23
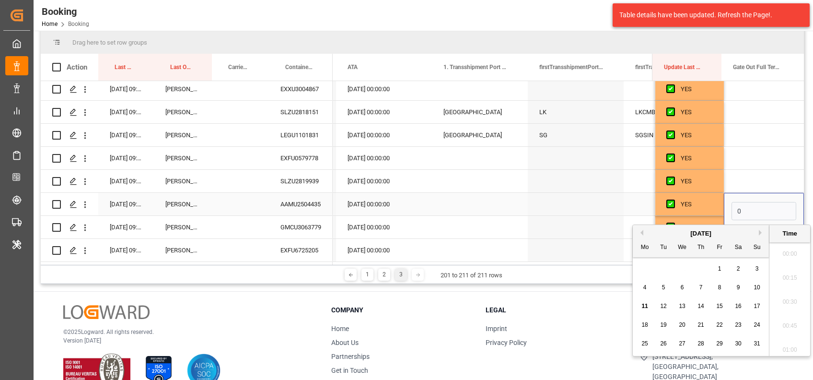
scroll to position [1610, 0]
type input "[DATE] 00:00"
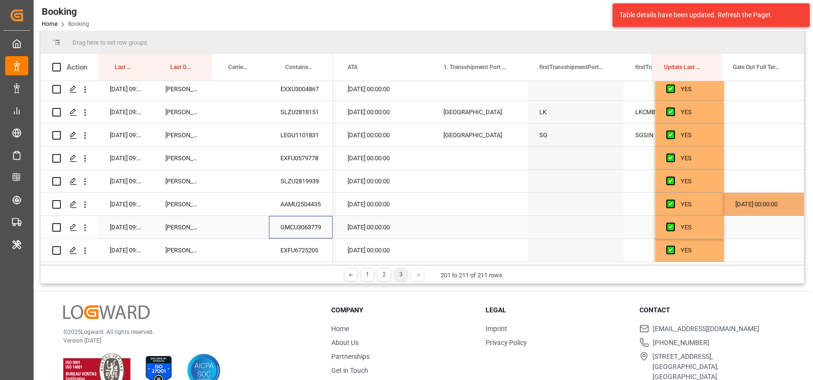
click at [302, 232] on div "GMCU3063779" at bounding box center [301, 227] width 64 height 23
click at [283, 246] on div "EXFU6725205" at bounding box center [301, 250] width 64 height 23
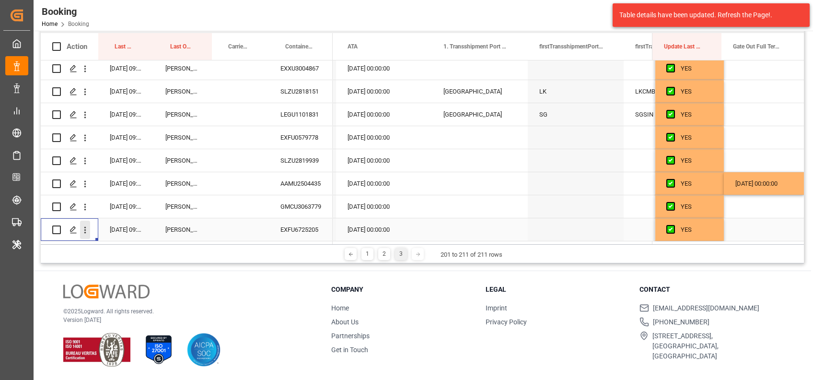
click at [85, 230] on icon "open menu" at bounding box center [85, 230] width 2 height 7
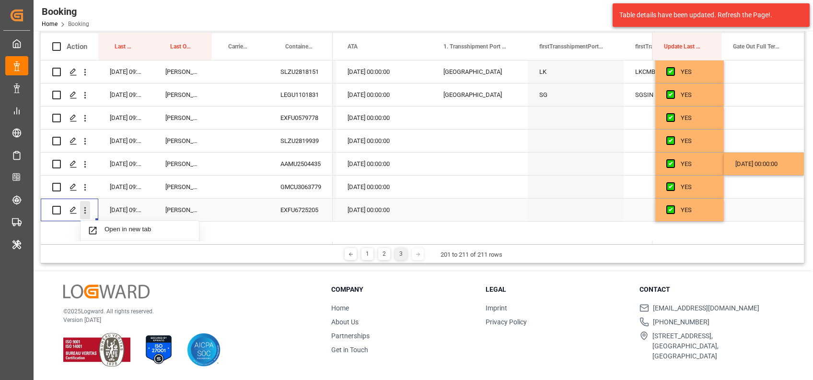
scroll to position [94, 0]
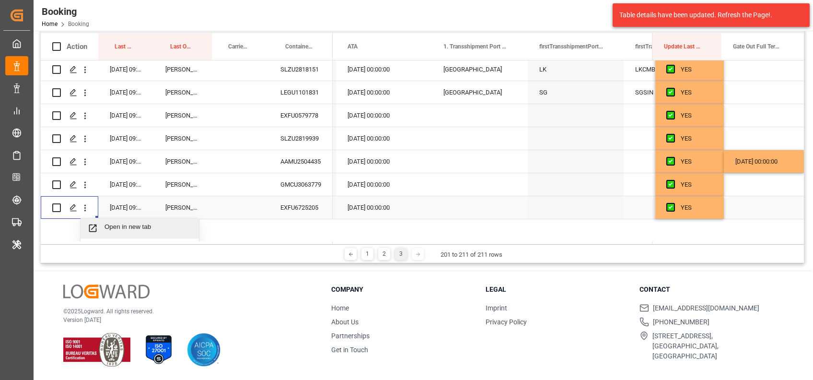
click at [115, 228] on span "Open in new tab" at bounding box center [148, 228] width 87 height 10
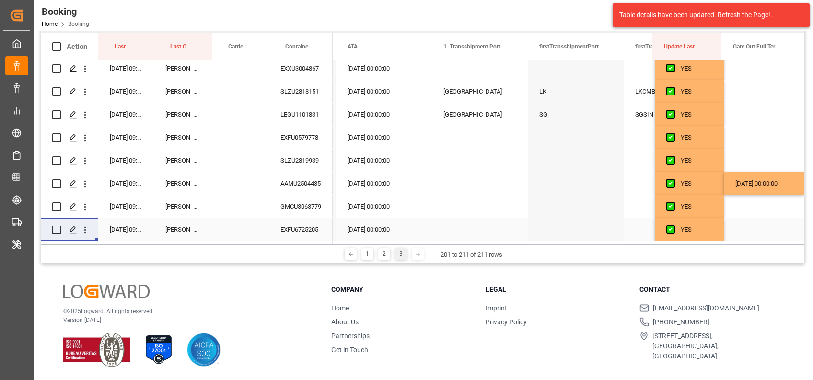
scroll to position [75, 0]
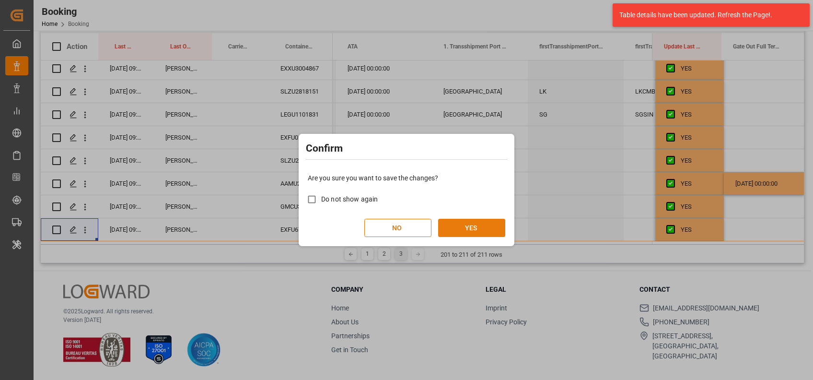
click at [456, 220] on button "YES" at bounding box center [471, 228] width 67 height 18
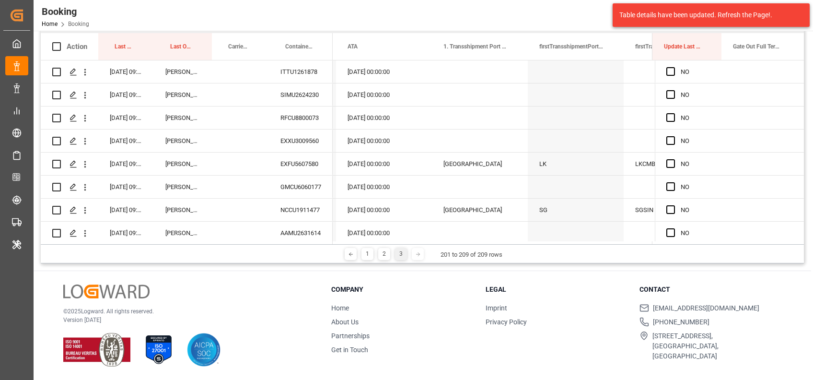
scroll to position [0, 0]
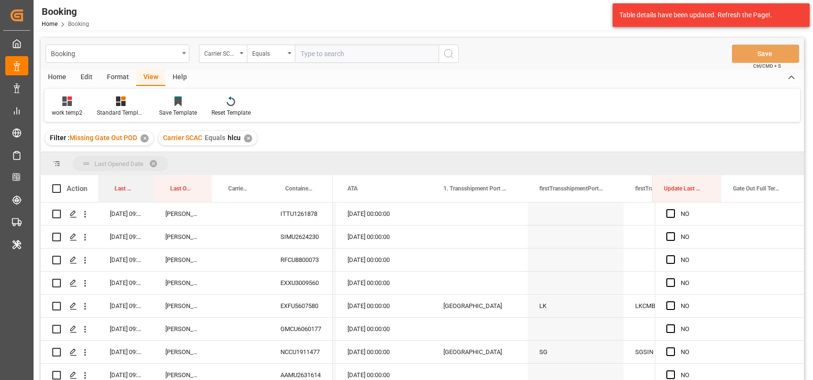
drag, startPoint x: 124, startPoint y: 187, endPoint x: 121, endPoint y: 170, distance: 17.6
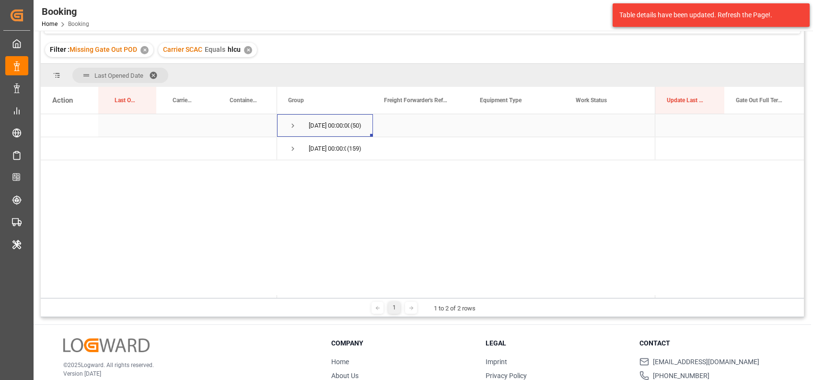
click at [292, 127] on span "Press SPACE to select this row." at bounding box center [293, 125] width 9 height 9
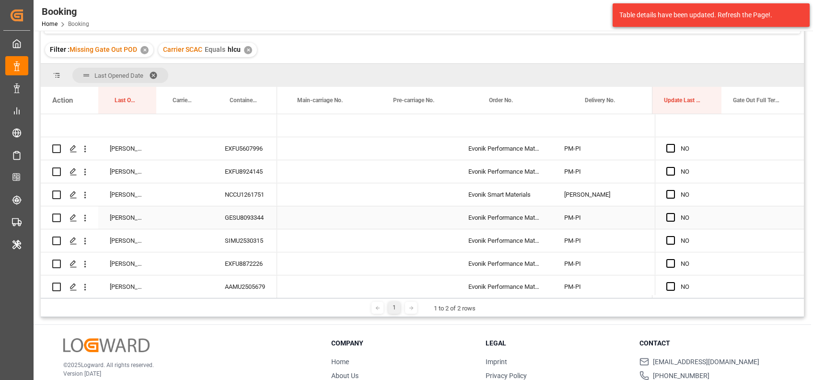
scroll to position [0, 1416]
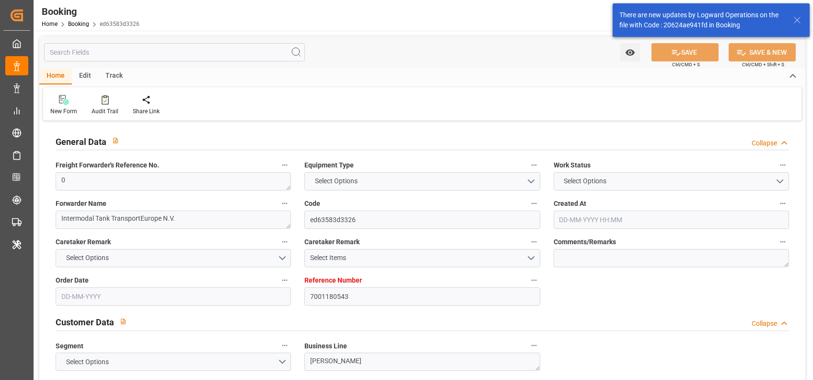
type input "7001180543"
type input "9950131"
type input "Hapag [PERSON_NAME]"
type input "Hapag [PERSON_NAME] Aktiengesellschaft"
type input "BEANR"
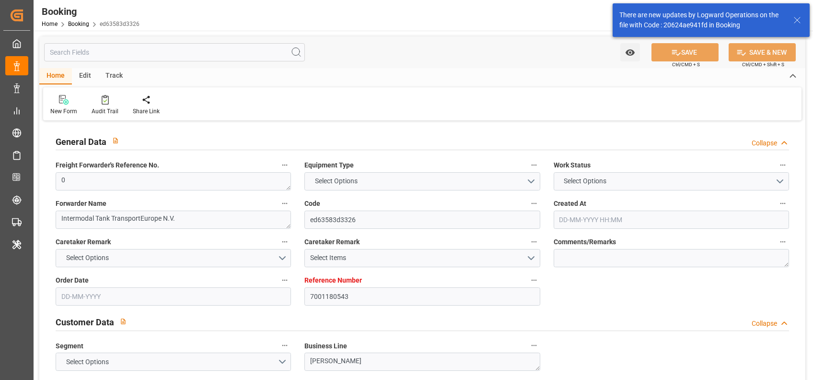
type input "COSMR"
type input "22"
type input "32"
type input "0"
type input "-11"
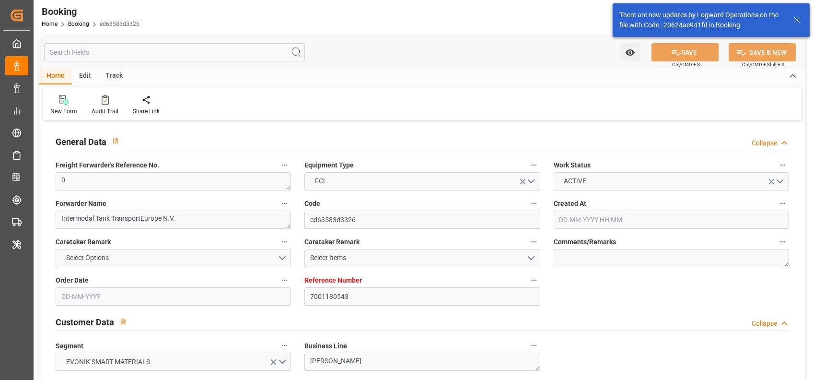
type input "[DATE] 10:42"
type input "[DATE]"
type input "[DATE] 00:00"
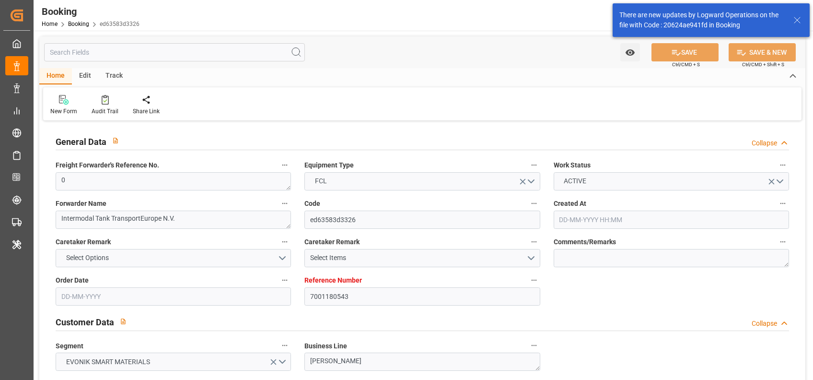
type input "[DATE] 00:00"
type input "25-06-2025 00:00"
type input "03-07-2025 00:00"
type input "20-06-2025 00:00"
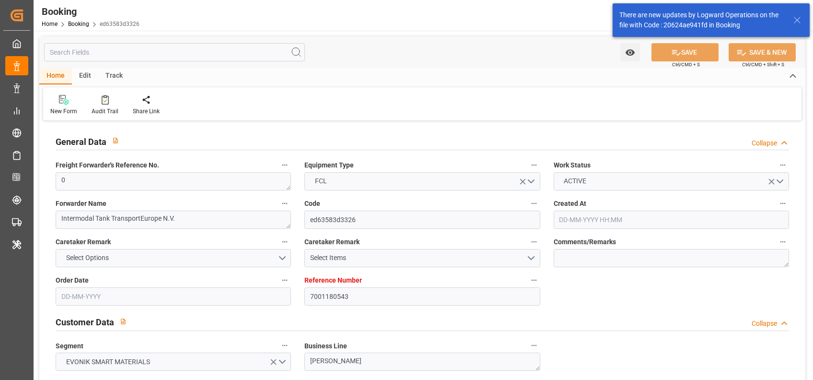
type input "25-07-2025 00:00"
type input "14-07-2025 00:00"
type input "14-07-2025"
type input "25-07-2025 00:00"
type input "23-06-2025"
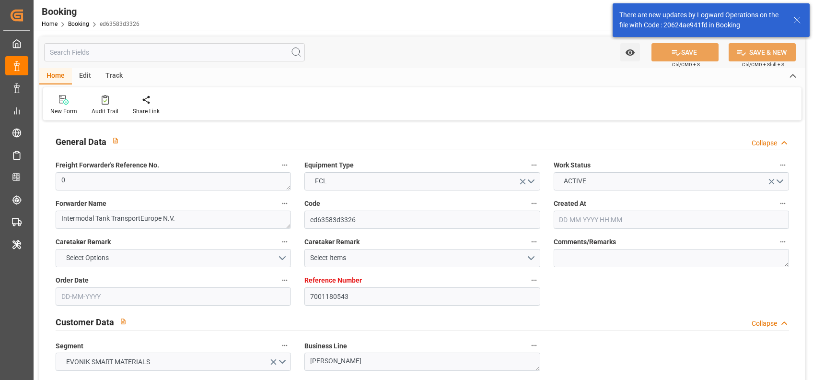
type input "[DATE] 09:48"
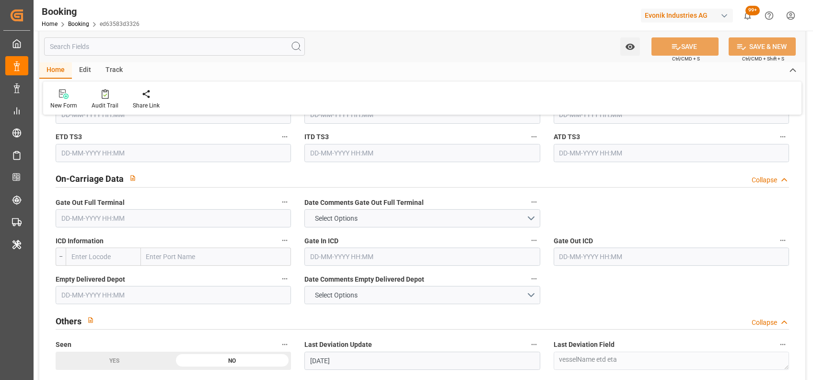
scroll to position [1413, 0]
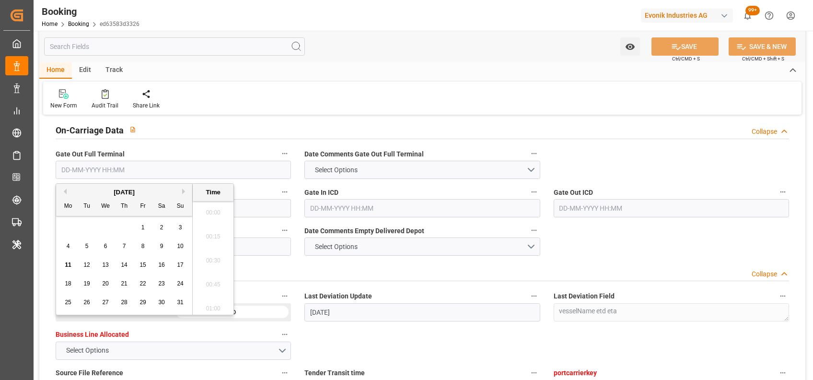
click at [202, 169] on input "text" at bounding box center [174, 170] width 236 height 18
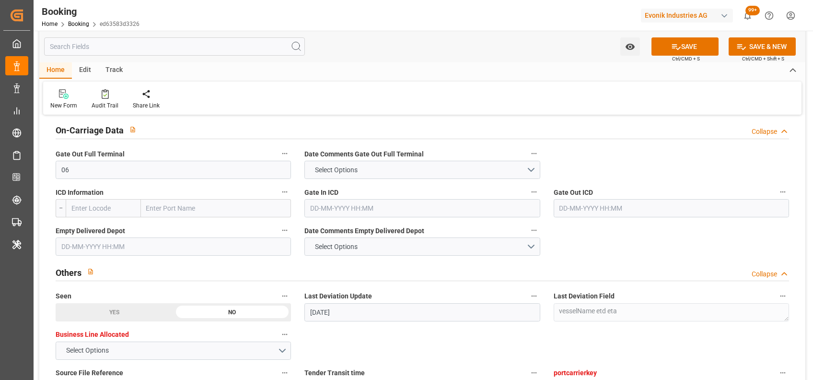
type input "06-08-2025 00:00"
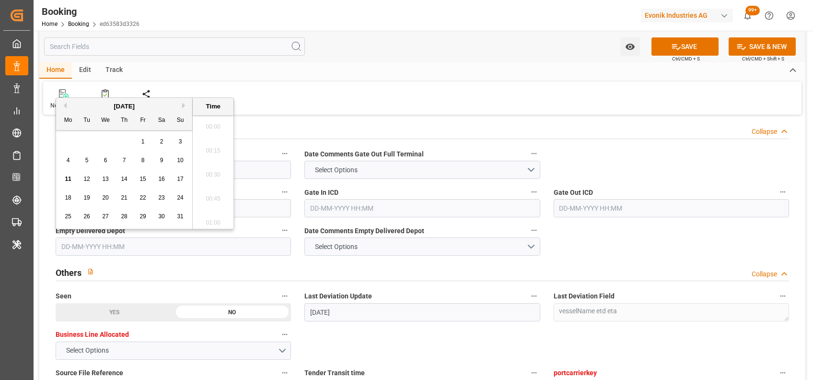
click at [150, 245] on input "text" at bounding box center [174, 246] width 236 height 18
type input "09-08-2025 00:00"
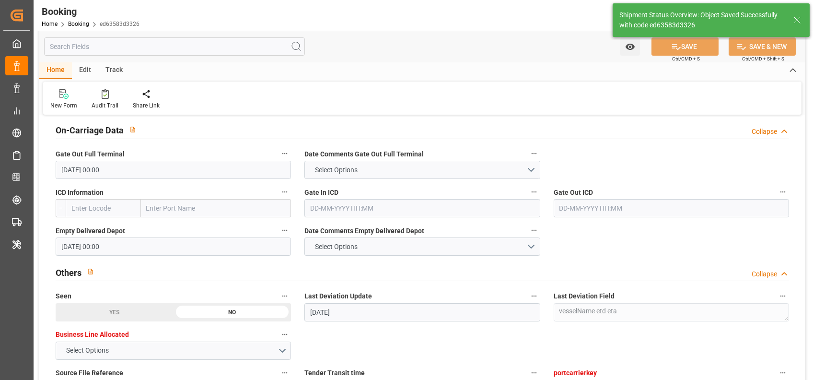
type textarea "[PERSON_NAME]"
type input "11-08-2025 11:45"
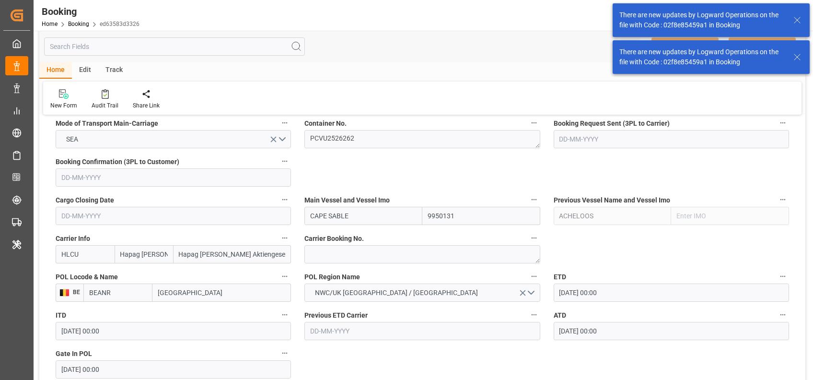
scroll to position [621, 0]
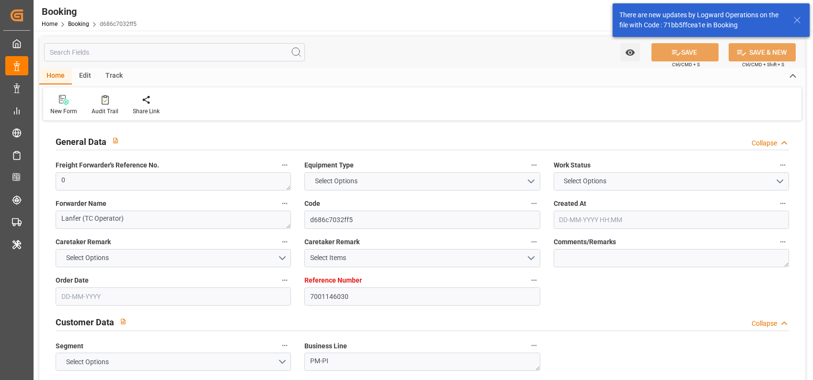
type input "7001146030"
type input "9665607"
type input "Hapag [PERSON_NAME]"
type input "Hapag [PERSON_NAME] Aktiengesellschaft"
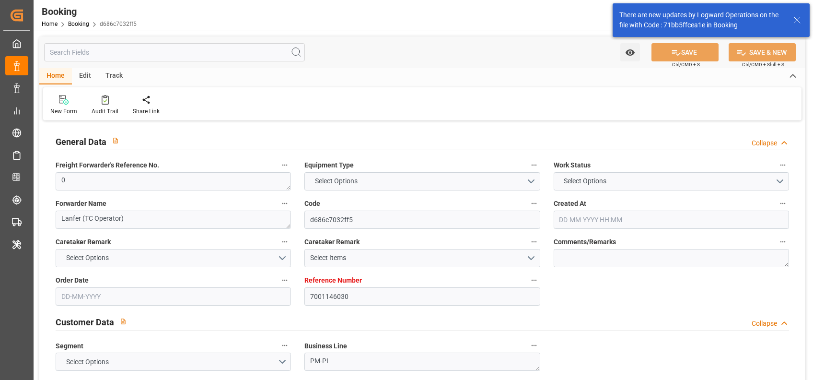
type input "NLRTM"
type input "INMUN"
type input "44"
type input "0"
type input "[DATE] 09:46"
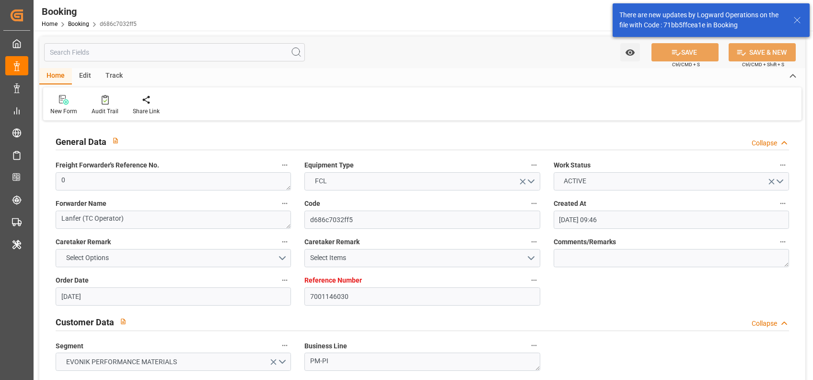
type input "[DATE]"
type input "[DATE] 00:00"
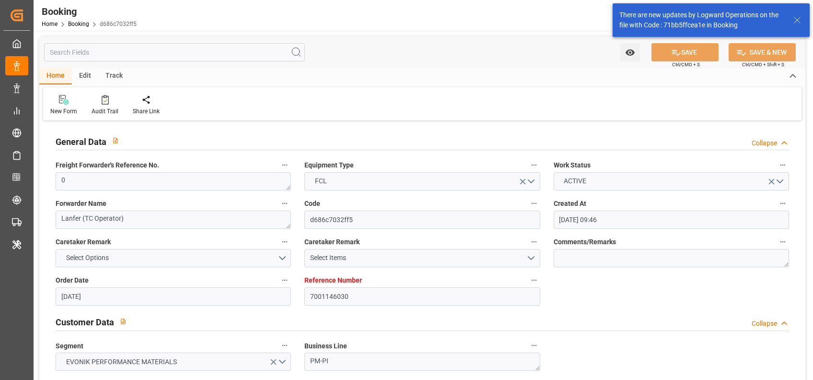
type input "[DATE] 00:00"
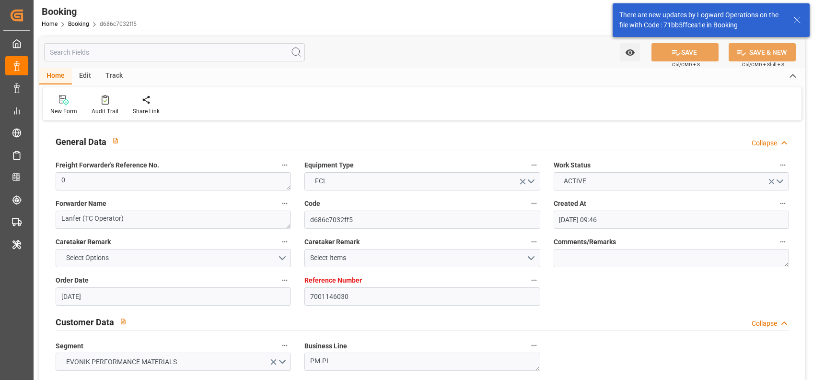
type input "[DATE] 00:00"
type input "[DATE]"
type input "[DATE] 09:48"
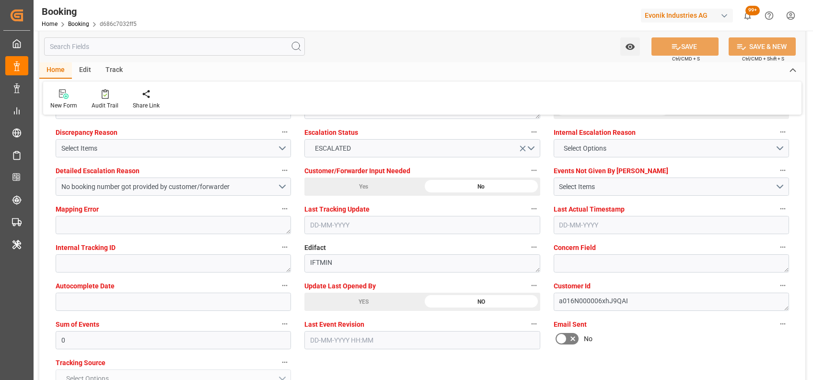
scroll to position [1797, 0]
click at [250, 337] on input "0" at bounding box center [174, 339] width 236 height 18
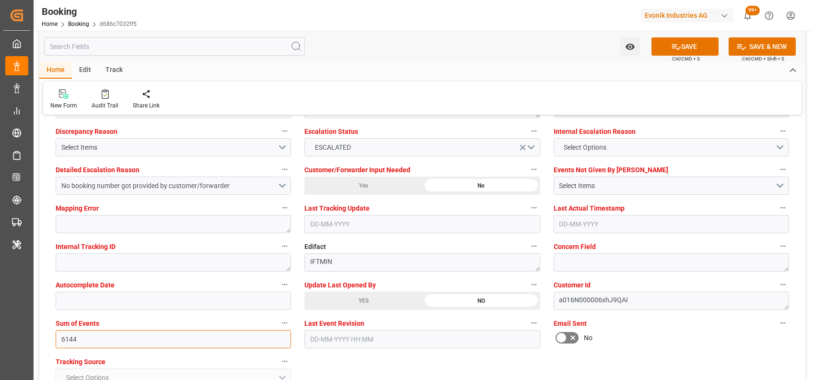
type input "6144"
click at [283, 185] on button "No booking number got provided by customer/forwarder" at bounding box center [174, 186] width 236 height 18
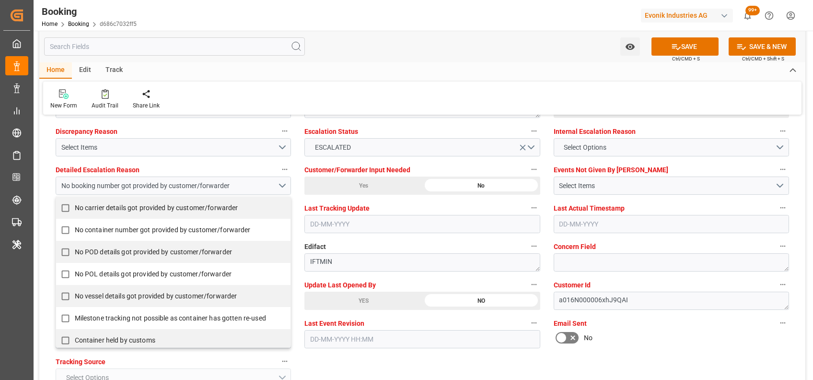
scroll to position [250, 0]
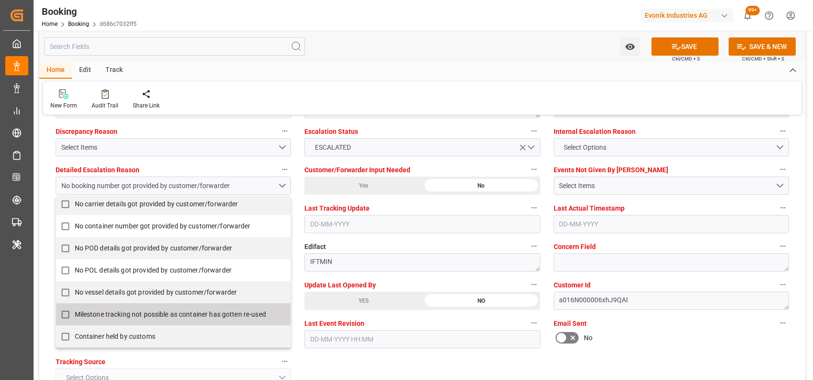
click at [142, 317] on span "Milestone tracking not possible as container has gotten re-used" at bounding box center [170, 314] width 191 height 8
checkbox input "true"
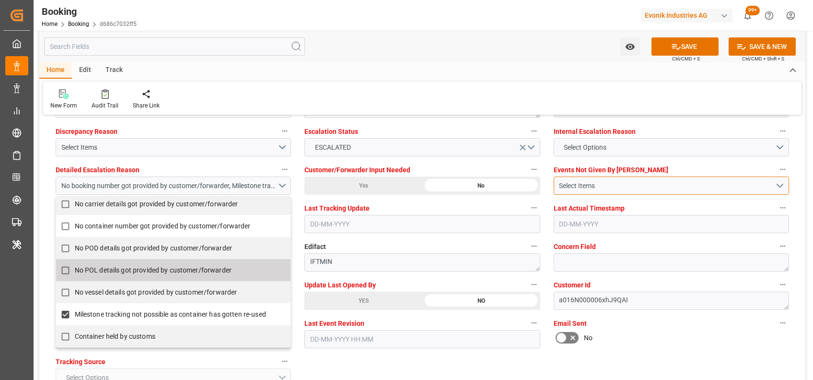
click at [591, 188] on div "Select Items" at bounding box center [667, 186] width 216 height 10
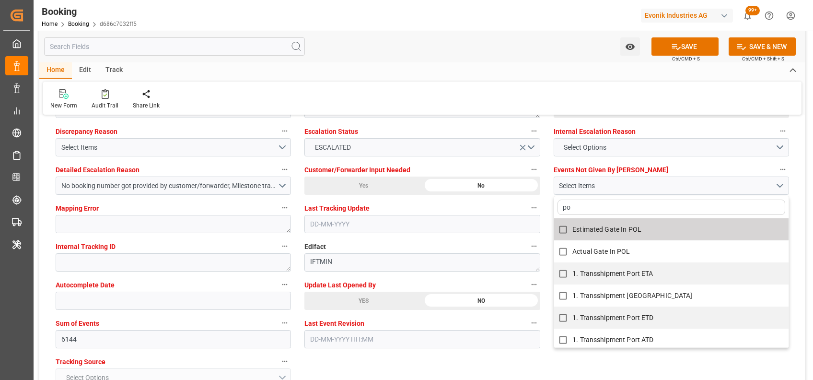
type input "pod"
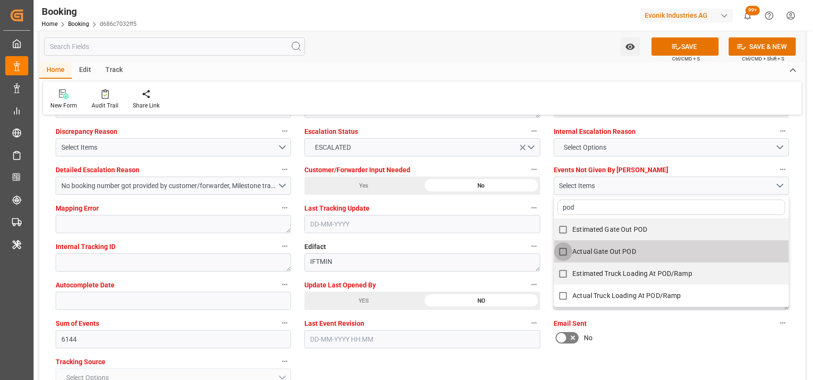
click at [567, 244] on input "Actual Gate Out POD" at bounding box center [563, 251] width 19 height 19
checkbox input "true"
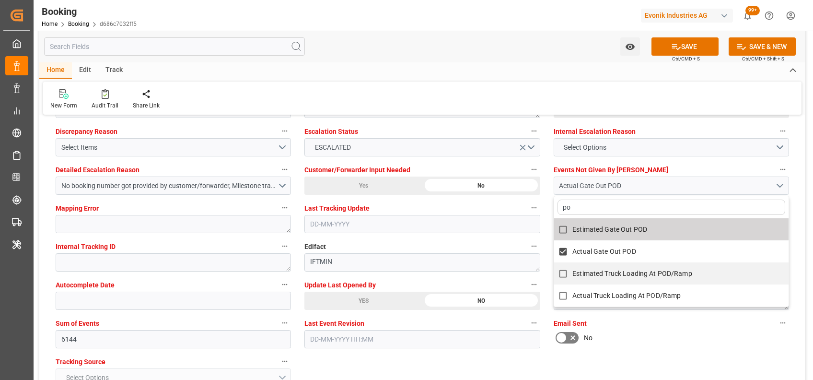
type input "p"
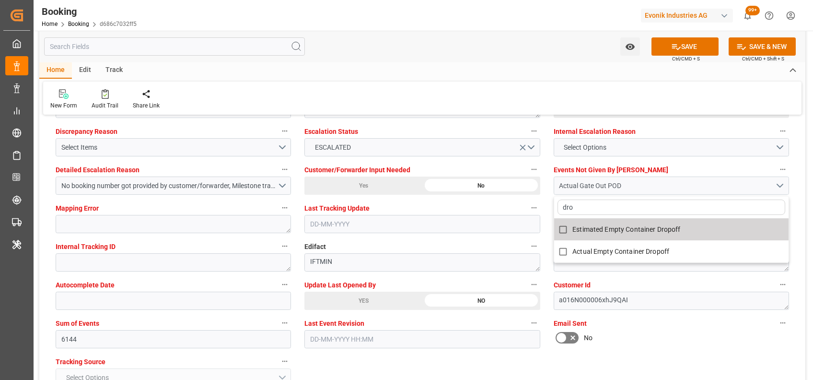
type input "drop"
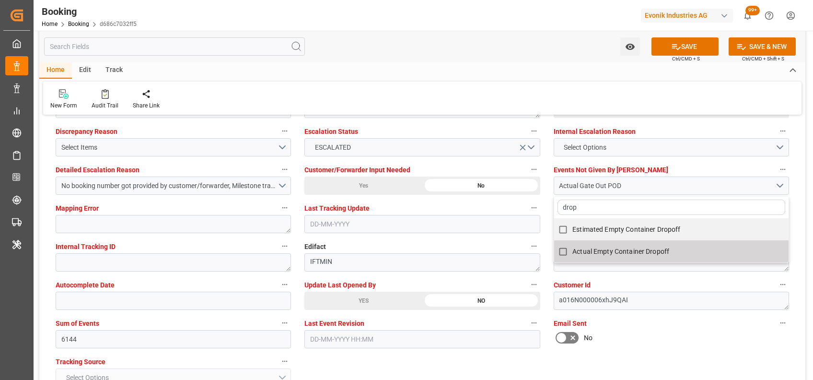
click at [622, 251] on span "Actual Empty Container Dropoff" at bounding box center [621, 251] width 97 height 8
click at [579, 253] on span "Actual Empty Container Dropoff" at bounding box center [621, 251] width 97 height 8
checkbox input "true"
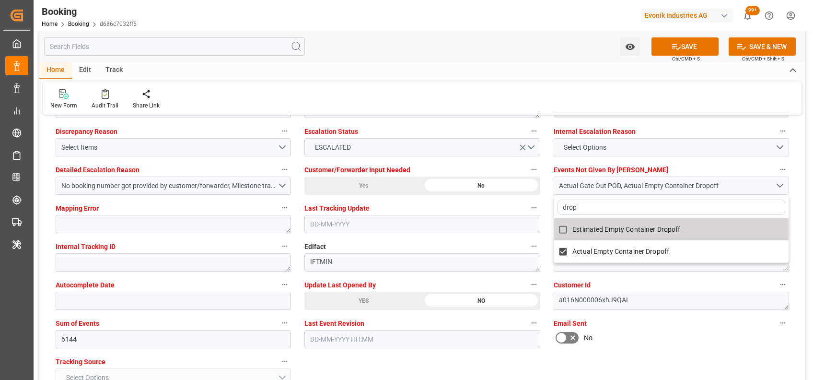
type input "drop"
click at [484, 88] on div "New Form Audit Trail Share Link" at bounding box center [422, 98] width 759 height 33
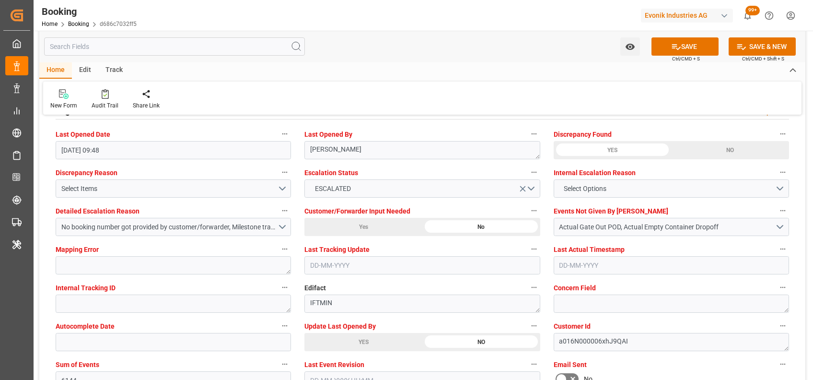
scroll to position [1755, 0]
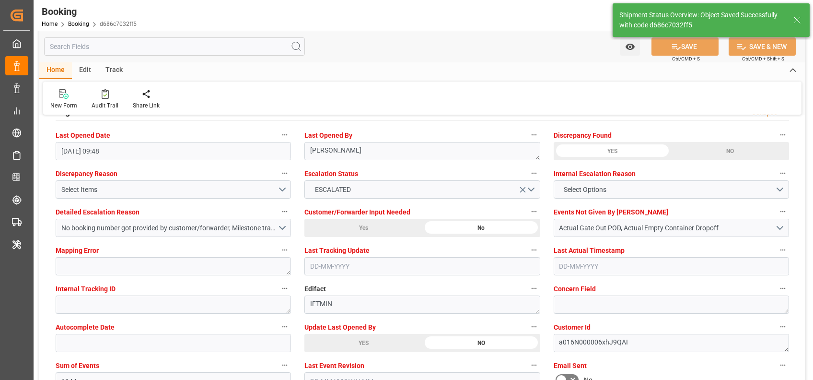
type textarea "[PERSON_NAME]"
type input "11-08-2025 11:55"
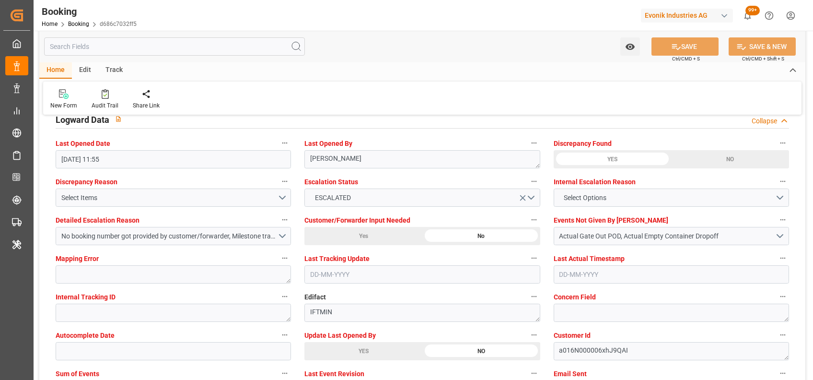
scroll to position [1745, 0]
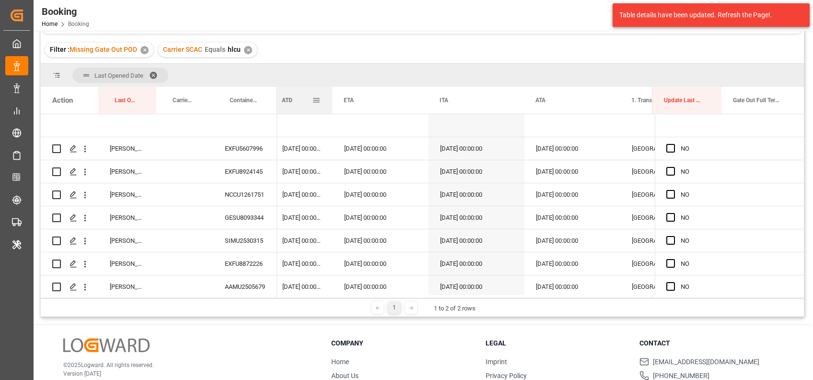
drag, startPoint x: 365, startPoint y: 100, endPoint x: 330, endPoint y: 96, distance: 34.3
click at [330, 96] on div at bounding box center [332, 100] width 4 height 27
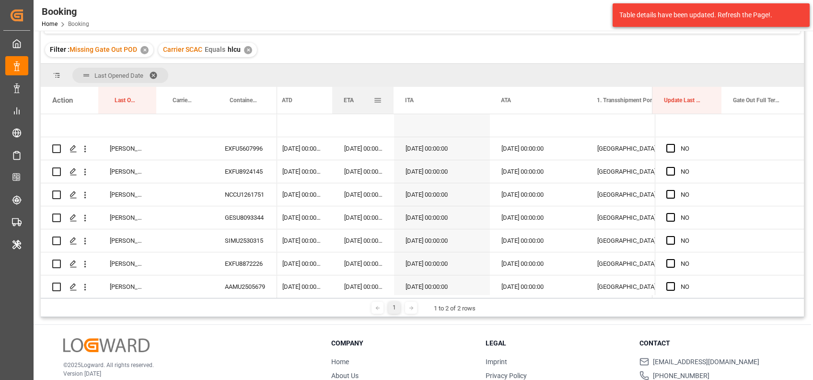
drag, startPoint x: 426, startPoint y: 112, endPoint x: 392, endPoint y: 113, distance: 34.5
click at [392, 113] on div at bounding box center [394, 100] width 4 height 27
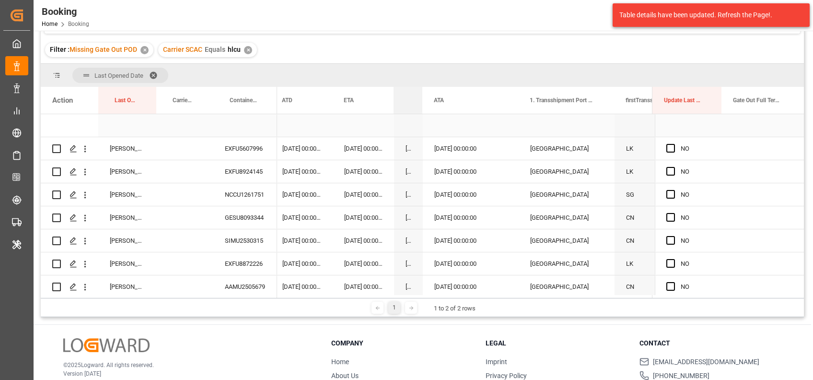
drag, startPoint x: 489, startPoint y: 100, endPoint x: 377, endPoint y: 115, distance: 113.2
click at [377, 115] on div "Action Last Opened By Carrier Booking No. Container No. LK" at bounding box center [423, 192] width 764 height 211
drag, startPoint x: 422, startPoint y: 96, endPoint x: 392, endPoint y: 94, distance: 29.8
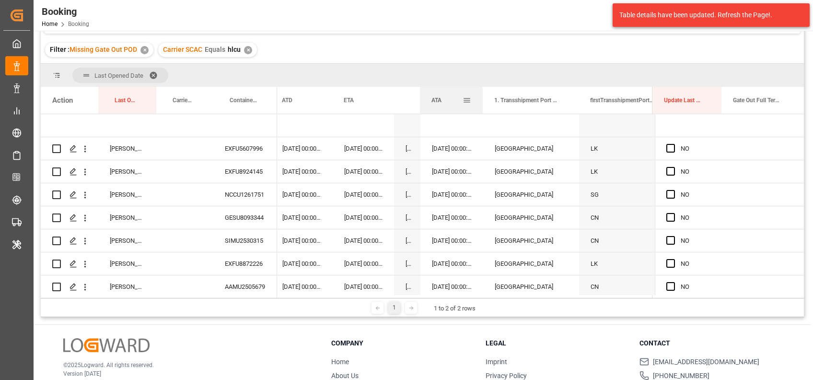
drag, startPoint x: 514, startPoint y: 98, endPoint x: 481, endPoint y: 92, distance: 33.6
click at [481, 92] on div at bounding box center [483, 100] width 4 height 27
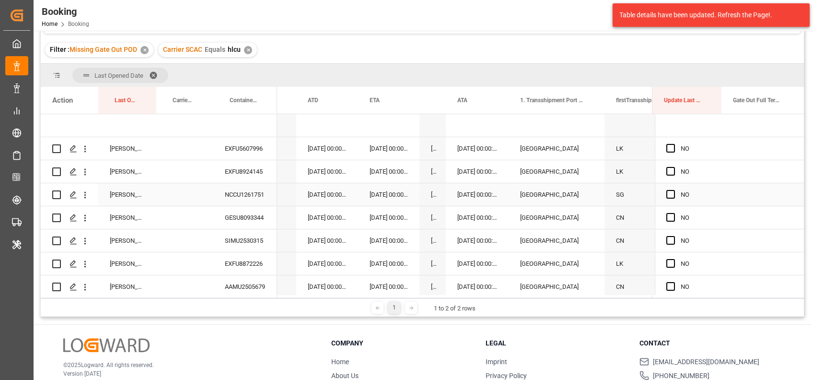
scroll to position [0, 9306]
click at [241, 146] on div "EXFU5607996" at bounding box center [245, 148] width 64 height 23
click at [667, 150] on span "Press SPACE to select this row." at bounding box center [671, 148] width 9 height 9
click at [674, 144] on input "Press SPACE to select this row." at bounding box center [674, 144] width 0 height 0
click at [246, 171] on div "EXFU8924145" at bounding box center [245, 171] width 64 height 23
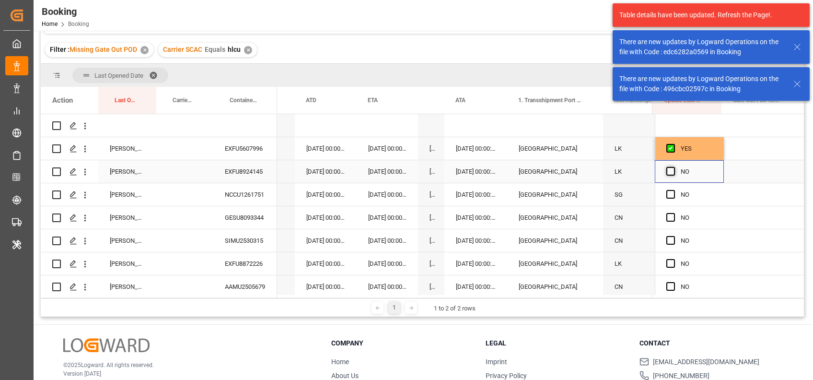
click at [667, 170] on span "Press SPACE to select this row." at bounding box center [671, 171] width 9 height 9
click at [674, 167] on input "Press SPACE to select this row." at bounding box center [674, 167] width 0 height 0
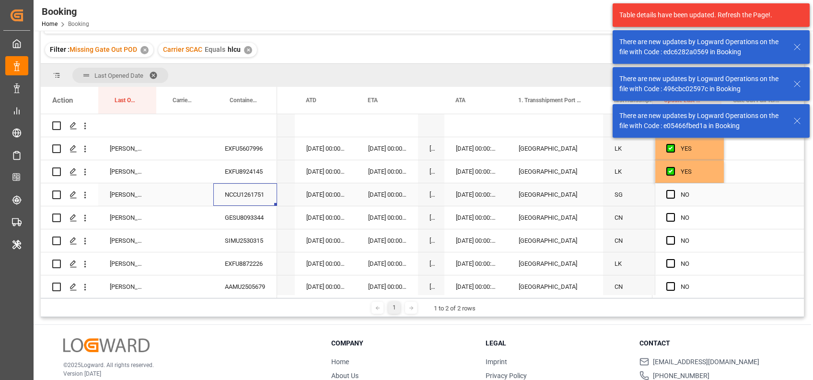
click at [246, 197] on div "NCCU1261751" at bounding box center [245, 194] width 64 height 23
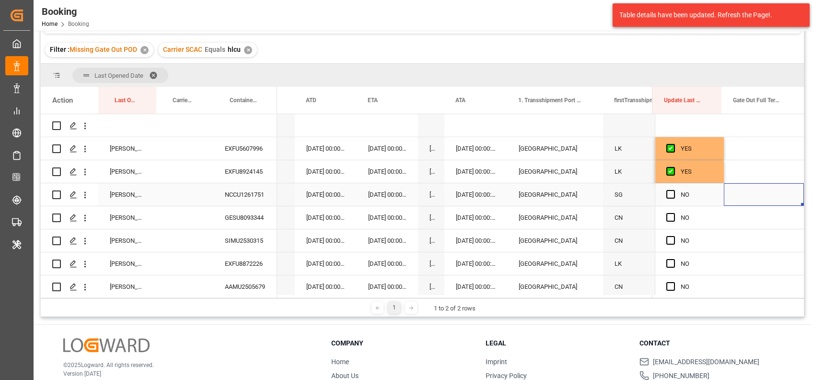
click at [745, 194] on div "Press SPACE to select this row." at bounding box center [764, 194] width 80 height 23
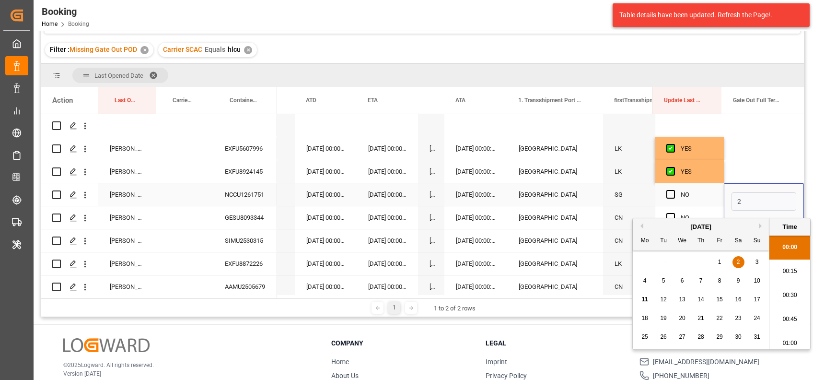
scroll to position [1634, 0]
click at [735, 199] on input "02-07-2025 00:00" at bounding box center [764, 201] width 65 height 18
type input "22-07-2025 00:00"
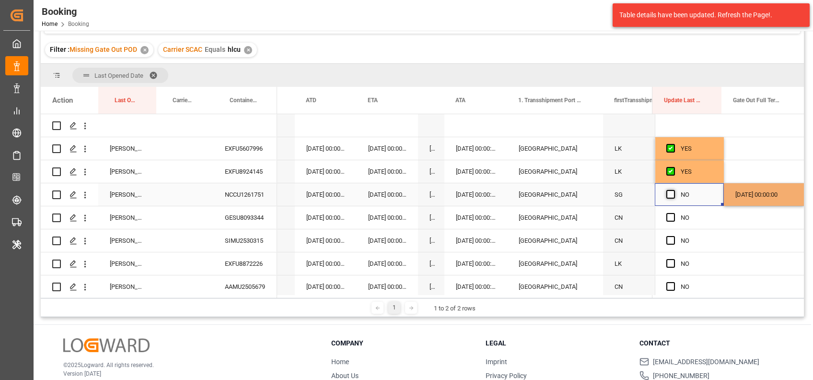
click at [668, 192] on span "Press SPACE to select this row." at bounding box center [671, 194] width 9 height 9
click at [674, 190] on input "Press SPACE to select this row." at bounding box center [674, 190] width 0 height 0
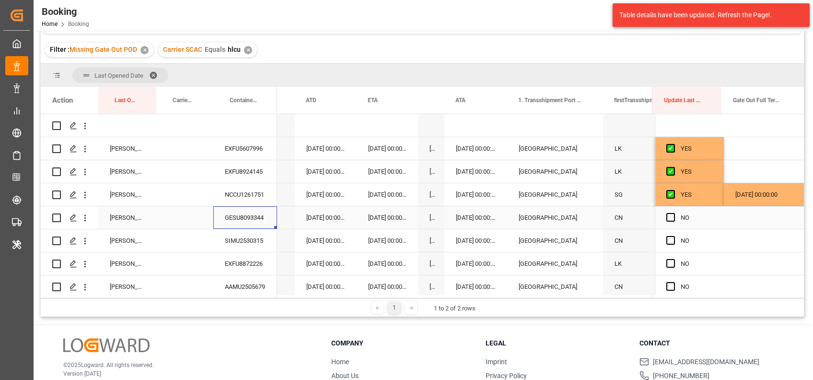
click at [250, 215] on div "GESU8093344" at bounding box center [245, 217] width 64 height 23
click at [667, 215] on span "Press SPACE to select this row." at bounding box center [671, 217] width 9 height 9
click at [674, 213] on input "Press SPACE to select this row." at bounding box center [674, 213] width 0 height 0
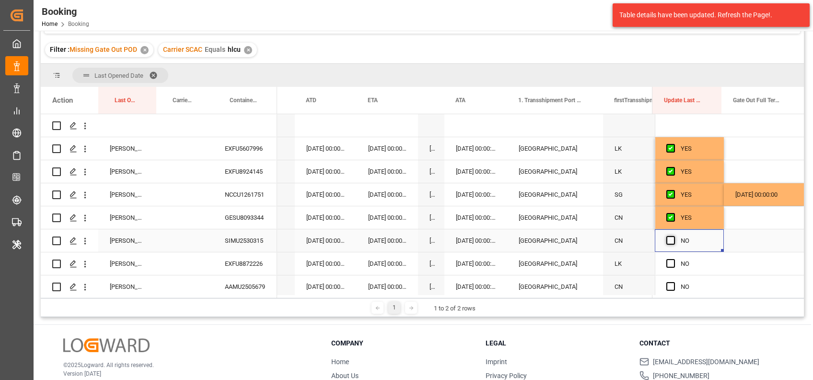
click at [668, 241] on span "Press SPACE to select this row." at bounding box center [671, 240] width 9 height 9
click at [674, 236] on input "Press SPACE to select this row." at bounding box center [674, 236] width 0 height 0
click at [246, 260] on div "EXFU8872226" at bounding box center [245, 263] width 64 height 23
click at [669, 261] on span "Press SPACE to select this row." at bounding box center [671, 263] width 9 height 9
click at [674, 259] on input "Press SPACE to select this row." at bounding box center [674, 259] width 0 height 0
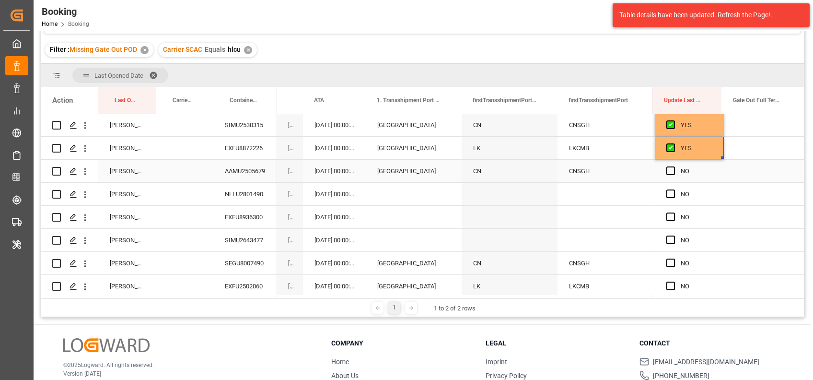
scroll to position [116, 0]
click at [238, 171] on div "AAMU2505679" at bounding box center [245, 170] width 64 height 23
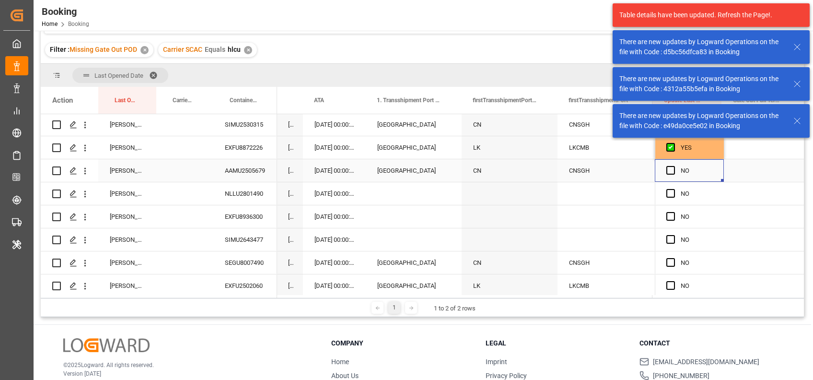
click at [668, 172] on span "Press SPACE to select this row." at bounding box center [671, 170] width 9 height 9
click at [674, 166] on input "Press SPACE to select this row." at bounding box center [674, 166] width 0 height 0
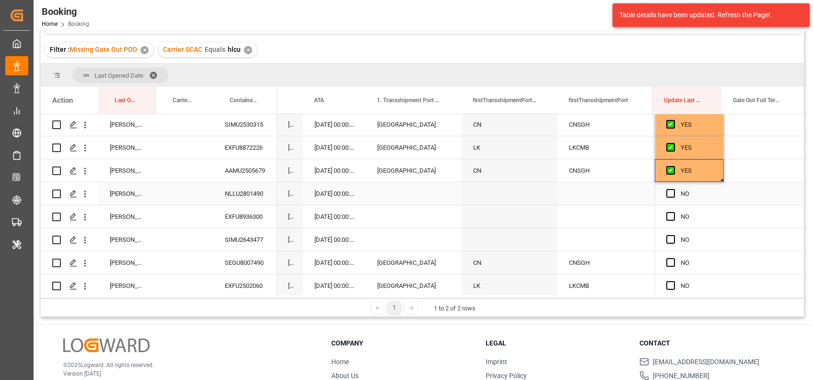
click at [246, 192] on div "NLLU2801490" at bounding box center [245, 193] width 64 height 23
click at [669, 196] on span "Press SPACE to select this row." at bounding box center [671, 193] width 9 height 9
click at [674, 189] on input "Press SPACE to select this row." at bounding box center [674, 189] width 0 height 0
click at [671, 214] on span "Press SPACE to select this row." at bounding box center [671, 216] width 9 height 9
click at [674, 212] on input "Press SPACE to select this row." at bounding box center [674, 212] width 0 height 0
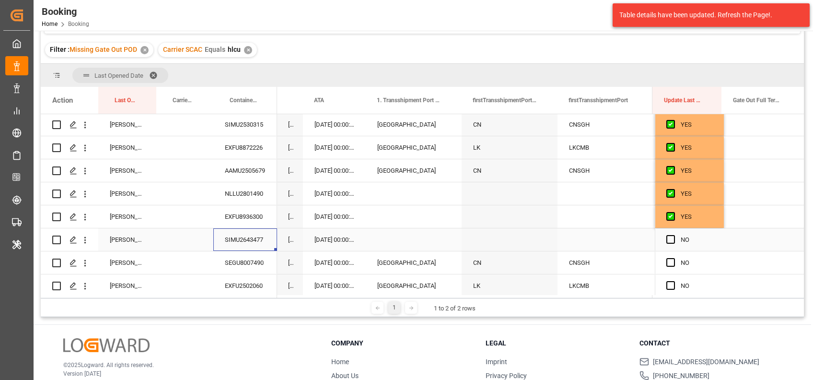
click at [251, 245] on div "SIMU2643477" at bounding box center [245, 239] width 64 height 23
click at [731, 239] on div "Press SPACE to select this row." at bounding box center [764, 239] width 80 height 23
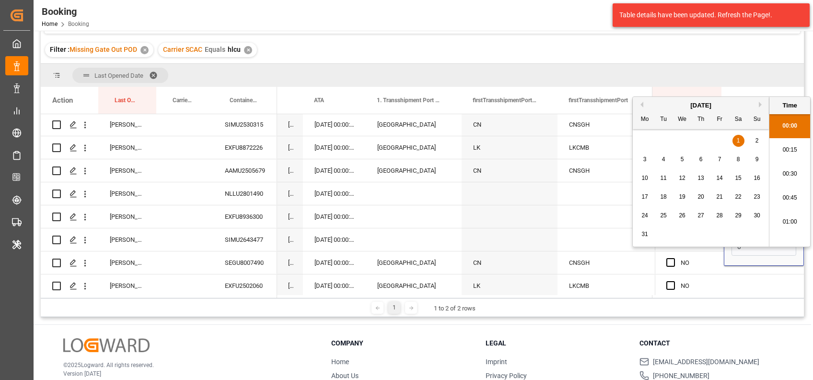
scroll to position [1634, 0]
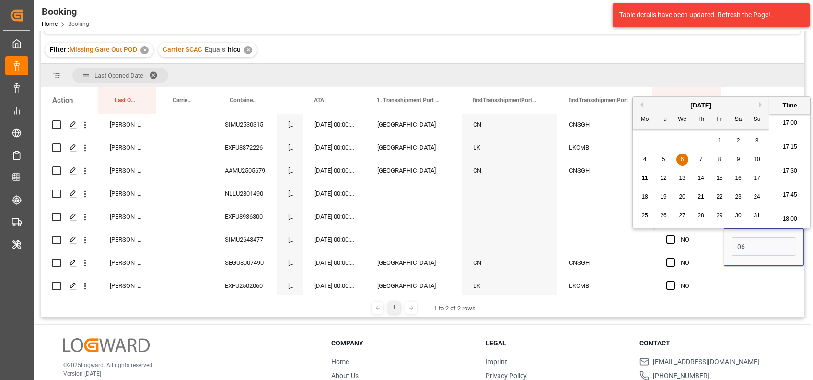
type input "06-08-2025 00:00"
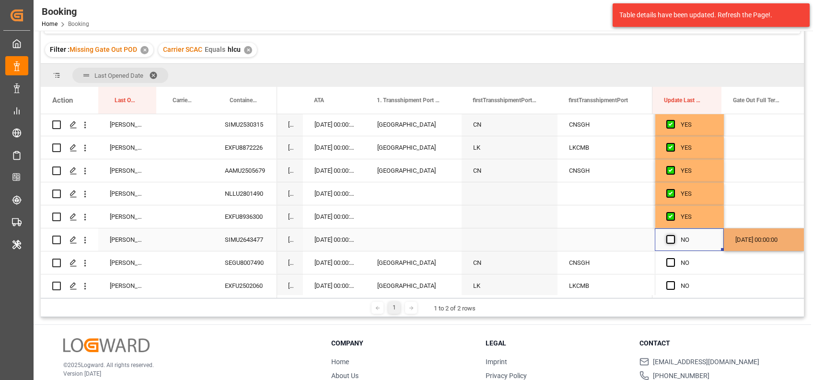
click at [667, 236] on span "Press SPACE to select this row." at bounding box center [671, 239] width 9 height 9
click at [674, 235] on input "Press SPACE to select this row." at bounding box center [674, 235] width 0 height 0
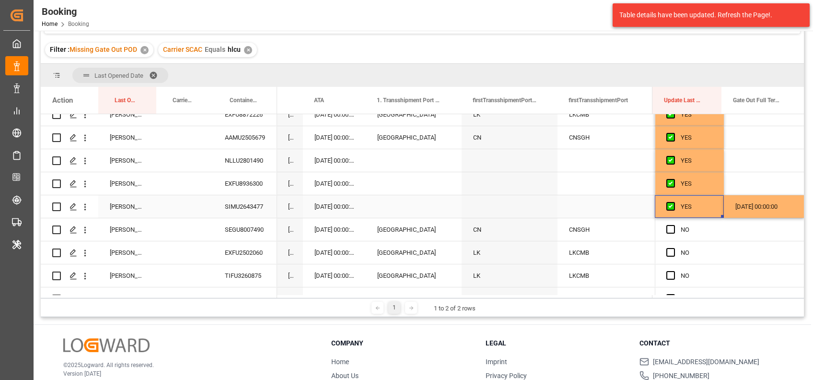
scroll to position [159, 0]
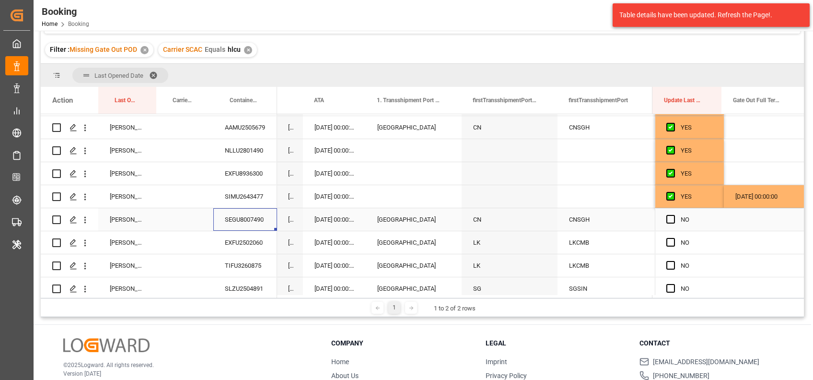
click at [245, 218] on div "SEGU8007490" at bounding box center [245, 219] width 64 height 23
click at [670, 219] on span "Press SPACE to select this row." at bounding box center [671, 219] width 9 height 9
click at [674, 215] on input "Press SPACE to select this row." at bounding box center [674, 215] width 0 height 0
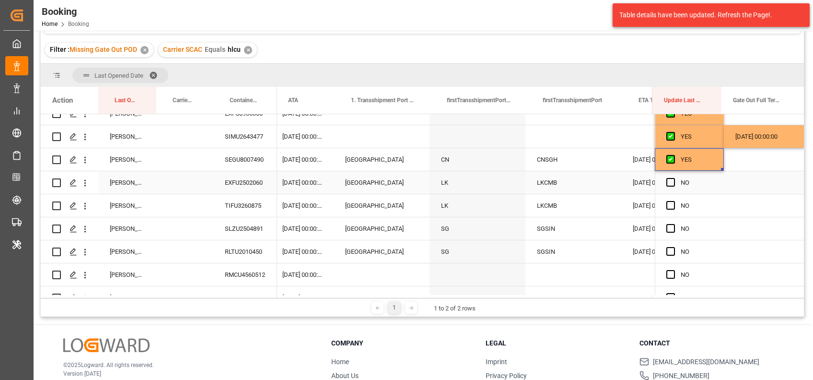
scroll to position [0, 9471]
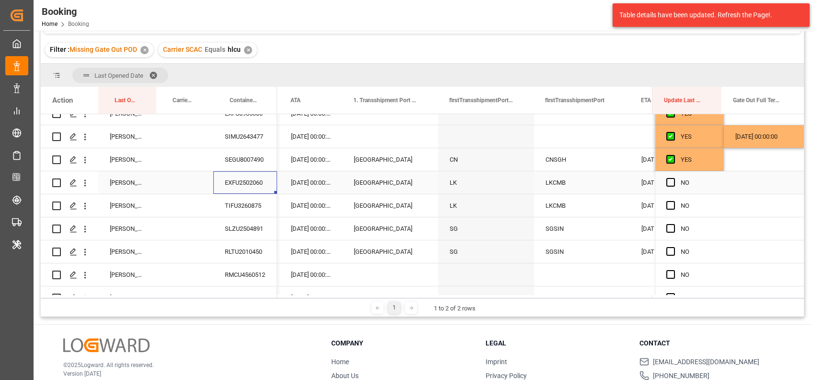
click at [232, 177] on div "EXFU2502060" at bounding box center [245, 182] width 64 height 23
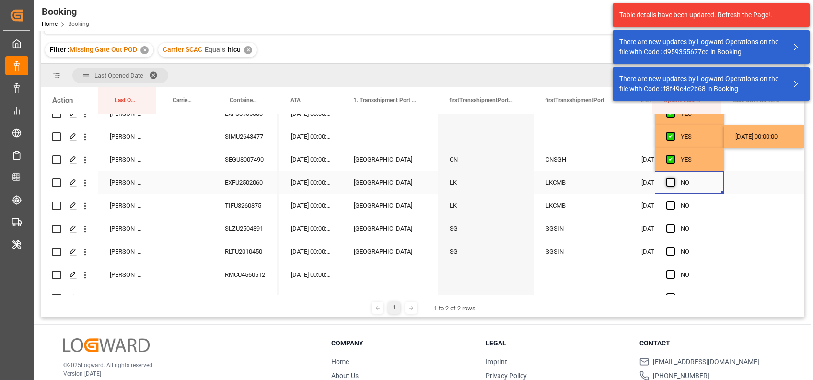
click at [667, 180] on span "Press SPACE to select this row." at bounding box center [671, 182] width 9 height 9
click at [674, 178] on input "Press SPACE to select this row." at bounding box center [674, 178] width 0 height 0
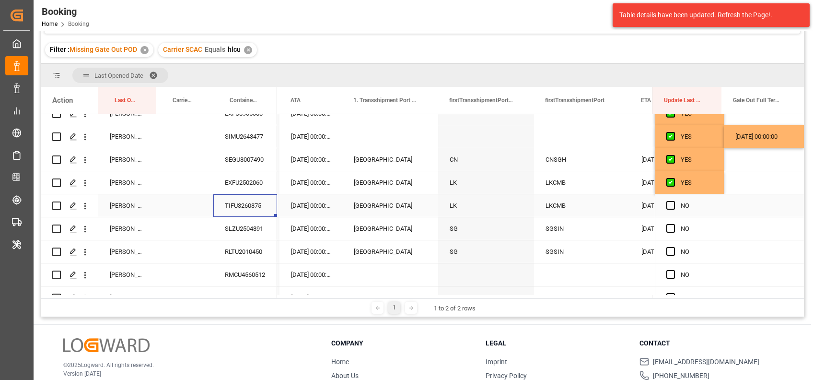
click at [250, 207] on div "TIFU3260875" at bounding box center [245, 205] width 64 height 23
click at [667, 205] on span "Press SPACE to select this row." at bounding box center [671, 205] width 9 height 9
click at [674, 201] on input "Press SPACE to select this row." at bounding box center [674, 201] width 0 height 0
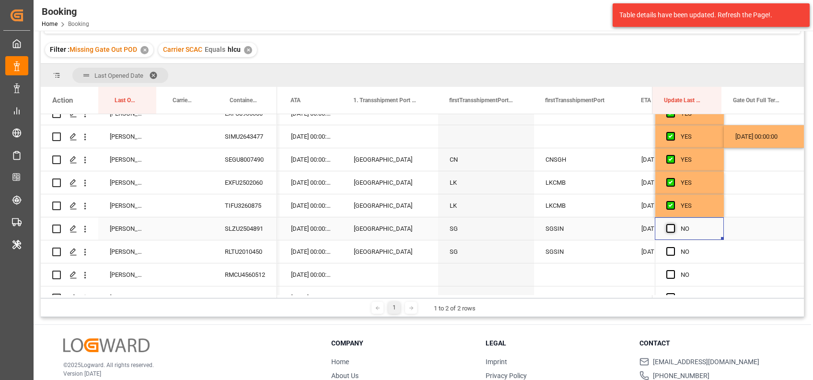
click at [667, 226] on span "Press SPACE to select this row." at bounding box center [671, 228] width 9 height 9
click at [674, 224] on input "Press SPACE to select this row." at bounding box center [674, 224] width 0 height 0
click at [251, 258] on div "RLTU2010450" at bounding box center [245, 251] width 64 height 23
click at [740, 249] on div "Press SPACE to select this row." at bounding box center [764, 251] width 80 height 23
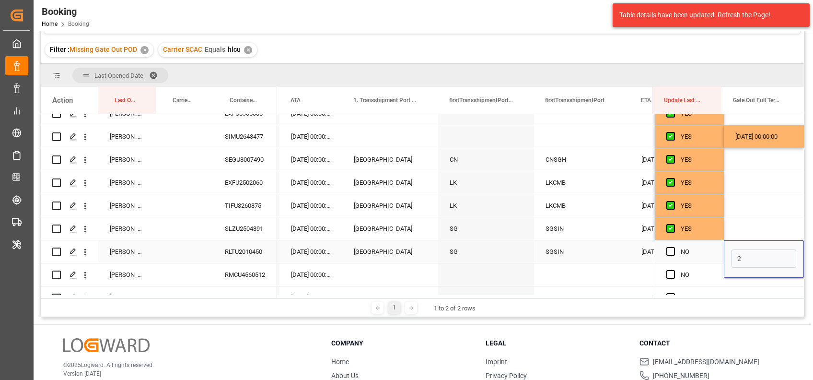
scroll to position [1634, 0]
click at [753, 259] on input "23-08-2025 00:00" at bounding box center [764, 258] width 65 height 18
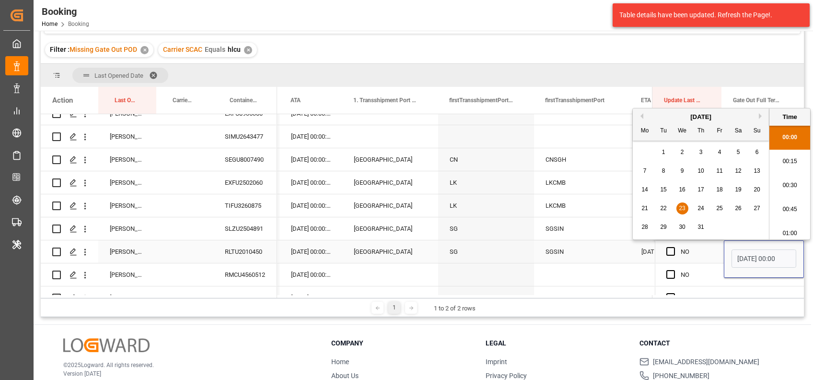
type input "23-07-2025 00:00"
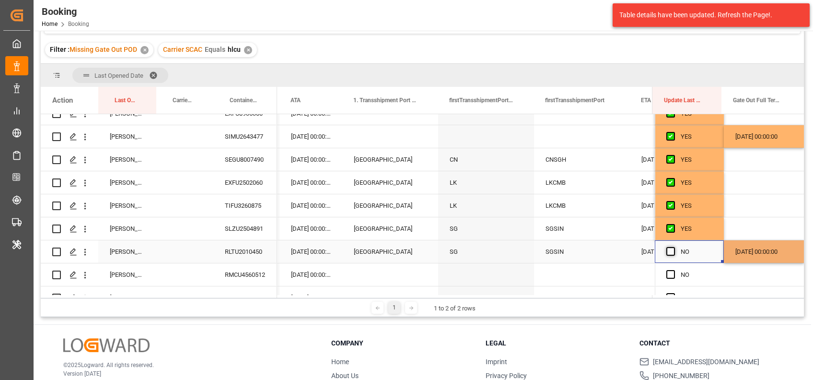
click at [667, 249] on span "Press SPACE to select this row." at bounding box center [671, 251] width 9 height 9
click at [674, 247] on input "Press SPACE to select this row." at bounding box center [674, 247] width 0 height 0
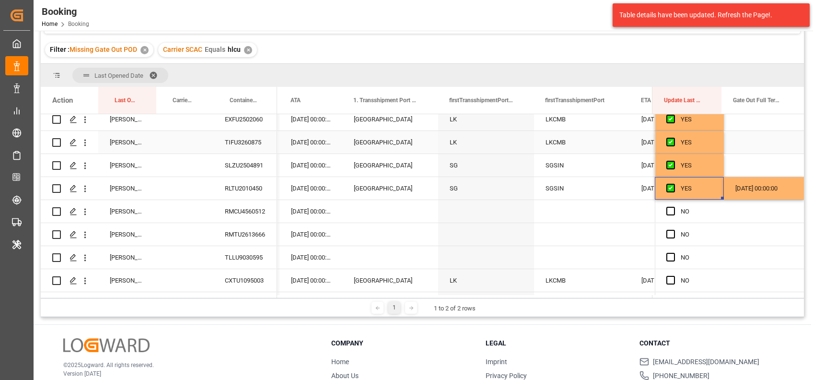
scroll to position [285, 0]
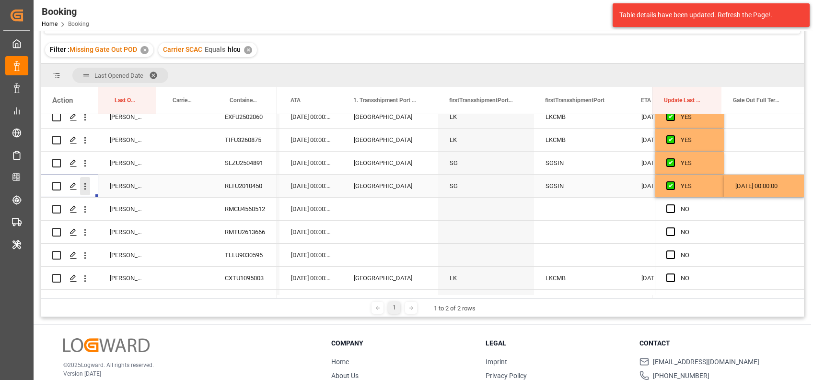
click at [87, 186] on icon "open menu" at bounding box center [85, 186] width 10 height 10
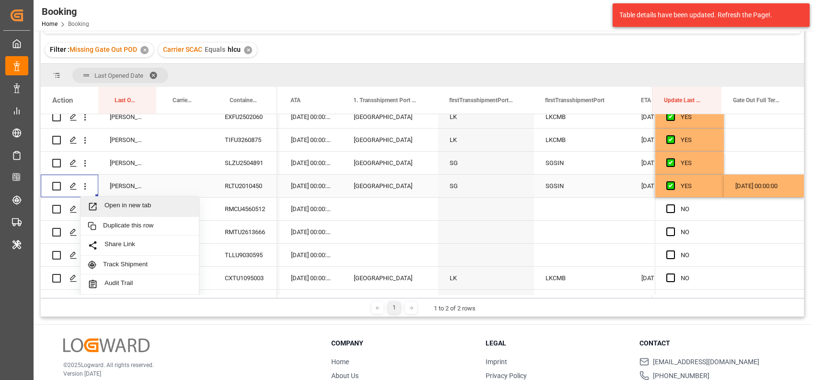
click at [108, 200] on div "Open in new tab" at bounding box center [140, 207] width 118 height 20
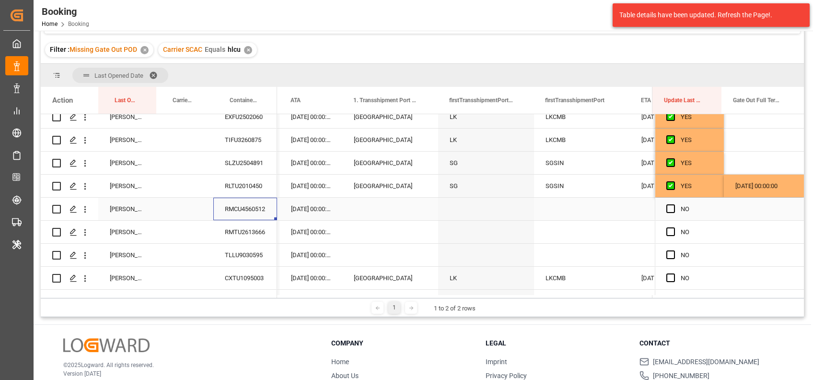
click at [245, 211] on div "RMCU4560512" at bounding box center [245, 209] width 64 height 23
click at [667, 212] on span "Press SPACE to select this row." at bounding box center [671, 208] width 9 height 9
click at [674, 204] on input "Press SPACE to select this row." at bounding box center [674, 204] width 0 height 0
click at [248, 231] on div "RMTU2613666" at bounding box center [245, 232] width 64 height 23
click at [237, 235] on div "RMTU2613666" at bounding box center [245, 232] width 64 height 23
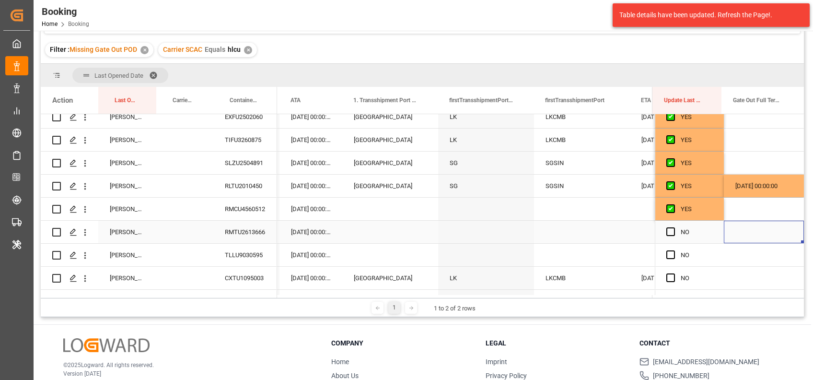
click at [744, 233] on div "Press SPACE to select this row." at bounding box center [764, 232] width 80 height 23
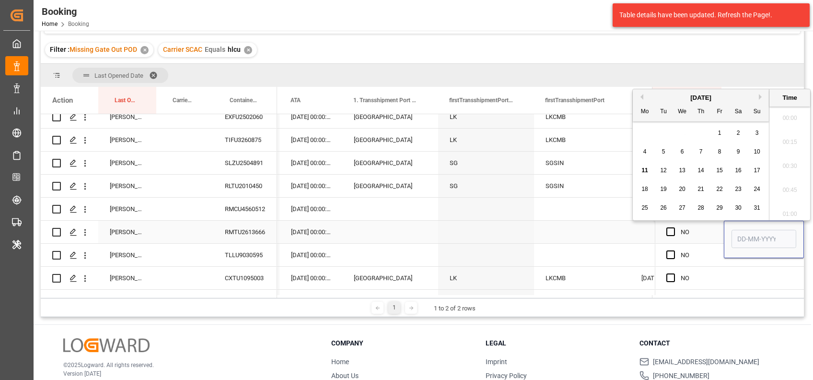
scroll to position [1634, 0]
type input "08-08-2025 00:00"
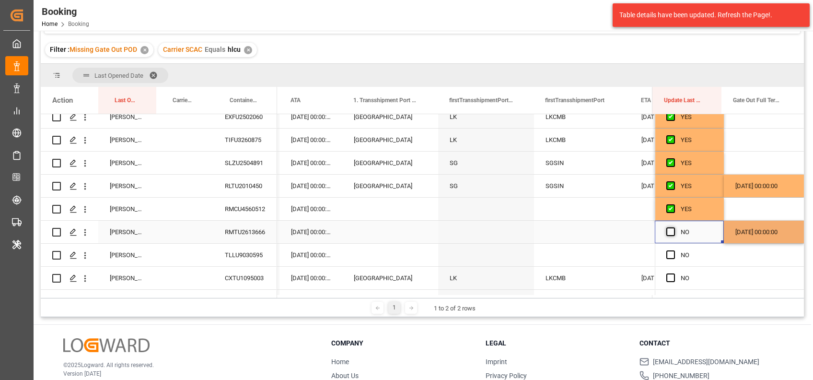
click at [668, 228] on span "Press SPACE to select this row." at bounding box center [671, 231] width 9 height 9
click at [674, 227] on input "Press SPACE to select this row." at bounding box center [674, 227] width 0 height 0
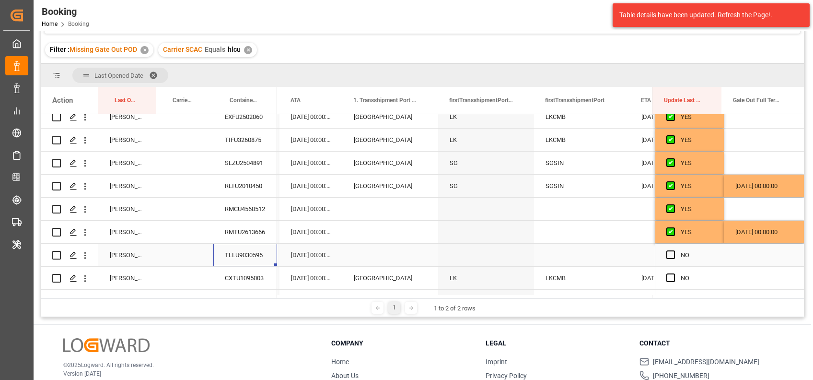
click at [237, 252] on div "TLLU9030595" at bounding box center [245, 255] width 64 height 23
click at [748, 255] on div "Press SPACE to select this row." at bounding box center [764, 255] width 80 height 23
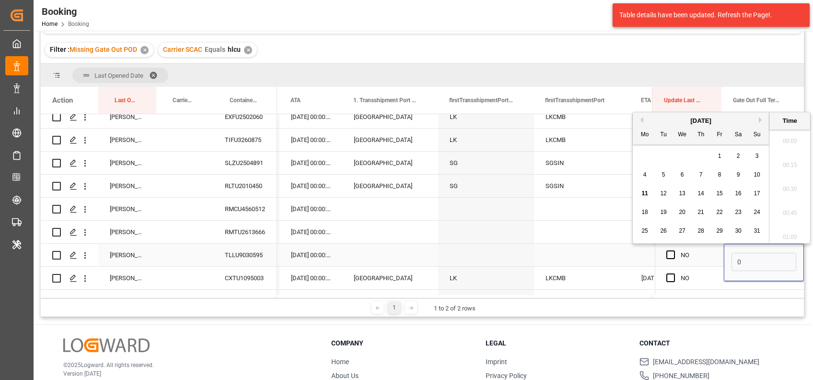
scroll to position [1658, 0]
type input "07-08-2025 00:00"
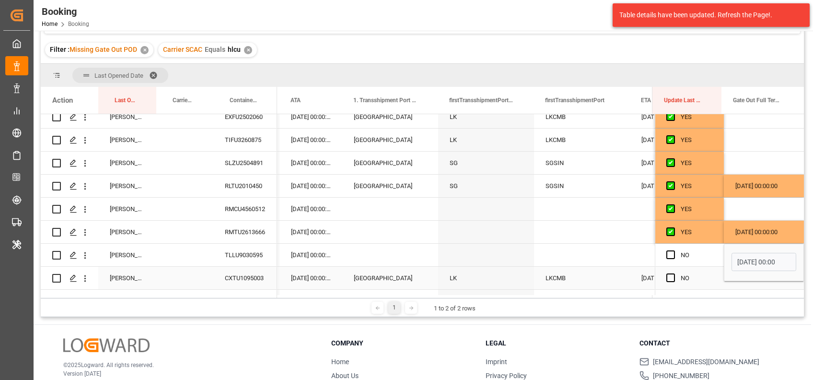
scroll to position [365, 0]
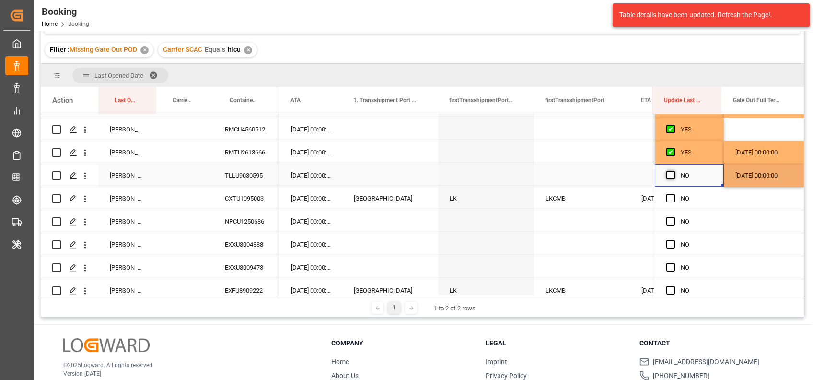
click at [672, 175] on span "Press SPACE to select this row." at bounding box center [671, 175] width 9 height 9
click at [674, 171] on input "Press SPACE to select this row." at bounding box center [674, 171] width 0 height 0
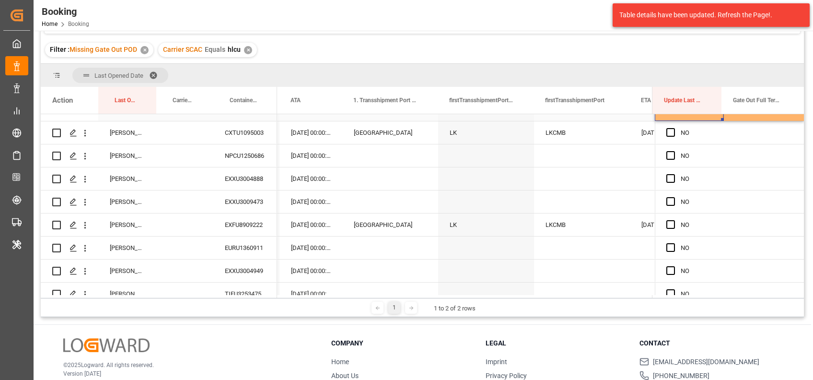
scroll to position [430, 0]
click at [256, 119] on div "TLLU9030595" at bounding box center [245, 110] width 64 height 23
click at [249, 130] on div "CXTU1095003" at bounding box center [245, 133] width 64 height 23
click at [668, 129] on span "Press SPACE to select this row." at bounding box center [671, 133] width 9 height 9
click at [674, 129] on input "Press SPACE to select this row." at bounding box center [674, 129] width 0 height 0
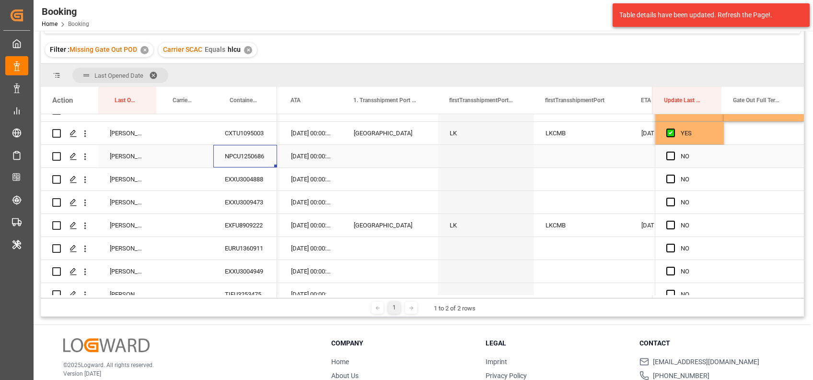
click at [248, 158] on div "NPCU1250686" at bounding box center [245, 156] width 64 height 23
click at [668, 153] on span "Press SPACE to select this row." at bounding box center [671, 156] width 9 height 9
click at [674, 152] on input "Press SPACE to select this row." at bounding box center [674, 152] width 0 height 0
click at [241, 182] on div "EXXU3004888" at bounding box center [245, 179] width 64 height 23
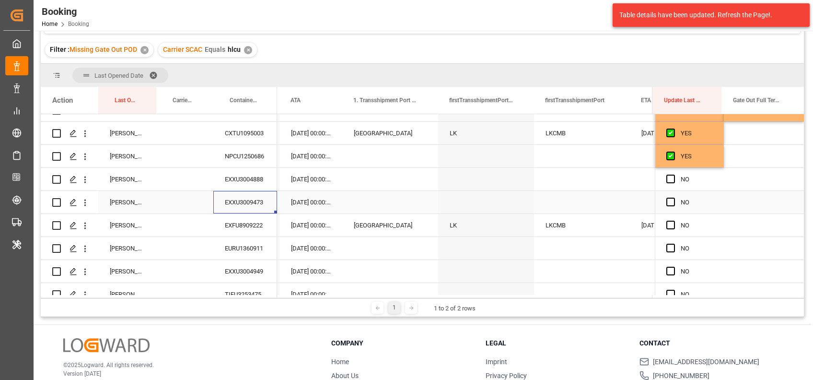
click at [247, 195] on div "EXXU3009473" at bounding box center [245, 202] width 64 height 23
click at [239, 226] on div "EXFU8909222" at bounding box center [245, 225] width 64 height 23
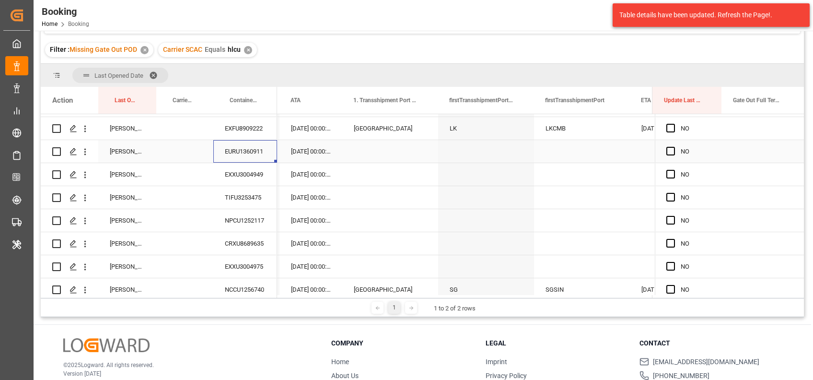
click at [266, 149] on div "EURU1360911" at bounding box center [245, 151] width 64 height 23
click at [256, 175] on div "EXXU3004949" at bounding box center [245, 174] width 64 height 23
click at [252, 194] on div "TIFU3253475" at bounding box center [245, 197] width 64 height 23
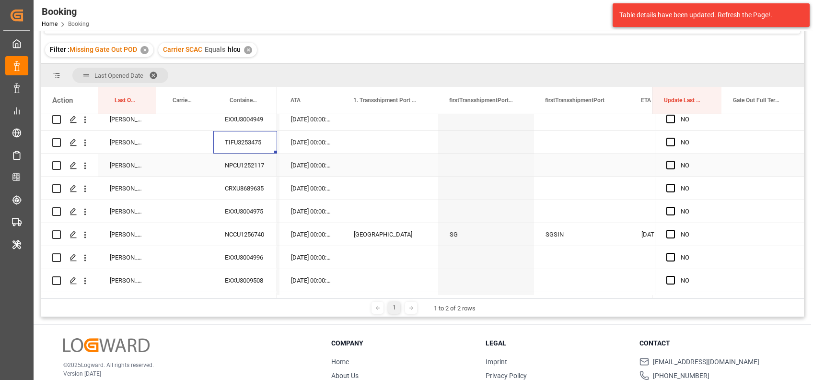
scroll to position [583, 0]
click at [256, 161] on div "NPCU1252117" at bounding box center [245, 164] width 64 height 23
click at [253, 189] on div "CRXU8689635" at bounding box center [245, 187] width 64 height 23
click at [255, 207] on div "EXXU3004975" at bounding box center [245, 210] width 64 height 23
click at [672, 211] on span "Press SPACE to select this row." at bounding box center [671, 209] width 9 height 9
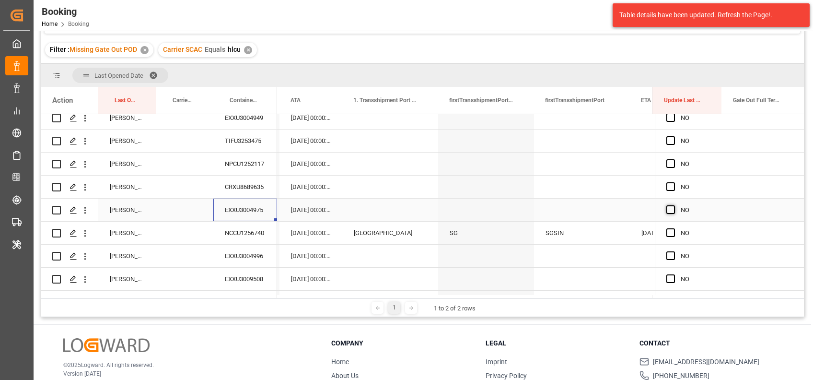
click at [674, 205] on input "Press SPACE to select this row." at bounding box center [674, 205] width 0 height 0
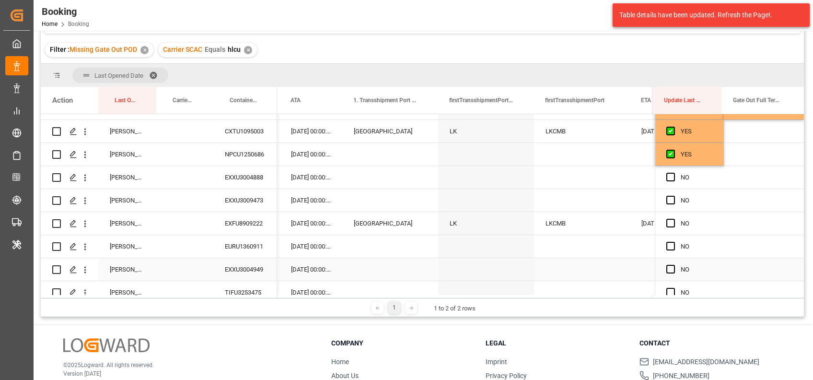
scroll to position [430, 0]
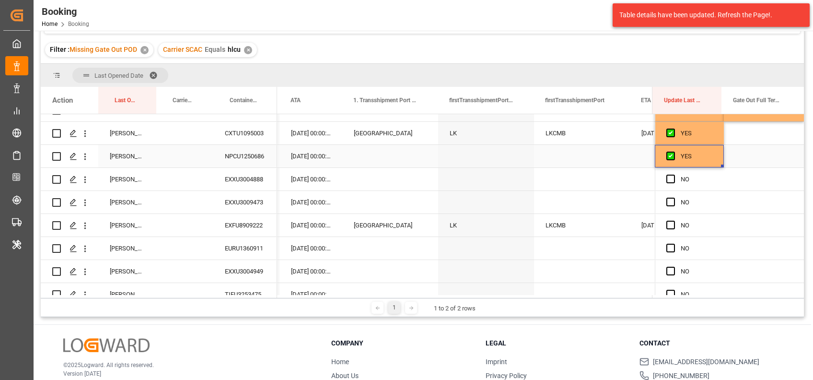
click at [688, 155] on div "YES" at bounding box center [697, 156] width 32 height 22
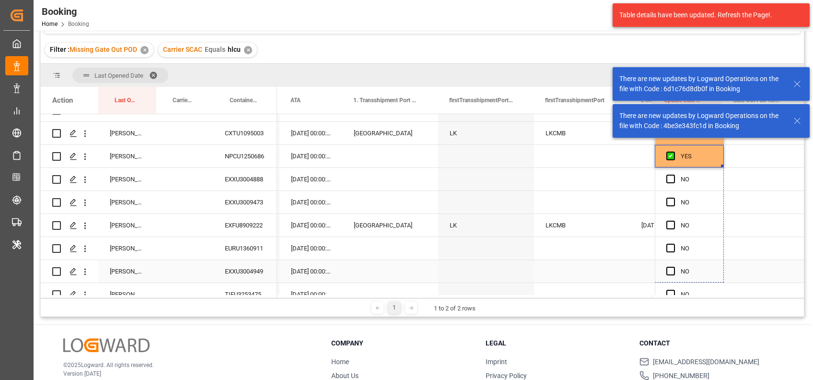
drag, startPoint x: 719, startPoint y: 167, endPoint x: 710, endPoint y: 280, distance: 113.1
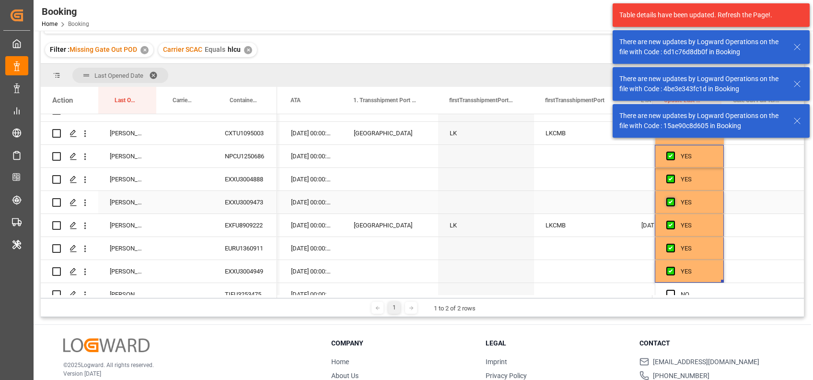
scroll to position [517, 0]
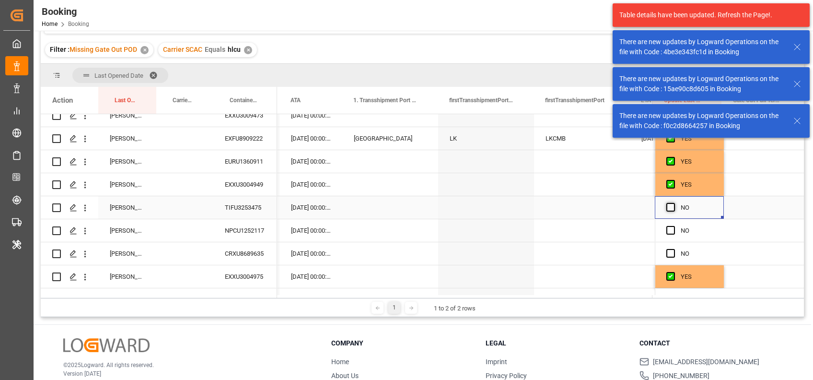
click at [668, 208] on span "Press SPACE to select this row." at bounding box center [671, 207] width 9 height 9
click at [674, 203] on input "Press SPACE to select this row." at bounding box center [674, 203] width 0 height 0
click at [667, 228] on span "Press SPACE to select this row." at bounding box center [671, 230] width 9 height 9
click at [674, 226] on input "Press SPACE to select this row." at bounding box center [674, 226] width 0 height 0
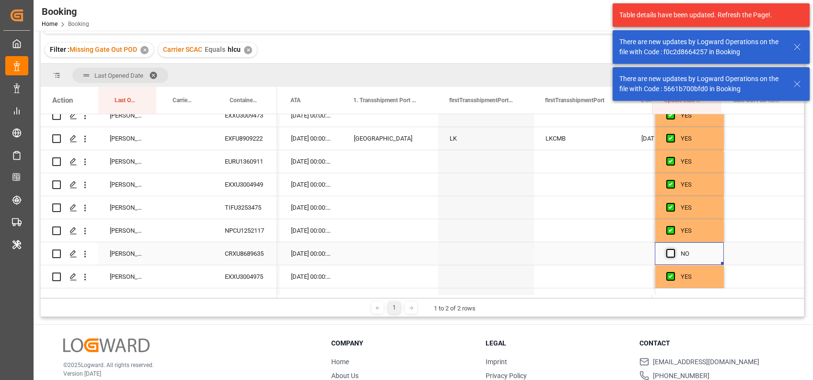
click at [668, 255] on span "Press SPACE to select this row." at bounding box center [671, 253] width 9 height 9
click at [674, 249] on input "Press SPACE to select this row." at bounding box center [674, 249] width 0 height 0
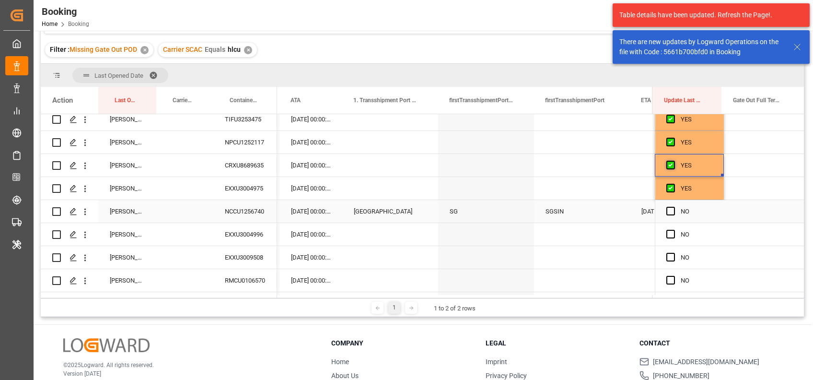
scroll to position [606, 0]
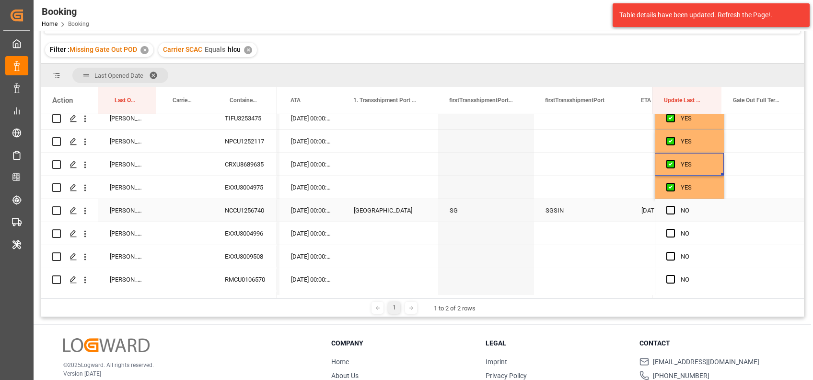
click at [244, 205] on div "NCCU1256740" at bounding box center [245, 210] width 64 height 23
click at [748, 209] on div "Press SPACE to select this row." at bounding box center [764, 210] width 80 height 23
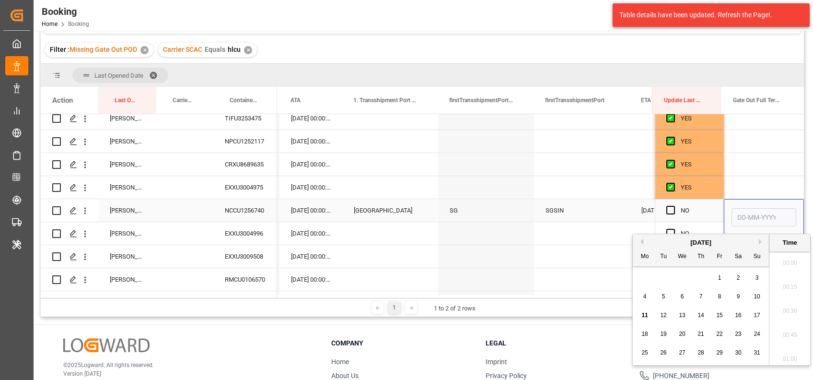
scroll to position [1658, 0]
type input "21-07-2025 00:00"
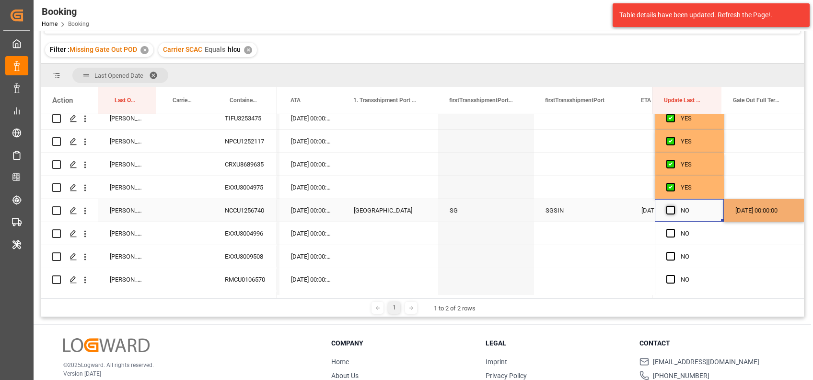
click at [670, 207] on span "Press SPACE to select this row." at bounding box center [671, 210] width 9 height 9
click at [674, 206] on input "Press SPACE to select this row." at bounding box center [674, 206] width 0 height 0
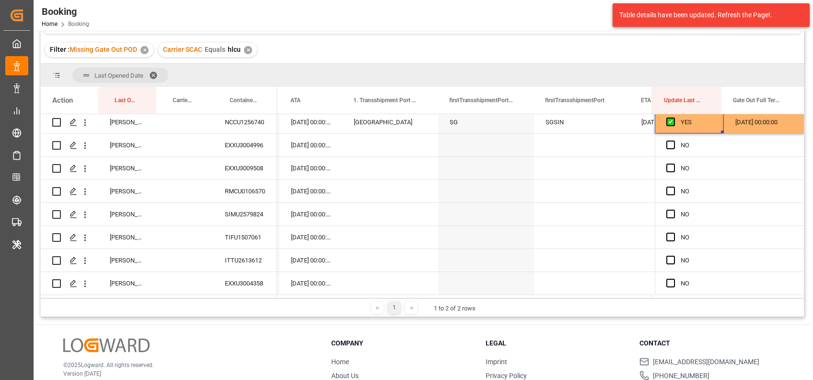
scroll to position [695, 0]
click at [246, 146] on div "EXXU3004996" at bounding box center [245, 144] width 64 height 23
click at [250, 167] on div "EXXU3009508" at bounding box center [245, 167] width 64 height 23
click at [84, 166] on icon "open menu" at bounding box center [85, 168] width 2 height 7
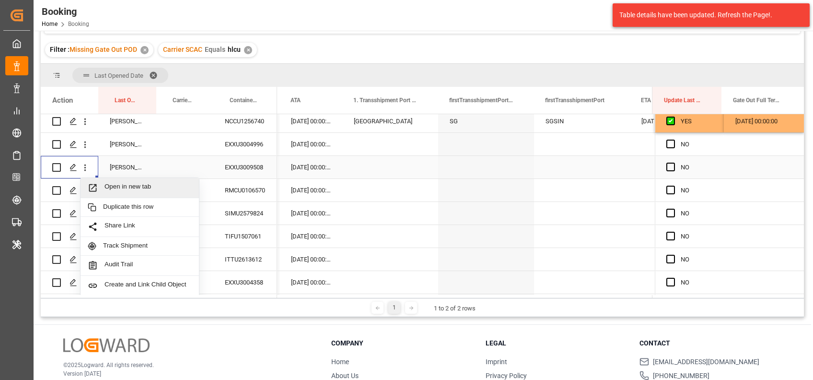
click at [118, 181] on div "Open in new tab" at bounding box center [140, 188] width 118 height 20
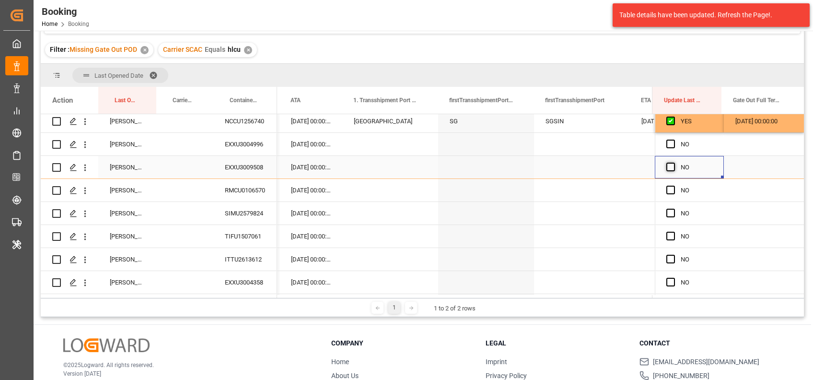
click at [667, 165] on span "Press SPACE to select this row." at bounding box center [671, 167] width 9 height 9
click at [674, 163] on input "Press SPACE to select this row." at bounding box center [674, 163] width 0 height 0
click at [669, 144] on span "Press SPACE to select this row." at bounding box center [671, 144] width 9 height 9
click at [674, 140] on input "Press SPACE to select this row." at bounding box center [674, 140] width 0 height 0
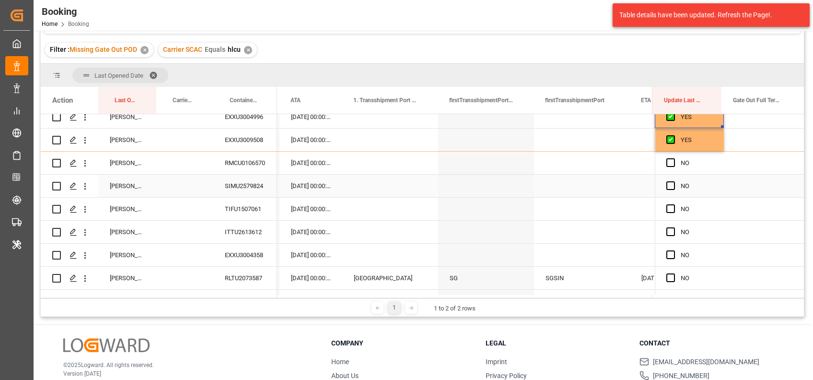
scroll to position [726, 0]
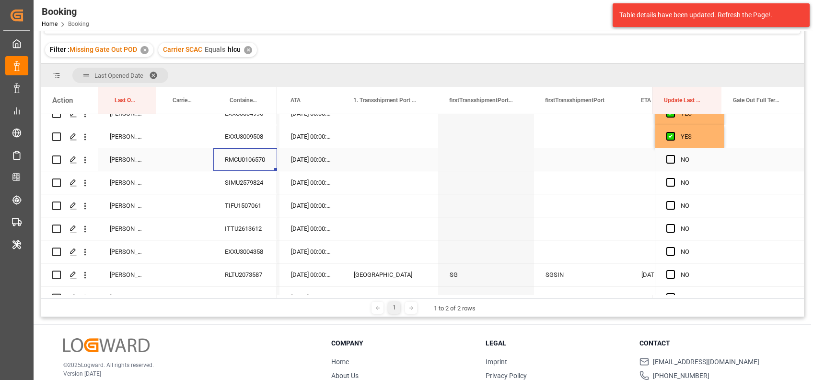
click at [233, 160] on div "RMCU0106570" at bounding box center [245, 159] width 64 height 23
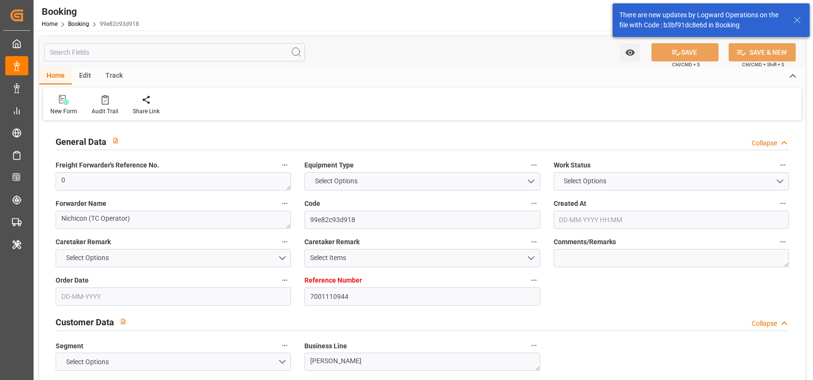
type input "7001110944"
type input "9540118"
type input "Hapag [PERSON_NAME]"
type input "Hapag [PERSON_NAME] Aktiengesellschaft"
type input "NLRTM"
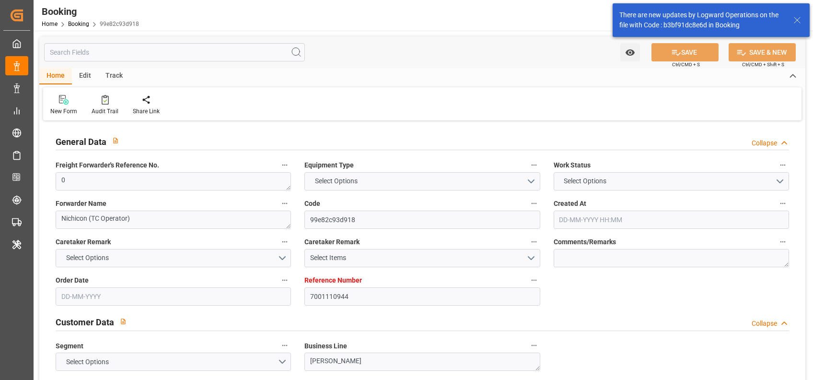
type input "IDBTM"
type input "40"
type input "SGSIN"
type input "34"
type input "0"
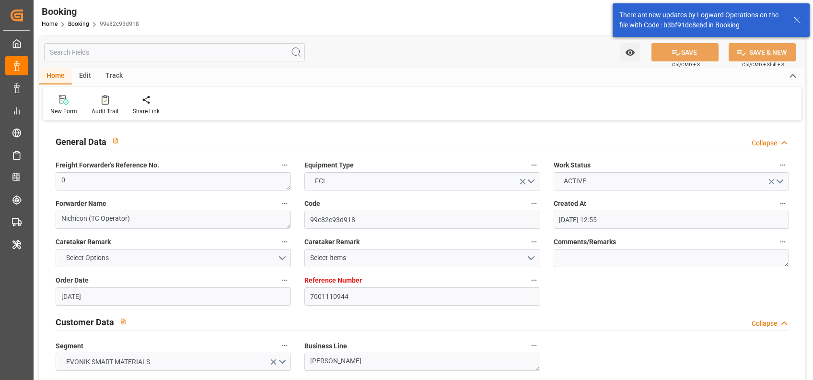
type input "[DATE] 12:55"
type input "[DATE]"
type input "20-06-2025"
type input "29-04-2025"
type input "29-04-2025 00:00"
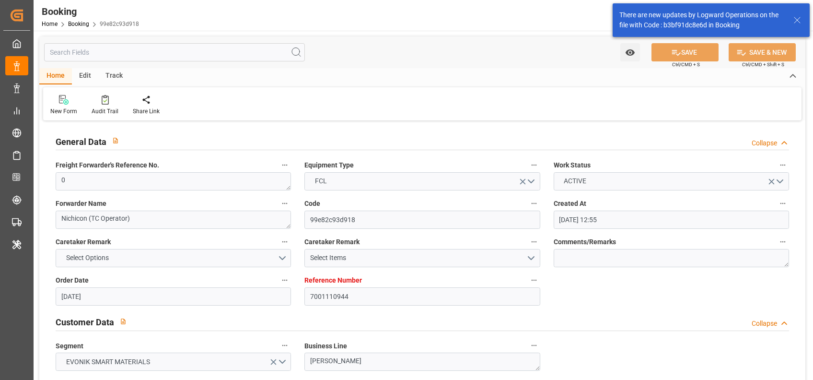
type input "29-04-2025 00:00"
type input "07-06-2025 00:00"
type input "[DATE] 00:00"
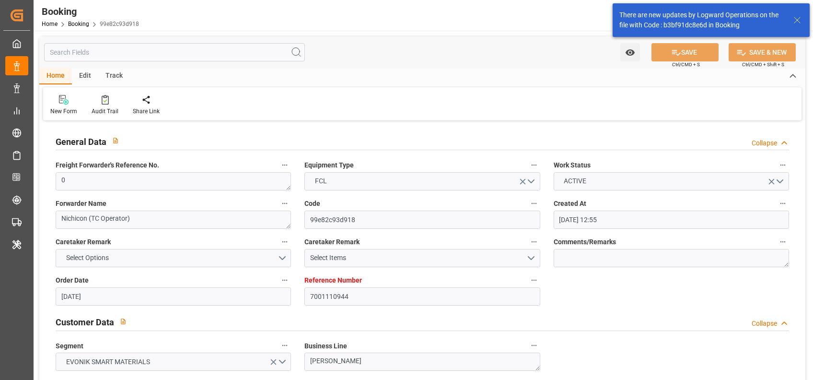
type input "17-07-2025 00:00"
type input "14-07-2025 00:00"
type input "17-07-2025 00:00"
type input "11-07-2025 00:00"
type input "12-07-2025 00:00"
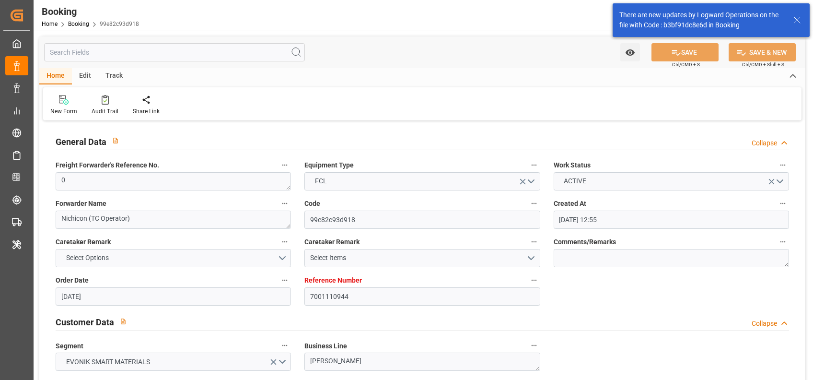
type input "12-07-2025 00:00"
type input "17-07-2025 00:00"
type input "14-07-2025 00:00"
type input "16-07-2025 00:00"
type input "08-08-2025 09:50"
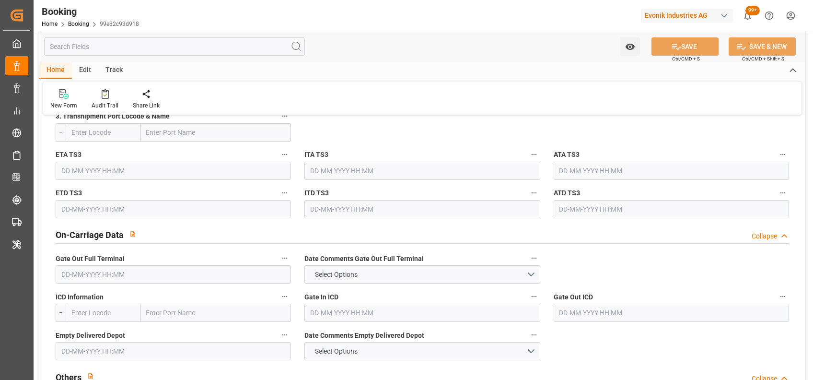
scroll to position [1309, 0]
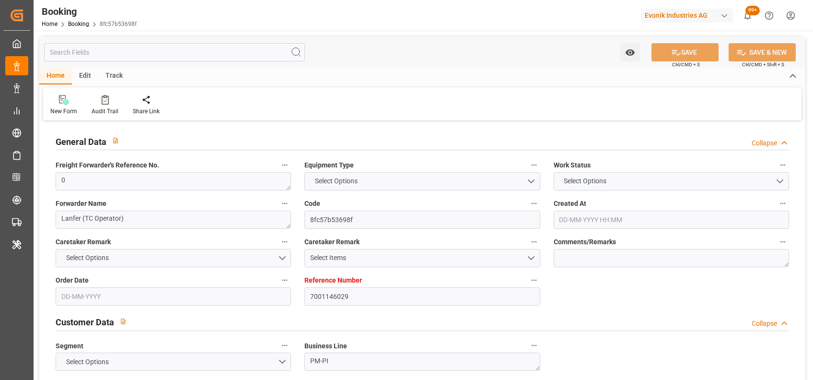
type textarea "0"
type textarea "Lanfer (TC Operator)"
type input "8fc57b53698f"
type input "7001146029"
type textarea "PM-PI"
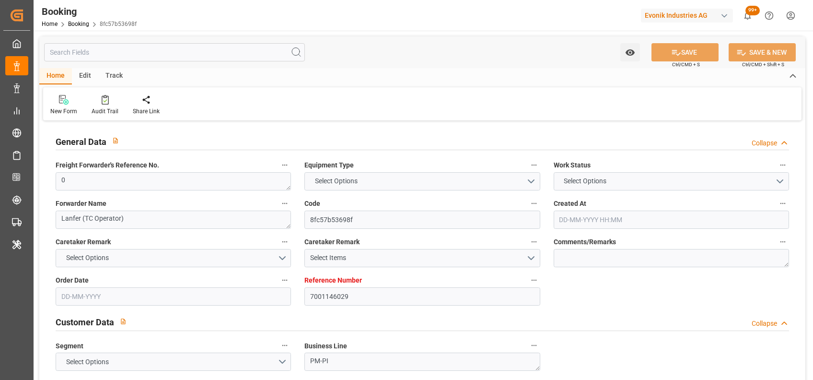
type input "7001146028"
type textarea "[PERSON_NAME][EMAIL_ADDRESS][PERSON_NAME][DOMAIN_NAME]"
type textarea "CIF"
type textarea "MUNDRA SEA PORT"
type textarea "9"
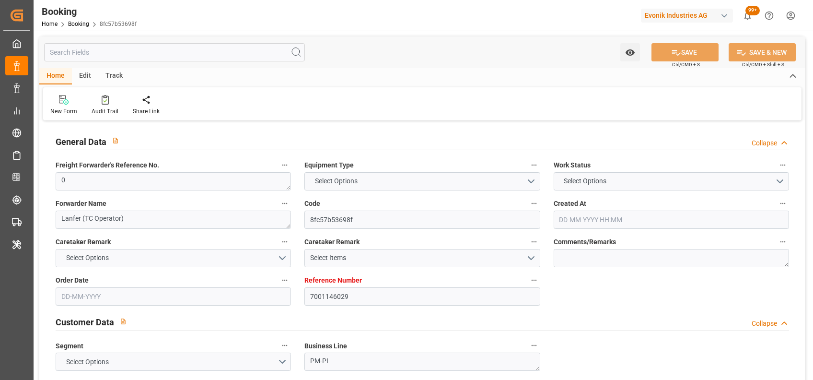
type textarea "Marl"
type textarea "EXXU3009508"
type input "SAVANNAH EXPRESS"
type input "HLCU"
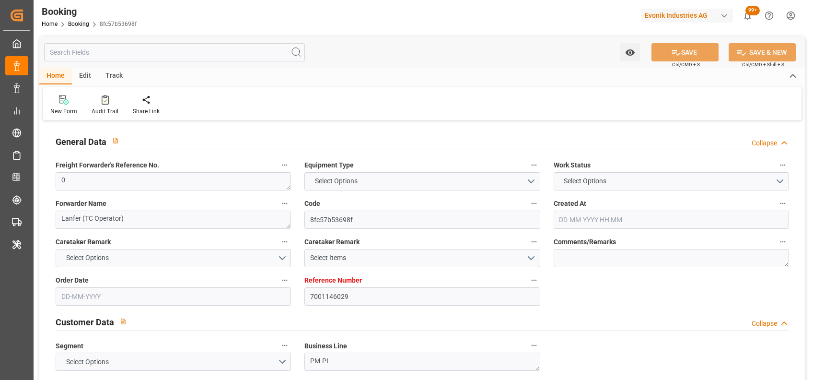
type input "[GEOGRAPHIC_DATA]"
type input "Mundra"
type textarea "vesselName"
type textarea "INPUT_Evonik_Seeburger_IFTMIN_1002813334_20250530101539236.edi"
type textarea "NWC/[GEOGRAPHIC_DATA] [GEOGRAPHIC_DATA] / [GEOGRAPHIC_DATA]-PI"
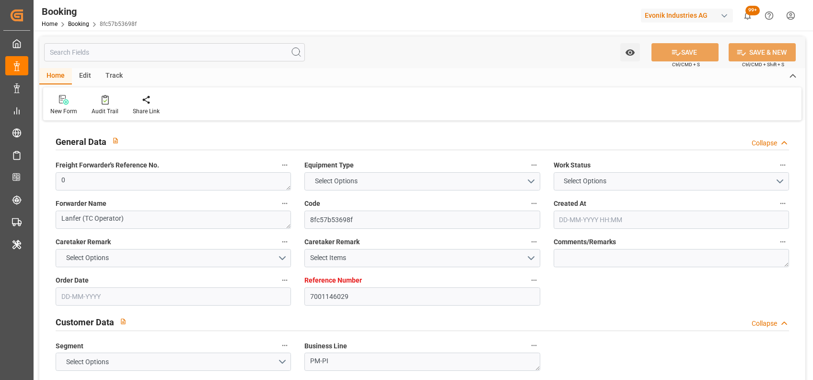
type textarea "INPUT_Evonik_Seeburger_IFTMIN_1002670740_20250417114448654.edi,INPUT_Evonik_See…"
type textarea "1002813334"
type textarea "[PERSON_NAME]"
type textarea "IFTMIN"
type textarea "a016N000006xhJ9QAI"
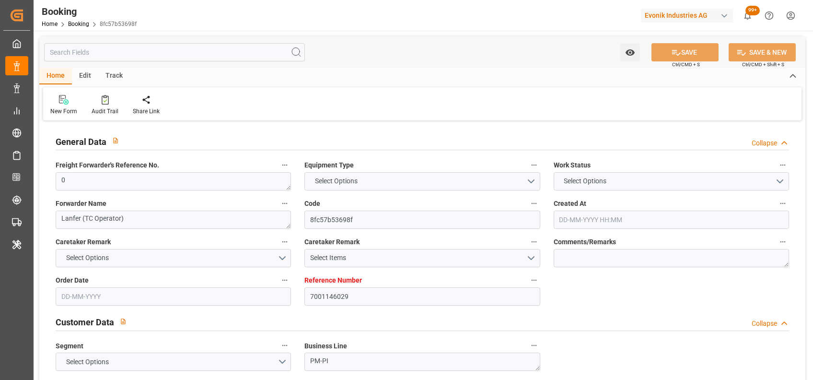
type textarea "No"
type input "7001146029"
type input "9665607"
type input "Hapag Lloyd"
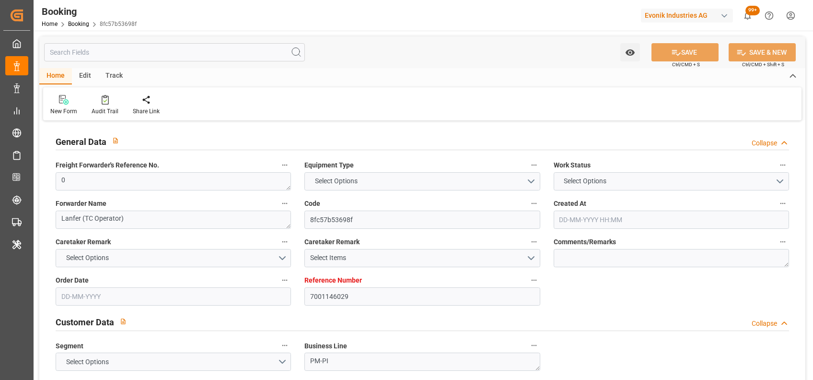
type input "Hapag Lloyd Aktiengesellschaft"
type input "NLRTM"
type input "INMUN"
type input "44"
type input "0"
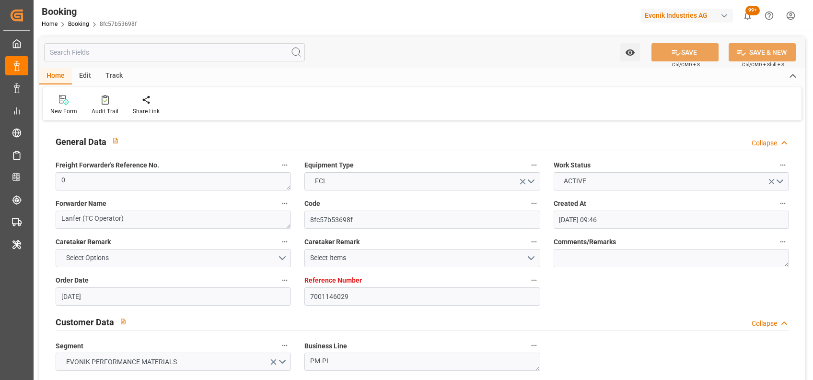
type input "17-04-2025 09:46"
type input "17-04-2025"
type input "[DATE]"
type input "30-05-2025 00:00"
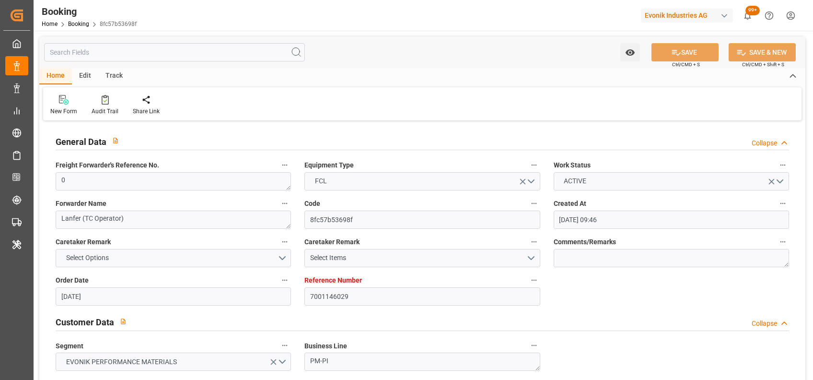
type input "30-05-2025 00:00"
type input "06-06-2025 00:00"
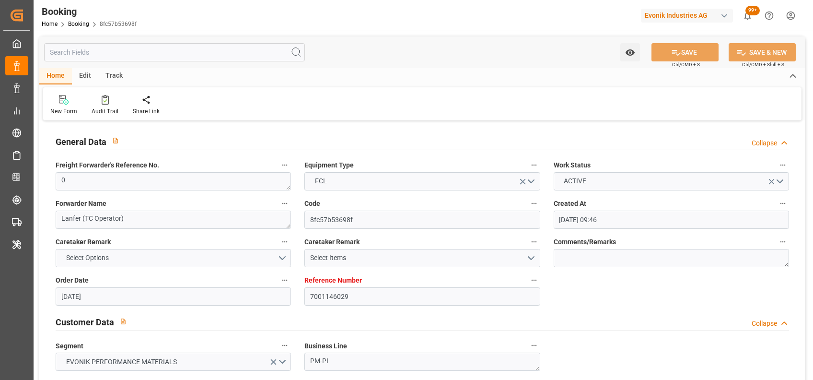
type input "02-06-2025 00:00"
type input "20-07-2025 00:00"
type input "01-08-2025 00:00"
type input "20-07-2025 00:00"
type input "[DATE]"
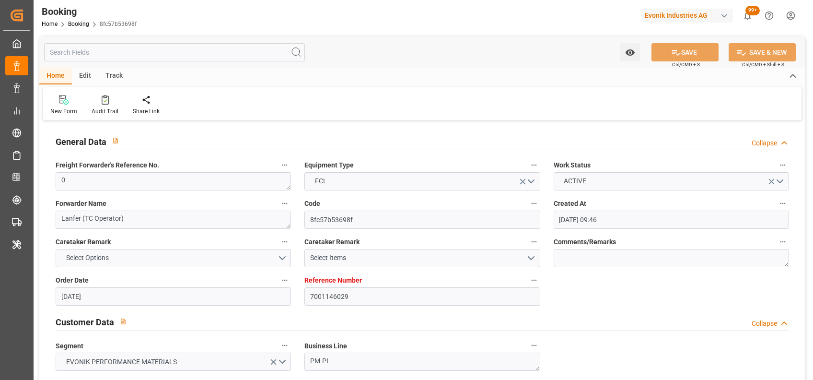
type input "08-08-2025 09:48"
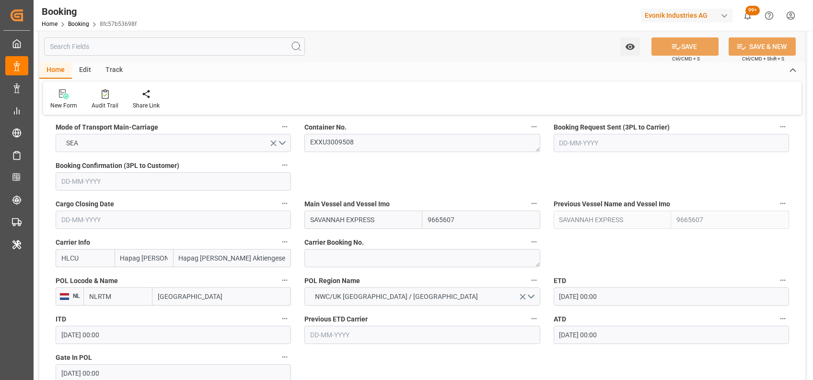
scroll to position [619, 0]
click at [342, 138] on textarea "EXXU3009508" at bounding box center [423, 142] width 236 height 18
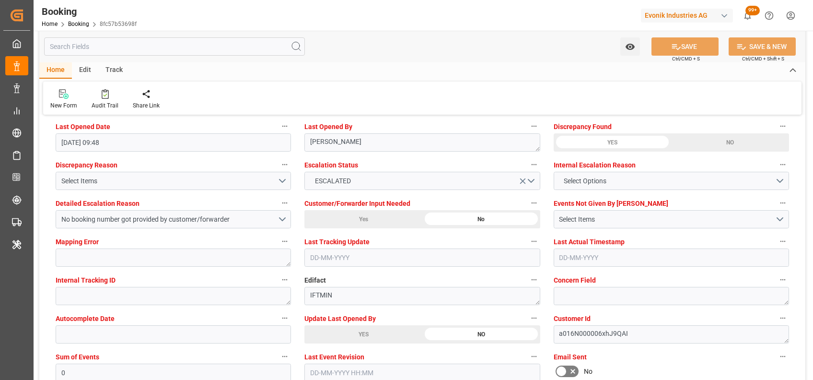
scroll to position [1765, 0]
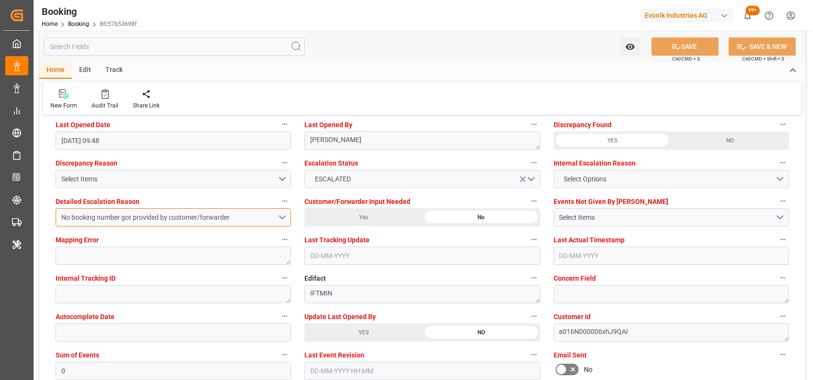
click at [239, 215] on div "No booking number got provided by customer/forwarder" at bounding box center [169, 217] width 216 height 10
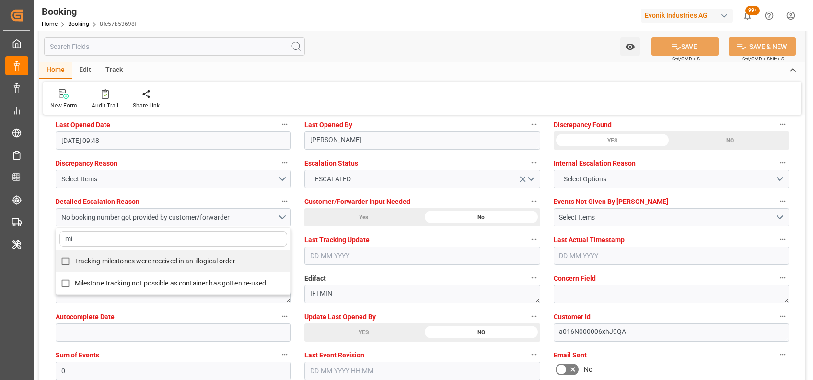
type input "mil"
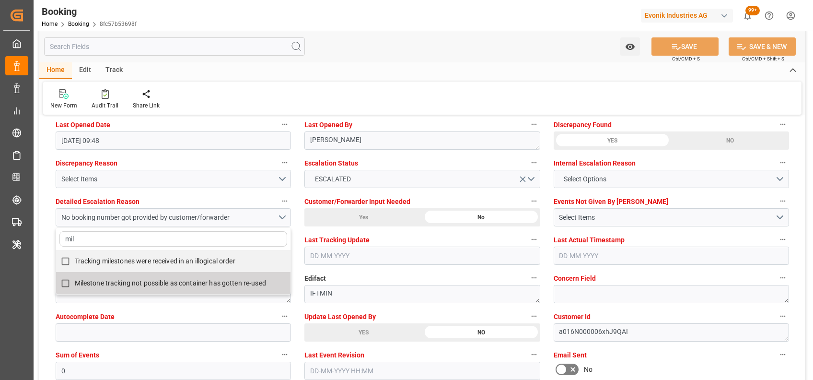
click at [154, 281] on span "Milestone tracking not possible as container has gotten re-used" at bounding box center [170, 283] width 191 height 8
checkbox input "true"
type input "mil"
click at [407, 60] on div "Watch Option SAVE Ctrl/CMD + S SAVE & NEW Ctrl/CMD + Shift + S" at bounding box center [422, 47] width 766 height 32
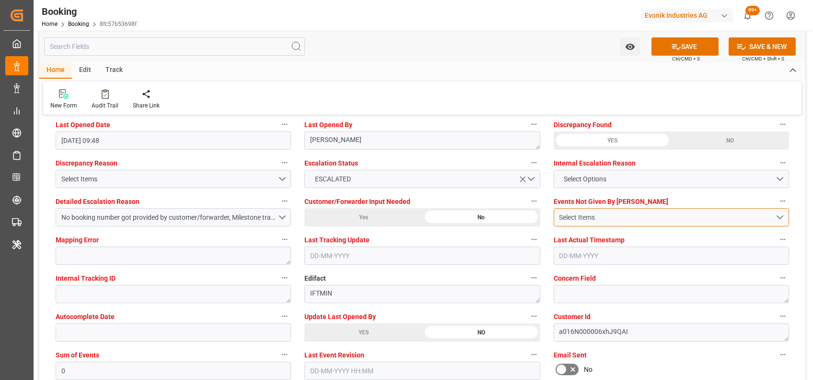
click at [588, 213] on div "Select Items" at bounding box center [667, 217] width 216 height 10
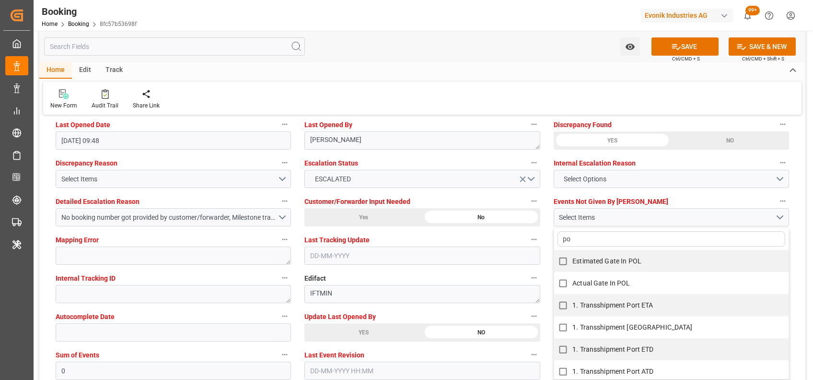
type input "pod"
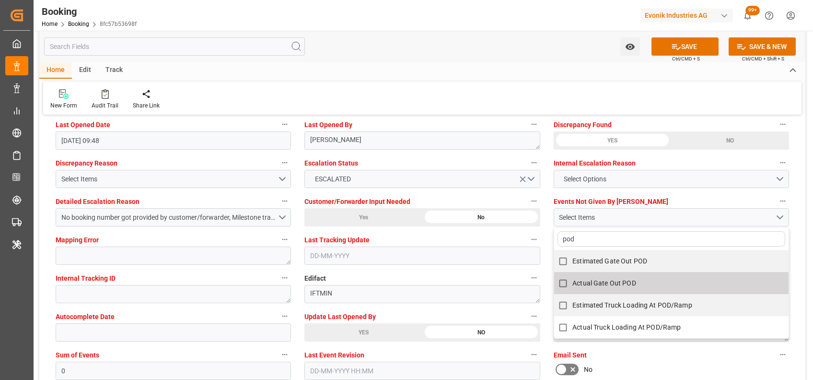
click at [574, 284] on span "Actual Gate Out POD" at bounding box center [605, 283] width 64 height 8
checkbox input "true"
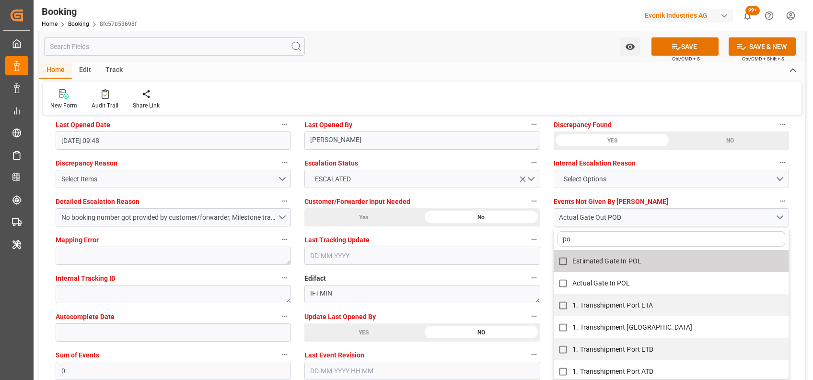
type input "p"
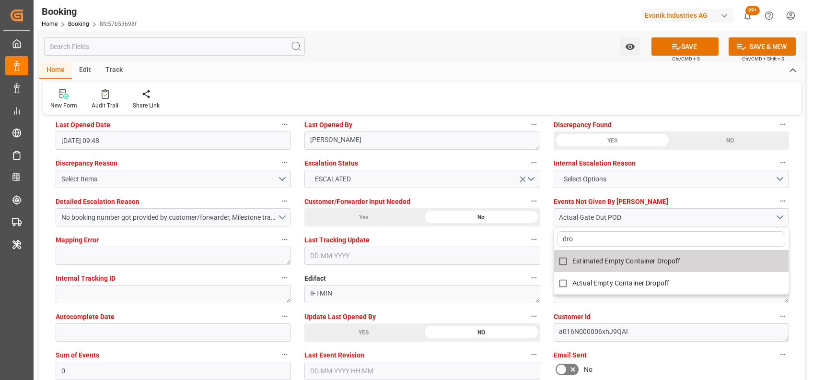
type input "drop"
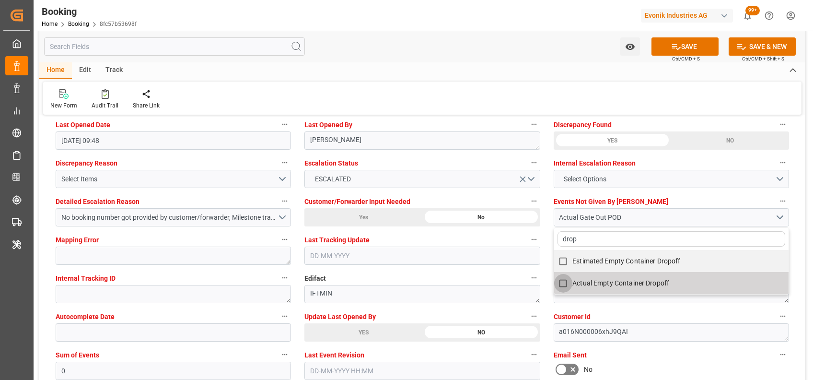
click at [567, 283] on input "Actual Empty Container Dropoff" at bounding box center [563, 283] width 19 height 19
checkbox input "true"
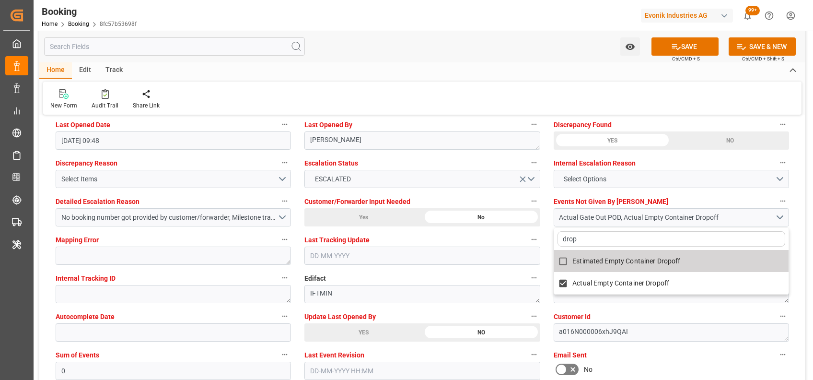
type input "drop"
click at [499, 52] on div "Watch Option SAVE Ctrl/CMD + S SAVE & NEW Ctrl/CMD + Shift + S" at bounding box center [422, 47] width 766 height 32
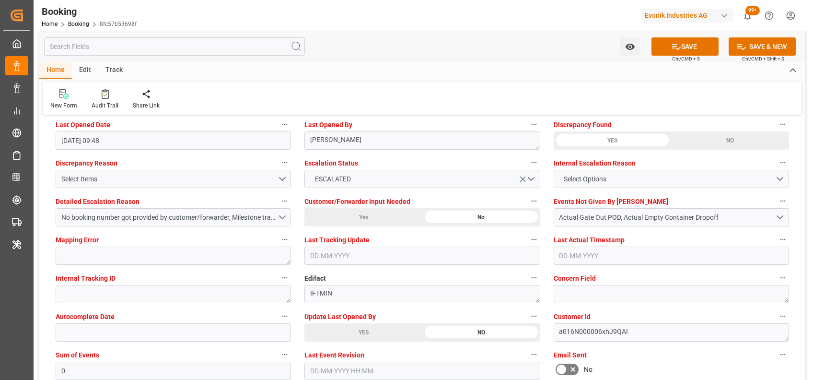
scroll to position [1873, 0]
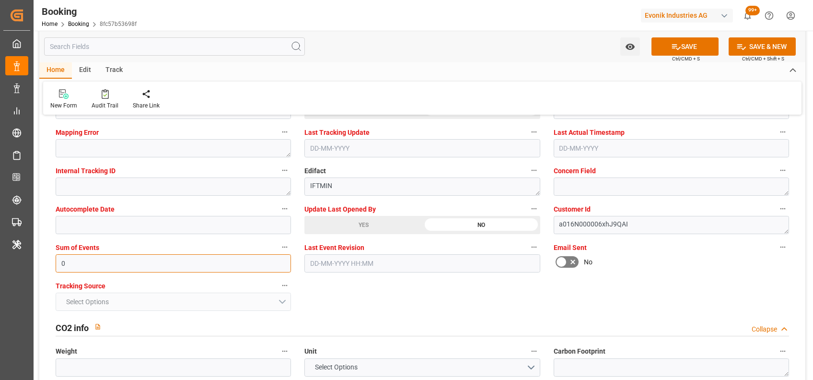
click at [196, 260] on input "0" at bounding box center [174, 263] width 236 height 18
type input "6144"
click at [365, 91] on div "New Form Audit Trail Share Link" at bounding box center [422, 98] width 759 height 33
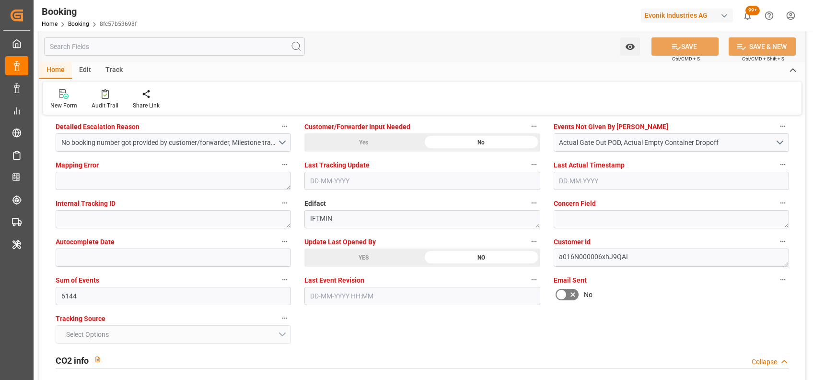
scroll to position [1790, 0]
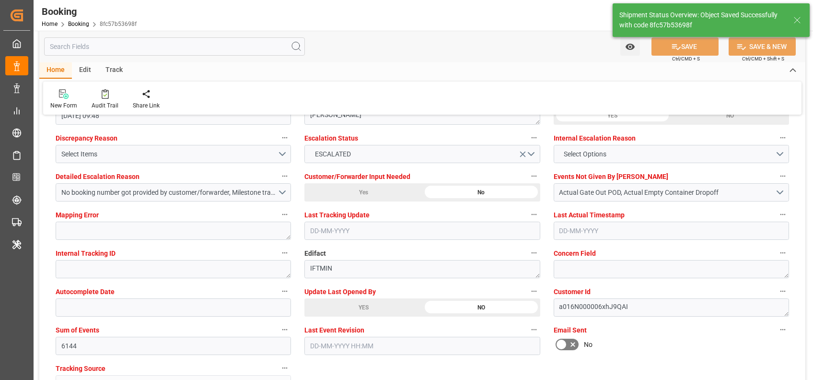
type textarea "[PERSON_NAME]"
type input "11-08-2025 12:26"
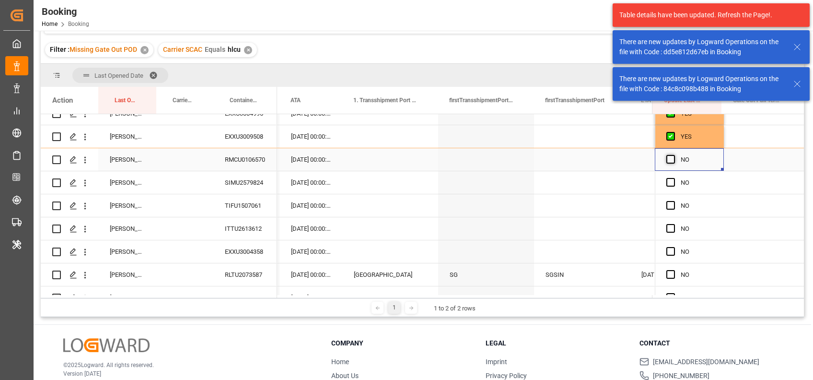
click at [668, 159] on span "Press SPACE to select this row." at bounding box center [671, 159] width 9 height 9
click at [674, 155] on input "Press SPACE to select this row." at bounding box center [674, 155] width 0 height 0
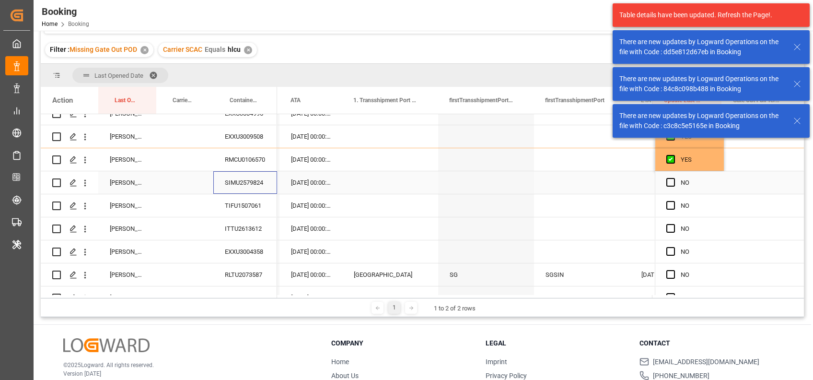
click at [251, 184] on div "SIMU2579824" at bounding box center [245, 182] width 64 height 23
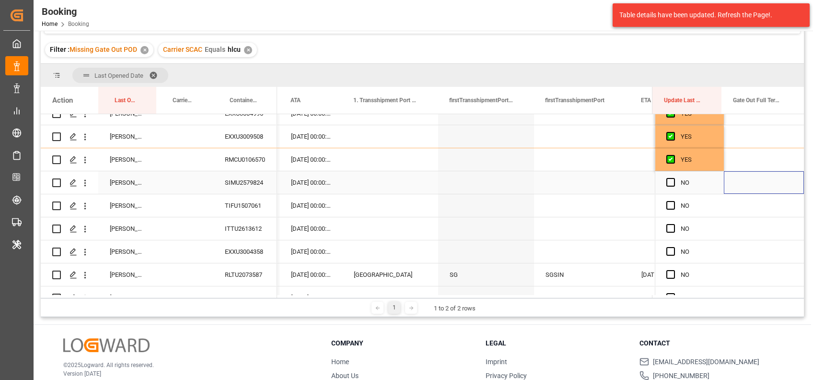
click at [760, 184] on div "Press SPACE to select this row." at bounding box center [764, 182] width 80 height 23
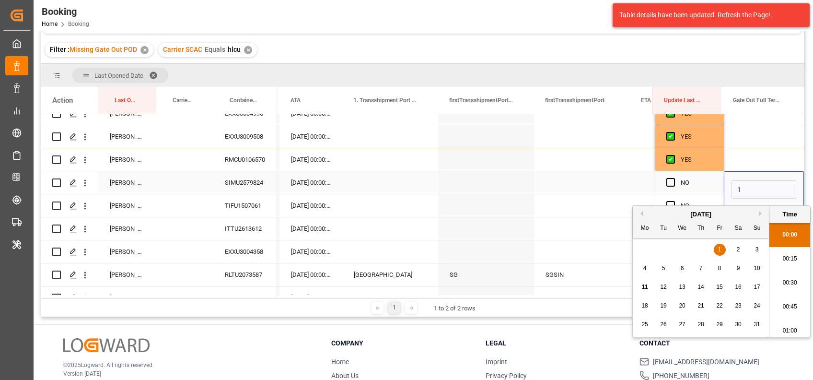
scroll to position [1658, 0]
click at [743, 187] on input "[DATE] 00:00" at bounding box center [764, 189] width 65 height 18
type input "[DATE] 00:00"
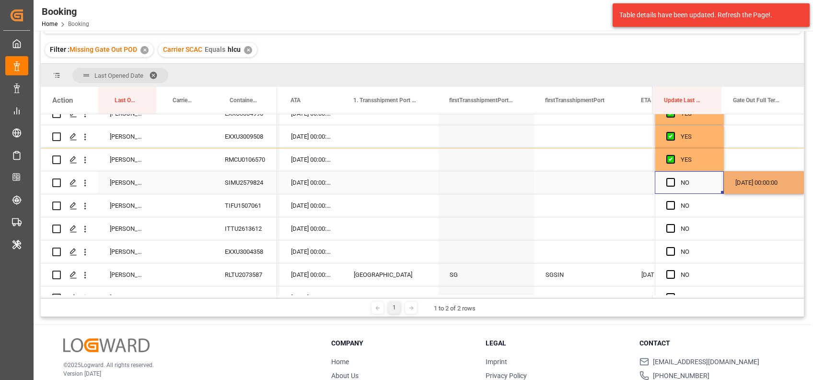
click at [668, 177] on div "Press SPACE to select this row." at bounding box center [674, 183] width 14 height 22
click at [668, 183] on span "Press SPACE to select this row." at bounding box center [671, 182] width 9 height 9
click at [674, 178] on input "Press SPACE to select this row." at bounding box center [674, 178] width 0 height 0
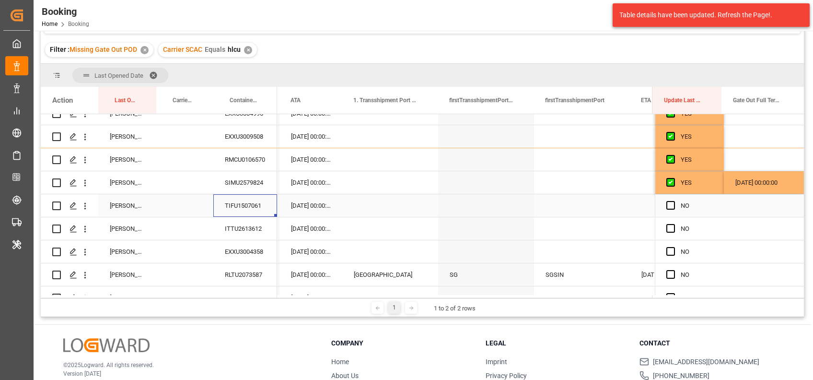
click at [252, 198] on div "TIFU1507061" at bounding box center [245, 205] width 64 height 23
click at [667, 205] on span "Press SPACE to select this row." at bounding box center [671, 205] width 9 height 9
click at [674, 201] on input "Press SPACE to select this row." at bounding box center [674, 201] width 0 height 0
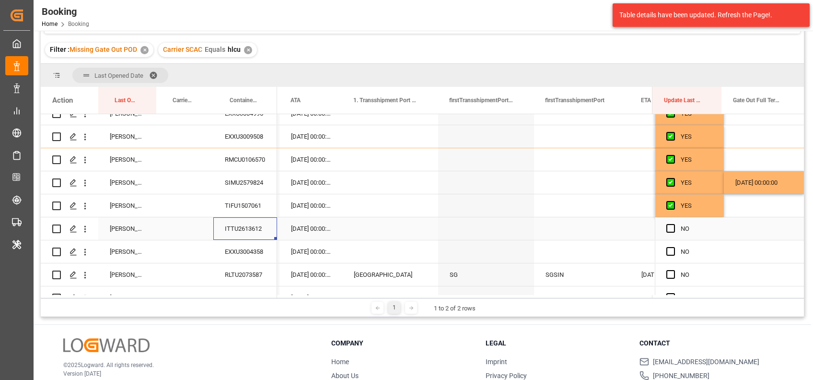
click at [246, 231] on div "ITTU2613612" at bounding box center [245, 228] width 64 height 23
click at [733, 226] on div "Press SPACE to select this row." at bounding box center [764, 228] width 80 height 23
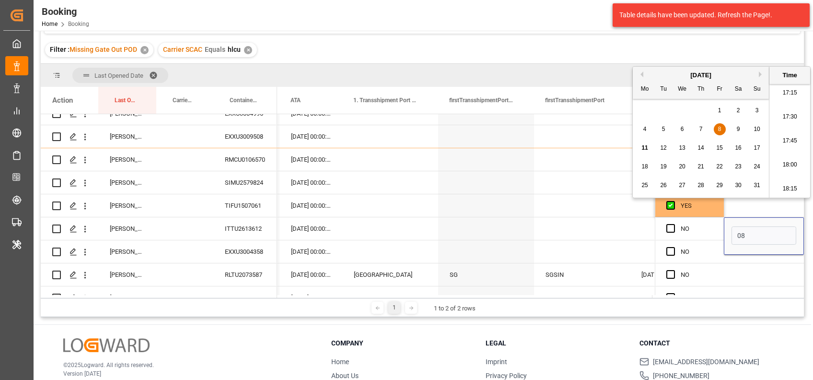
type input "[DATE] 00:00"
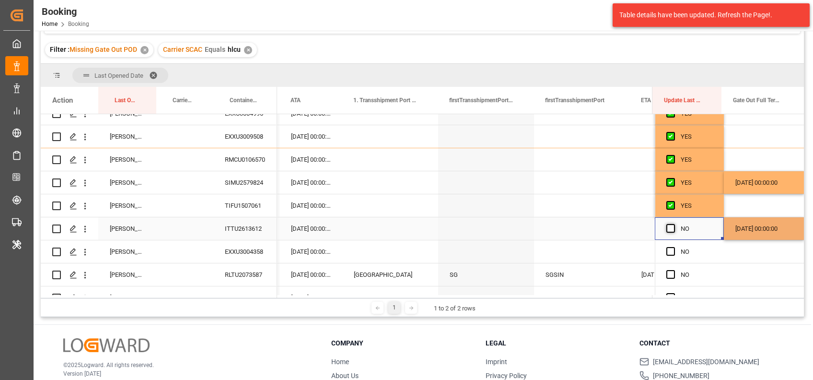
click at [667, 227] on span "Press SPACE to select this row." at bounding box center [671, 228] width 9 height 9
click at [674, 224] on input "Press SPACE to select this row." at bounding box center [674, 224] width 0 height 0
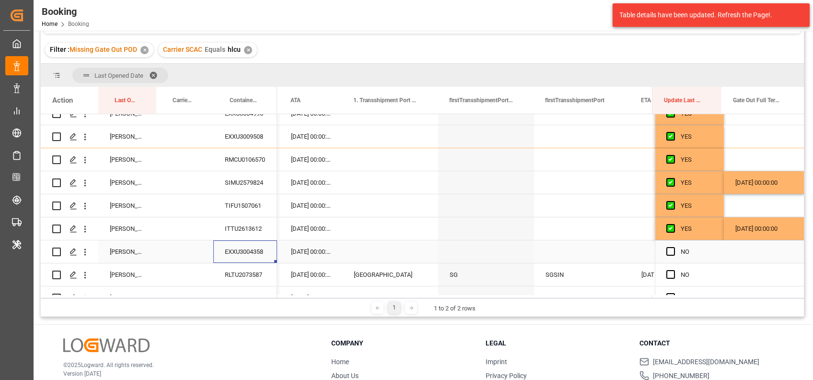
click at [256, 250] on div "EXXU3004358" at bounding box center [245, 251] width 64 height 23
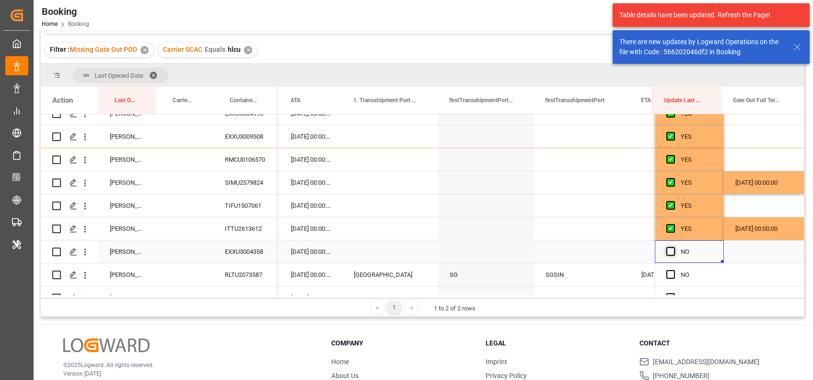
click at [667, 253] on span "Press SPACE to select this row." at bounding box center [671, 251] width 9 height 9
click at [674, 247] on input "Press SPACE to select this row." at bounding box center [674, 247] width 0 height 0
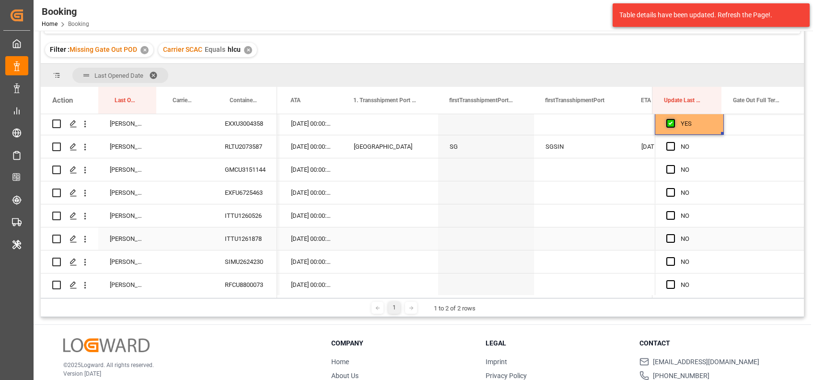
scroll to position [868, 0]
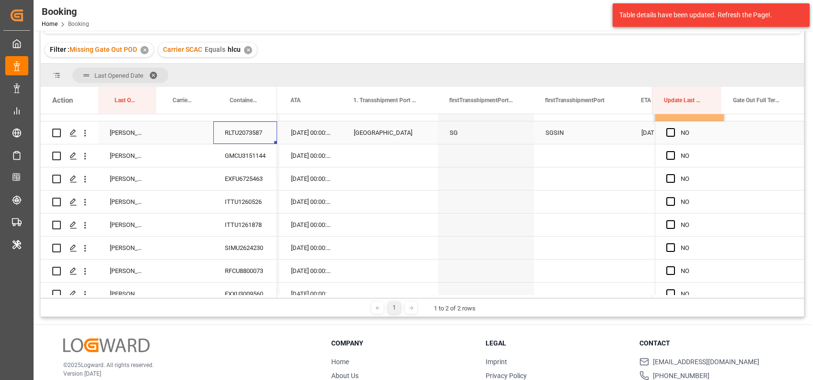
click at [245, 130] on div "RLTU2073587" at bounding box center [245, 132] width 64 height 23
click at [235, 149] on div "GMCU3151144" at bounding box center [245, 155] width 64 height 23
click at [228, 174] on div "EXFU6725463" at bounding box center [245, 178] width 64 height 23
click at [259, 211] on div "ITTU1260526" at bounding box center [245, 201] width 64 height 23
click at [668, 199] on span "Press SPACE to select this row." at bounding box center [671, 201] width 9 height 9
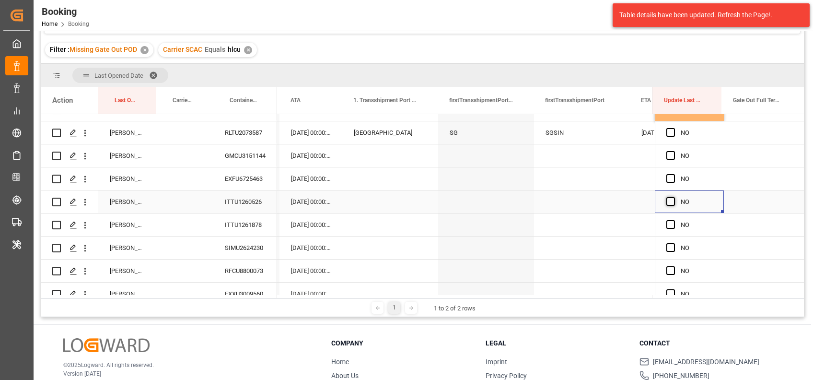
click at [674, 197] on input "Press SPACE to select this row." at bounding box center [674, 197] width 0 height 0
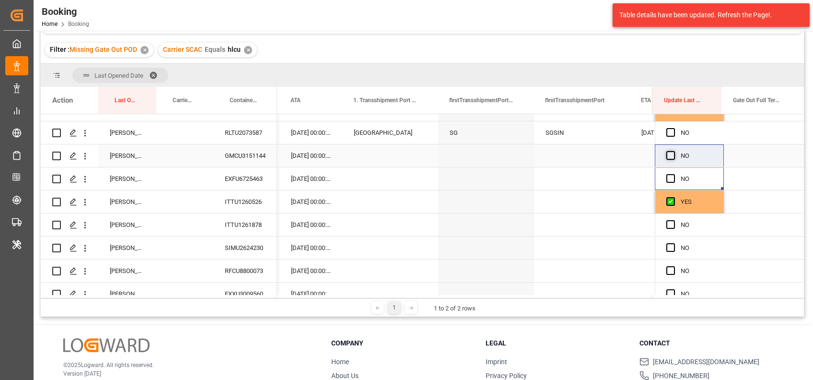
drag, startPoint x: 669, startPoint y: 180, endPoint x: 665, endPoint y: 158, distance: 21.8
click at [667, 158] on span "Press SPACE to select this row." at bounding box center [671, 155] width 9 height 9
click at [674, 151] on input "Press SPACE to select this row." at bounding box center [674, 151] width 0 height 0
click at [668, 130] on span "Press SPACE to select this row." at bounding box center [671, 132] width 9 height 9
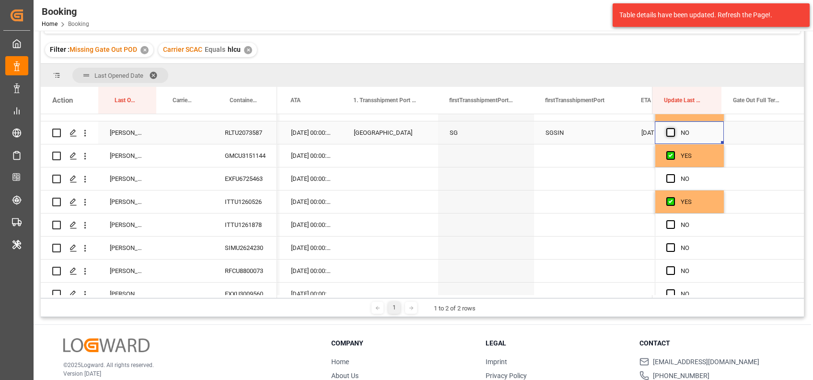
click at [674, 128] on input "Press SPACE to select this row." at bounding box center [674, 128] width 0 height 0
click at [672, 177] on div "Press SPACE to select this row." at bounding box center [674, 179] width 14 height 22
click at [667, 175] on span "Press SPACE to select this row." at bounding box center [671, 178] width 9 height 9
click at [674, 174] on input "Press SPACE to select this row." at bounding box center [674, 174] width 0 height 0
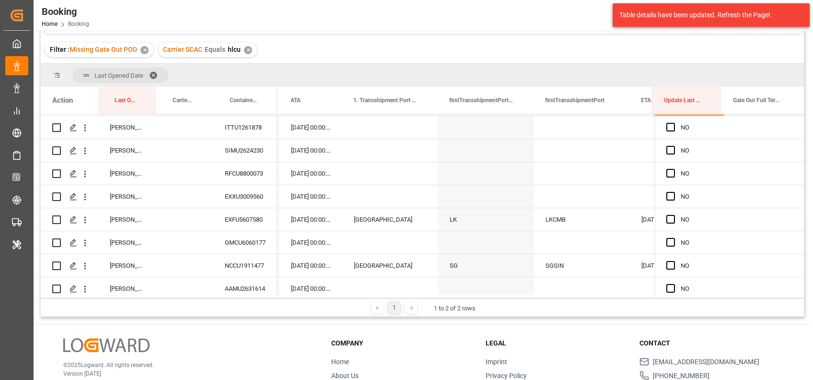
scroll to position [965, 0]
click at [243, 131] on div "ITTU1261878" at bounding box center [245, 127] width 64 height 23
click at [236, 152] on div "SIMU2624230" at bounding box center [245, 150] width 64 height 23
click at [671, 151] on span "Press SPACE to select this row." at bounding box center [671, 150] width 9 height 9
click at [674, 146] on input "Press SPACE to select this row." at bounding box center [674, 146] width 0 height 0
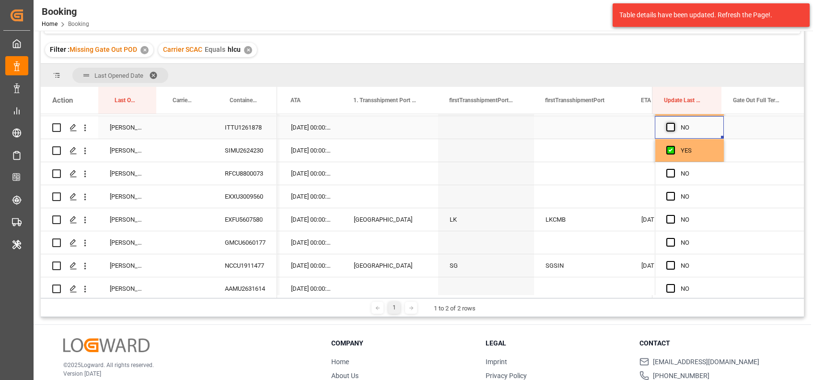
click at [668, 127] on span "Press SPACE to select this row." at bounding box center [671, 127] width 9 height 9
click at [674, 123] on input "Press SPACE to select this row." at bounding box center [674, 123] width 0 height 0
click at [250, 177] on div "RFCU8800073" at bounding box center [245, 173] width 64 height 23
click at [667, 174] on span "Press SPACE to select this row." at bounding box center [671, 173] width 9 height 9
click at [674, 169] on input "Press SPACE to select this row." at bounding box center [674, 169] width 0 height 0
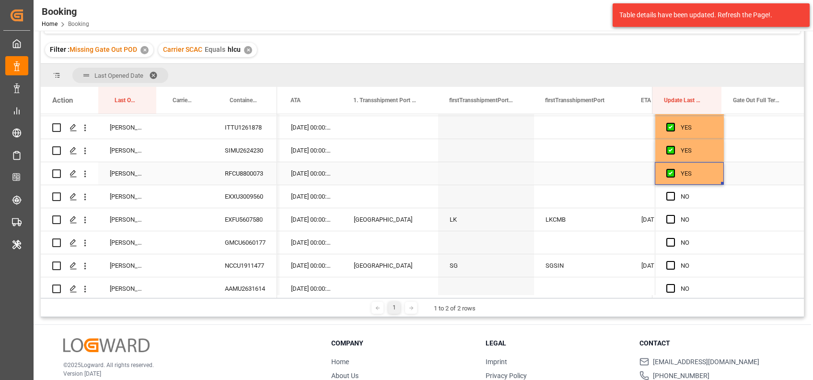
scroll to position [1019, 0]
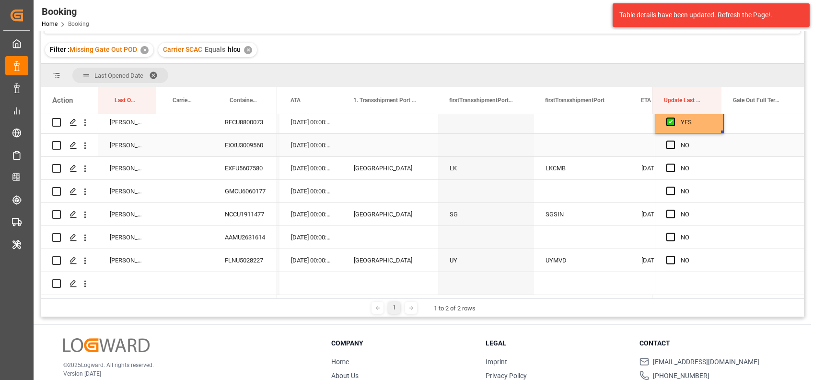
click at [257, 141] on div "EXXU3009560" at bounding box center [245, 145] width 64 height 23
click at [668, 141] on span "Press SPACE to select this row." at bounding box center [671, 145] width 9 height 9
click at [674, 141] on input "Press SPACE to select this row." at bounding box center [674, 141] width 0 height 0
click at [245, 167] on div "EXFU5607580" at bounding box center [245, 168] width 64 height 23
click at [667, 168] on span "Press SPACE to select this row." at bounding box center [671, 168] width 9 height 9
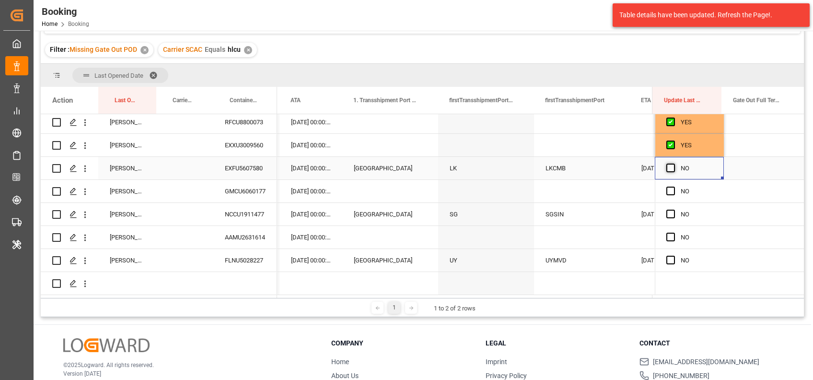
click at [674, 164] on input "Press SPACE to select this row." at bounding box center [674, 164] width 0 height 0
click at [253, 195] on div "GMCU6060177" at bounding box center [245, 191] width 64 height 23
click at [671, 187] on span "Press SPACE to select this row." at bounding box center [671, 191] width 9 height 9
click at [674, 187] on input "Press SPACE to select this row." at bounding box center [674, 187] width 0 height 0
click at [246, 206] on div "NCCU1911477" at bounding box center [245, 214] width 64 height 23
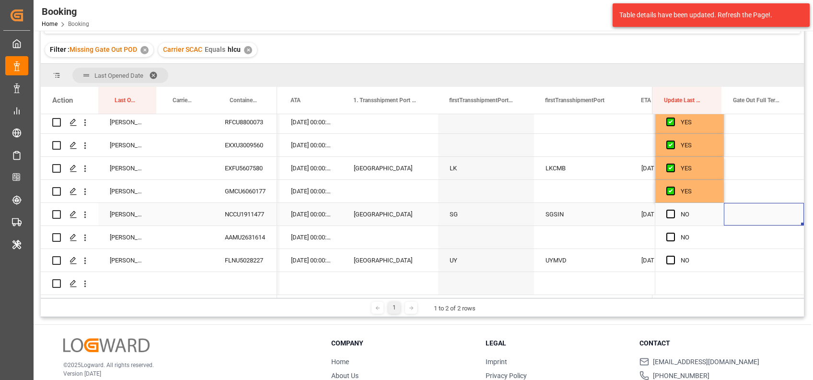
click at [767, 215] on div "Press SPACE to select this row." at bounding box center [764, 214] width 80 height 23
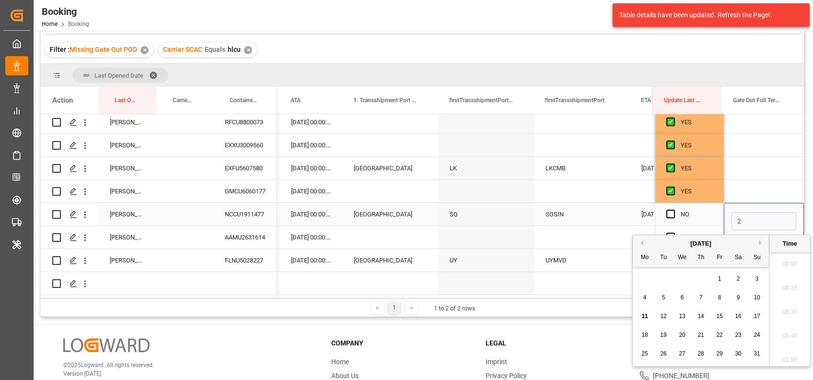
scroll to position [1682, 0]
type input "22-07-2025 00:00"
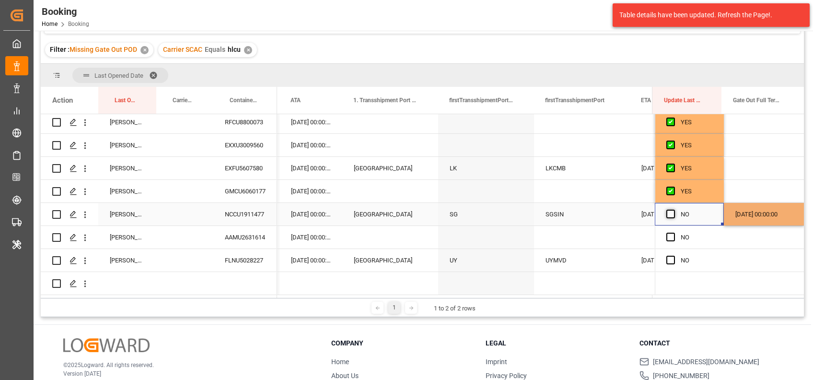
click at [670, 210] on span "Press SPACE to select this row." at bounding box center [671, 214] width 9 height 9
click at [674, 210] on input "Press SPACE to select this row." at bounding box center [674, 210] width 0 height 0
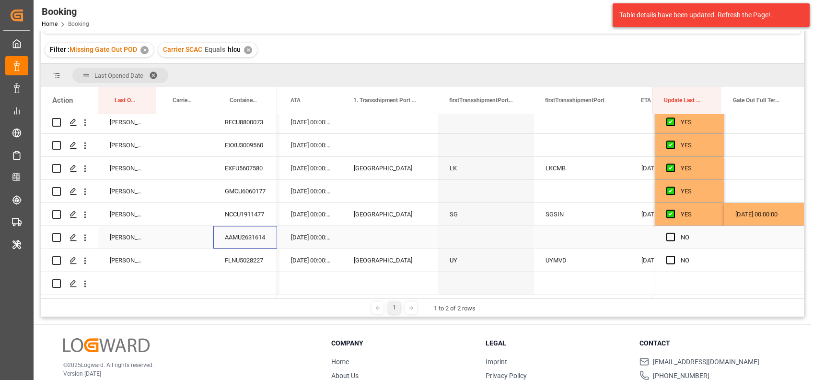
click at [249, 239] on div "AAMU2631614" at bounding box center [245, 237] width 64 height 23
click at [727, 238] on div "Press SPACE to select this row." at bounding box center [764, 237] width 80 height 23
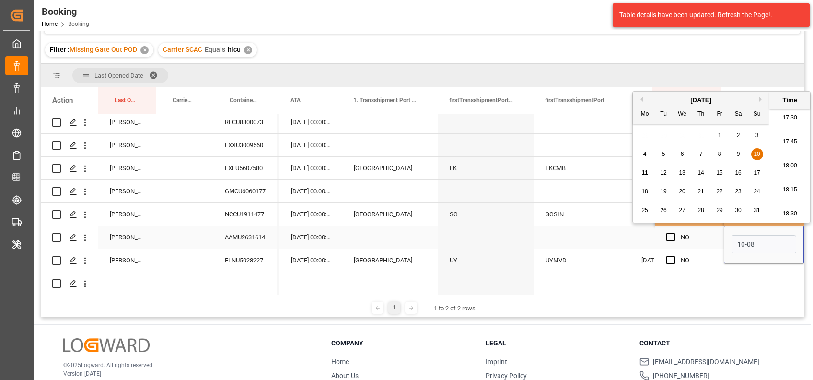
type input "10-08-2025 00:00"
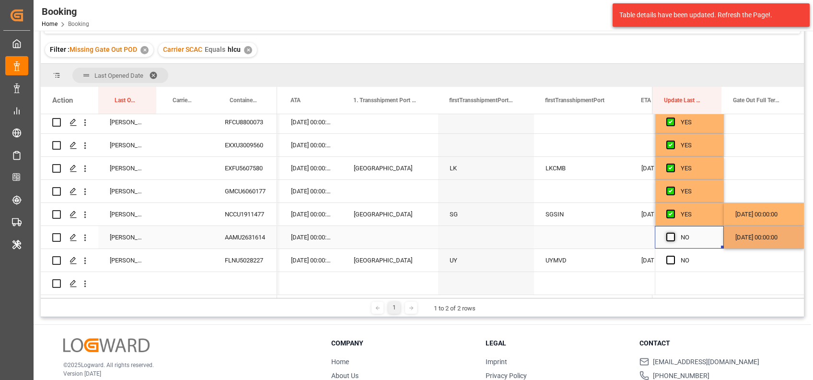
click at [667, 236] on span "Press SPACE to select this row." at bounding box center [671, 237] width 9 height 9
click at [674, 233] on input "Press SPACE to select this row." at bounding box center [674, 233] width 0 height 0
click at [236, 262] on div "FLNU5028227" at bounding box center [245, 260] width 64 height 23
click at [732, 255] on div "Press SPACE to select this row." at bounding box center [764, 260] width 80 height 23
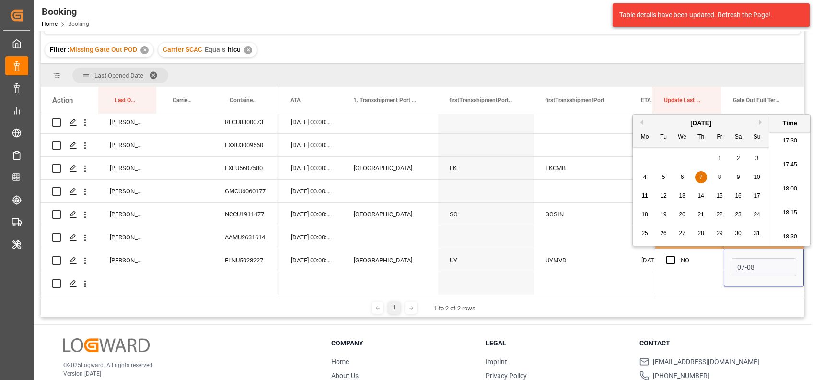
type input "07-08-2025 00:00"
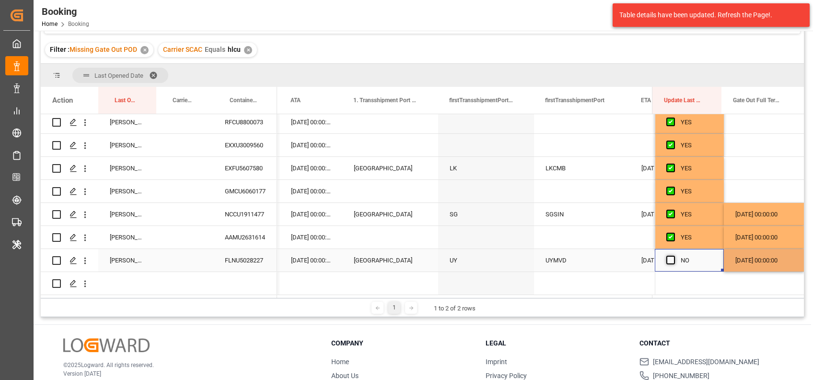
click at [668, 256] on span "Press SPACE to select this row." at bounding box center [671, 260] width 9 height 9
click at [674, 256] on input "Press SPACE to select this row." at bounding box center [674, 256] width 0 height 0
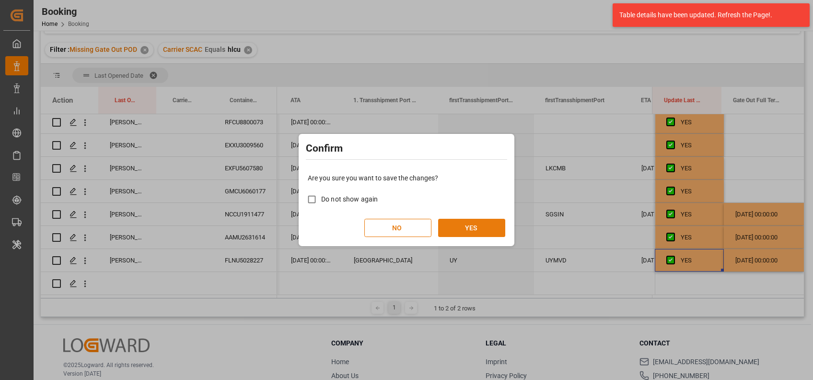
click at [481, 224] on button "YES" at bounding box center [471, 228] width 67 height 18
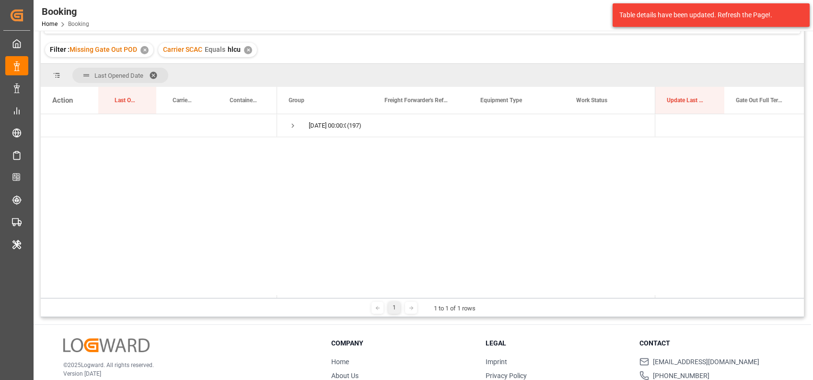
scroll to position [0, 0]
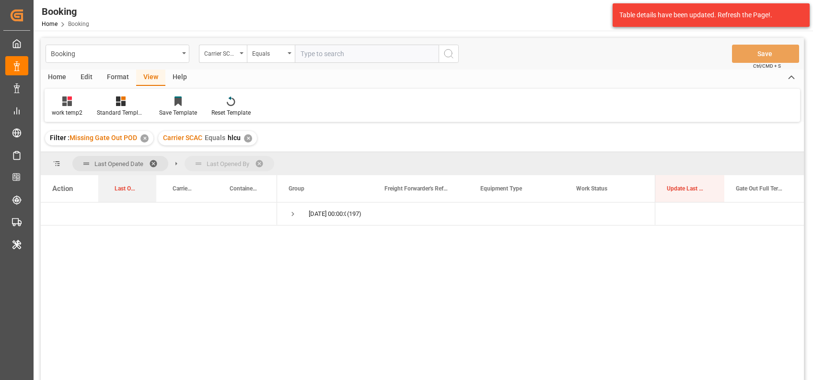
drag, startPoint x: 119, startPoint y: 185, endPoint x: 183, endPoint y: 169, distance: 66.1
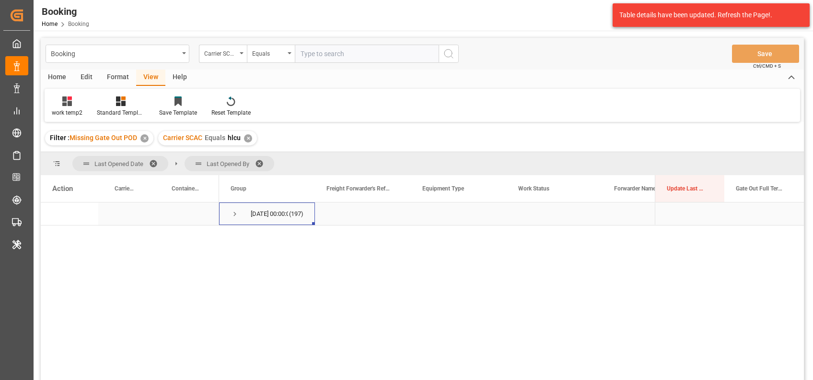
click at [233, 215] on span "Press SPACE to select this row." at bounding box center [235, 214] width 9 height 9
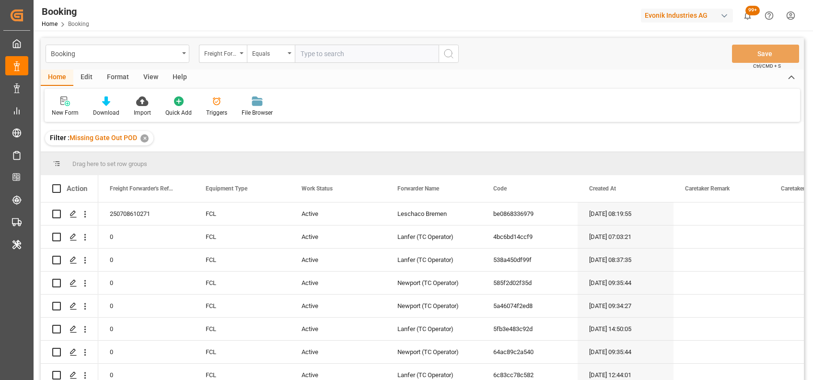
click at [150, 79] on div "View" at bounding box center [150, 78] width 29 height 16
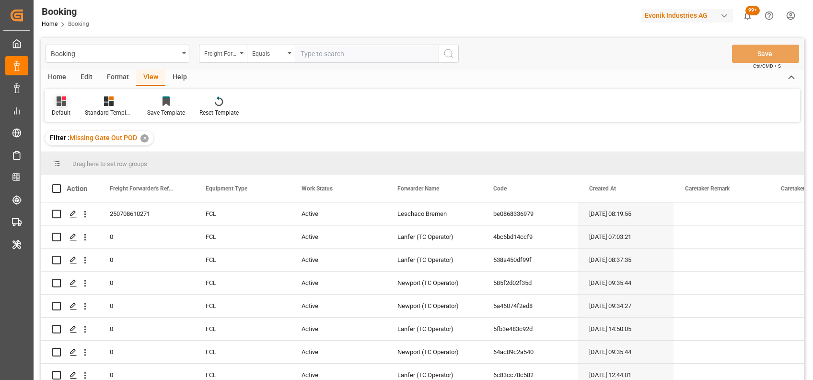
click at [66, 107] on div "Default" at bounding box center [61, 106] width 33 height 21
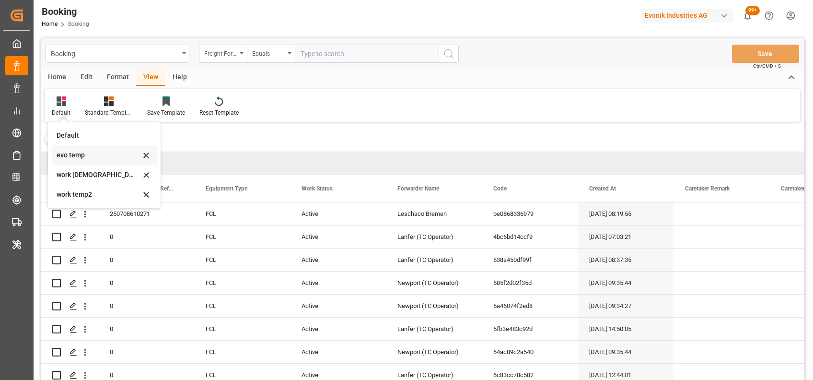
click at [71, 152] on div "evo temp" at bounding box center [99, 155] width 84 height 10
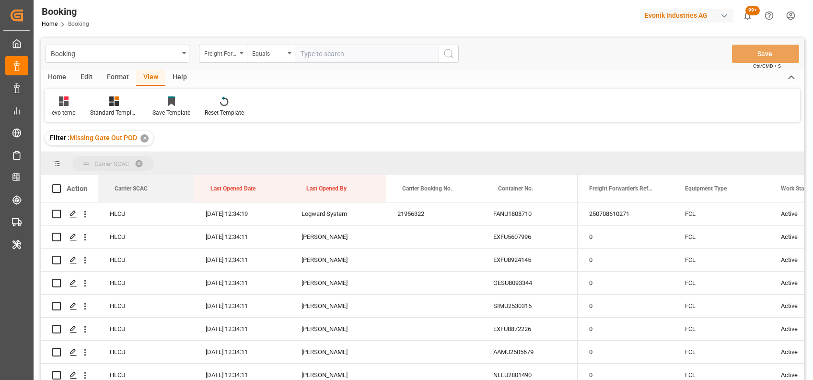
drag, startPoint x: 169, startPoint y: 195, endPoint x: 153, endPoint y: 161, distance: 37.6
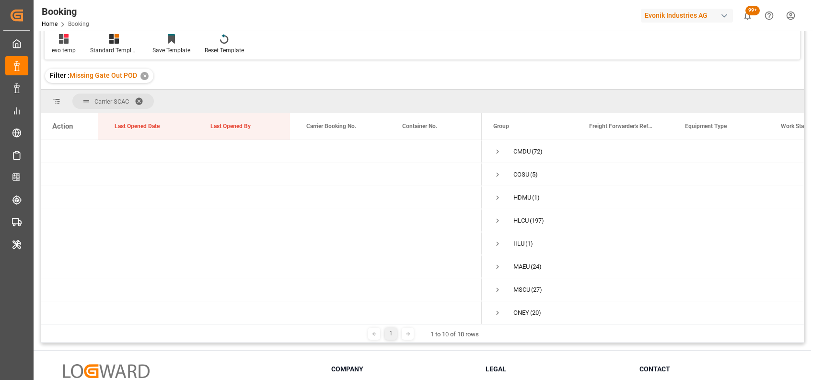
click at [260, 49] on div "evo temp Standard Templates Save Template Reset Template" at bounding box center [423, 42] width 756 height 33
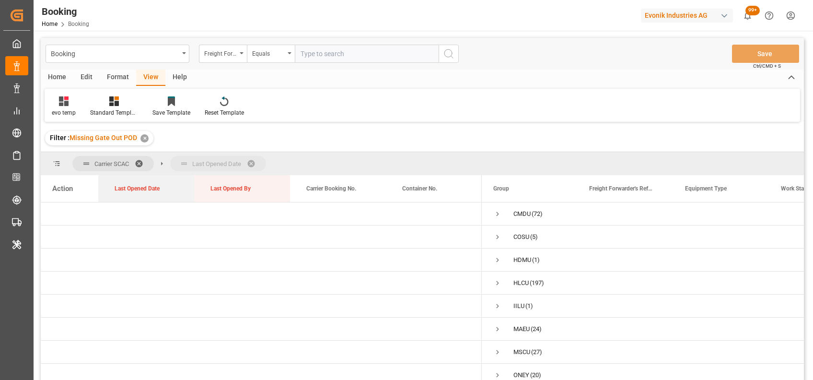
drag, startPoint x: 146, startPoint y: 188, endPoint x: 165, endPoint y: 169, distance: 26.8
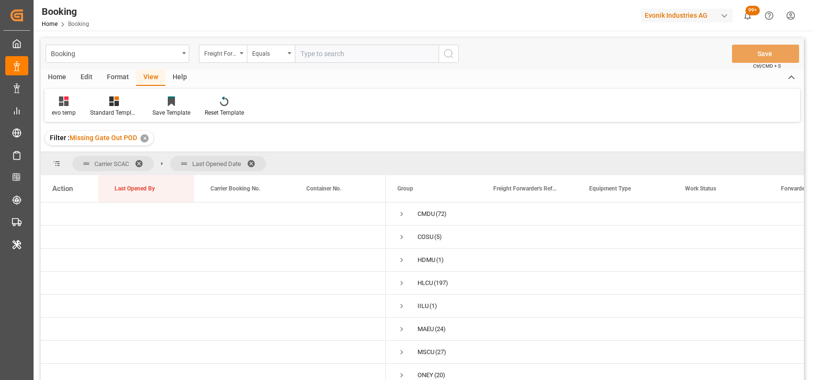
click at [141, 161] on span at bounding box center [142, 163] width 15 height 9
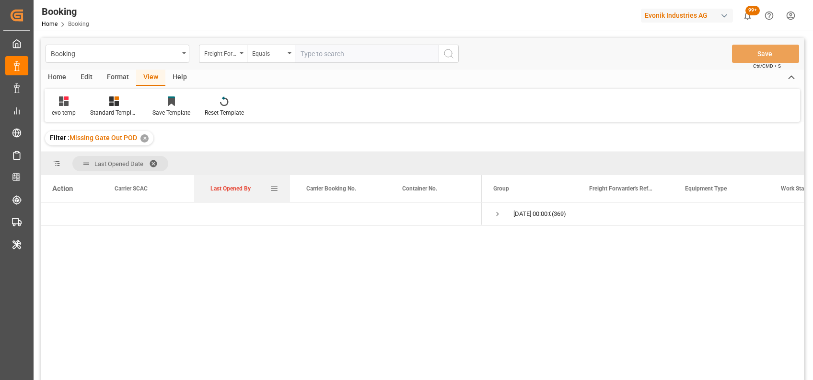
drag, startPoint x: 238, startPoint y: 190, endPoint x: 230, endPoint y: 176, distance: 16.7
click at [230, 176] on div "Last Opened By" at bounding box center [240, 188] width 59 height 27
drag, startPoint x: 222, startPoint y: 186, endPoint x: 215, endPoint y: 166, distance: 20.9
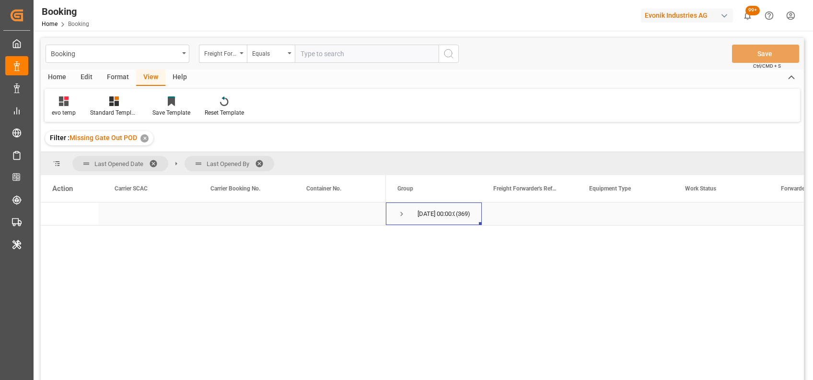
click at [401, 215] on span "Press SPACE to select this row." at bounding box center [402, 214] width 9 height 9
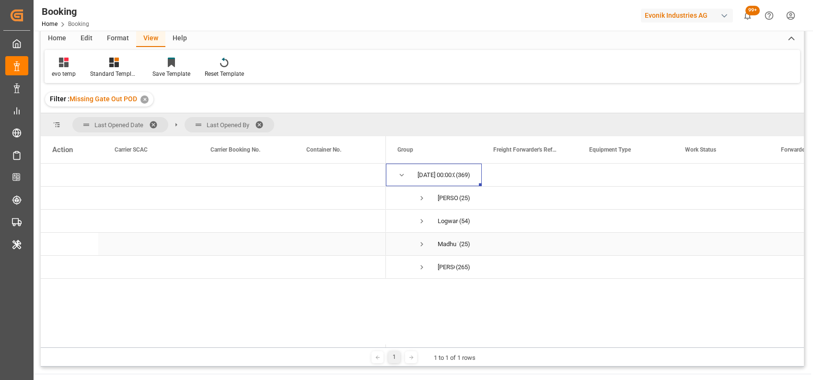
scroll to position [42, 0]
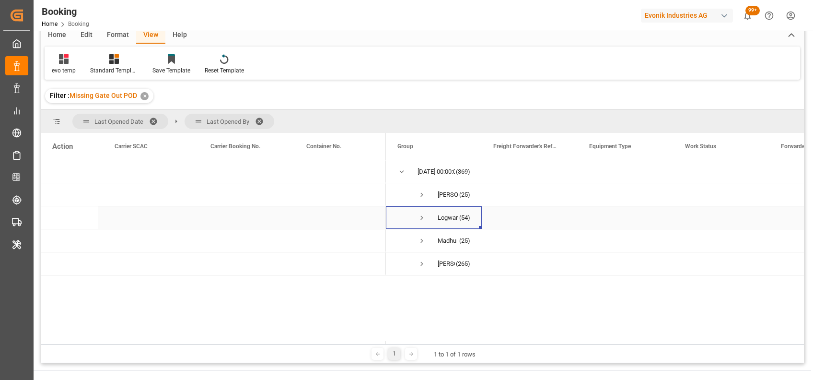
click at [421, 218] on span "Press SPACE to select this row." at bounding box center [422, 217] width 9 height 9
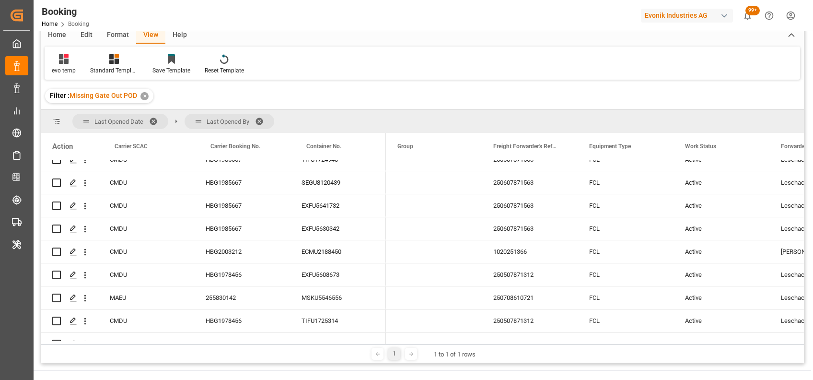
scroll to position [850, 0]
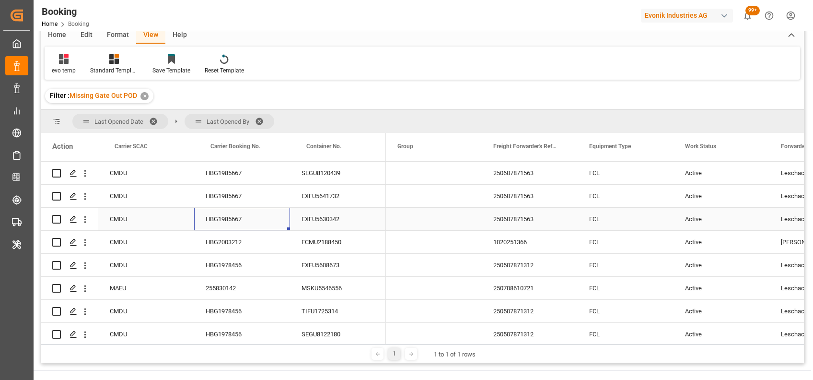
click at [245, 219] on div "HBG1985667" at bounding box center [242, 219] width 96 height 23
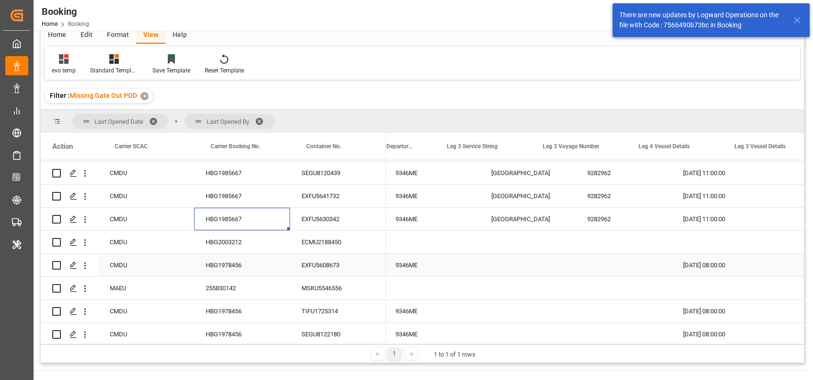
scroll to position [0, 0]
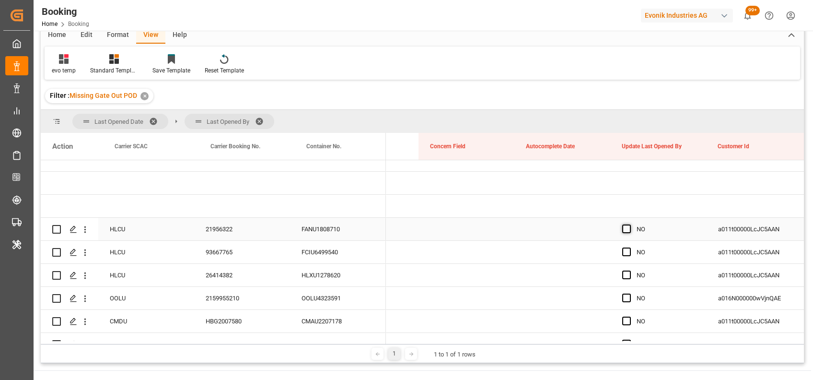
click at [627, 230] on span "Press SPACE to select this row." at bounding box center [627, 228] width 9 height 9
click at [630, 224] on input "Press SPACE to select this row." at bounding box center [630, 224] width 0 height 0
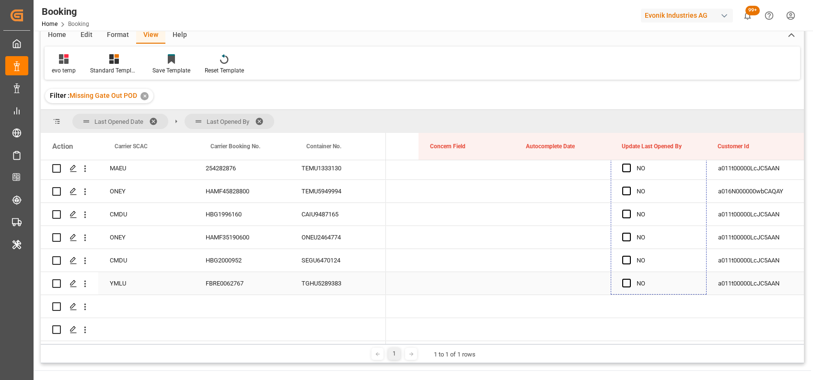
drag, startPoint x: 705, startPoint y: 238, endPoint x: 671, endPoint y: 276, distance: 50.9
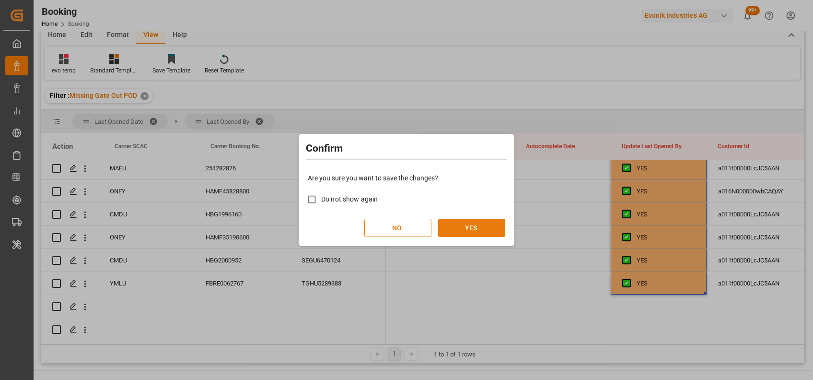
click at [477, 224] on button "YES" at bounding box center [471, 228] width 67 height 18
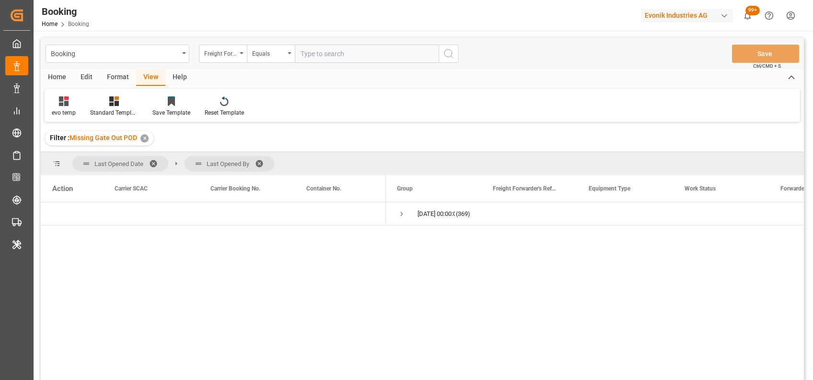
click at [113, 77] on div "Format" at bounding box center [118, 78] width 36 height 16
click at [63, 106] on icon at bounding box center [65, 101] width 9 height 10
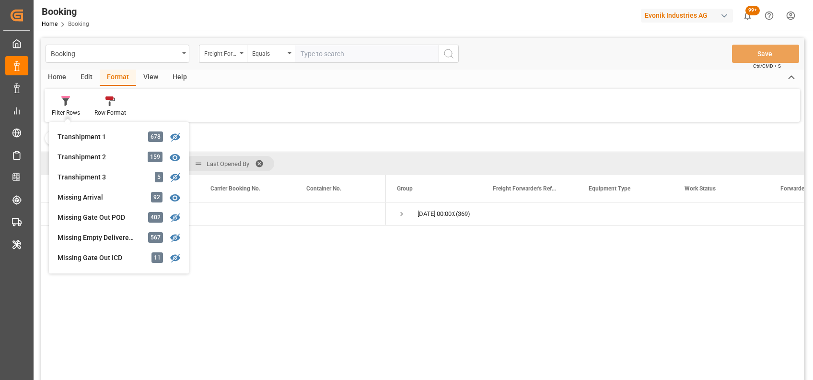
scroll to position [376, 0]
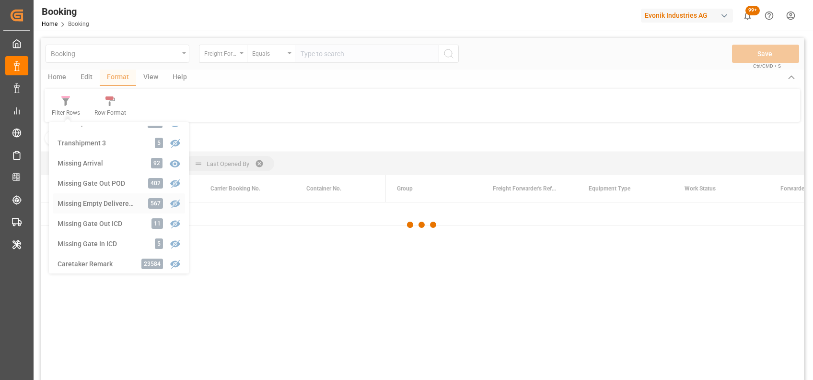
click at [86, 204] on div "Booking Freight Forwarder's Reference No. Equals Save Ctrl/CMD + S Home Edit Fo…" at bounding box center [423, 221] width 764 height 367
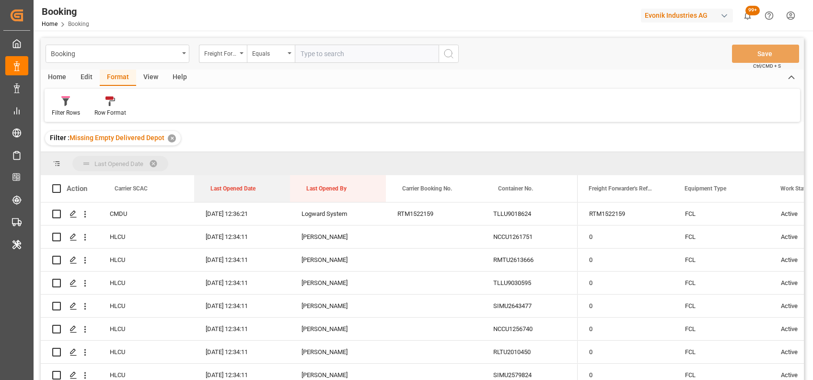
drag, startPoint x: 215, startPoint y: 184, endPoint x: 206, endPoint y: 164, distance: 21.9
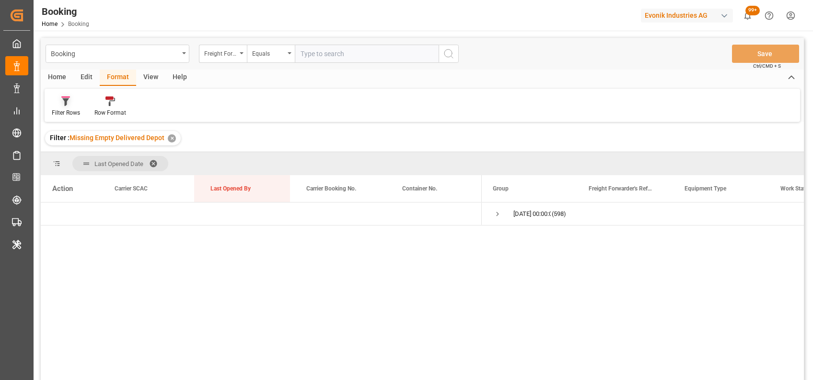
click at [60, 103] on div at bounding box center [66, 101] width 28 height 10
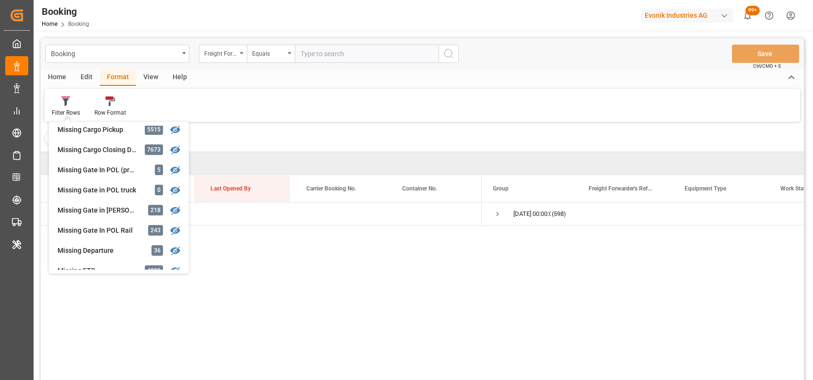
scroll to position [131, 0]
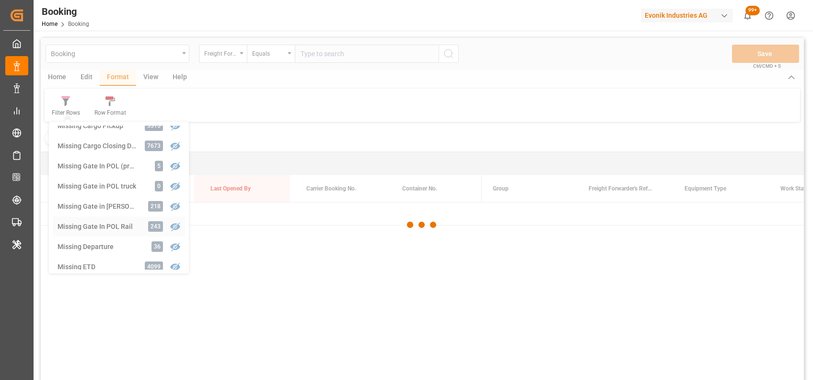
click at [121, 219] on div "Booking Freight Forwarder's Reference No. Equals Save Ctrl/CMD + S Home Edit Fo…" at bounding box center [423, 221] width 764 height 367
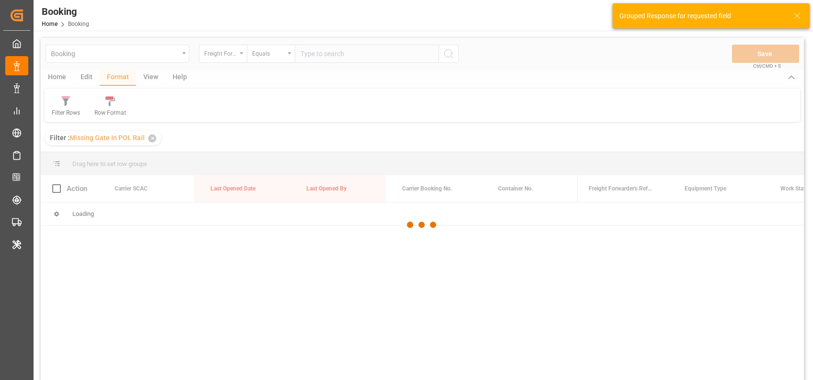
click at [61, 107] on div at bounding box center [423, 225] width 764 height 374
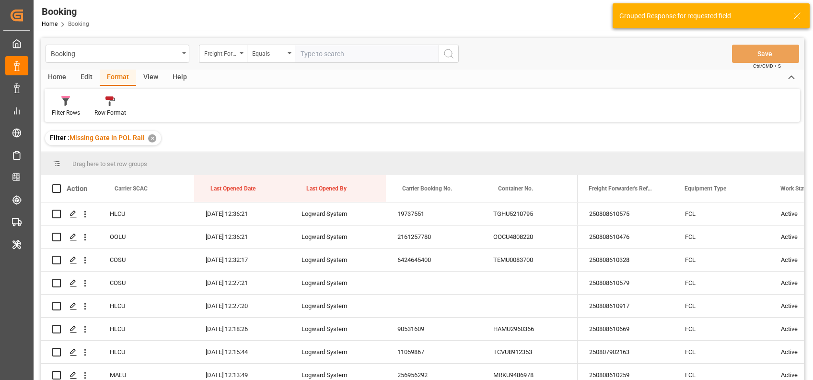
click at [64, 104] on icon at bounding box center [65, 101] width 9 height 10
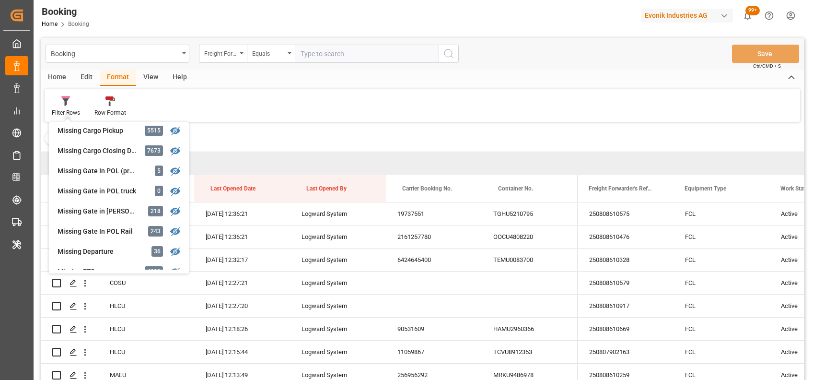
scroll to position [142, 0]
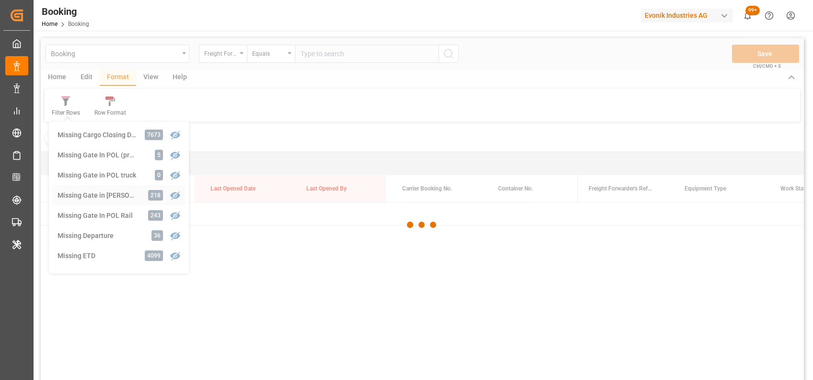
click at [118, 200] on div "Booking Freight Forwarder's Reference No. Equals Save Ctrl/CMD + S Home Edit Fo…" at bounding box center [423, 221] width 764 height 367
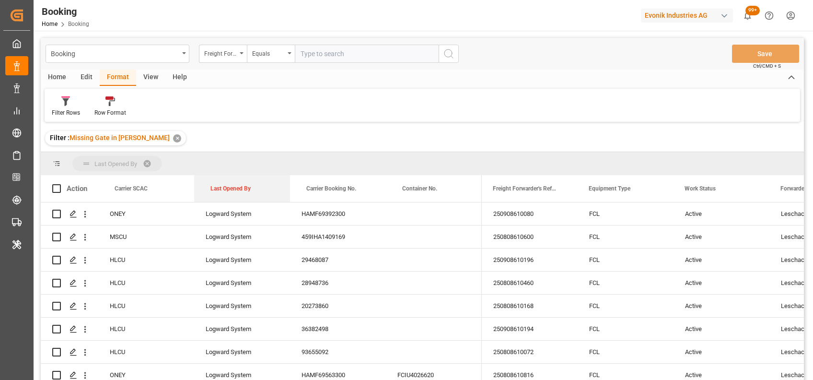
drag, startPoint x: 221, startPoint y: 192, endPoint x: 208, endPoint y: 162, distance: 32.7
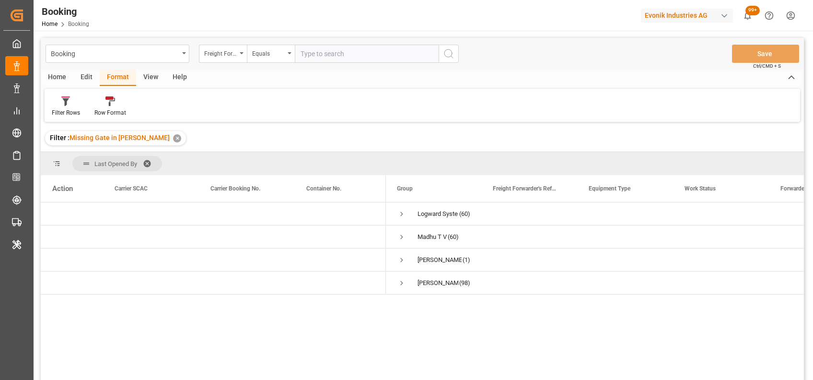
scroll to position [23, 0]
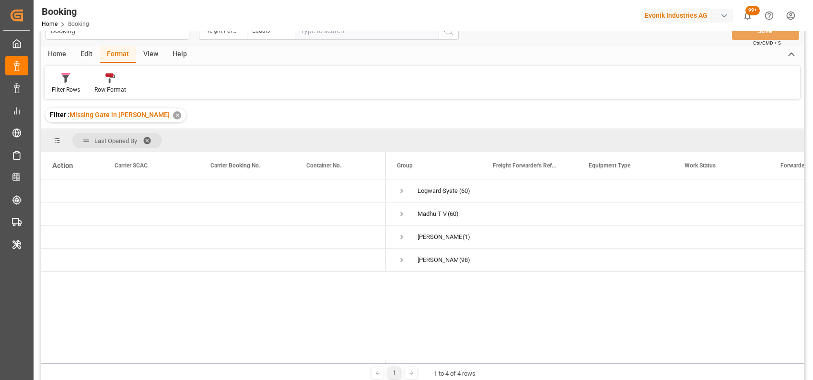
click at [142, 139] on span "Last Opened By" at bounding box center [117, 140] width 90 height 15
click at [144, 138] on span at bounding box center [150, 140] width 15 height 9
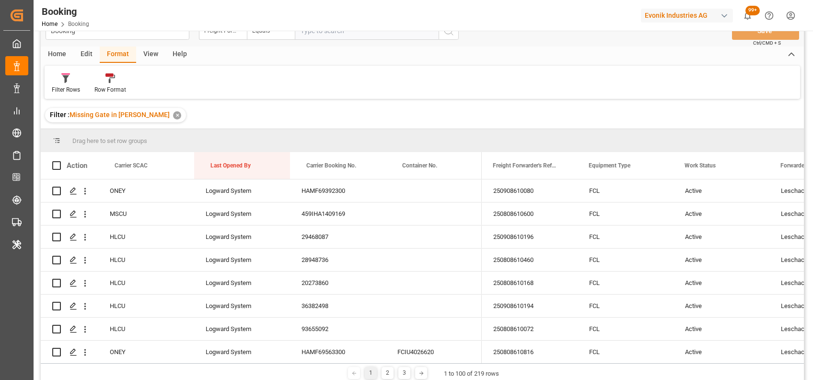
click at [144, 45] on div "Booking Freight Forwarder's Reference No. Equals Save Ctrl/CMD + S" at bounding box center [423, 31] width 764 height 32
click at [147, 54] on div "View" at bounding box center [150, 55] width 29 height 16
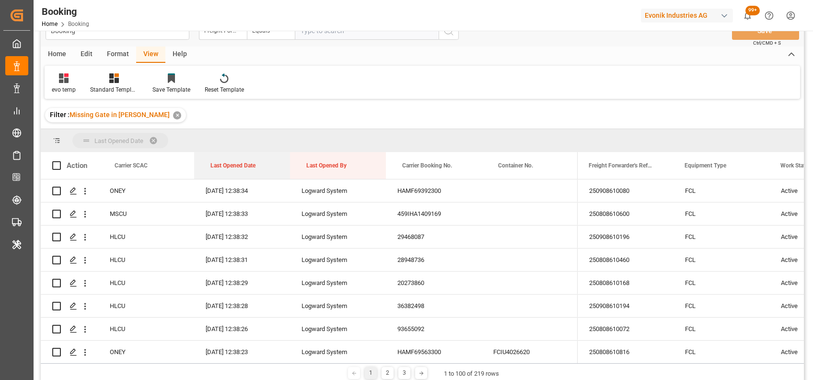
drag, startPoint x: 234, startPoint y: 167, endPoint x: 223, endPoint y: 138, distance: 31.9
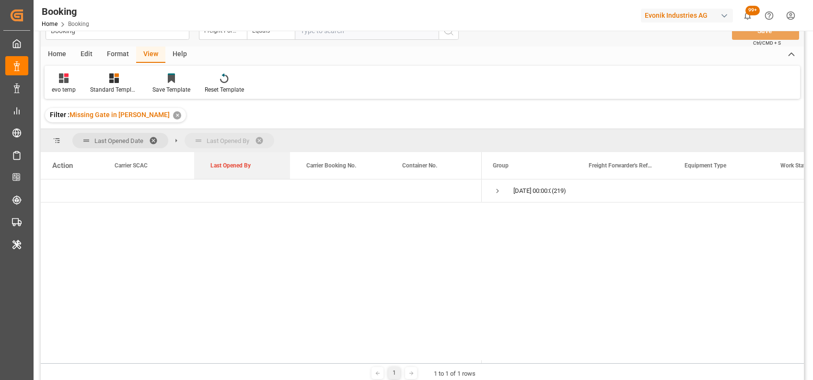
drag, startPoint x: 229, startPoint y: 164, endPoint x: 227, endPoint y: 144, distance: 19.3
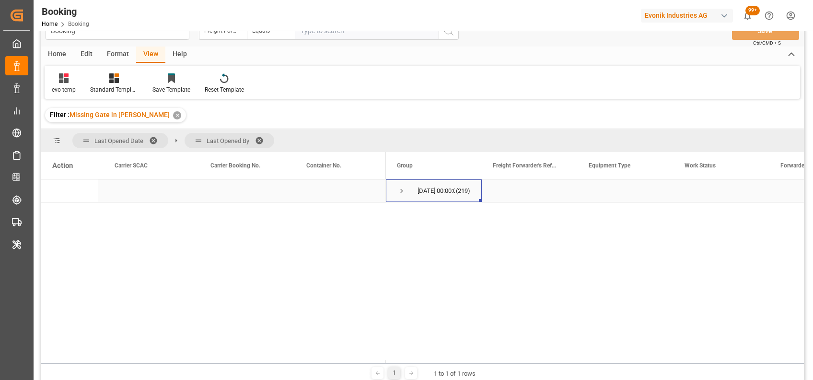
click at [402, 189] on span "Press SPACE to select this row." at bounding box center [402, 191] width 9 height 9
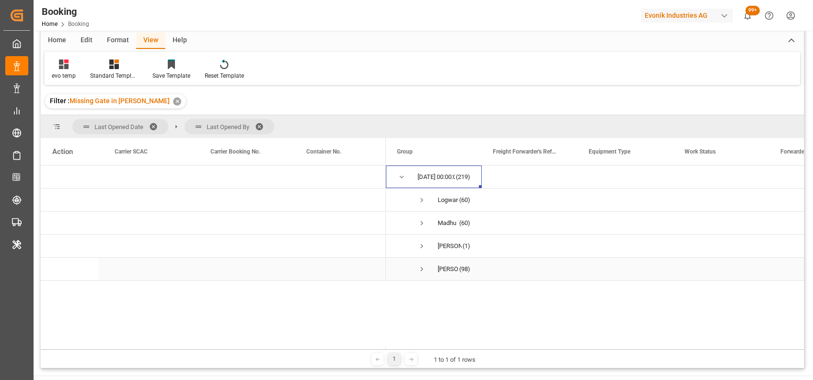
scroll to position [38, 0]
